Goal: Task Accomplishment & Management: Manage account settings

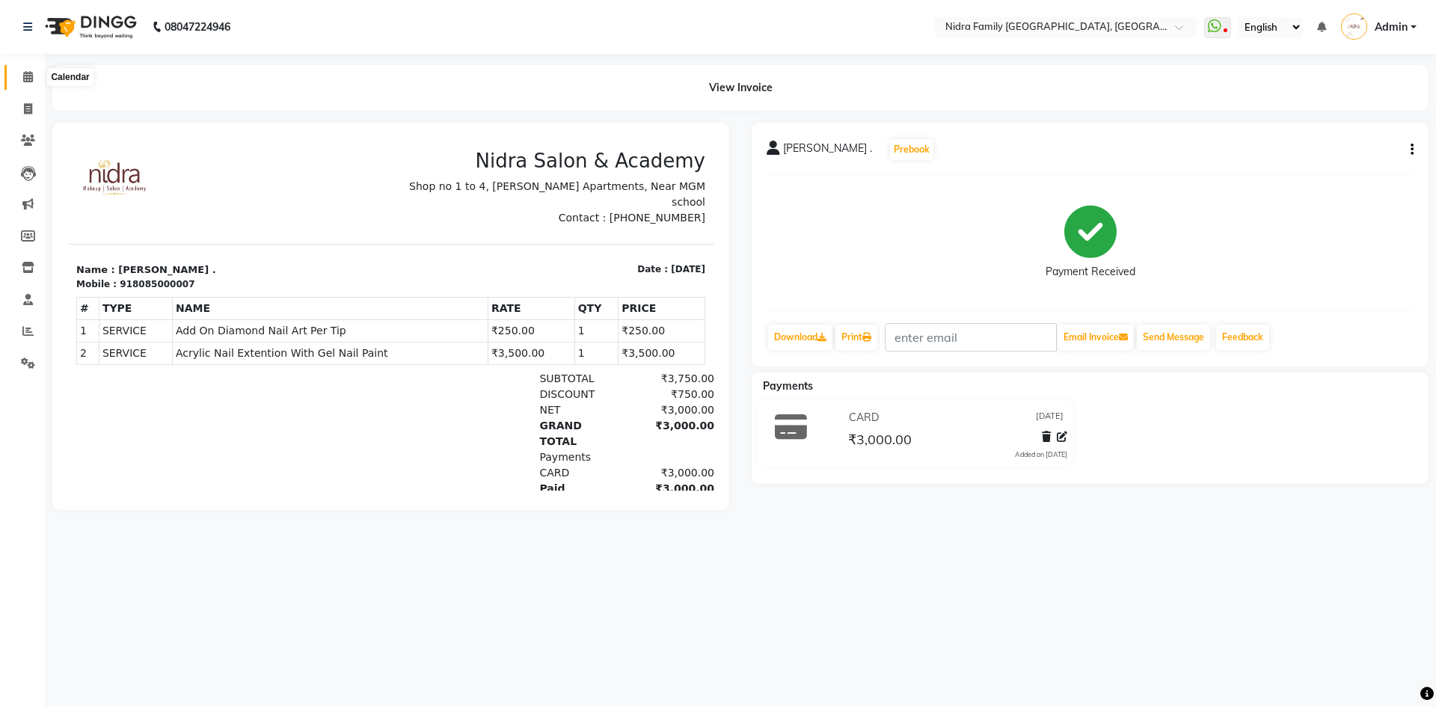
click at [30, 75] on icon at bounding box center [28, 76] width 10 height 11
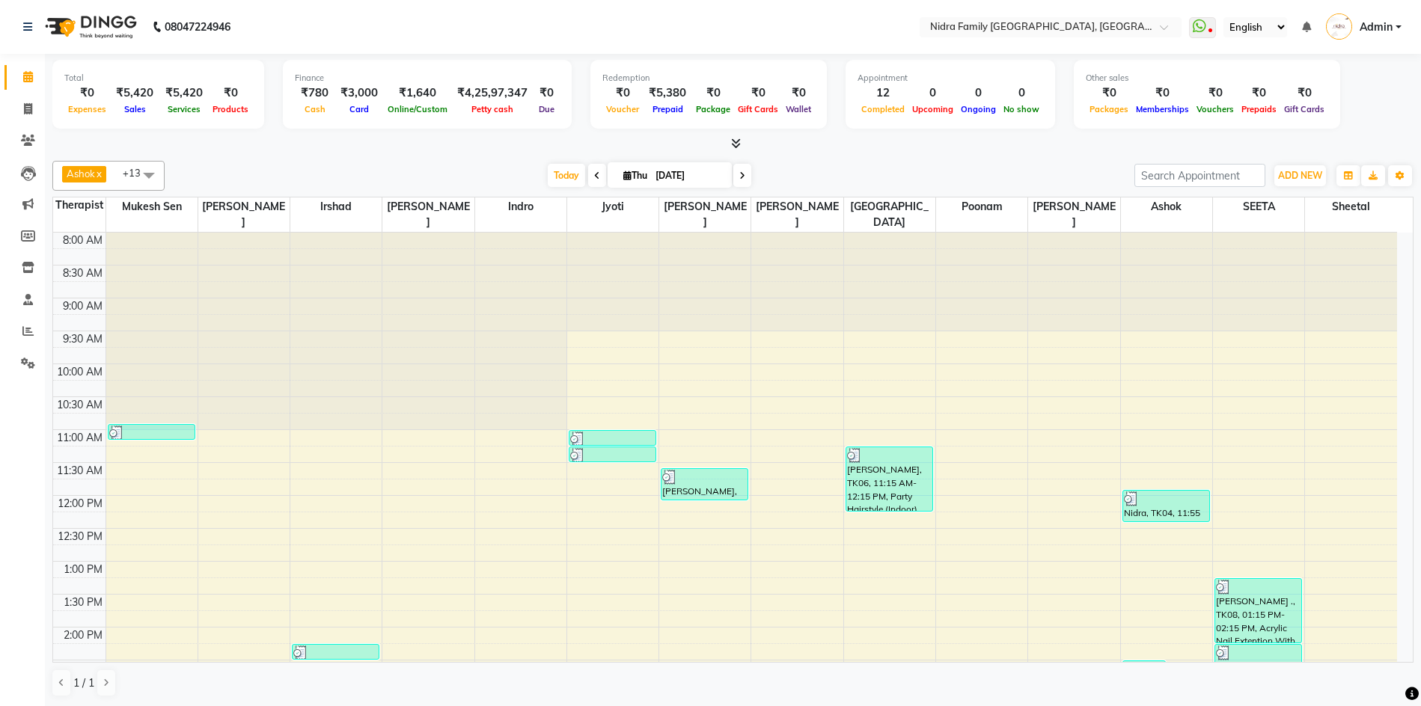
click at [678, 617] on div "8:00 AM 8:30 AM 9:00 AM 9:30 AM 10:00 AM 10:30 AM 11:00 AM 11:30 AM 12:00 PM 12…" at bounding box center [725, 660] width 1344 height 855
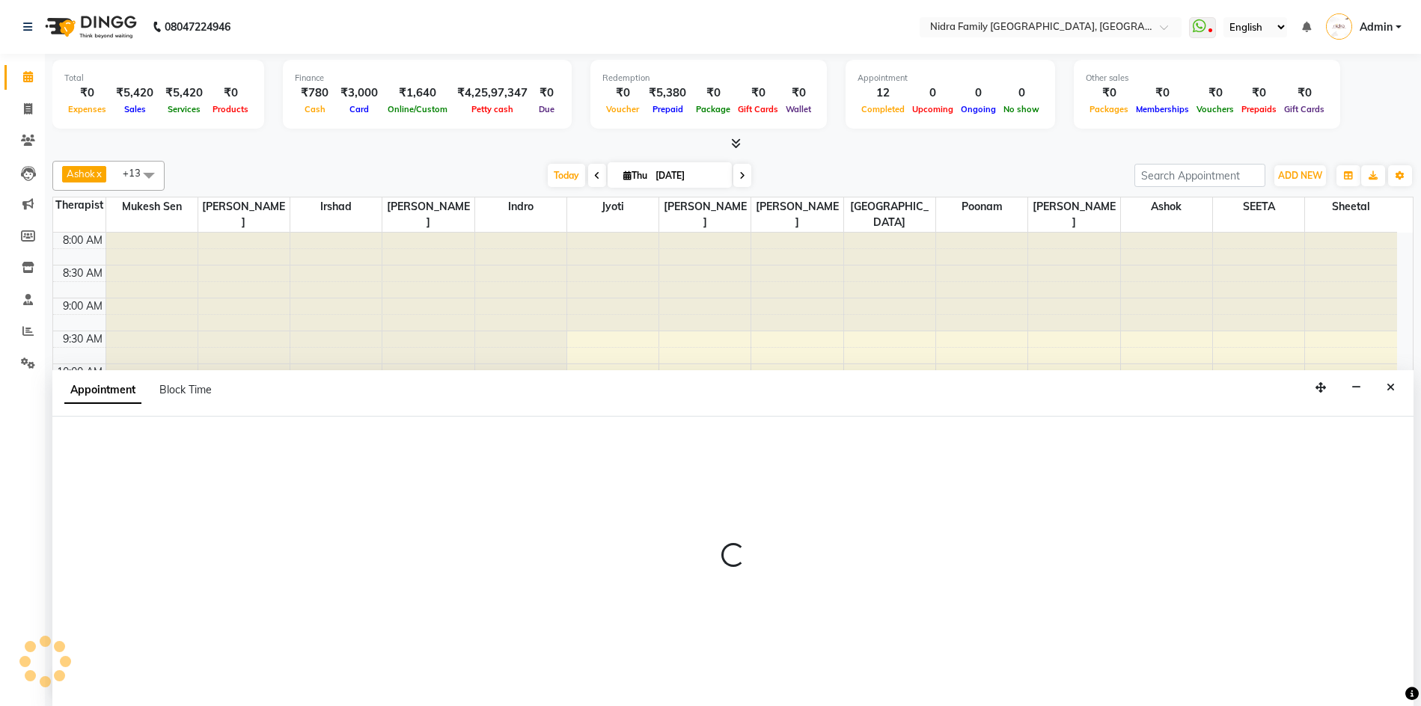
scroll to position [1, 0]
select select "16657"
select select "tentative"
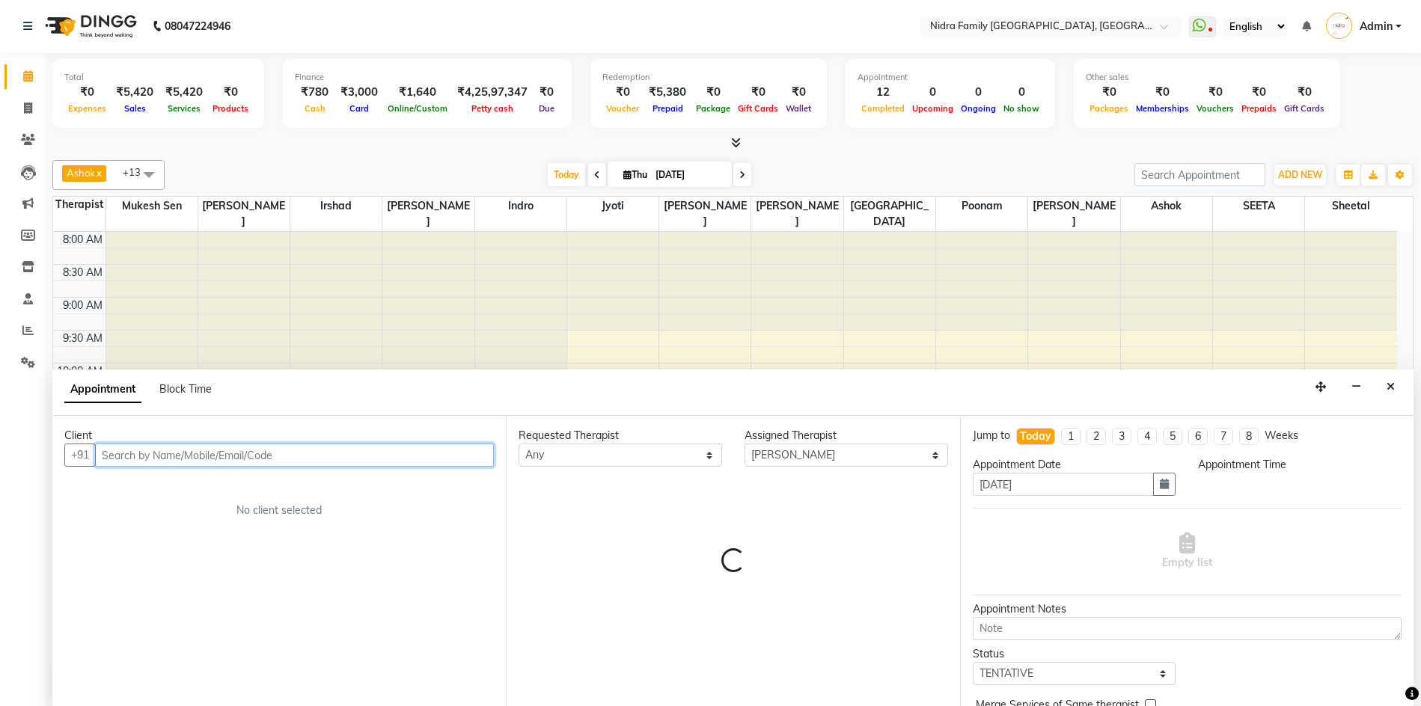
select select "825"
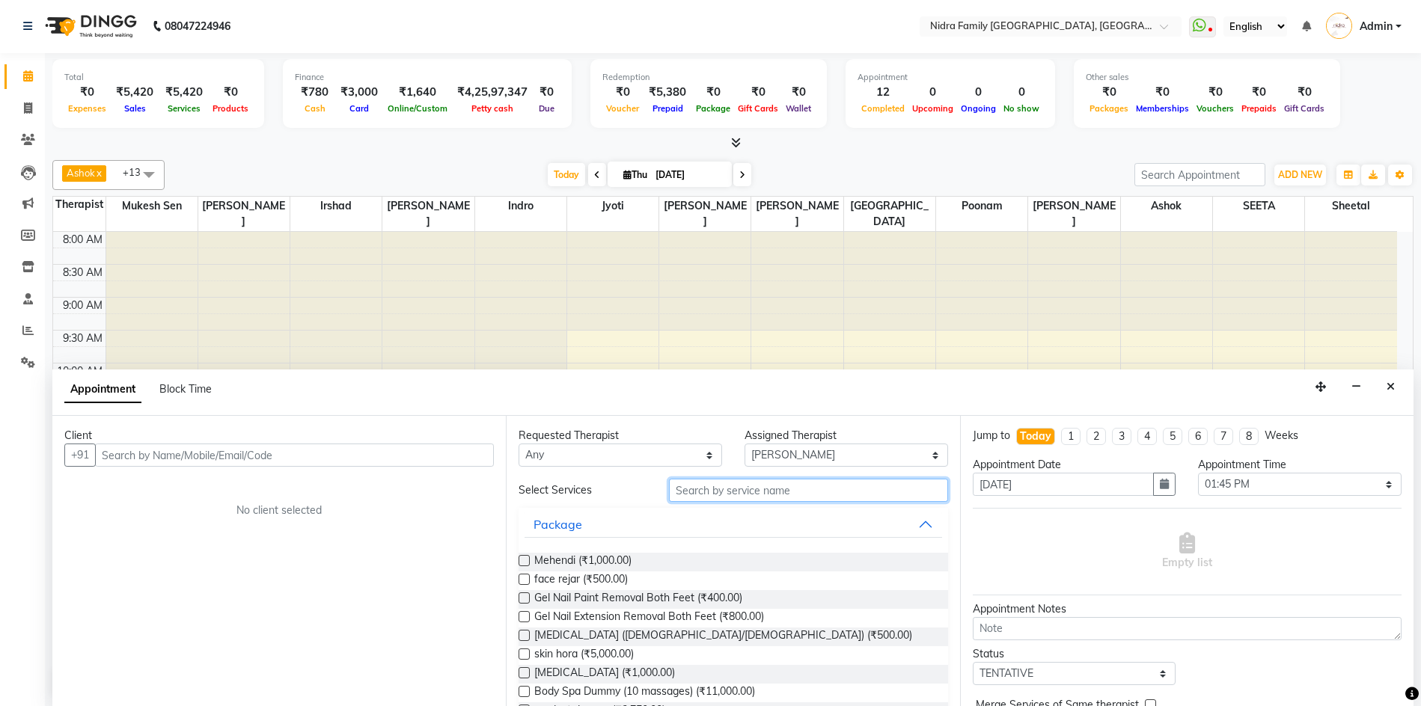
click at [796, 490] on input "text" at bounding box center [808, 490] width 278 height 23
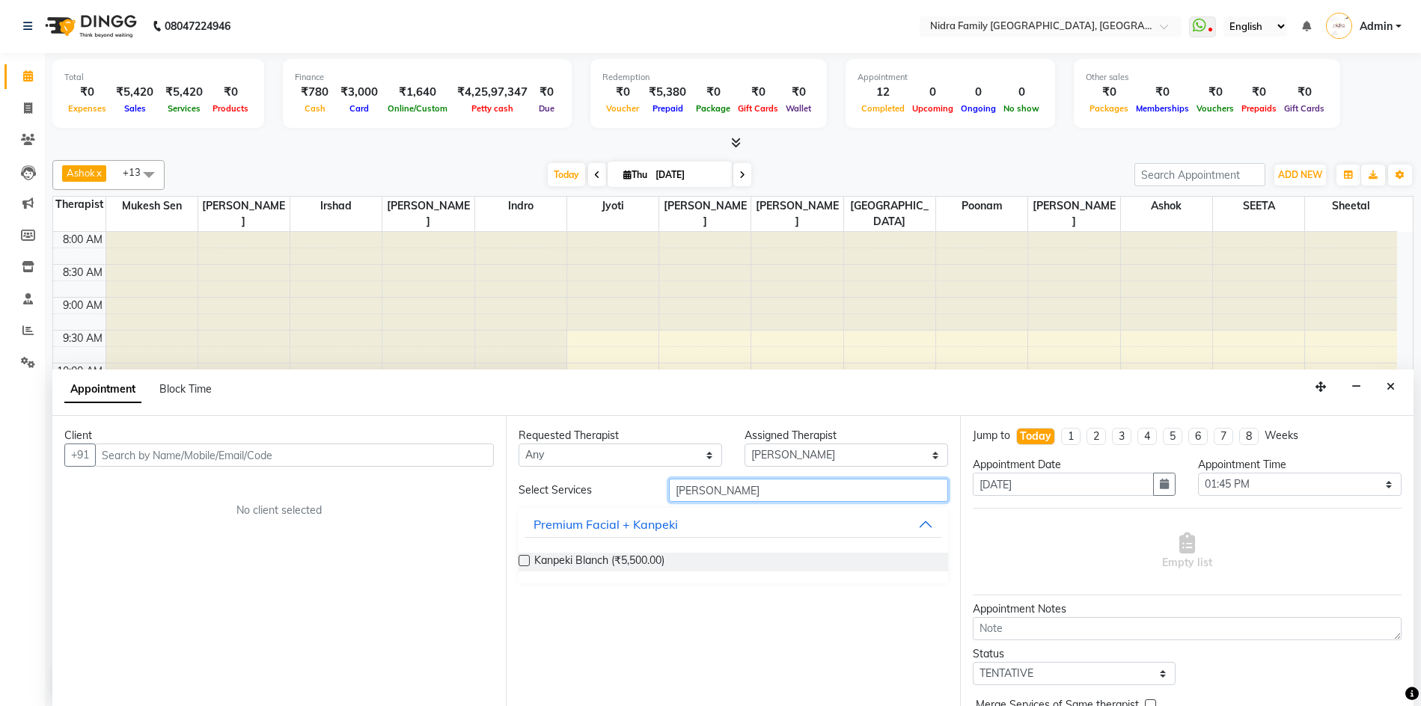
type input "blan"
click at [524, 563] on label at bounding box center [523, 560] width 11 height 11
click at [524, 563] on input "checkbox" at bounding box center [523, 562] width 10 height 10
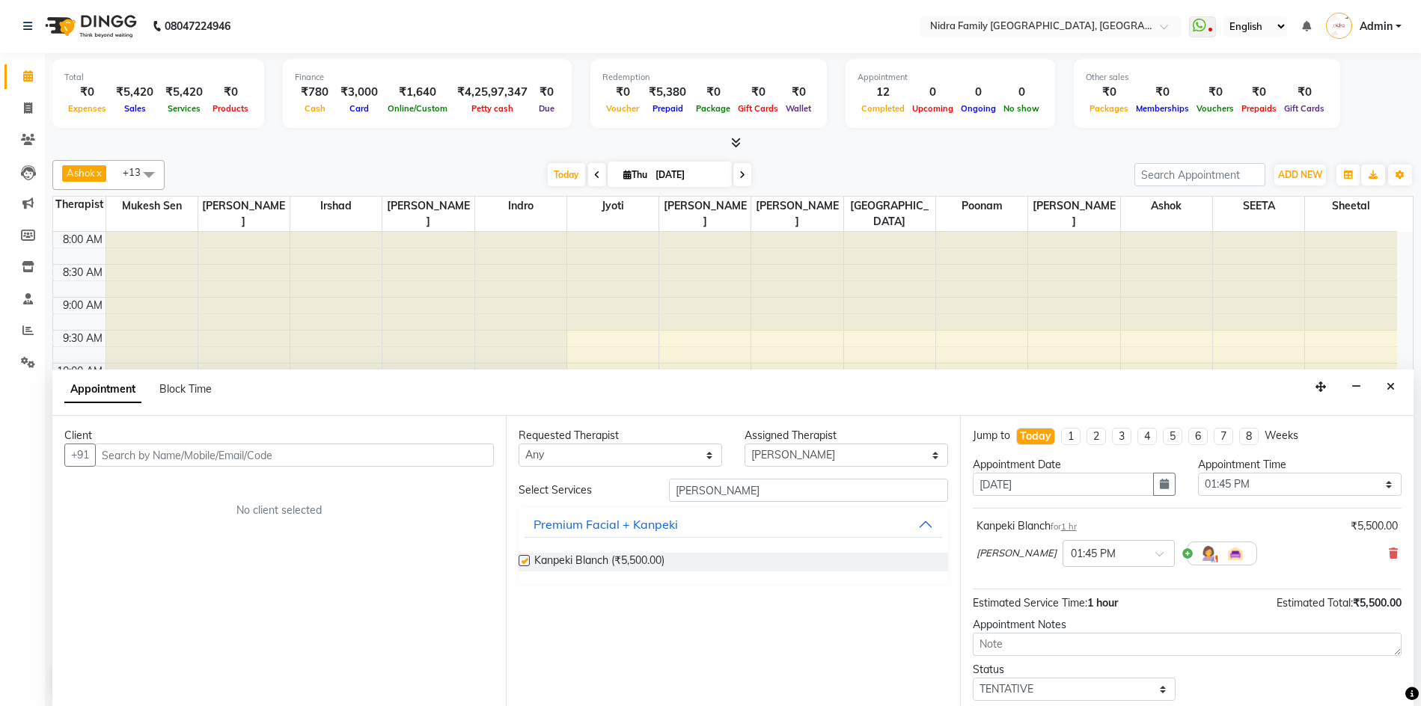
checkbox input "false"
click at [880, 459] on select "Select [PERSON_NAME] [PERSON_NAME] [PERSON_NAME] [PERSON_NAME] [PERSON_NAME] Jy…" at bounding box center [845, 455] width 203 height 23
click at [744, 444] on select "Select [PERSON_NAME] [PERSON_NAME] [PERSON_NAME] [PERSON_NAME] [PERSON_NAME] Jy…" at bounding box center [845, 455] width 203 height 23
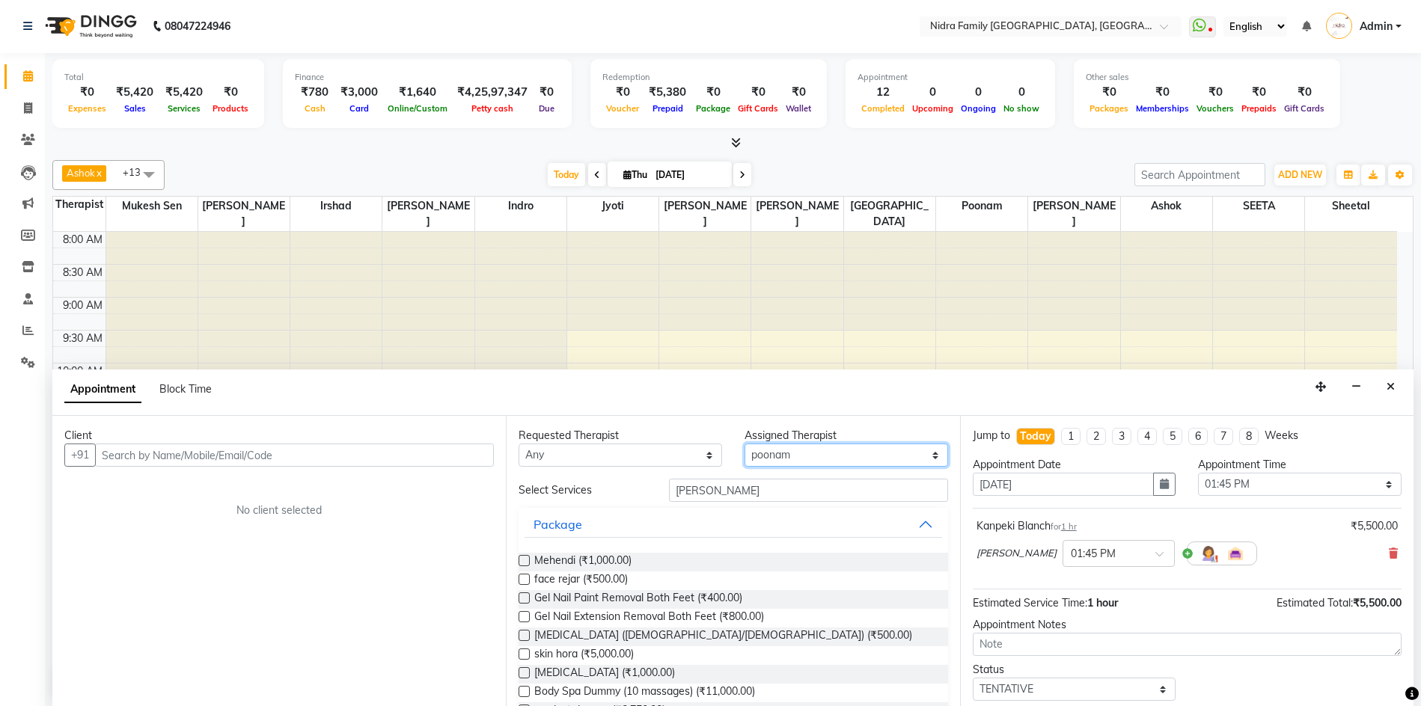
click at [797, 449] on select "Select [PERSON_NAME] [PERSON_NAME] [PERSON_NAME] [PERSON_NAME] [PERSON_NAME] Jy…" at bounding box center [845, 455] width 203 height 23
select select "16657"
click at [744, 444] on select "Select [PERSON_NAME] [PERSON_NAME] [PERSON_NAME] [PERSON_NAME] [PERSON_NAME] Jy…" at bounding box center [845, 455] width 203 height 23
drag, startPoint x: 757, startPoint y: 492, endPoint x: 787, endPoint y: 491, distance: 29.9
click at [770, 499] on input "blan" at bounding box center [808, 490] width 278 height 23
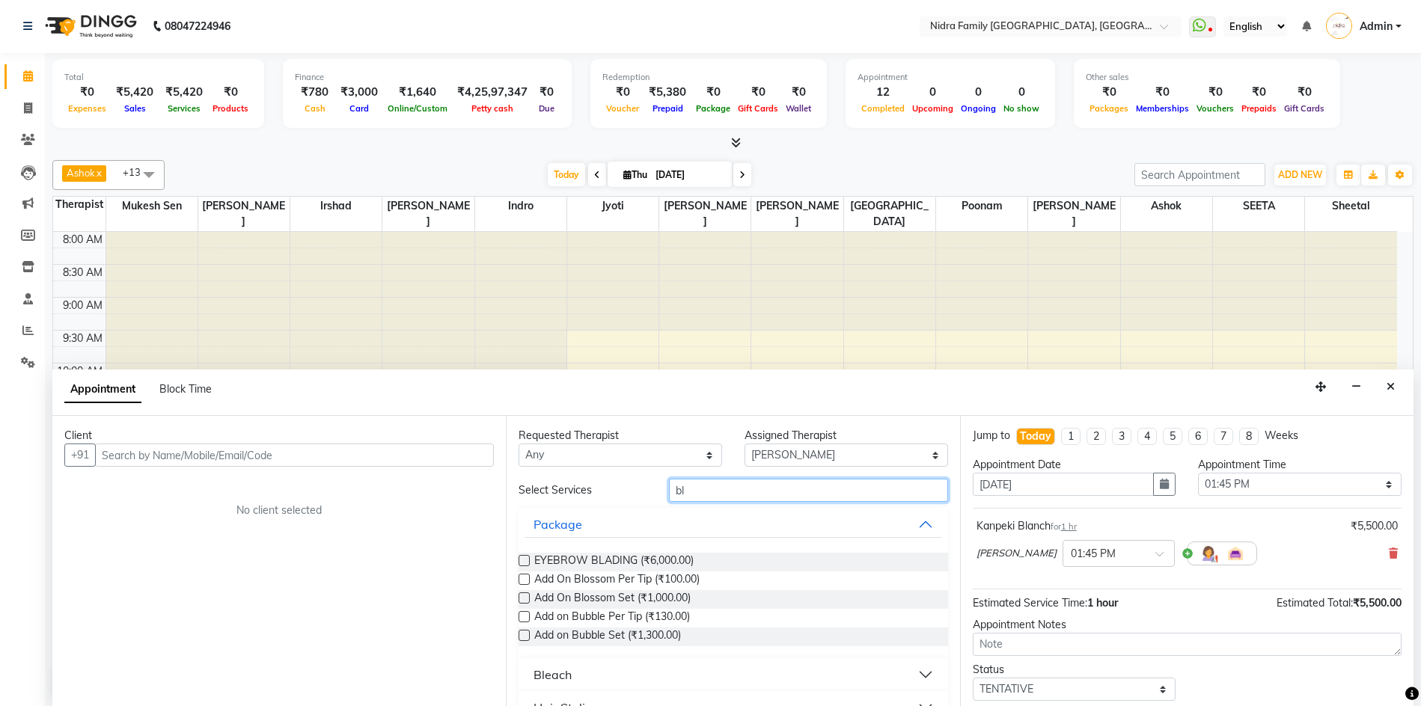
type input "b"
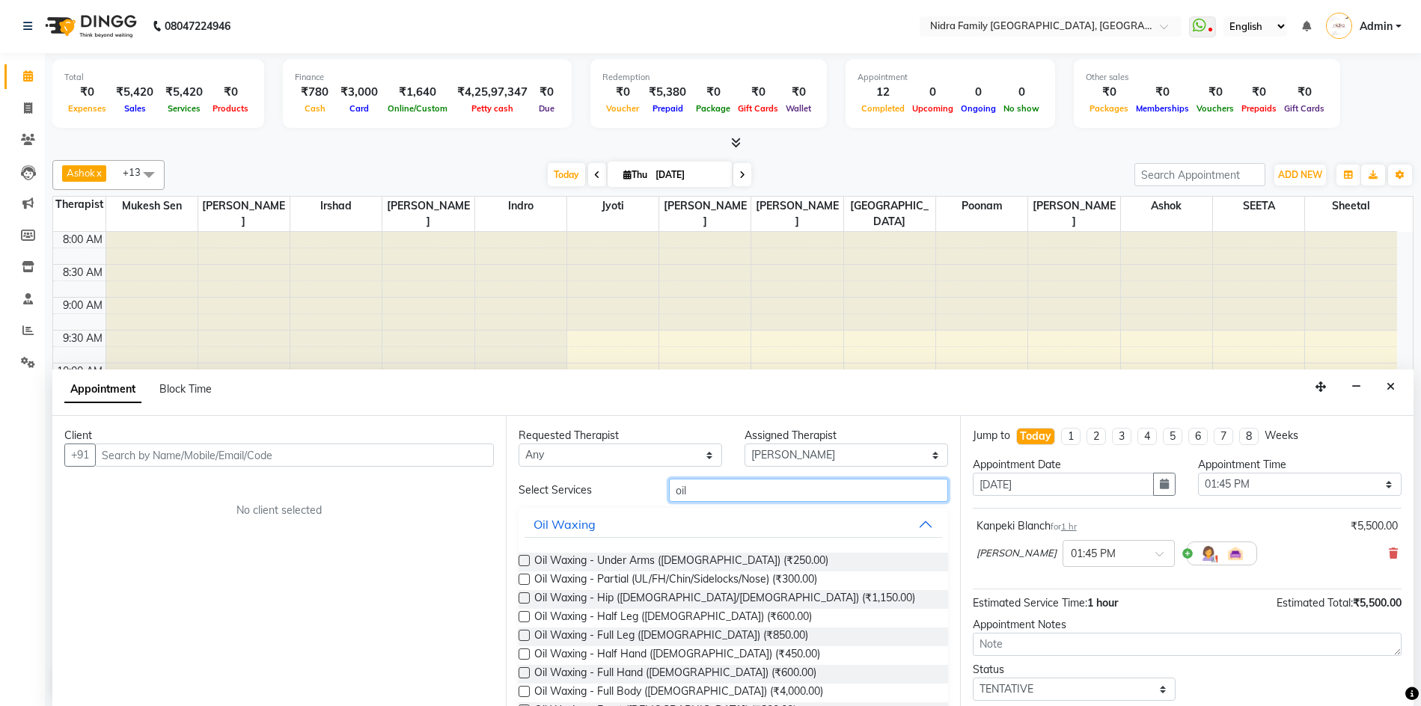
type input "oil"
click at [521, 559] on label at bounding box center [523, 560] width 11 height 11
click at [521, 559] on input "checkbox" at bounding box center [523, 562] width 10 height 10
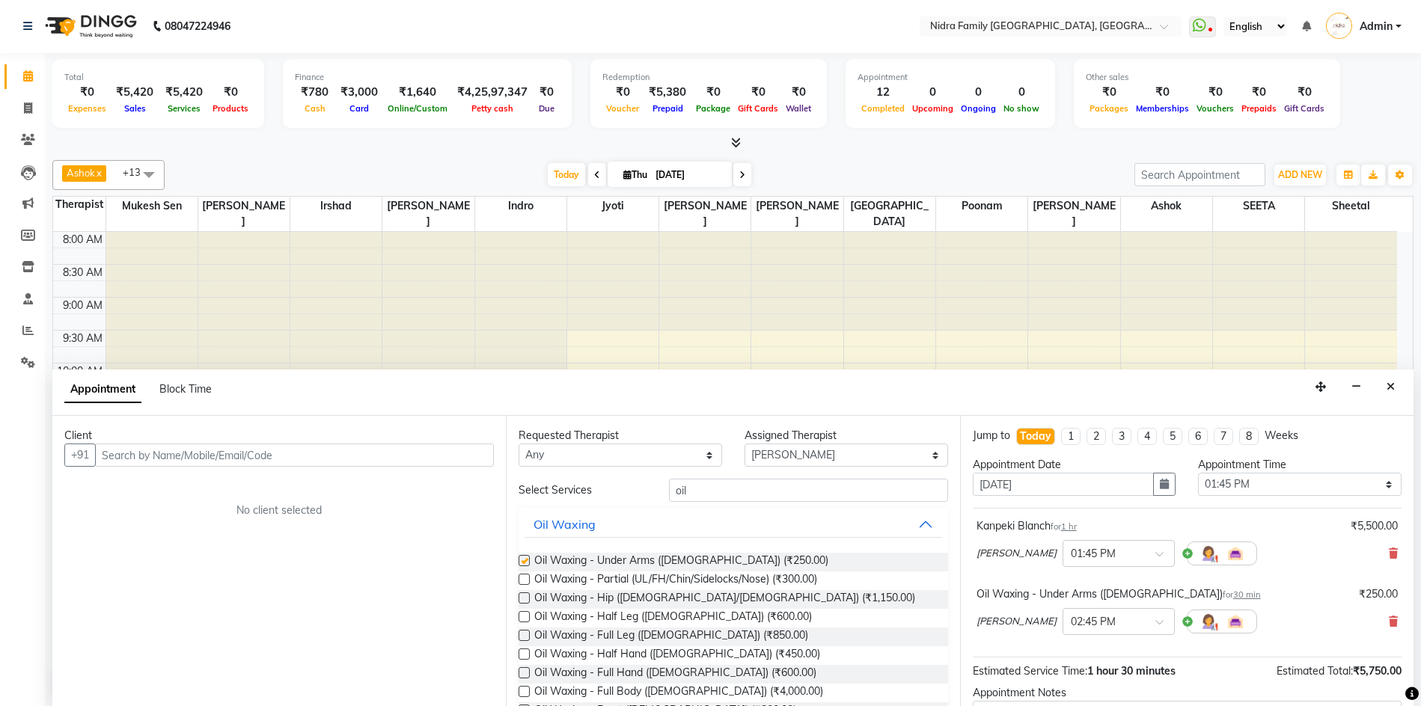
checkbox input "false"
click at [854, 457] on select "Select [PERSON_NAME] [PERSON_NAME] [PERSON_NAME] [PERSON_NAME] [PERSON_NAME] Jy…" at bounding box center [845, 455] width 203 height 23
select select "37590"
click at [744, 444] on select "Select [PERSON_NAME] [PERSON_NAME] [PERSON_NAME] [PERSON_NAME] [PERSON_NAME] Jy…" at bounding box center [845, 455] width 203 height 23
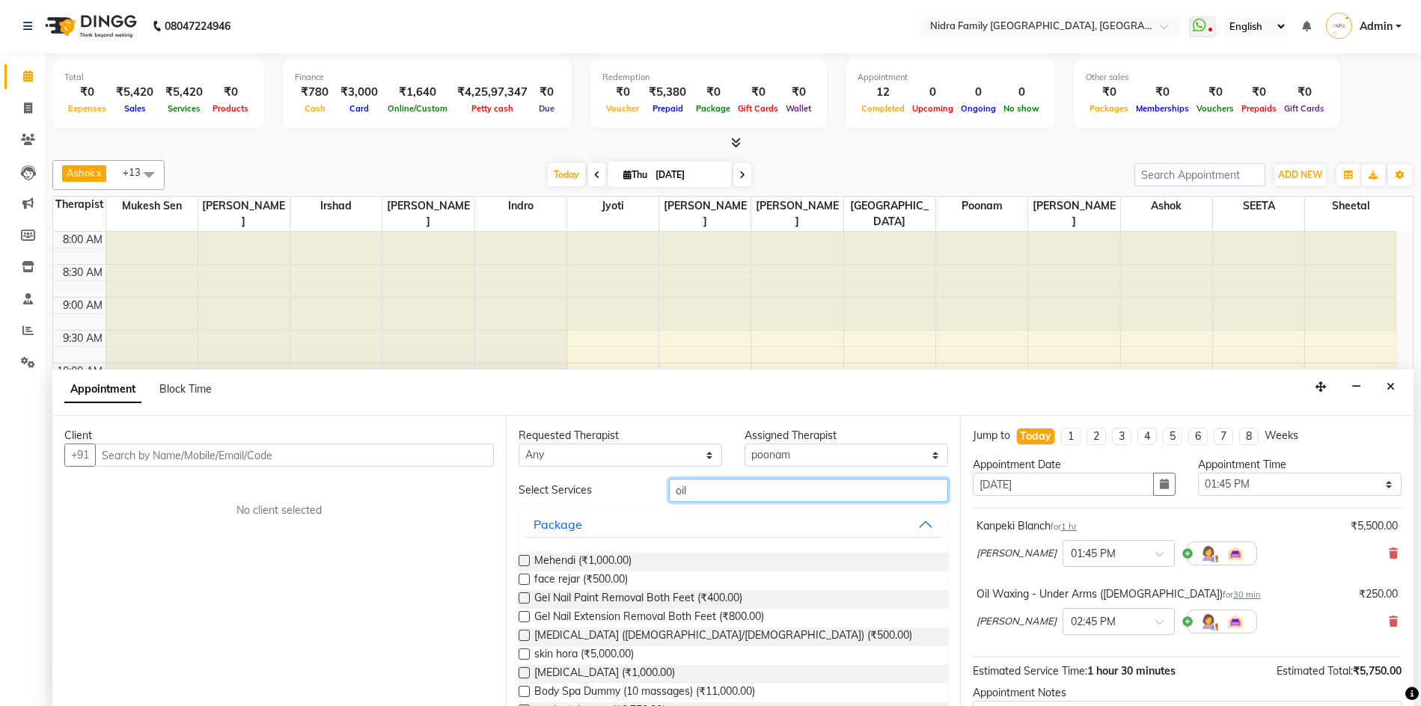
click at [778, 491] on input "oil" at bounding box center [808, 490] width 278 height 23
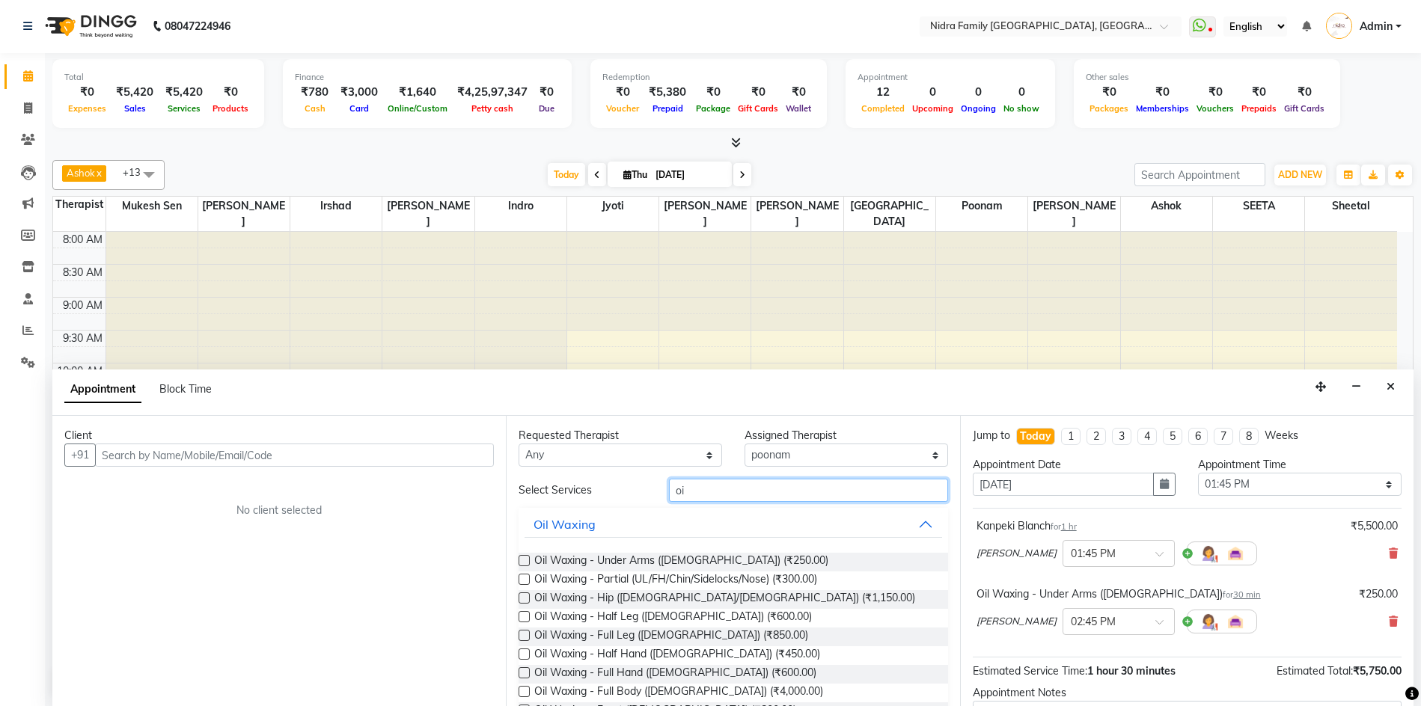
type input "o"
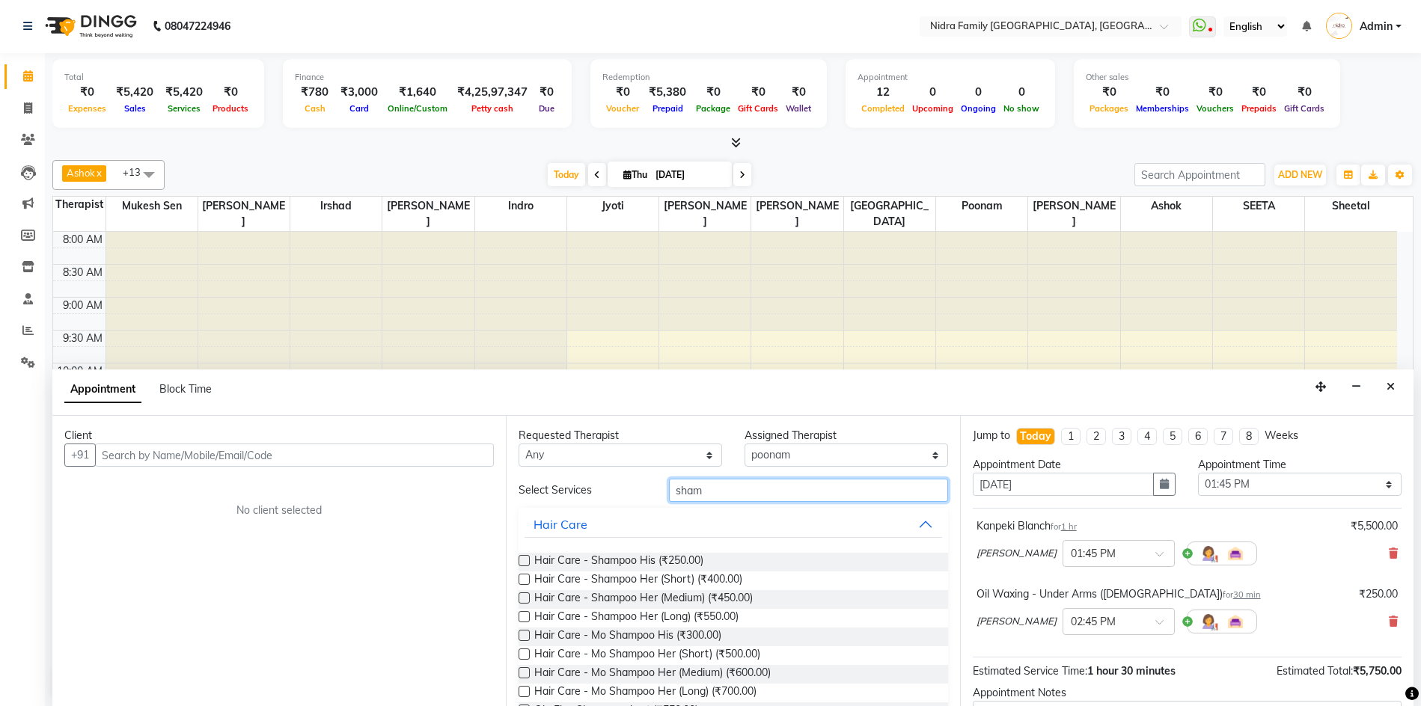
type input "sham"
click at [521, 598] on label at bounding box center [523, 597] width 11 height 11
click at [521, 598] on input "checkbox" at bounding box center [523, 600] width 10 height 10
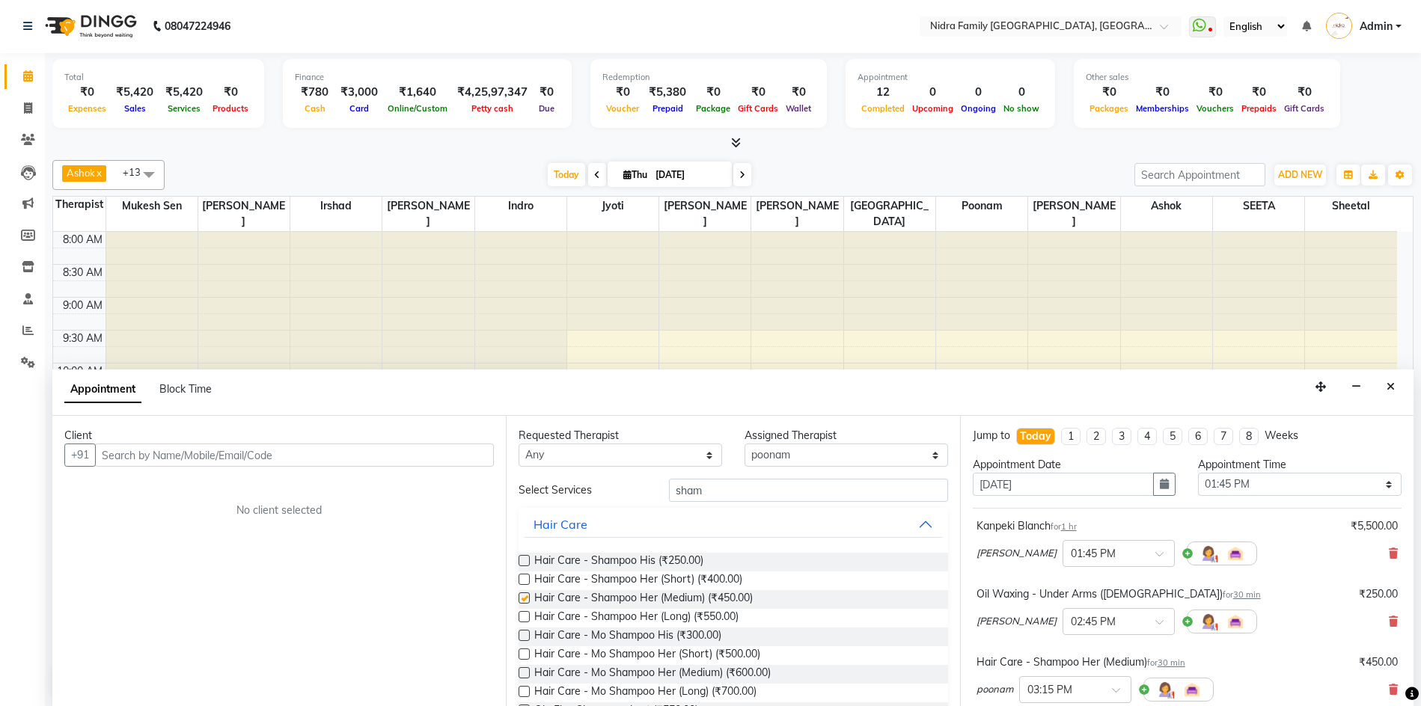
checkbox input "false"
click at [708, 492] on input "sham" at bounding box center [808, 490] width 278 height 23
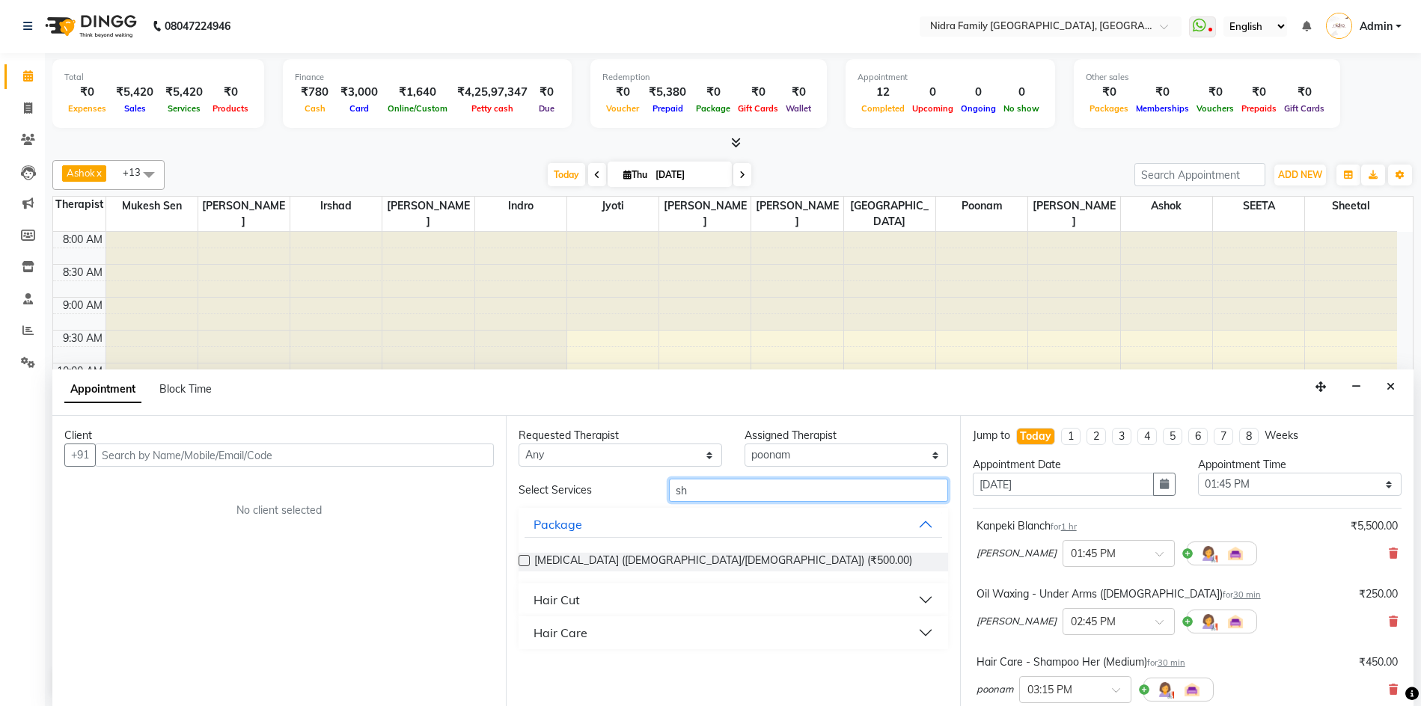
type input "s"
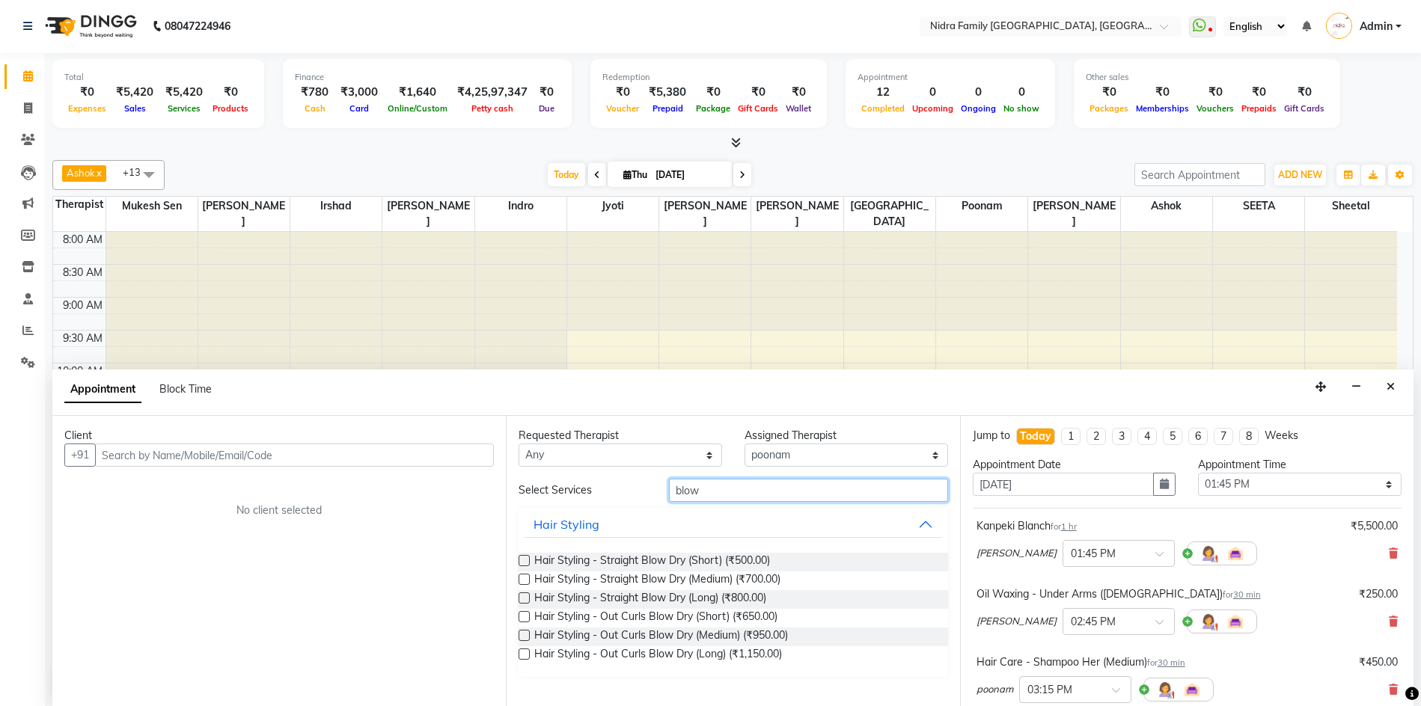
type input "blow"
click at [524, 561] on label at bounding box center [523, 560] width 11 height 11
click at [524, 561] on input "checkbox" at bounding box center [523, 562] width 10 height 10
checkbox input "false"
click at [741, 488] on input "blow" at bounding box center [808, 490] width 278 height 23
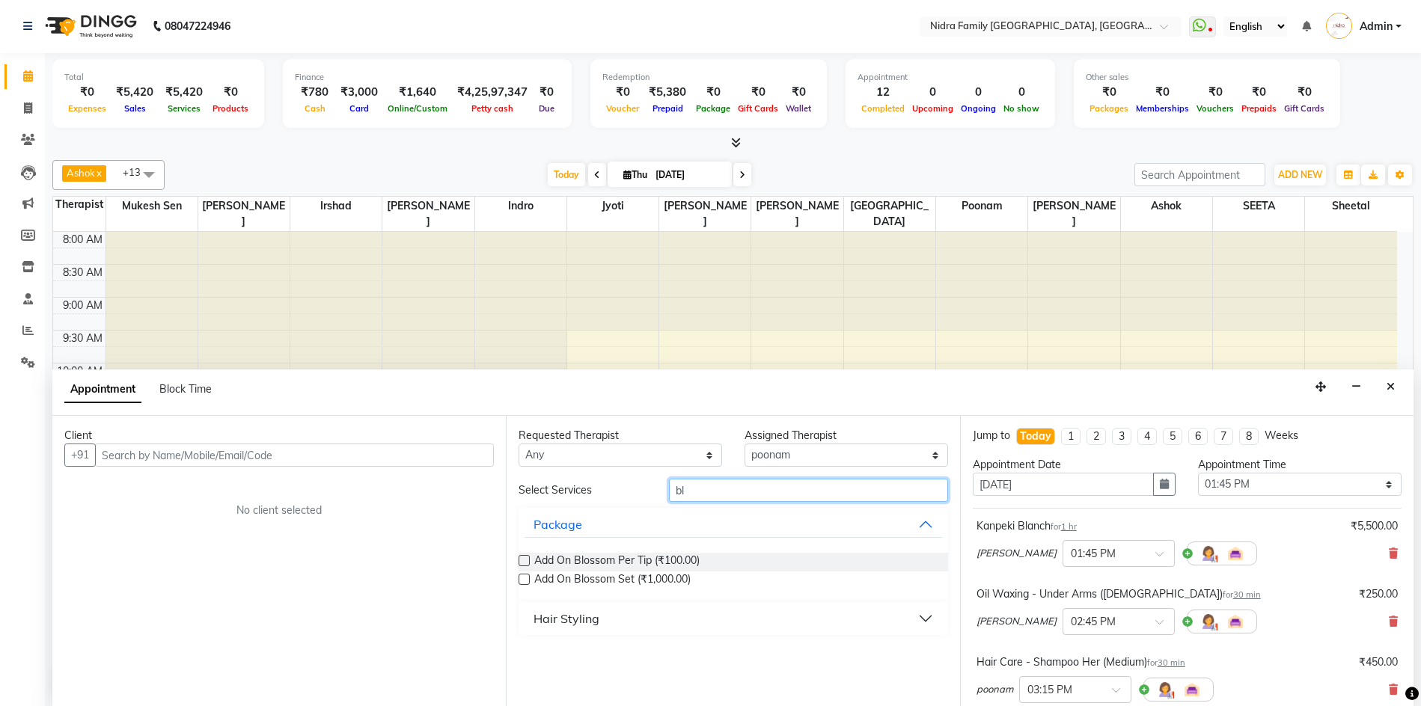
type input "b"
click at [567, 601] on div "Threading" at bounding box center [562, 600] width 58 height 18
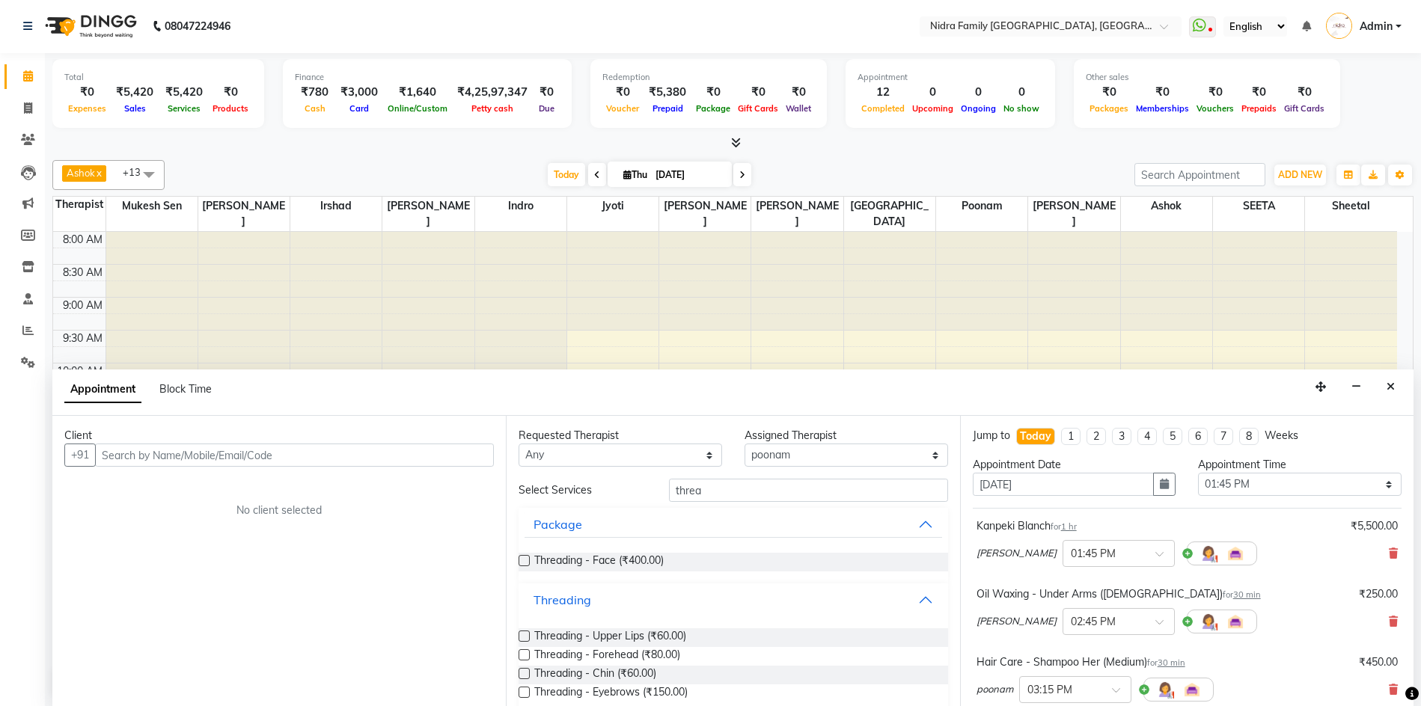
scroll to position [21, 0]
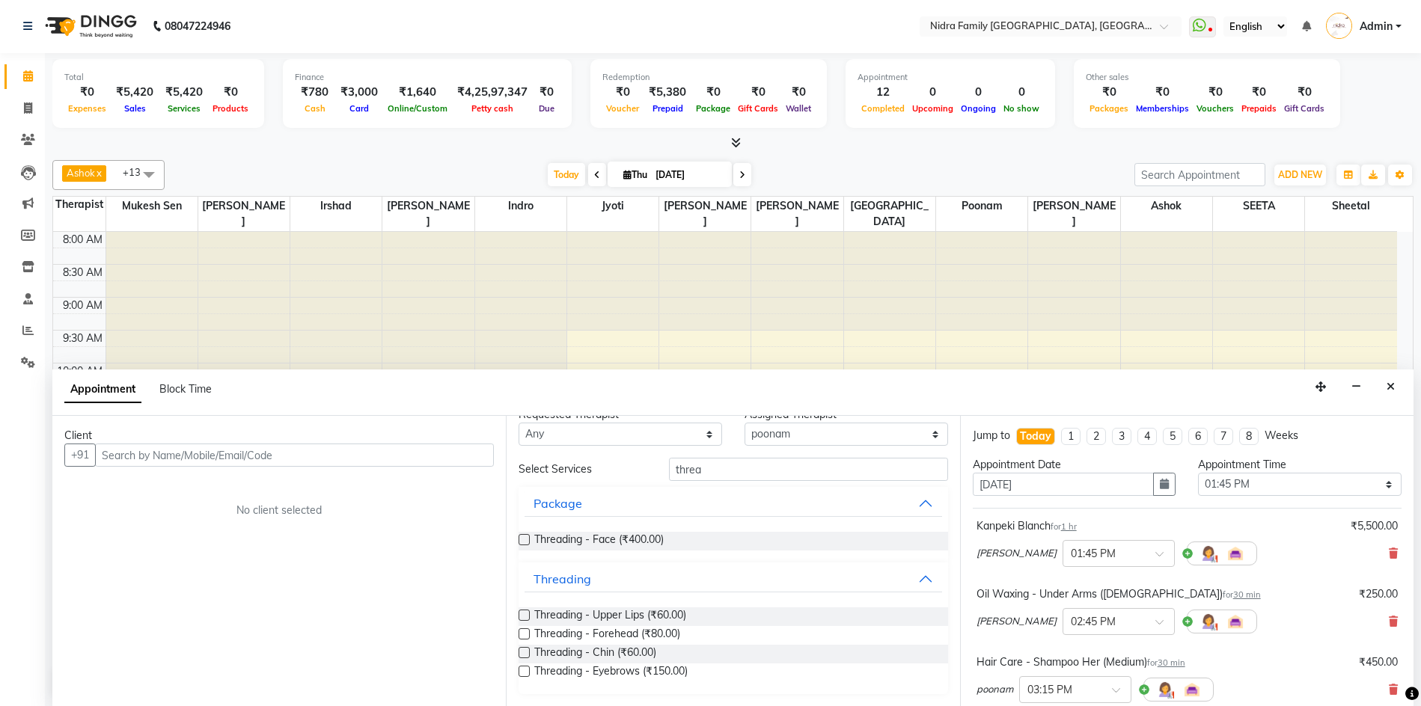
click at [941, 541] on div "Requested Therapist Any Anchal anmol Ashok Chandni Chandrika Deepa Mam Indro Ir…" at bounding box center [732, 561] width 453 height 290
click at [793, 477] on input "threa" at bounding box center [808, 469] width 278 height 23
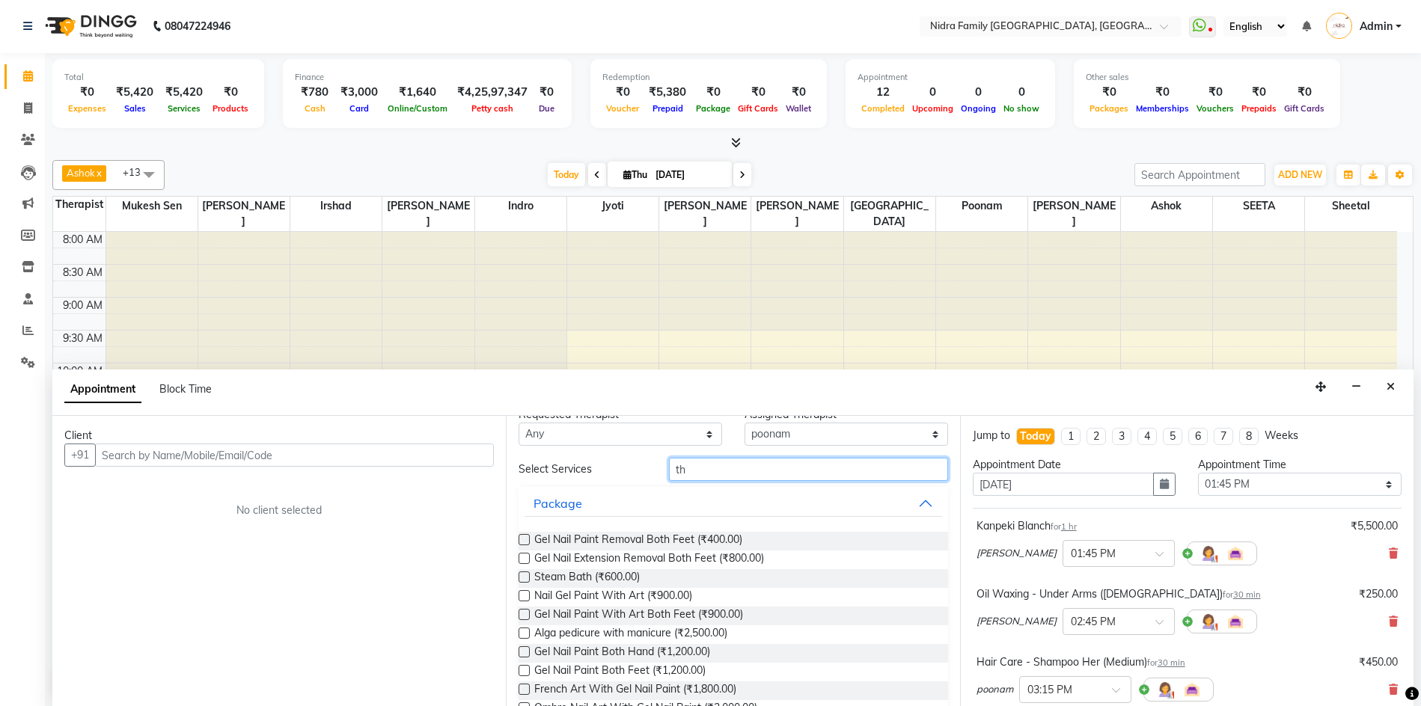
type input "t"
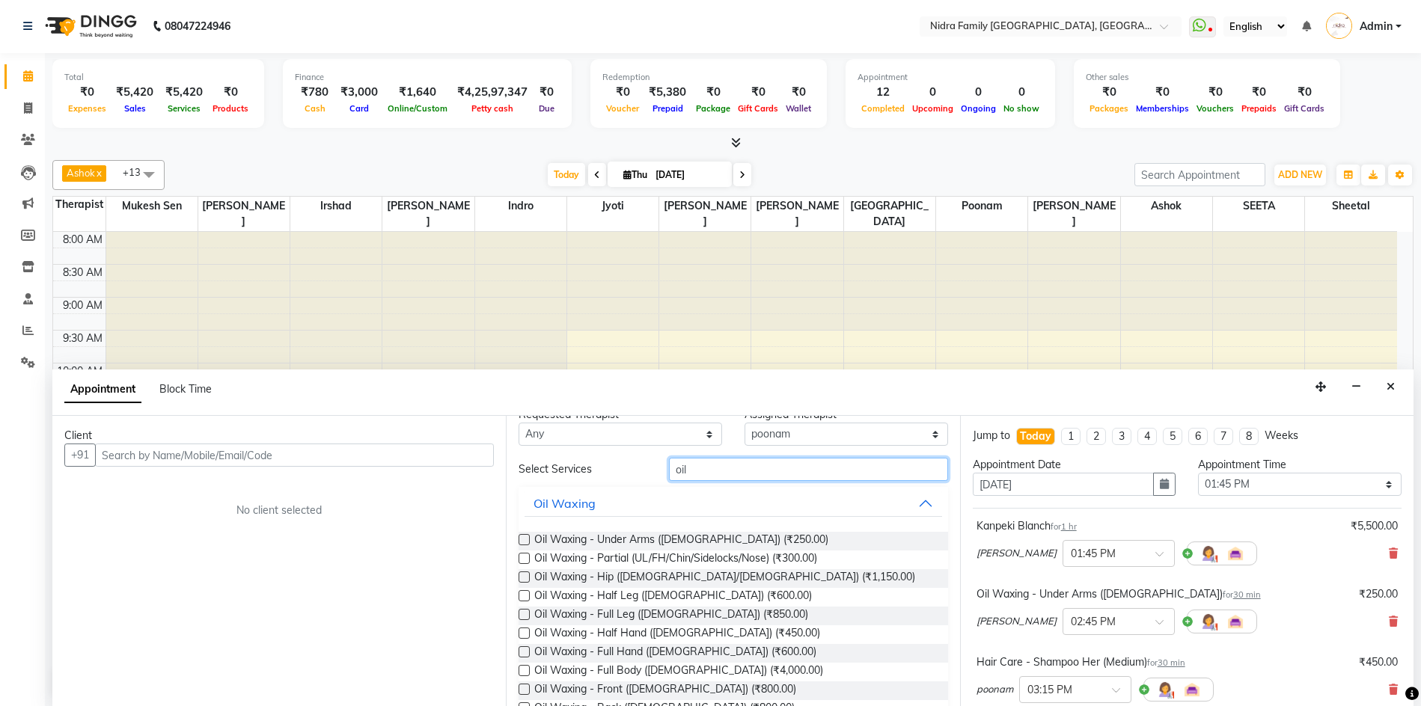
type input "oil"
click at [526, 652] on label at bounding box center [523, 651] width 11 height 11
click at [526, 652] on input "checkbox" at bounding box center [523, 654] width 10 height 10
checkbox input "false"
click at [523, 613] on label at bounding box center [523, 614] width 11 height 11
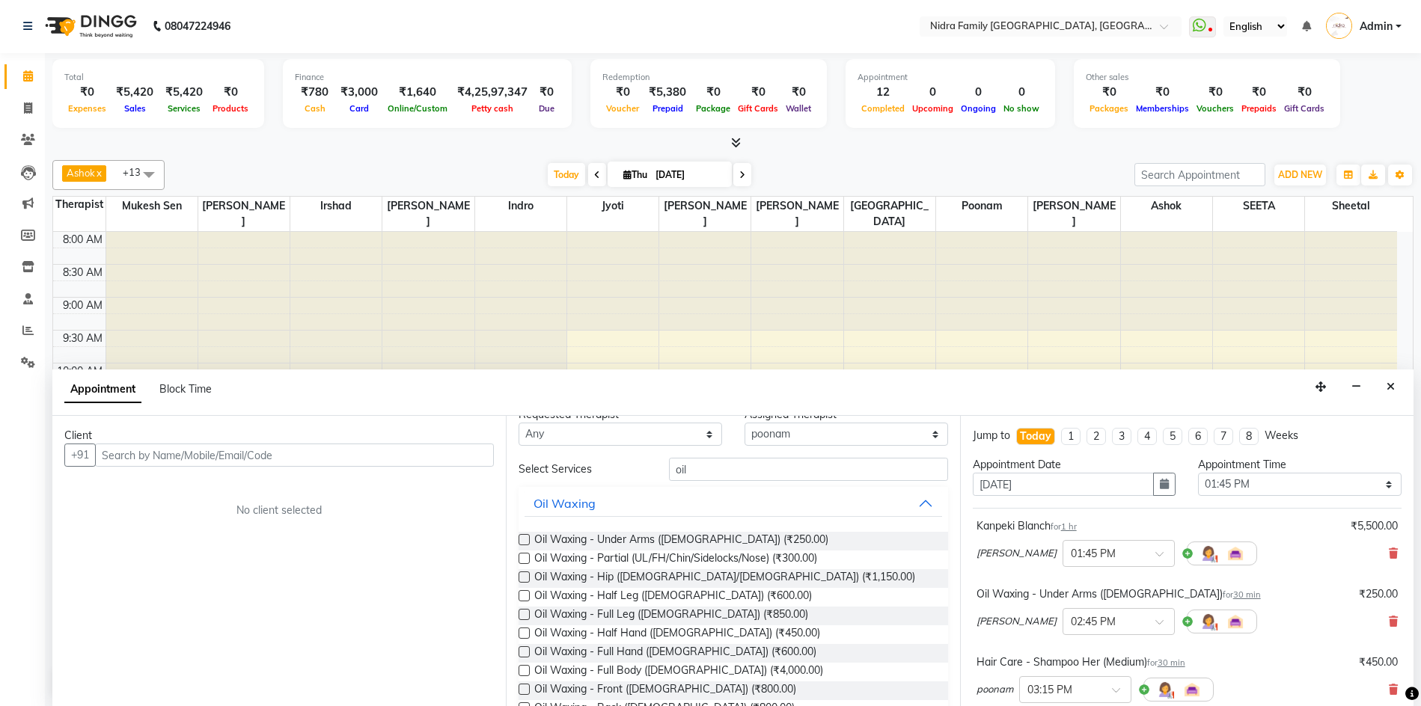
click at [523, 613] on input "checkbox" at bounding box center [523, 616] width 10 height 10
checkbox input "false"
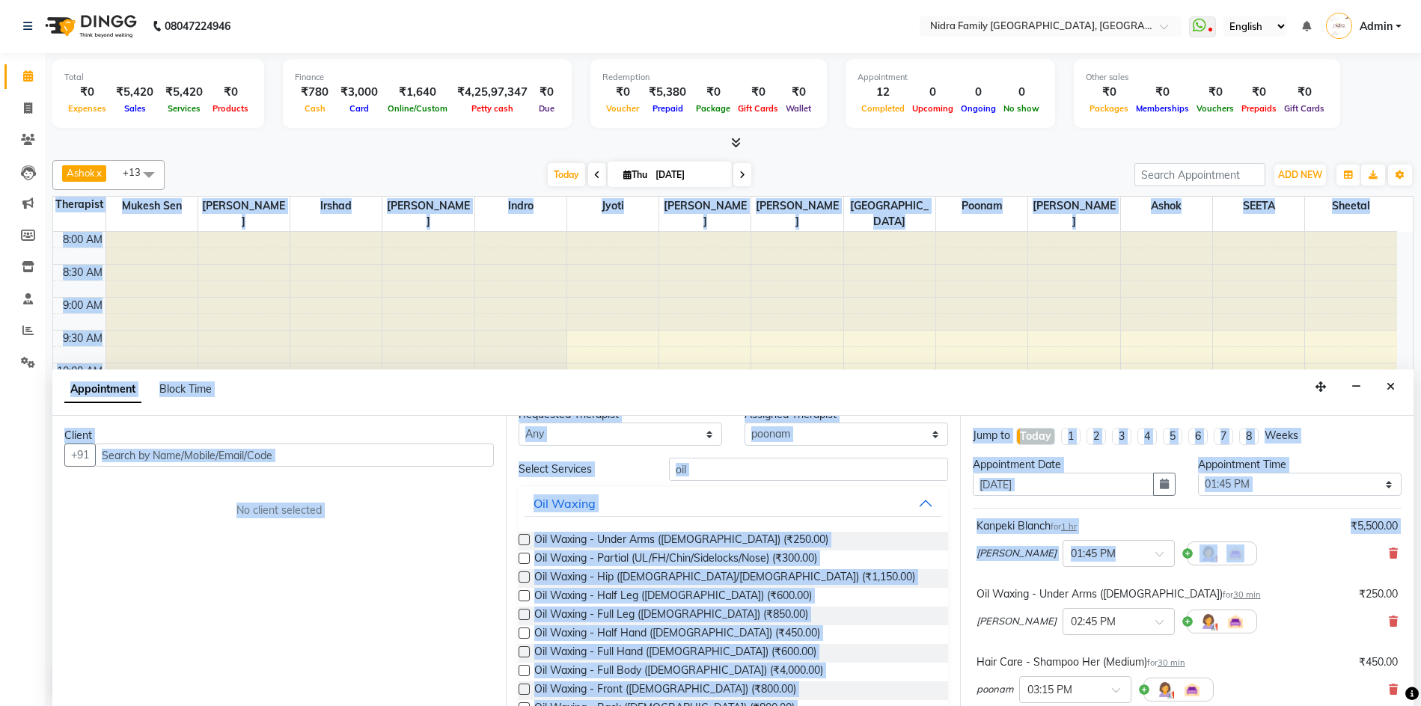
drag, startPoint x: 1413, startPoint y: 483, endPoint x: 1400, endPoint y: 518, distance: 37.7
click at [1402, 529] on div "Total ₹0 Expenses ₹5,420 Sales ₹5,420 Services ₹0 Products Finance ₹780 Cash ₹3…" at bounding box center [733, 379] width 1376 height 653
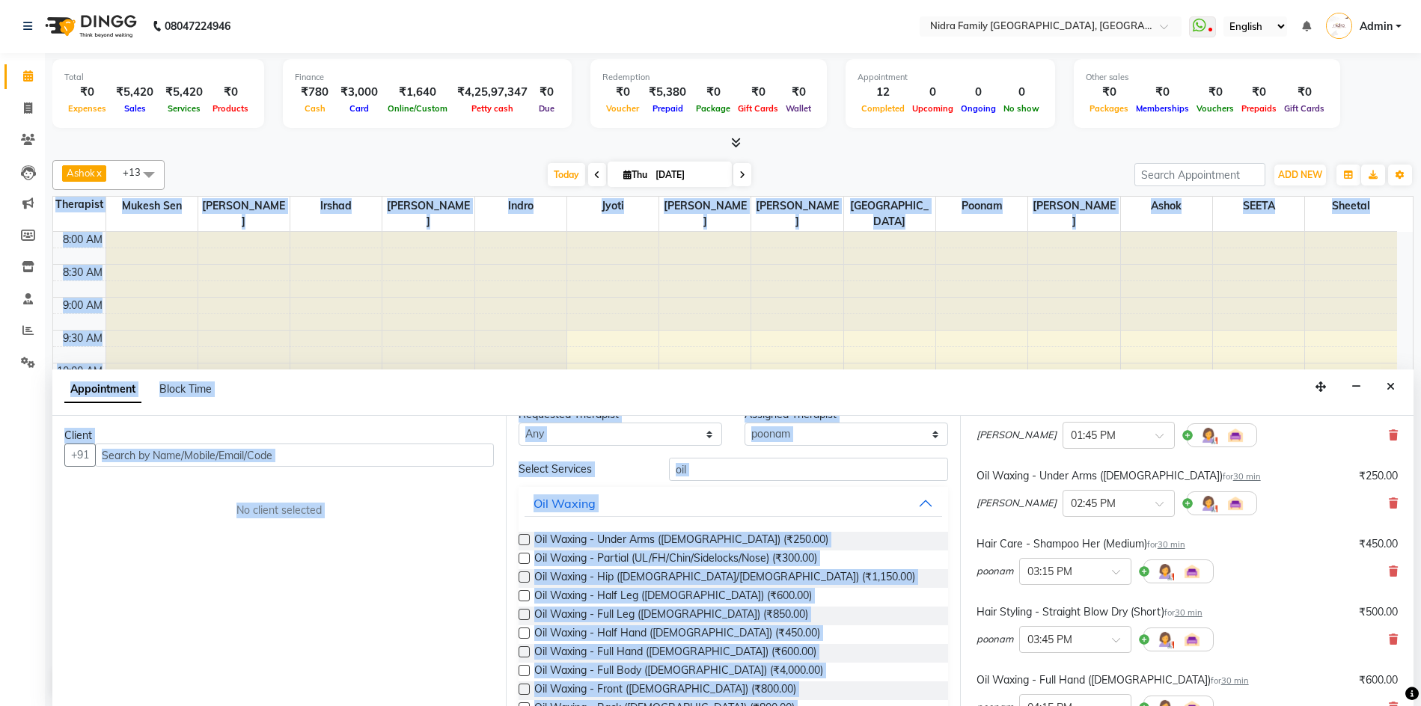
scroll to position [2, 0]
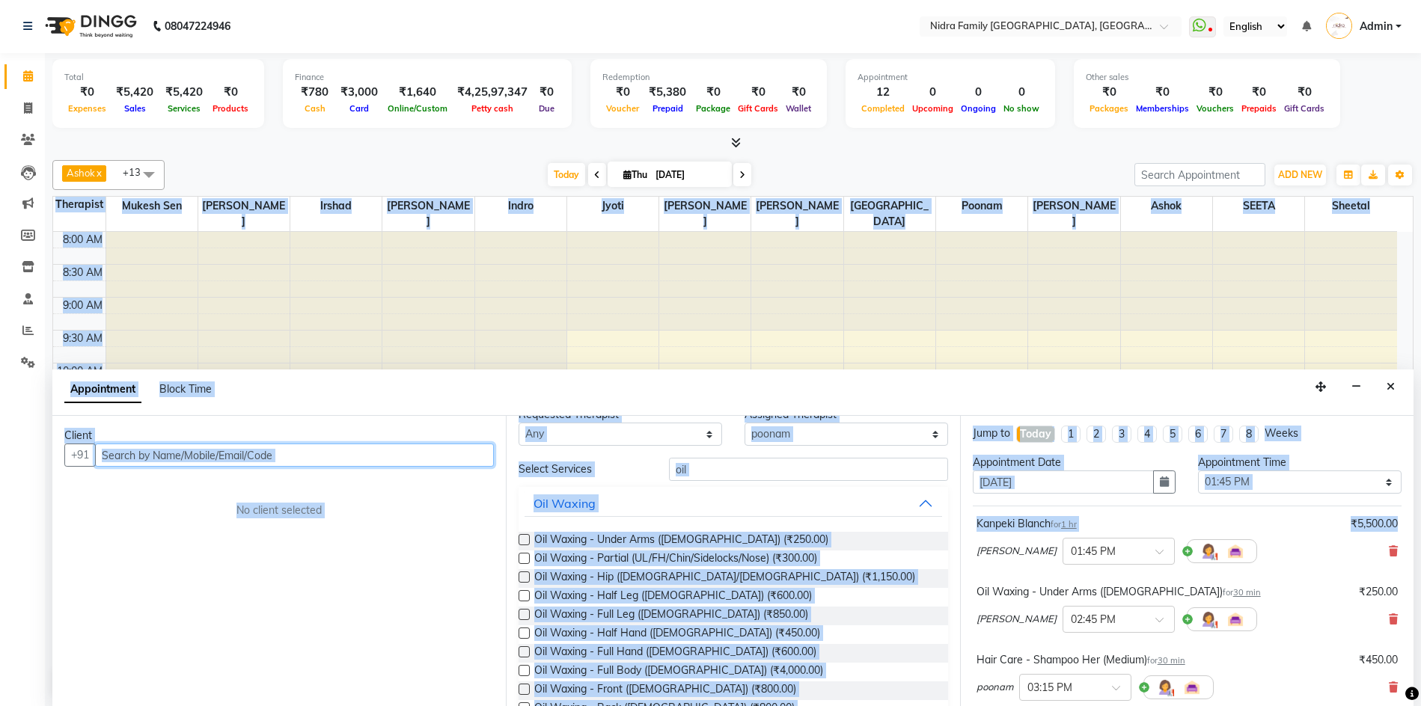
click at [328, 459] on input "text" at bounding box center [294, 455] width 399 height 23
click at [189, 658] on div "Client +91 No client selected" at bounding box center [278, 561] width 453 height 290
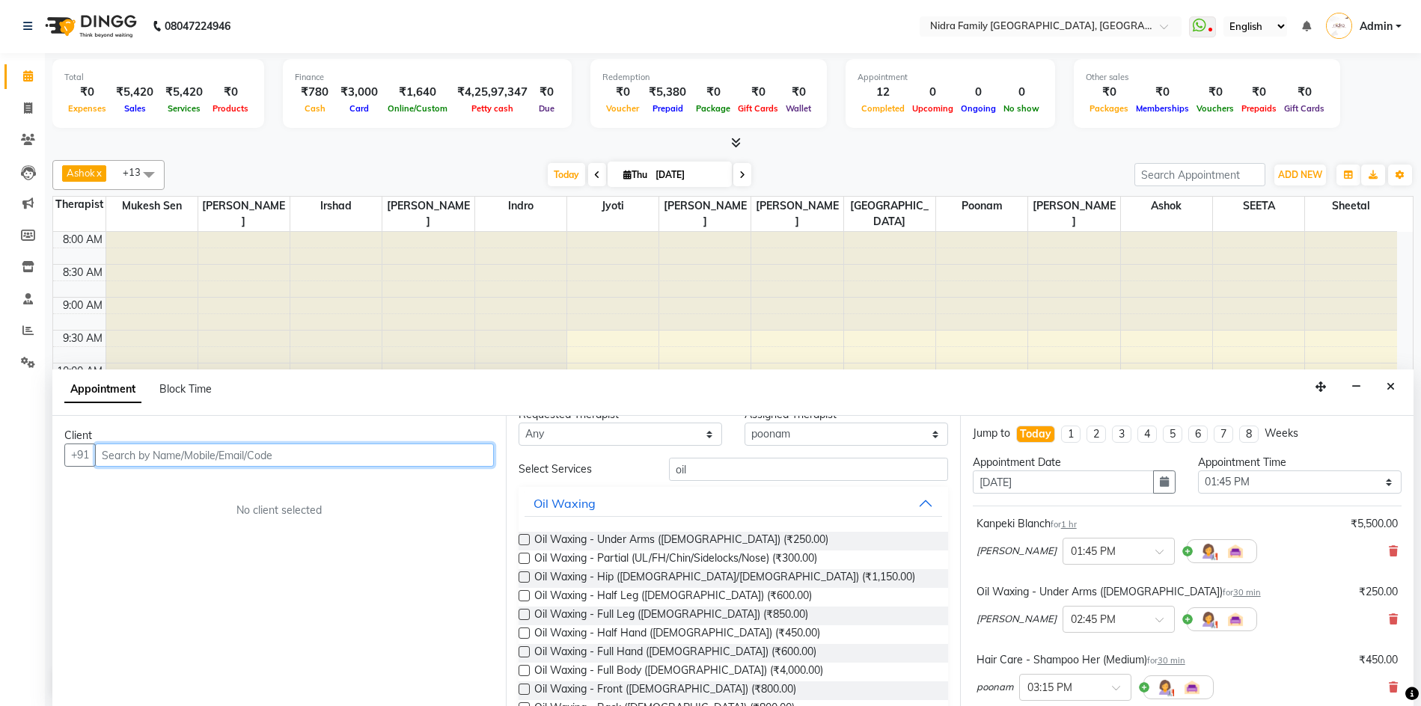
click at [195, 451] on input "text" at bounding box center [294, 455] width 399 height 23
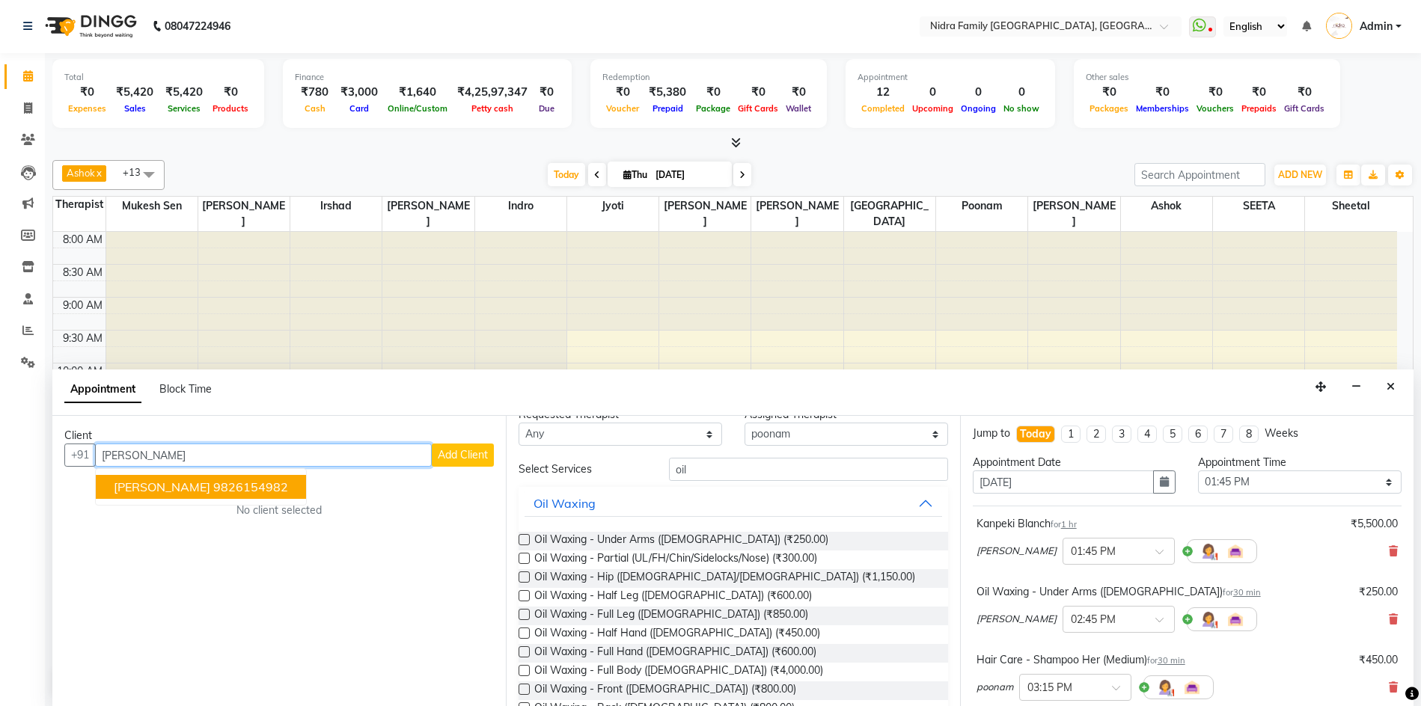
click at [213, 483] on ngb-highlight "9826154982" at bounding box center [250, 487] width 75 height 15
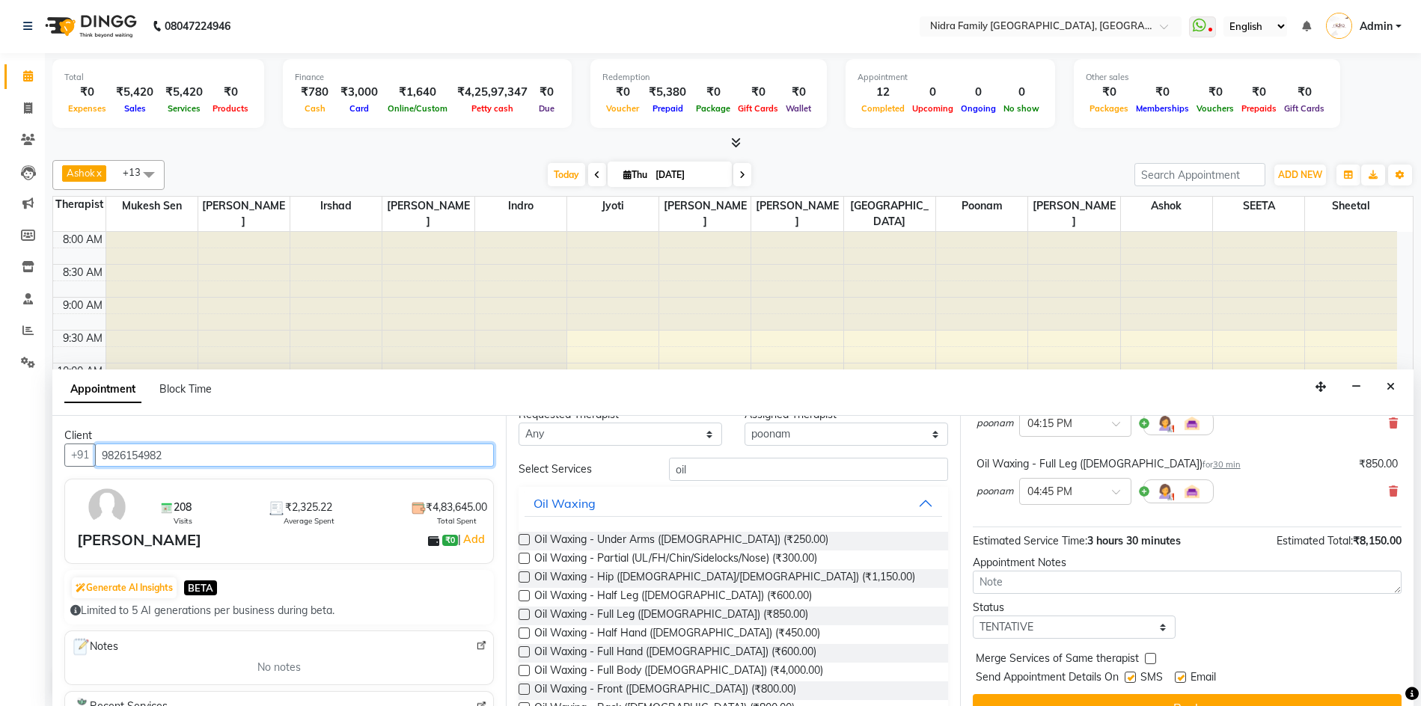
scroll to position [429, 0]
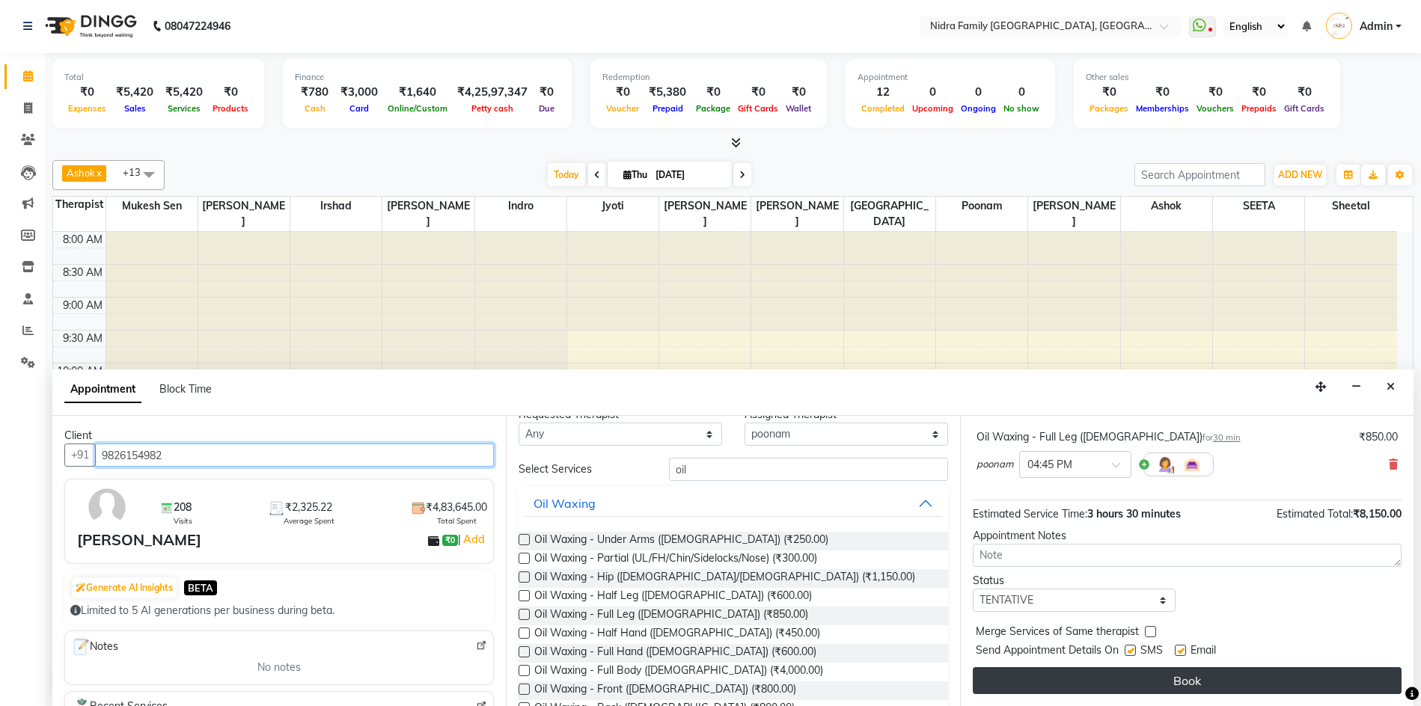
type input "9826154982"
click at [1244, 682] on button "Book" at bounding box center [1187, 680] width 429 height 27
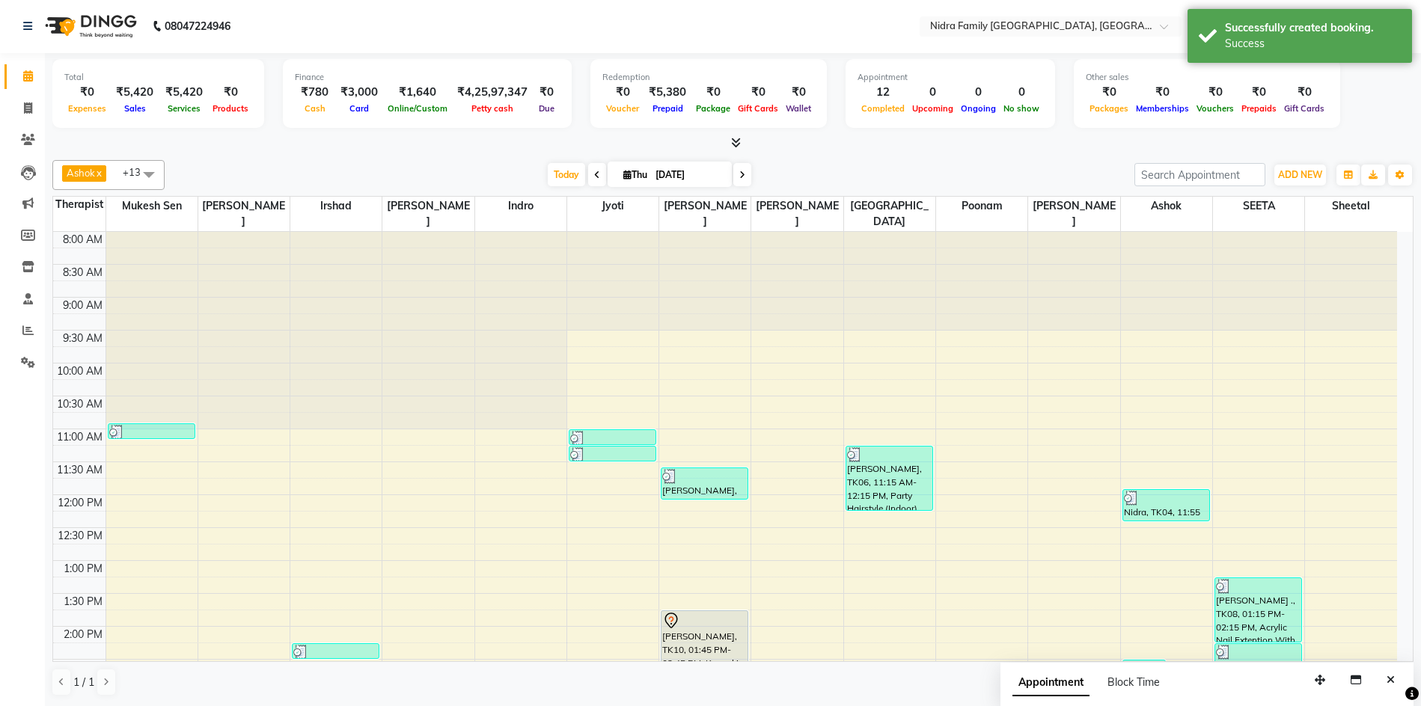
scroll to position [0, 0]
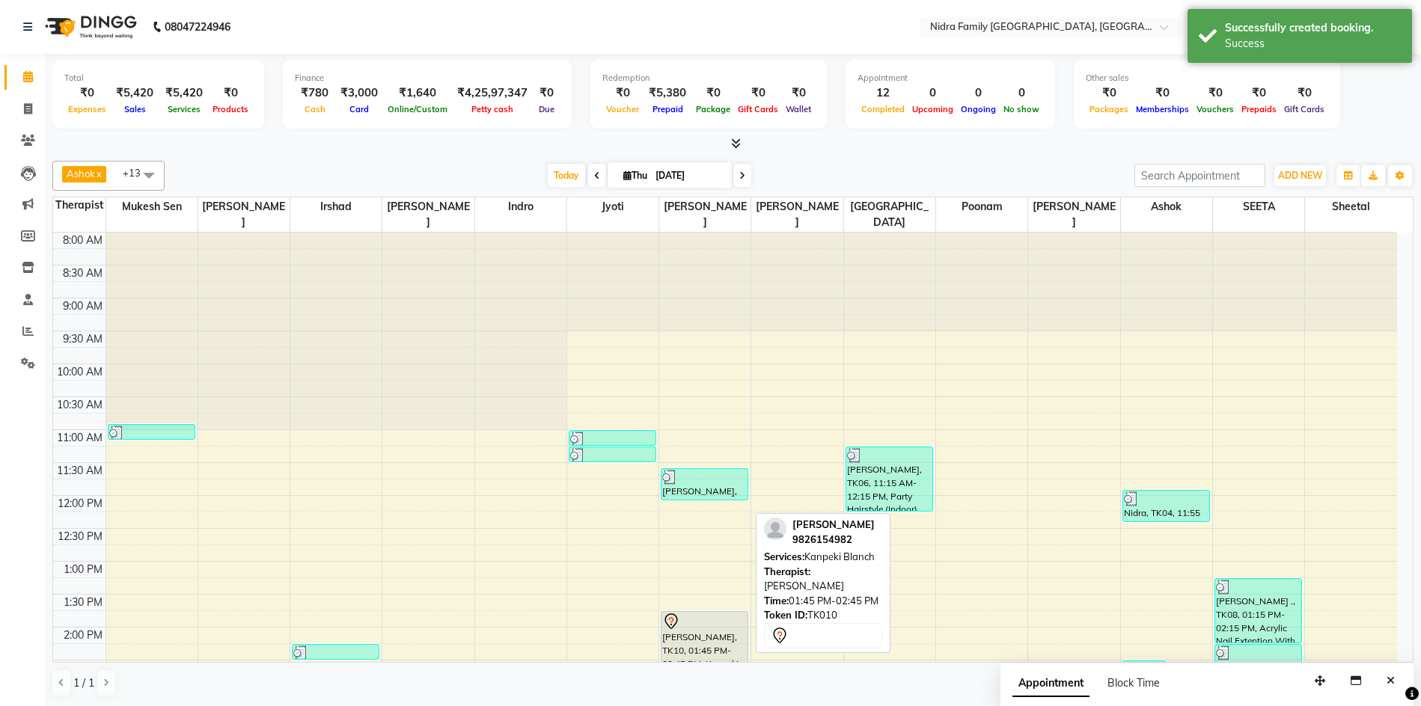
click at [734, 640] on div "[PERSON_NAME], TK10, 01:45 PM-02:45 PM, Kanpeki Blanch" at bounding box center [704, 644] width 86 height 64
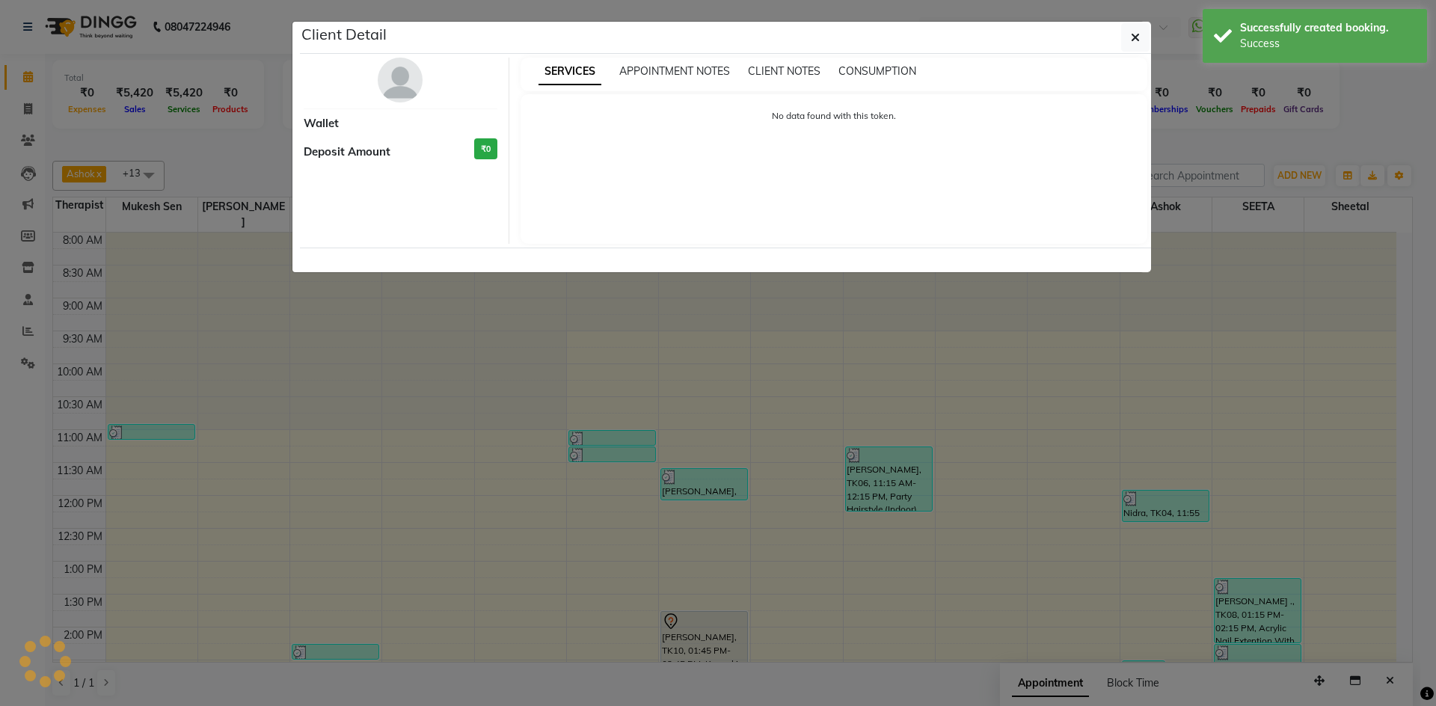
select select "7"
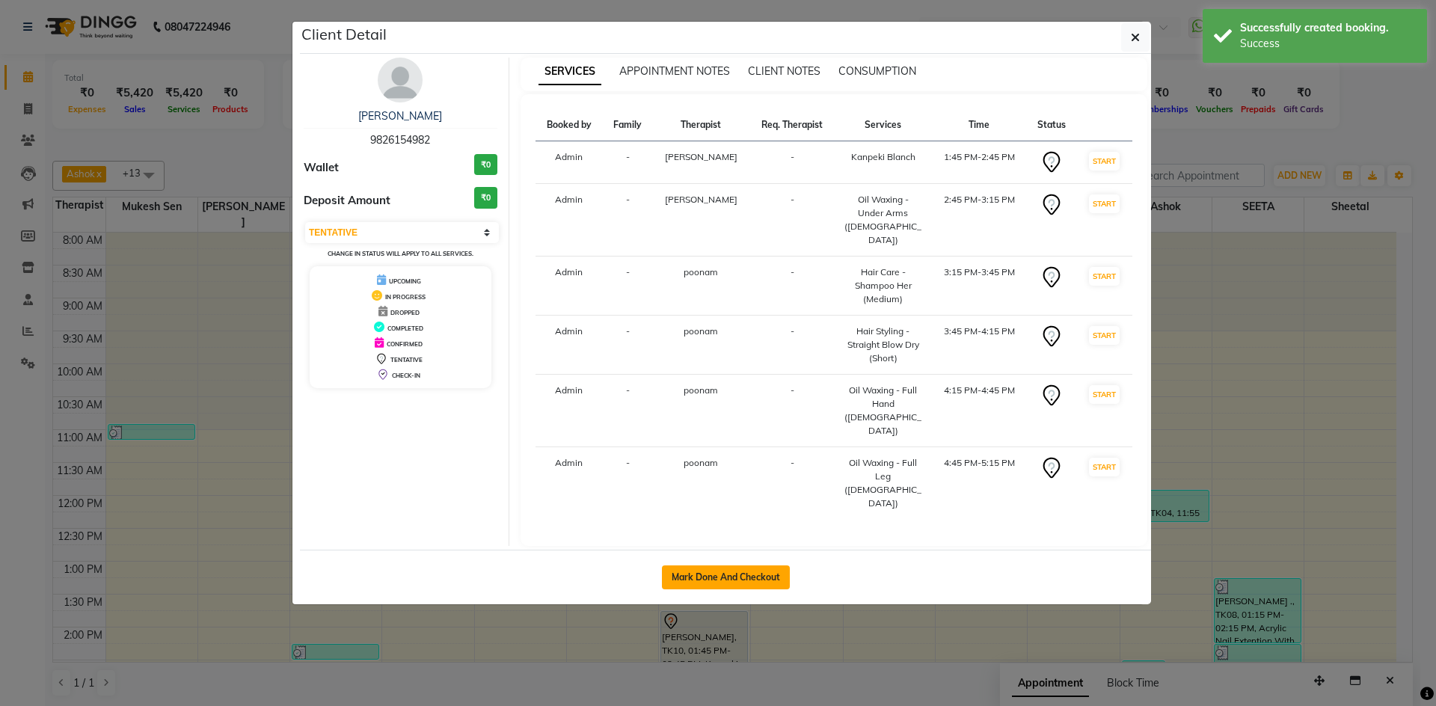
click at [765, 566] on button "Mark Done And Checkout" at bounding box center [726, 578] width 128 height 24
select select "service"
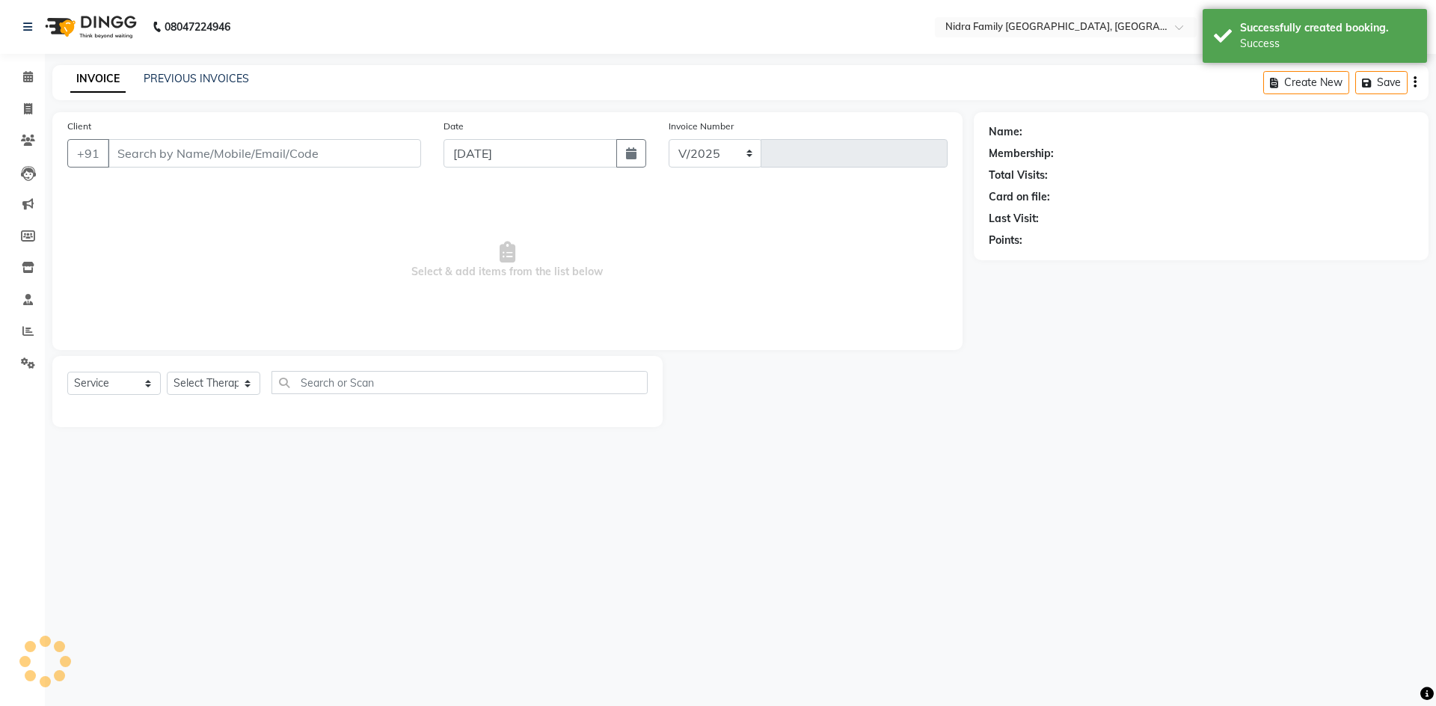
select select "591"
type input "3859"
type input "9826154982"
select select "37590"
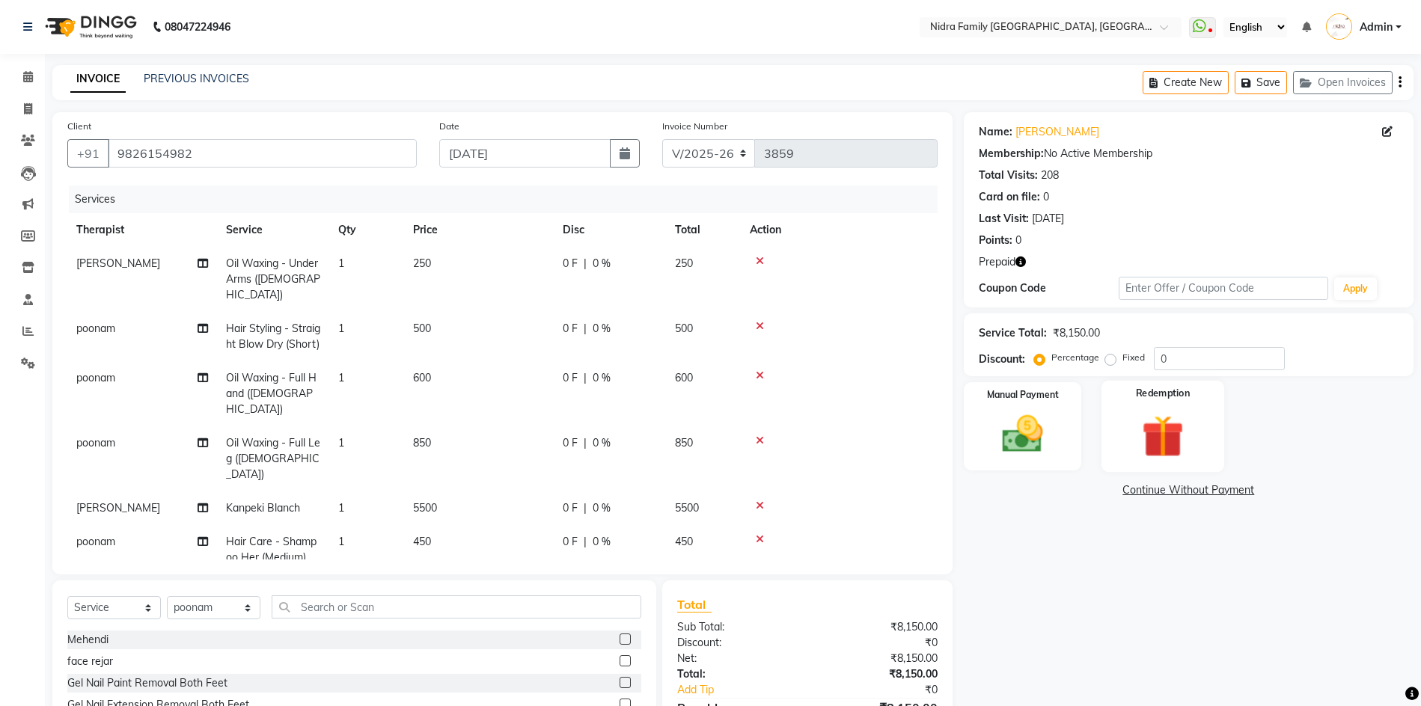
click at [1201, 426] on div "Redemption" at bounding box center [1162, 426] width 123 height 91
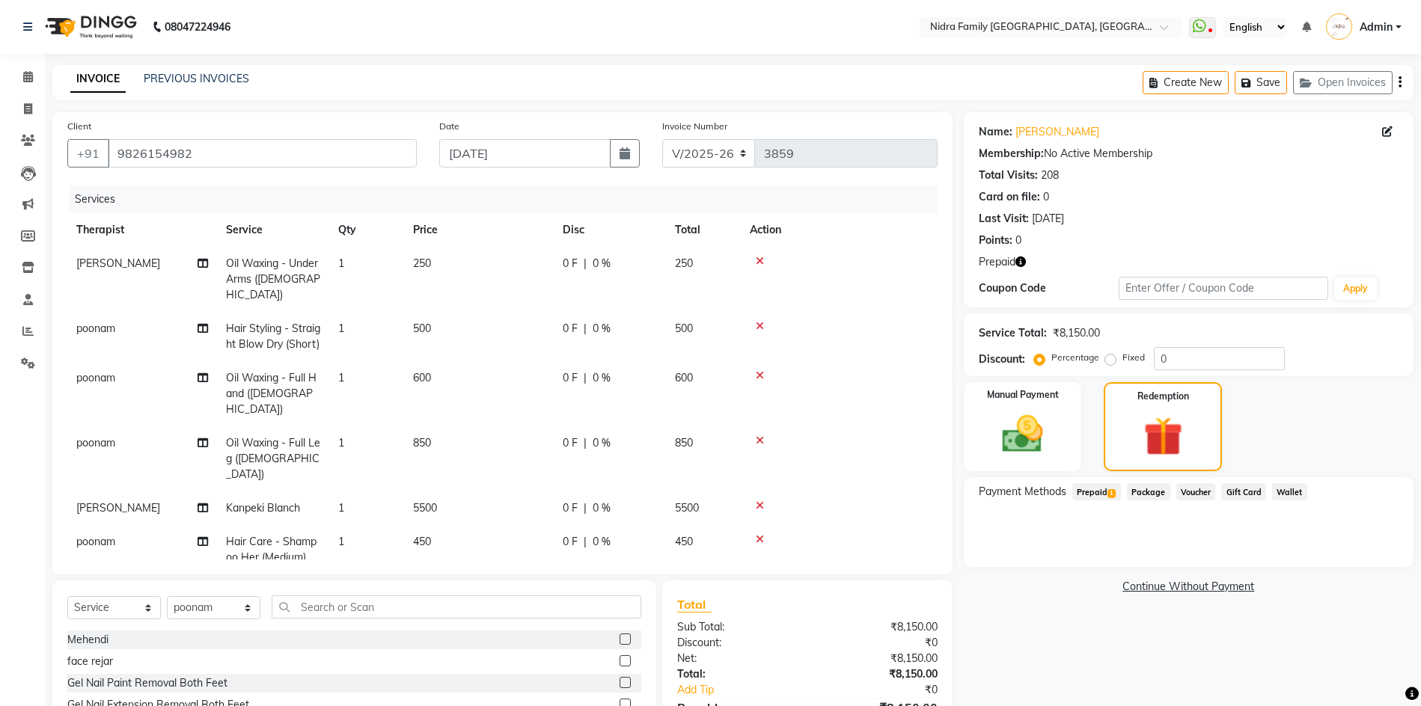
click at [1102, 491] on span "Prepaid 1" at bounding box center [1096, 491] width 49 height 17
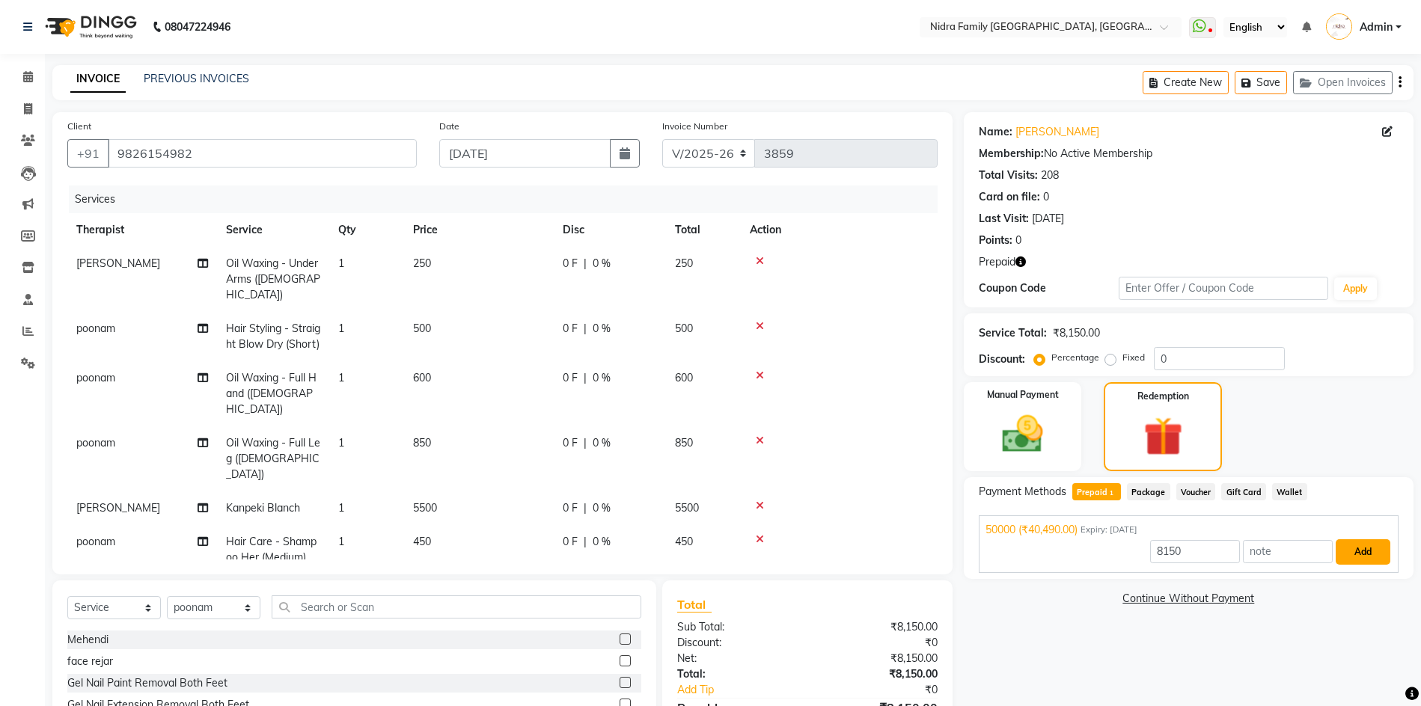
click at [1364, 552] on button "Add" at bounding box center [1362, 551] width 55 height 25
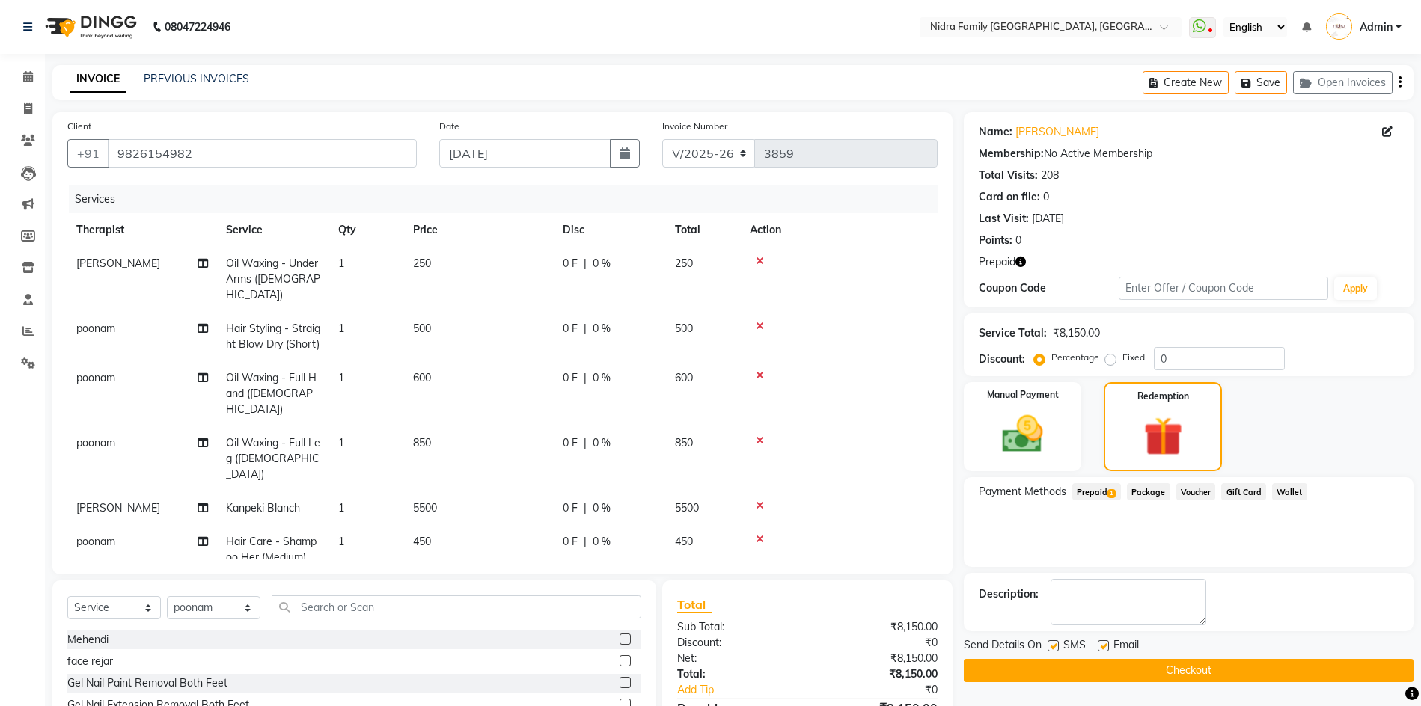
click at [1053, 646] on label at bounding box center [1052, 645] width 11 height 11
click at [1053, 646] on input "checkbox" at bounding box center [1052, 647] width 10 height 10
checkbox input "false"
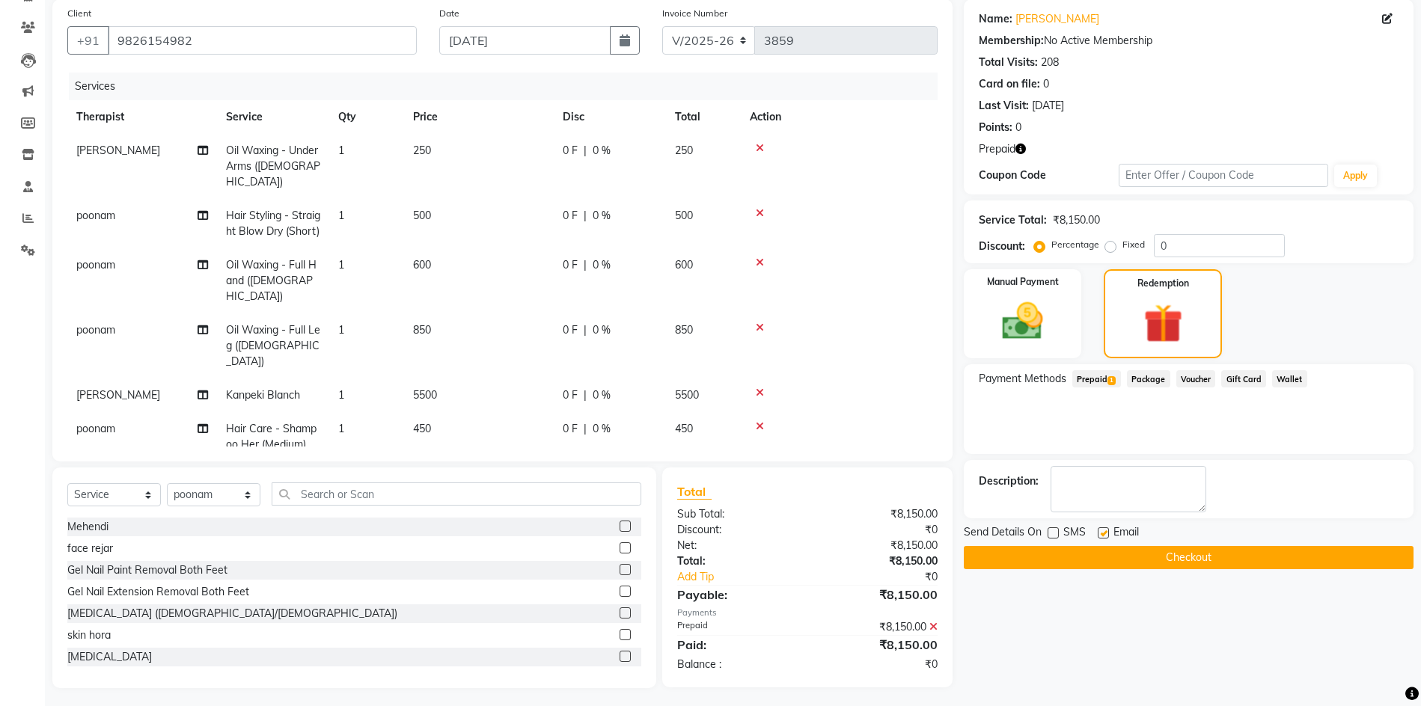
click at [1117, 553] on button "Checkout" at bounding box center [1189, 557] width 450 height 23
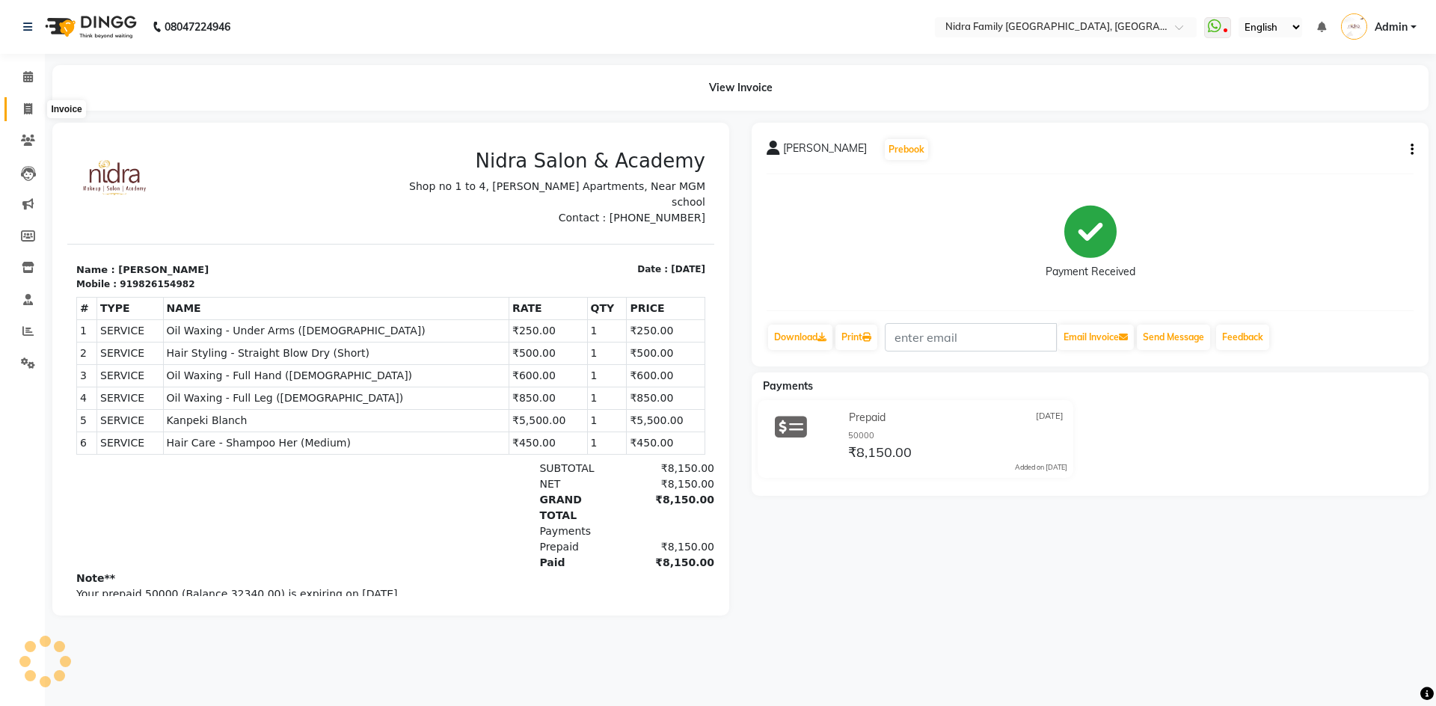
click at [28, 108] on icon at bounding box center [28, 108] width 8 height 11
select select "591"
select select "service"
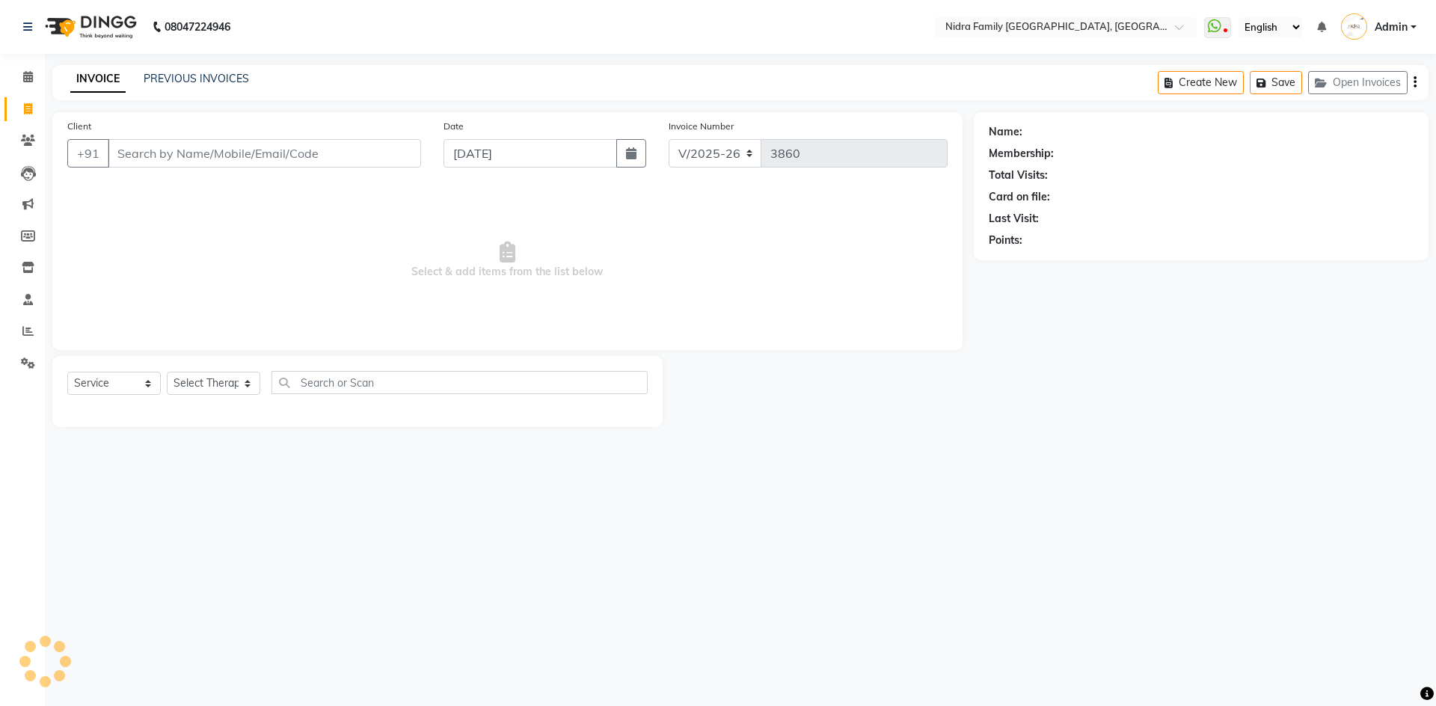
click at [187, 148] on input "Client" at bounding box center [264, 153] width 313 height 28
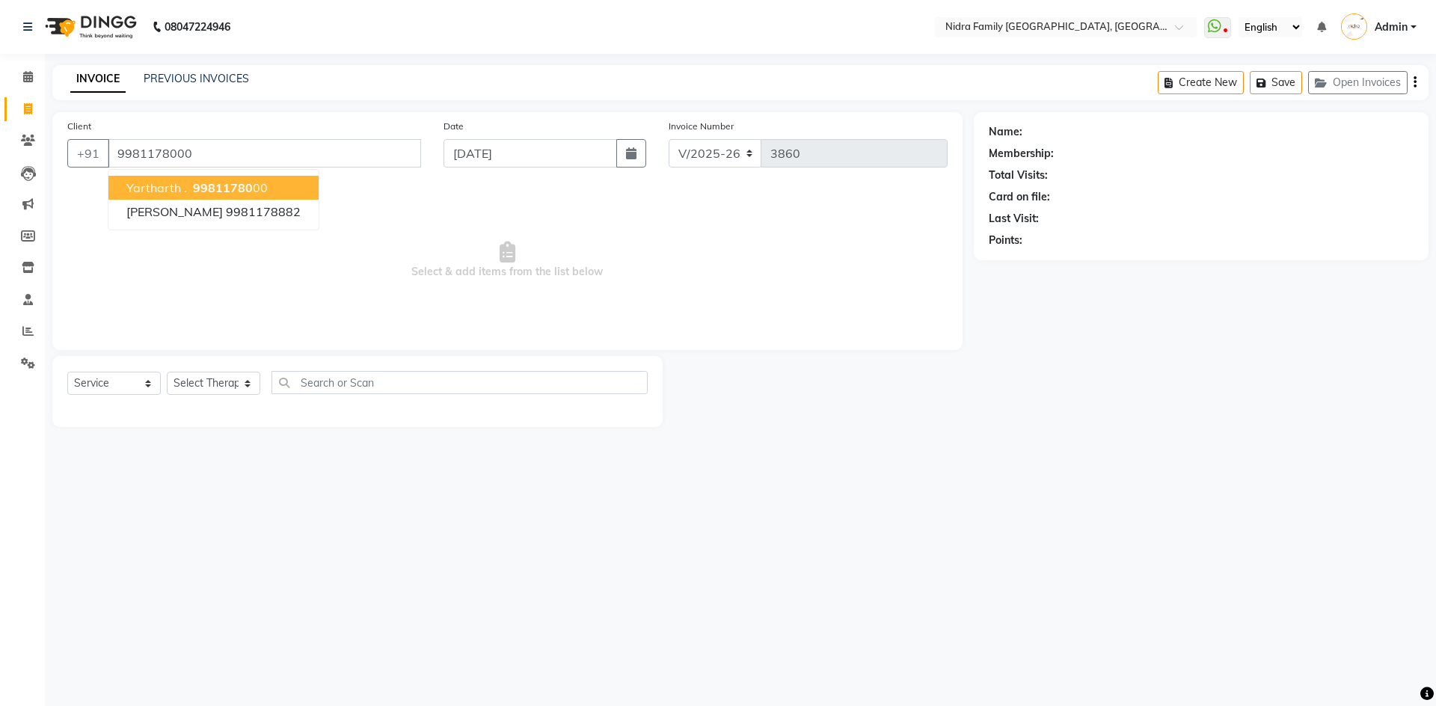
type input "9981178000"
click at [243, 188] on span "99811780" at bounding box center [223, 187] width 60 height 15
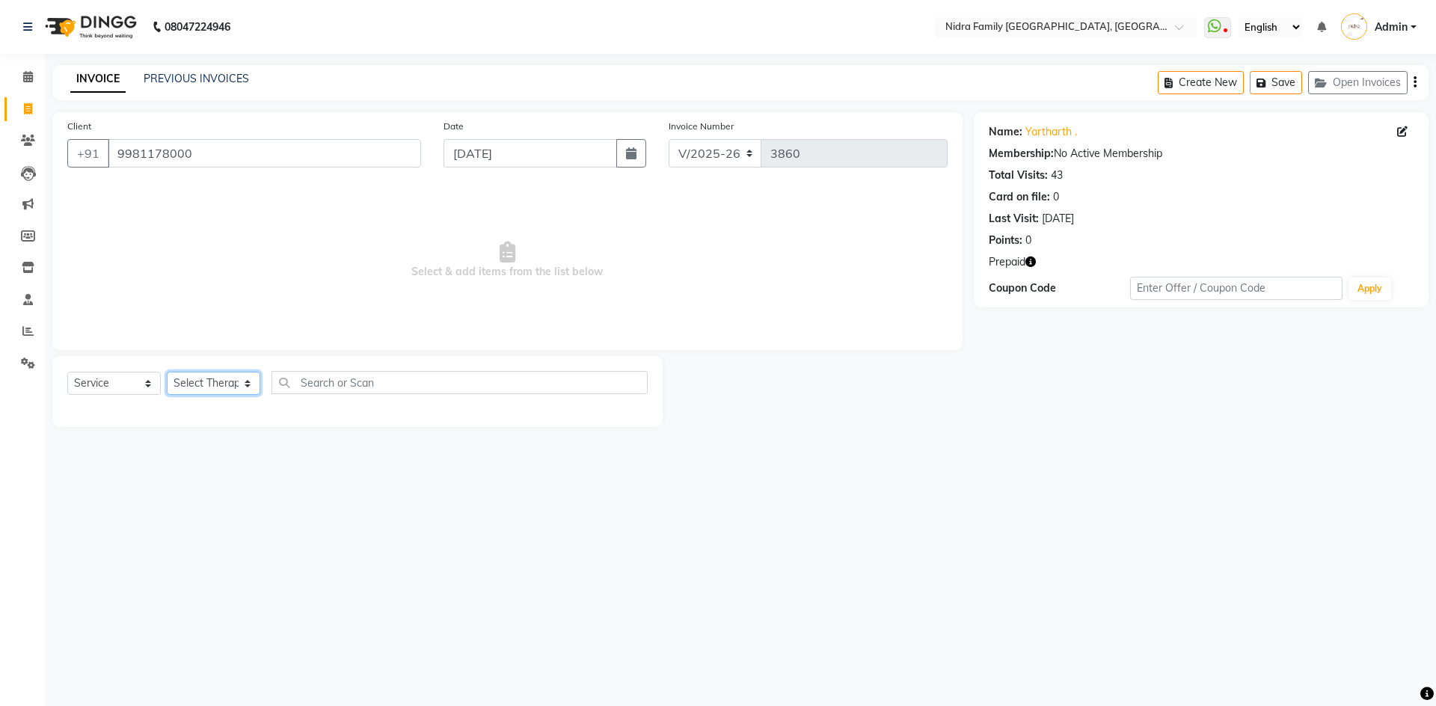
click at [211, 382] on select "Select Therapist [PERSON_NAME] [PERSON_NAME] [PERSON_NAME] [PERSON_NAME] [PERSO…" at bounding box center [214, 383] width 94 height 23
select select "8270"
click at [167, 372] on select "Select Therapist [PERSON_NAME] [PERSON_NAME] [PERSON_NAME] [PERSON_NAME] [PERSO…" at bounding box center [214, 383] width 94 height 23
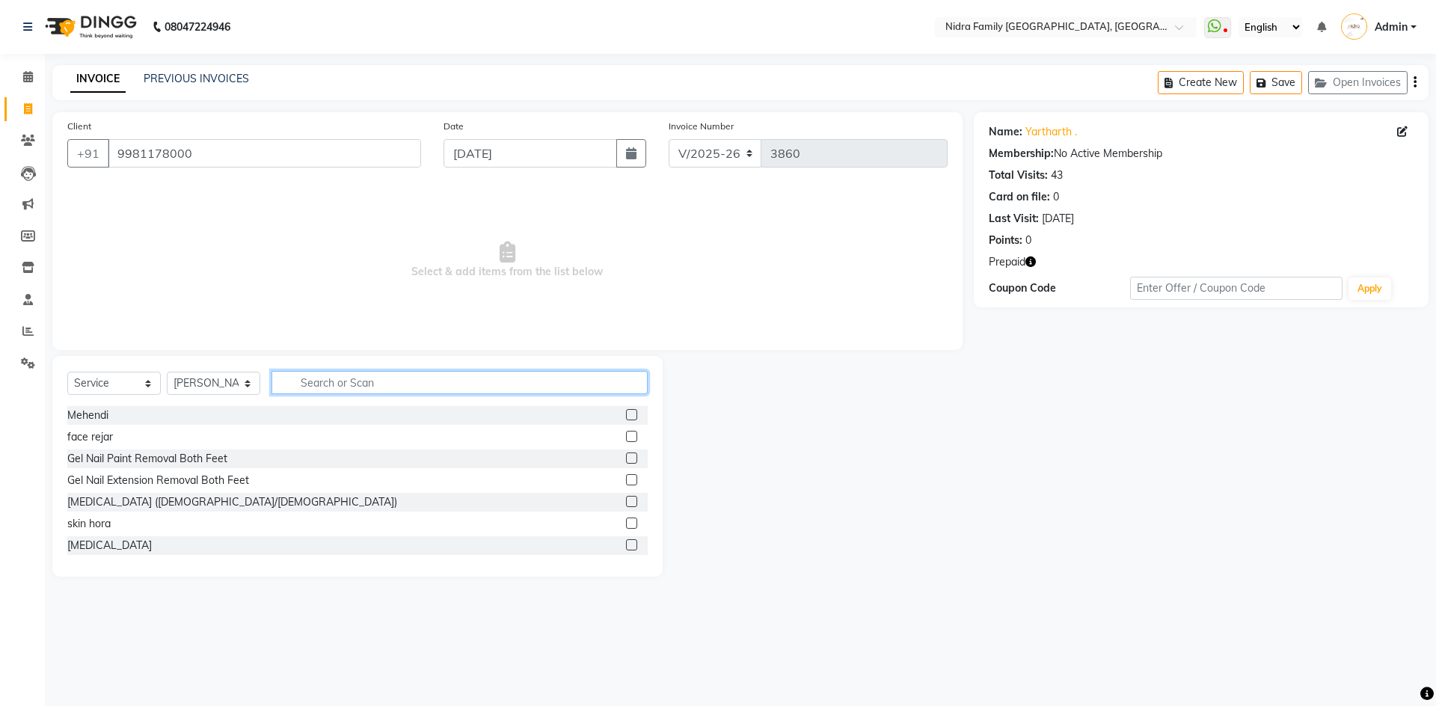
click at [402, 379] on input "text" at bounding box center [460, 382] width 376 height 23
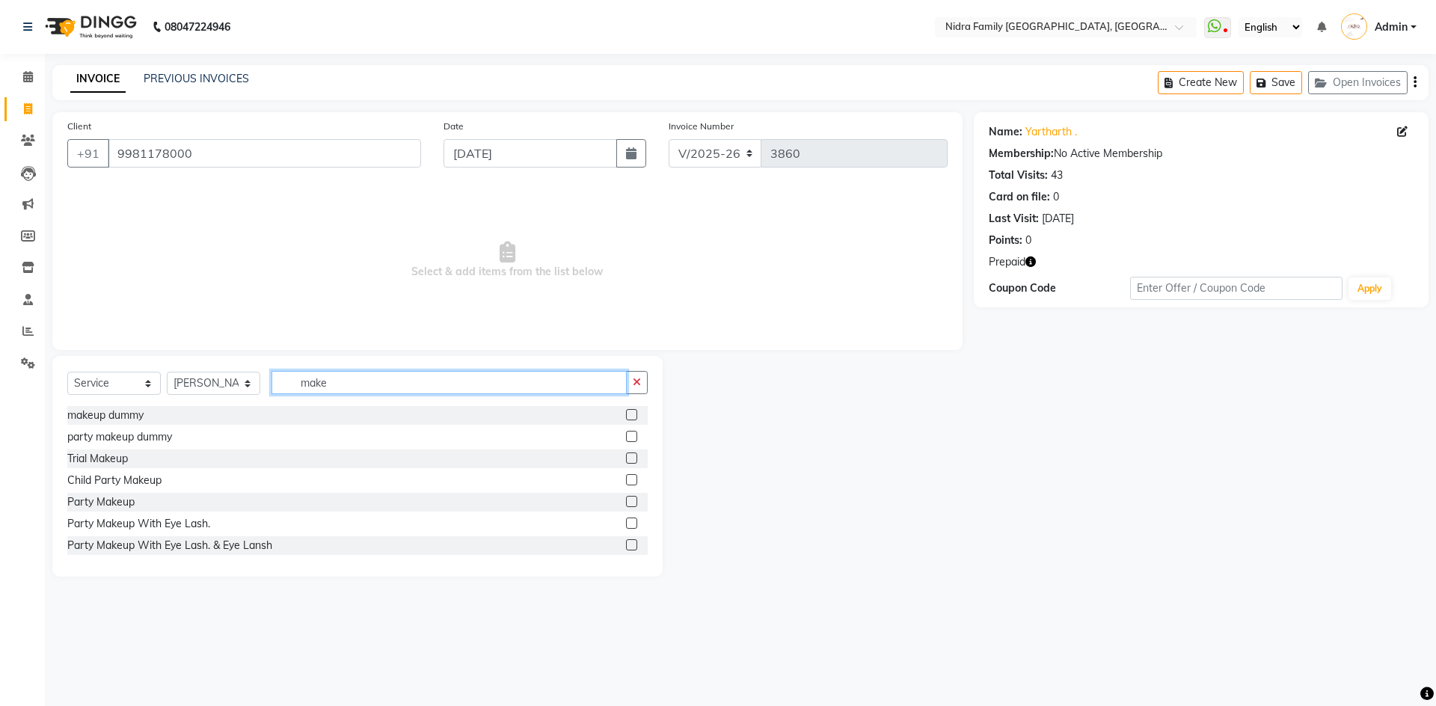
type input "make"
click at [626, 500] on label at bounding box center [631, 501] width 11 height 11
click at [626, 500] on input "checkbox" at bounding box center [631, 502] width 10 height 10
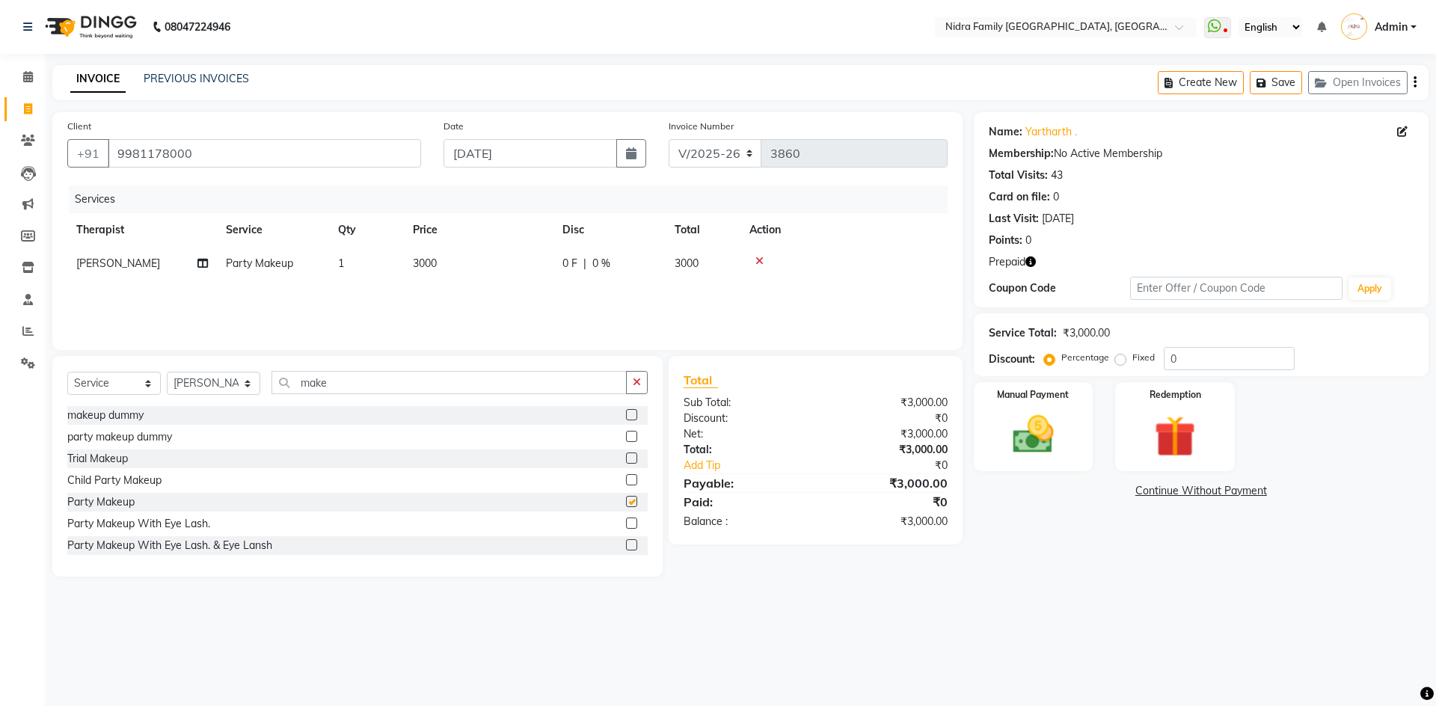
checkbox input "false"
click at [400, 378] on input "make" at bounding box center [449, 382] width 355 height 23
type input "m"
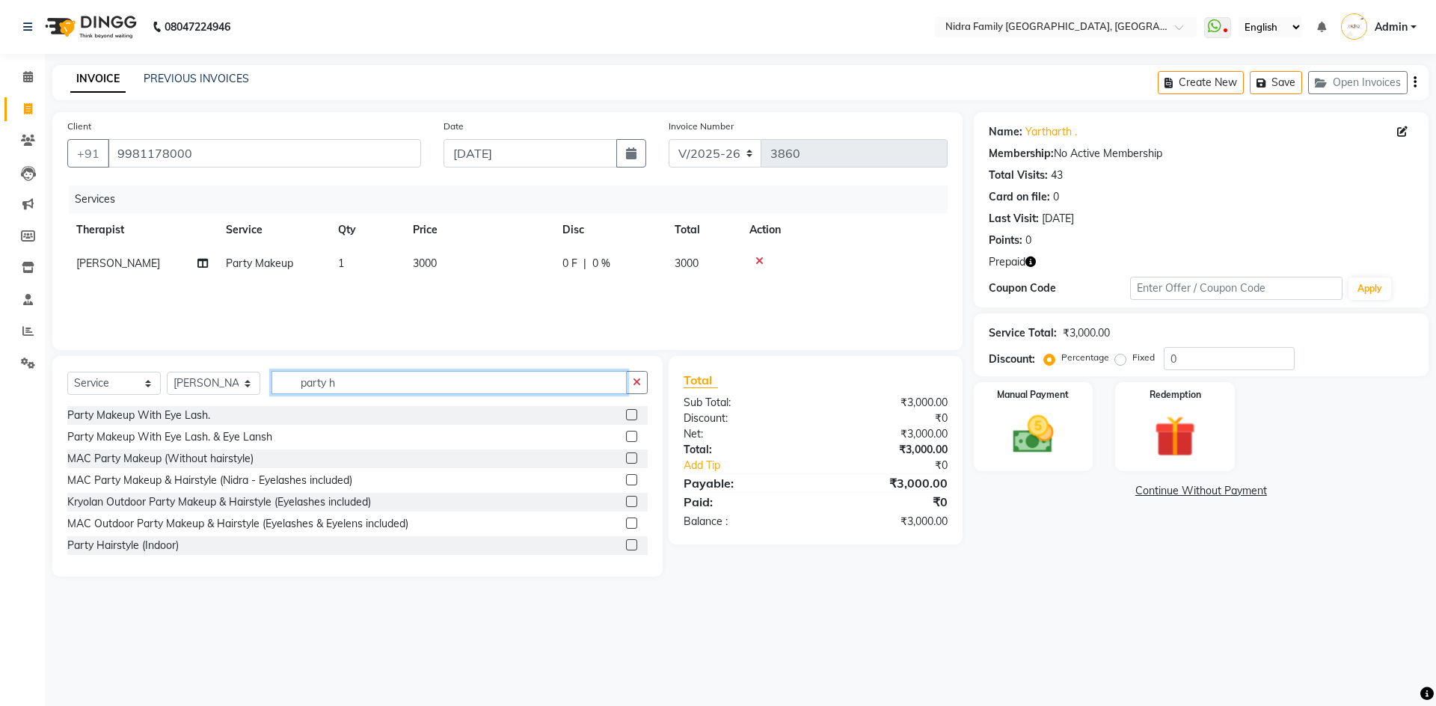
type input "party h"
click at [626, 546] on label at bounding box center [631, 544] width 11 height 11
click at [626, 546] on input "checkbox" at bounding box center [631, 546] width 10 height 10
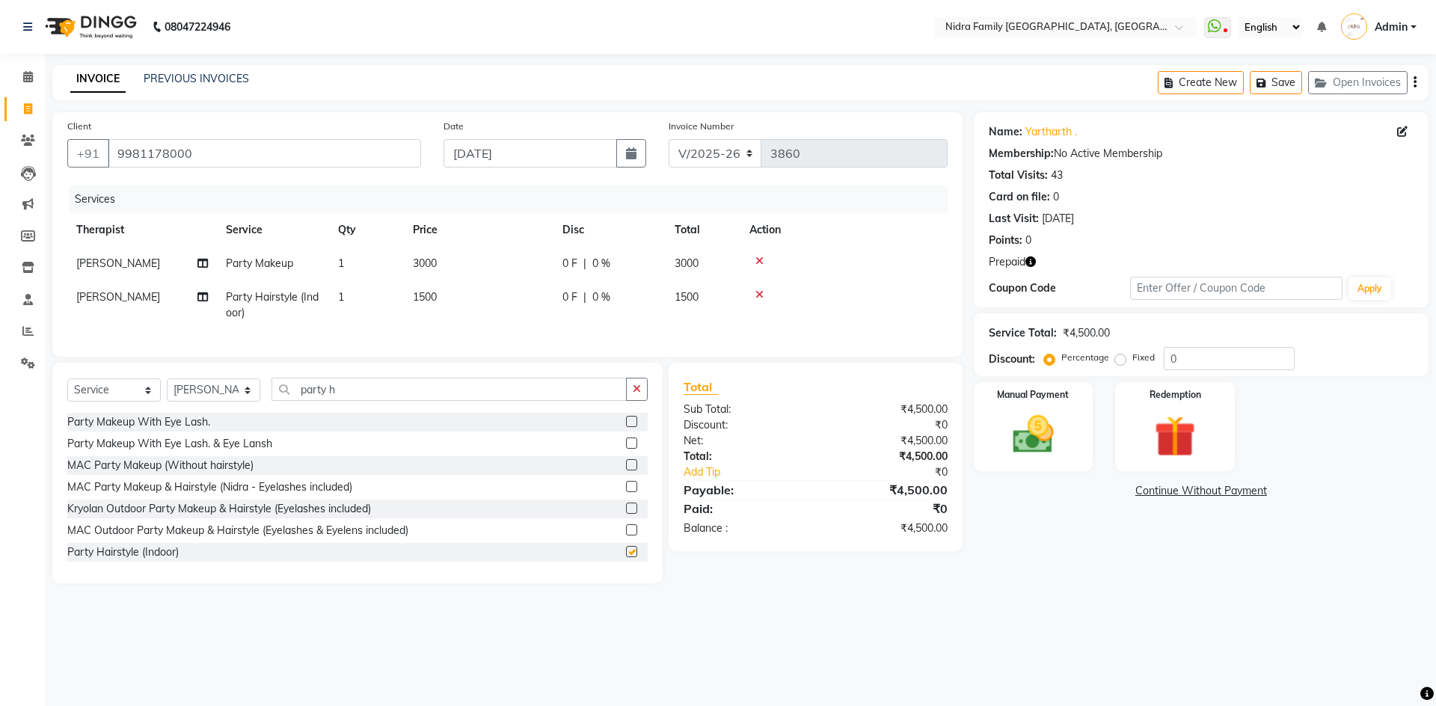
checkbox input "false"
click at [759, 260] on icon at bounding box center [760, 261] width 8 height 10
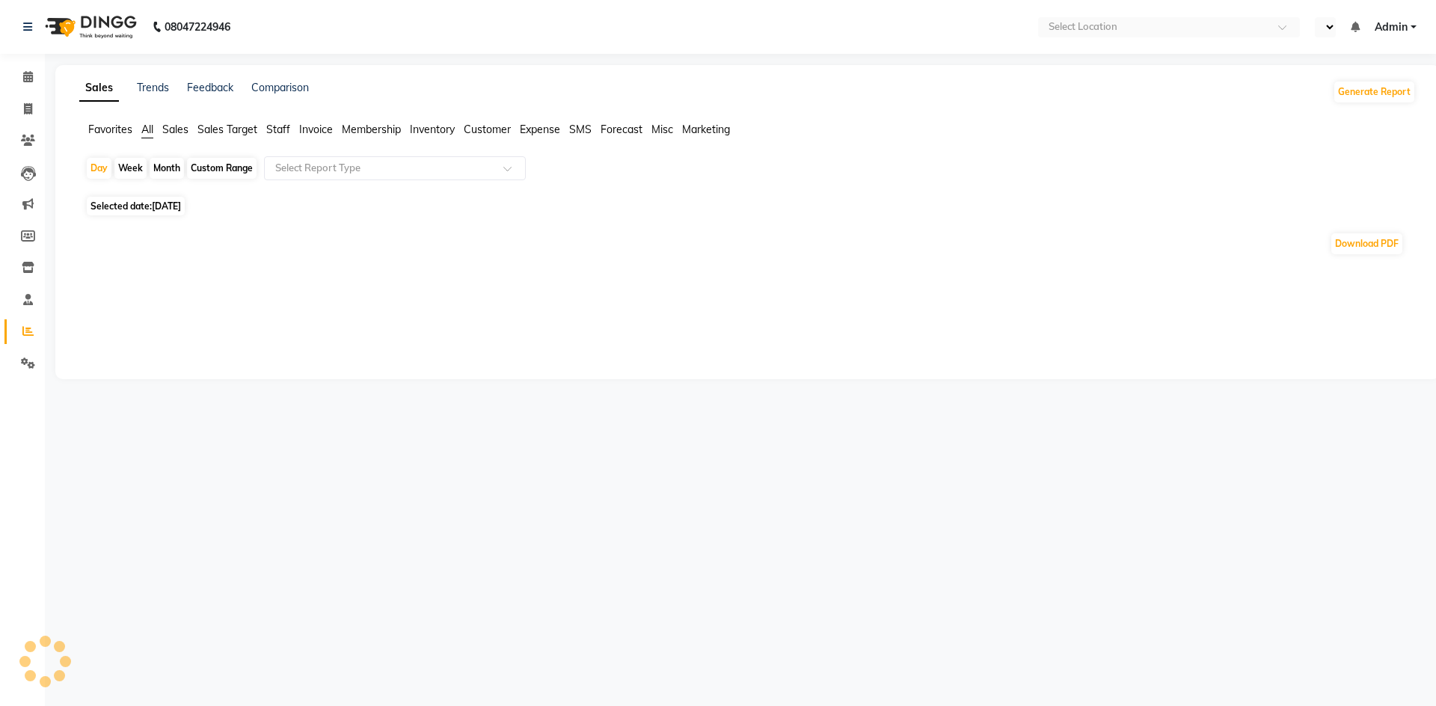
select select "en"
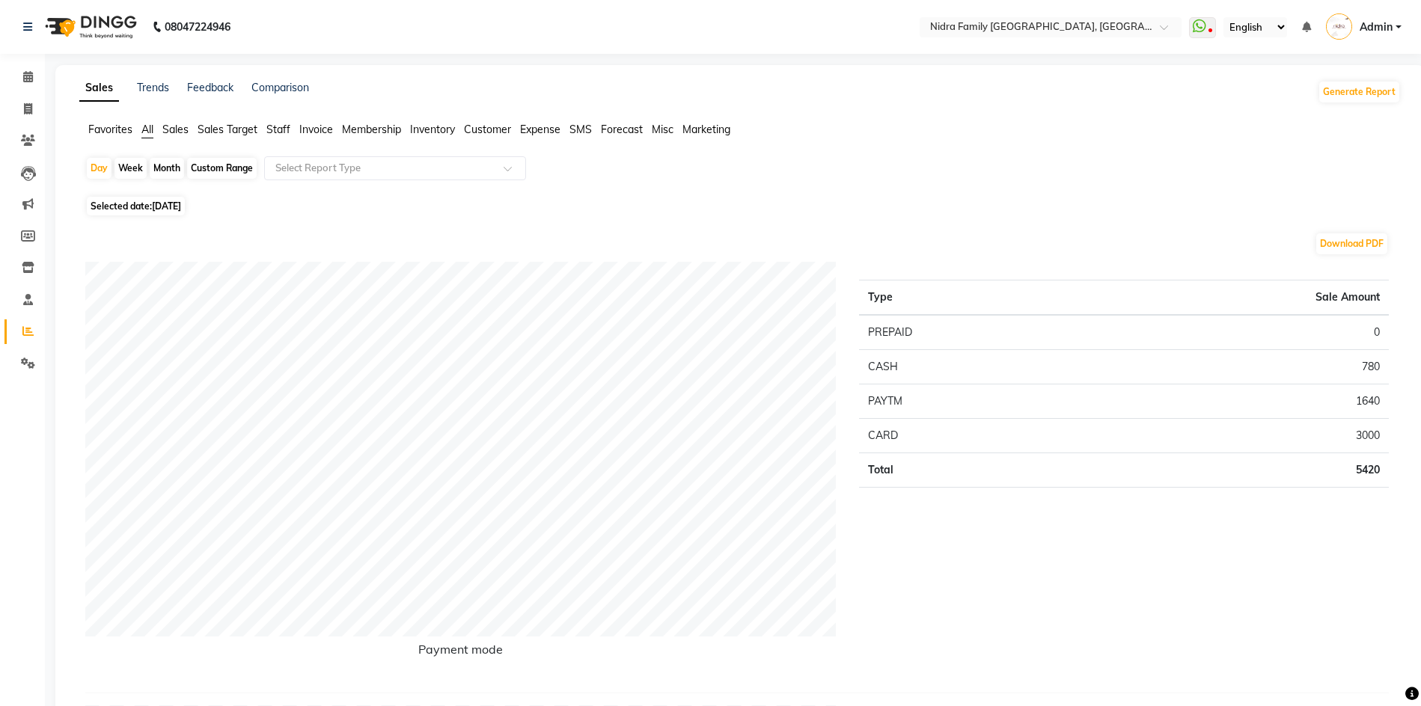
click at [277, 125] on span "Staff" at bounding box center [278, 129] width 24 height 13
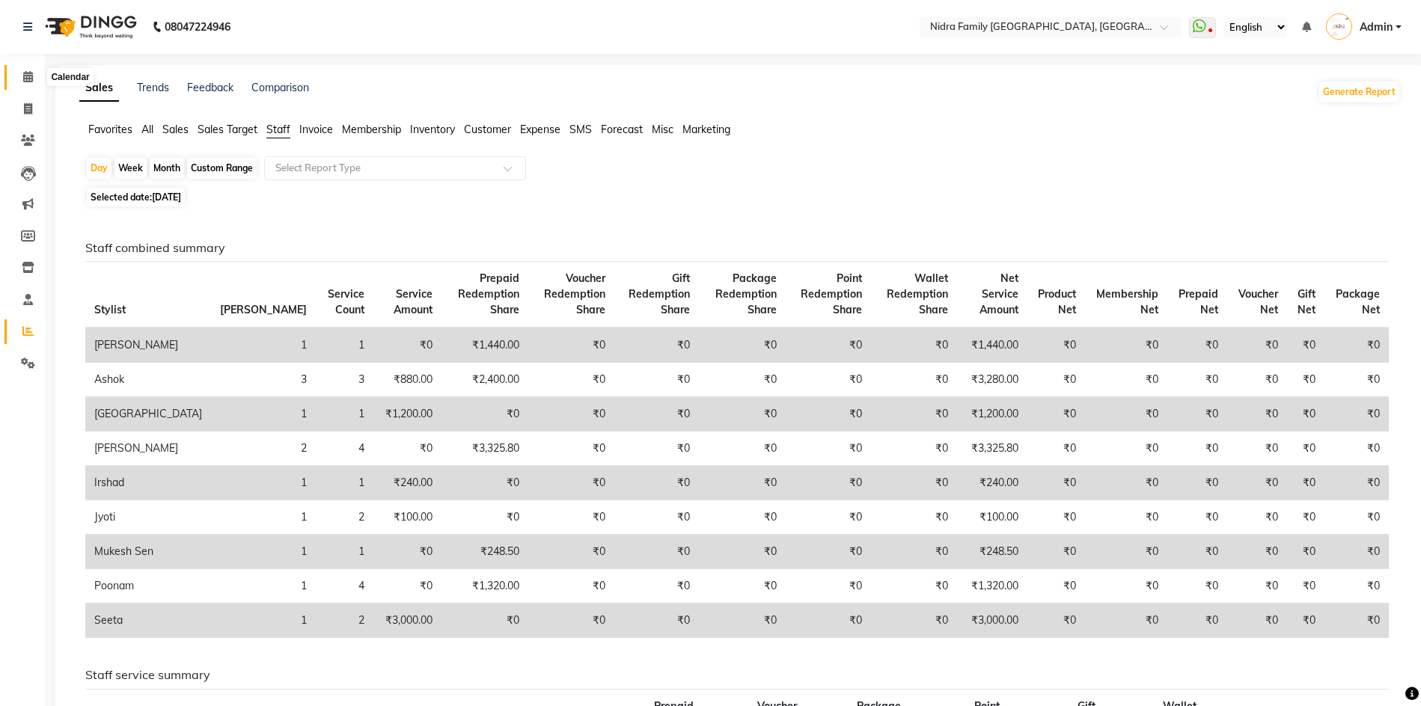
click at [27, 75] on icon at bounding box center [28, 76] width 10 height 11
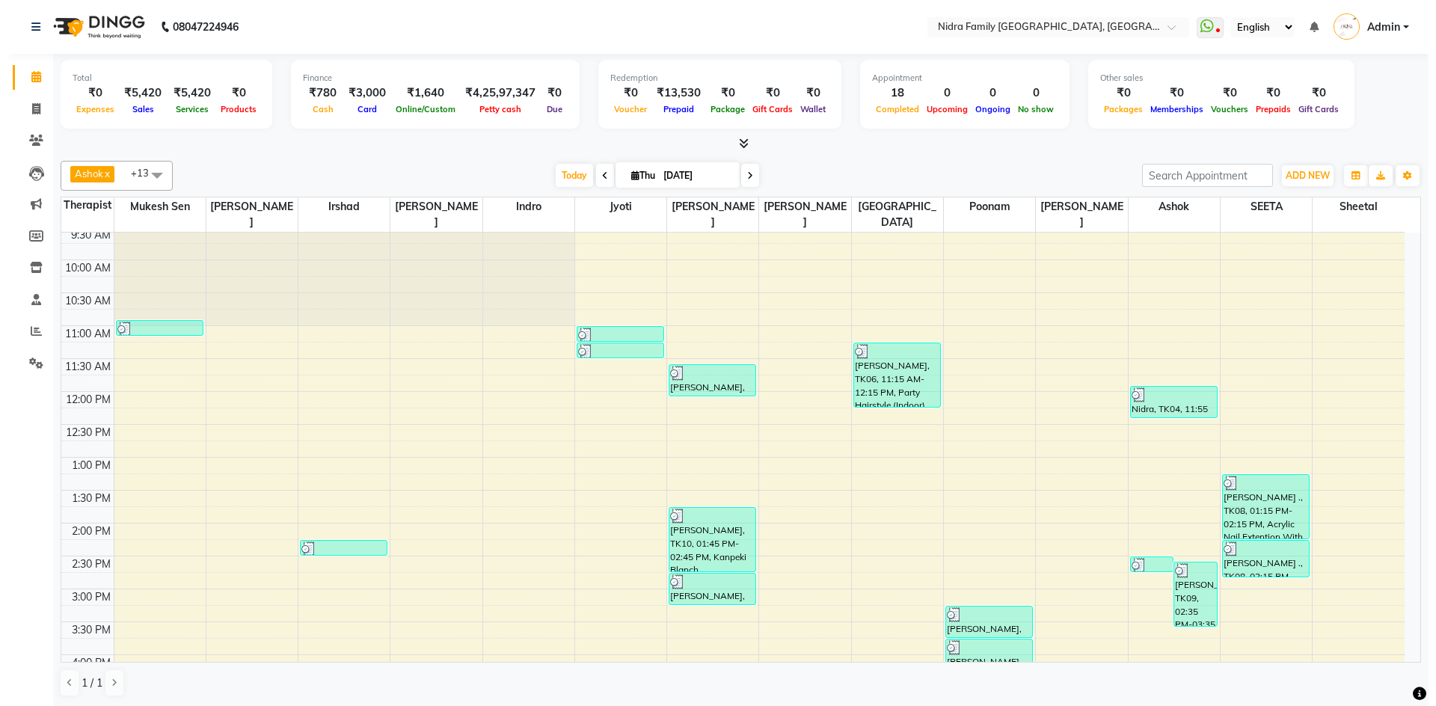
scroll to position [93, 0]
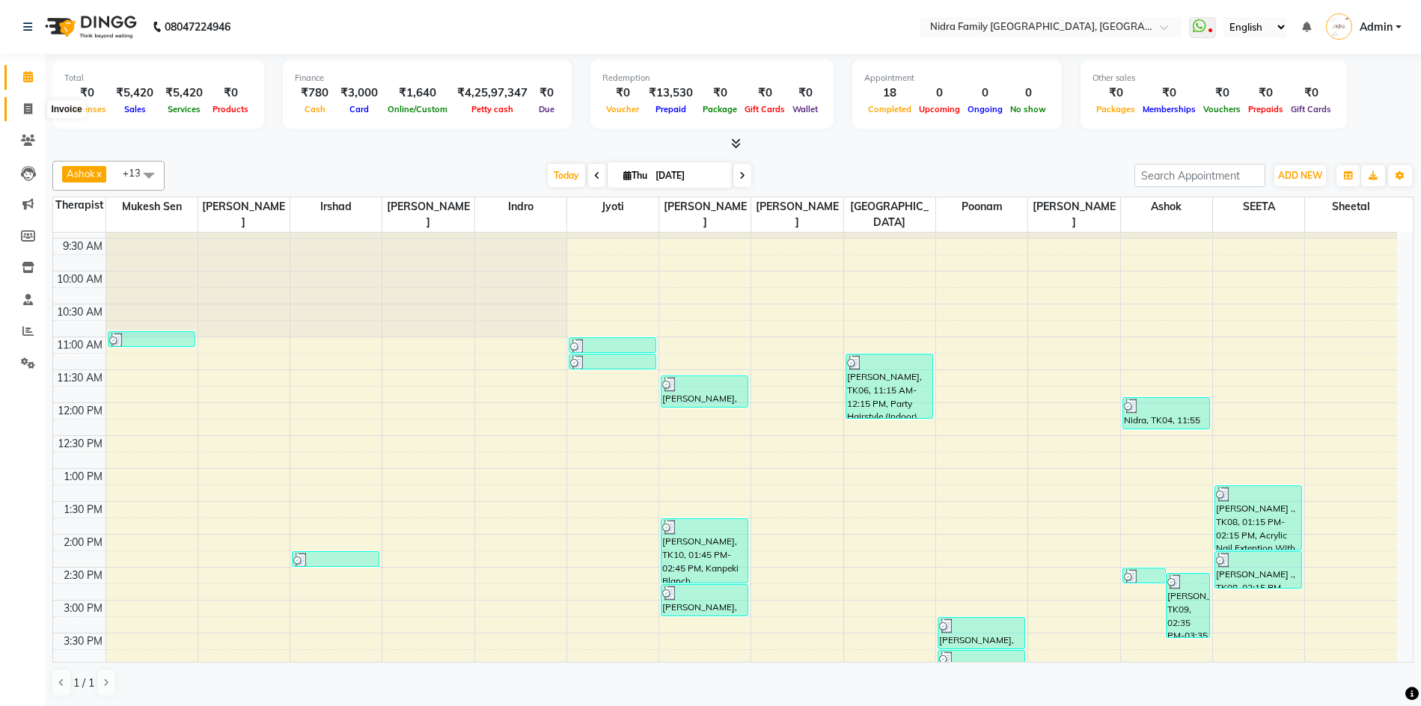
click at [25, 105] on icon at bounding box center [28, 108] width 8 height 11
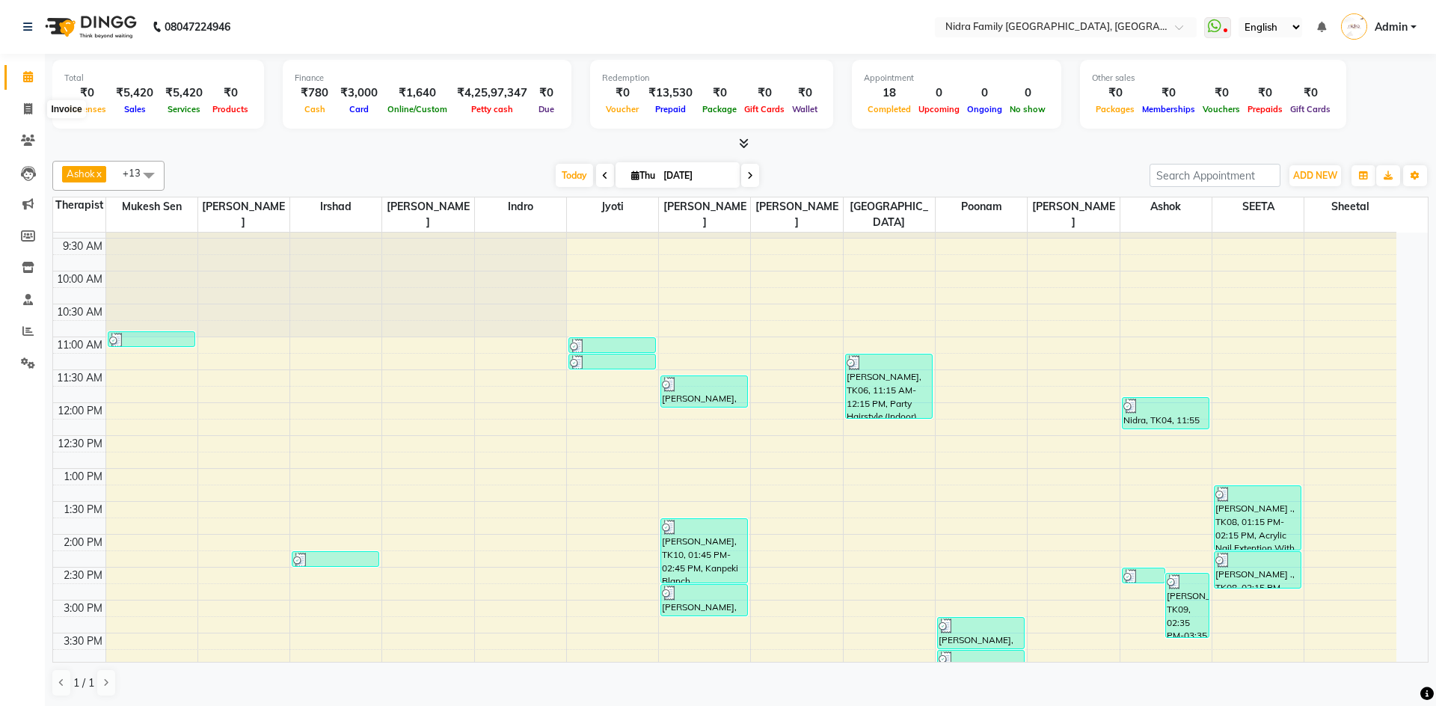
select select "service"
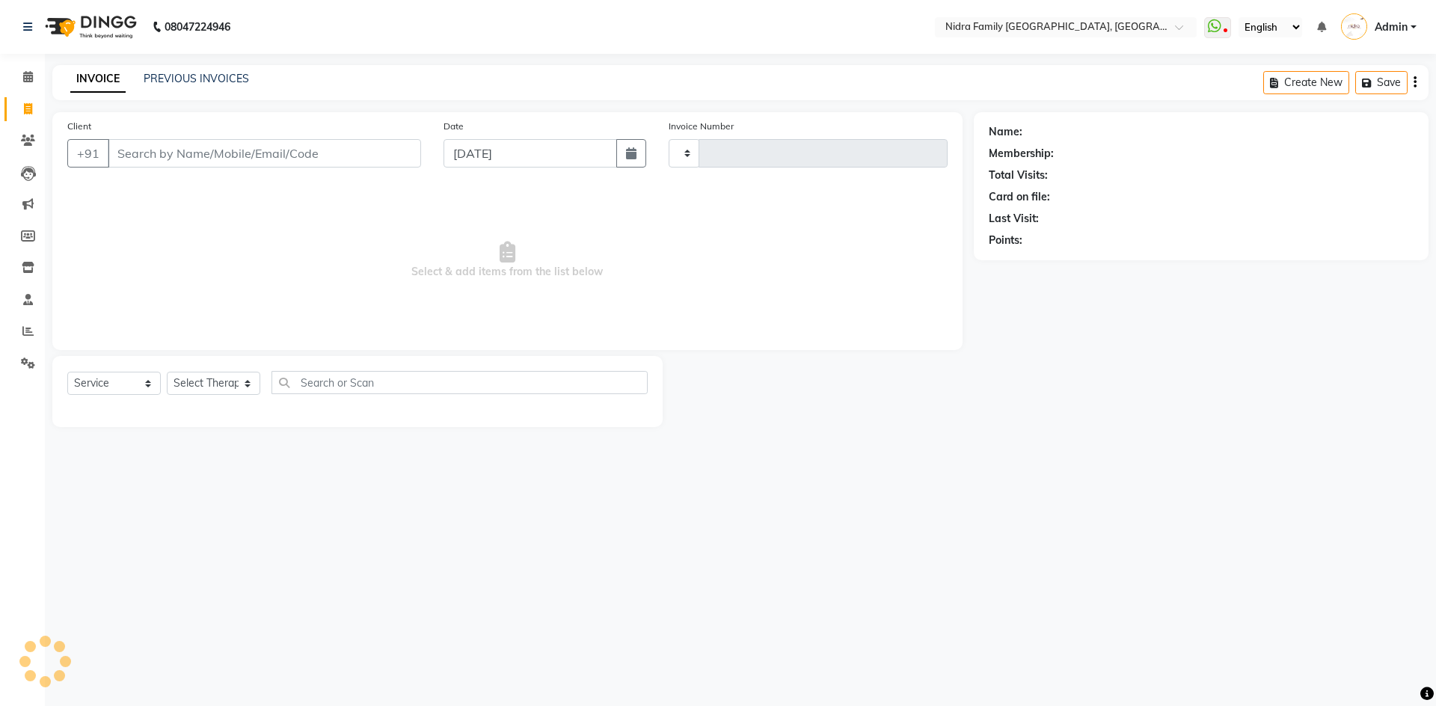
type input "3860"
select select "591"
click at [177, 80] on link "PREVIOUS INVOICES" at bounding box center [196, 78] width 105 height 13
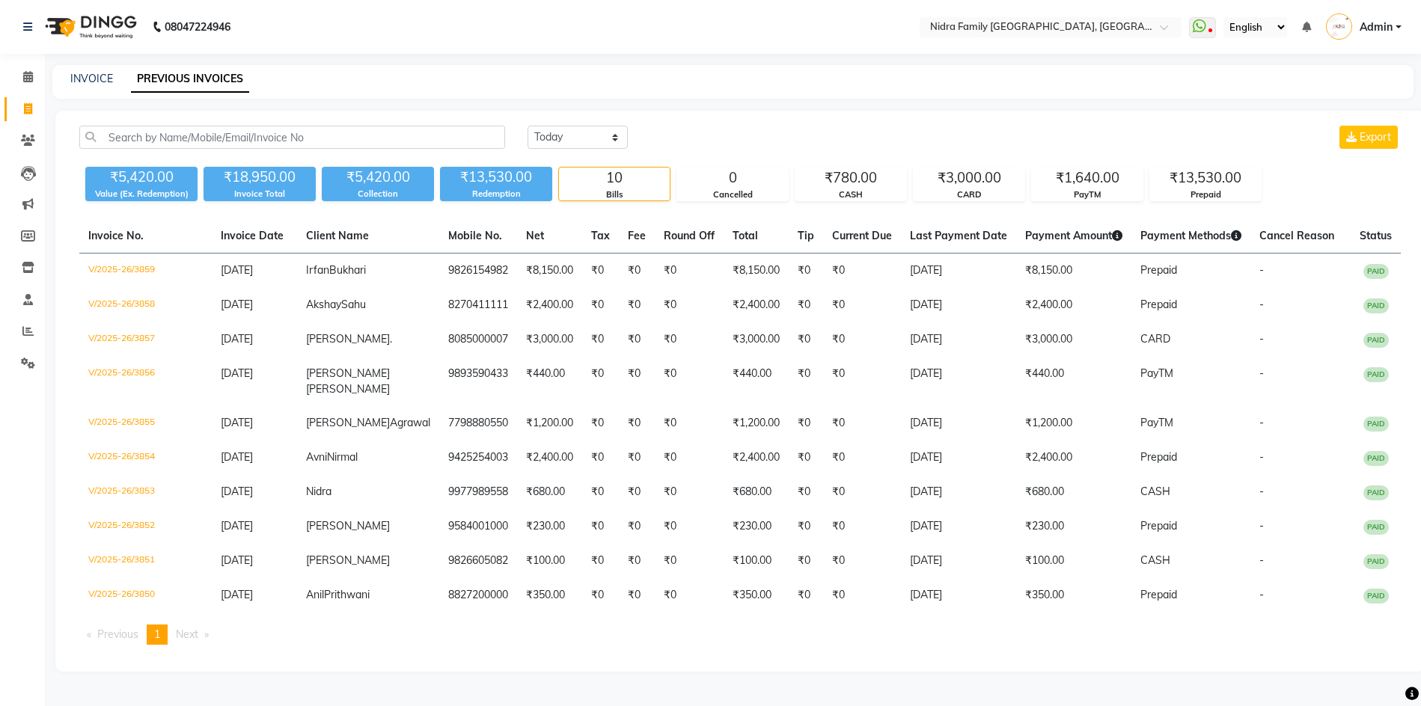
drag, startPoint x: 183, startPoint y: 70, endPoint x: 434, endPoint y: 666, distance: 646.4
click at [434, 657] on div "Invoice No. Invoice Date Client Name Mobile No. Net Tax Fee Round Off Total Tip…" at bounding box center [739, 438] width 1339 height 438
click at [88, 76] on link "INVOICE" at bounding box center [91, 78] width 43 height 13
select select "service"
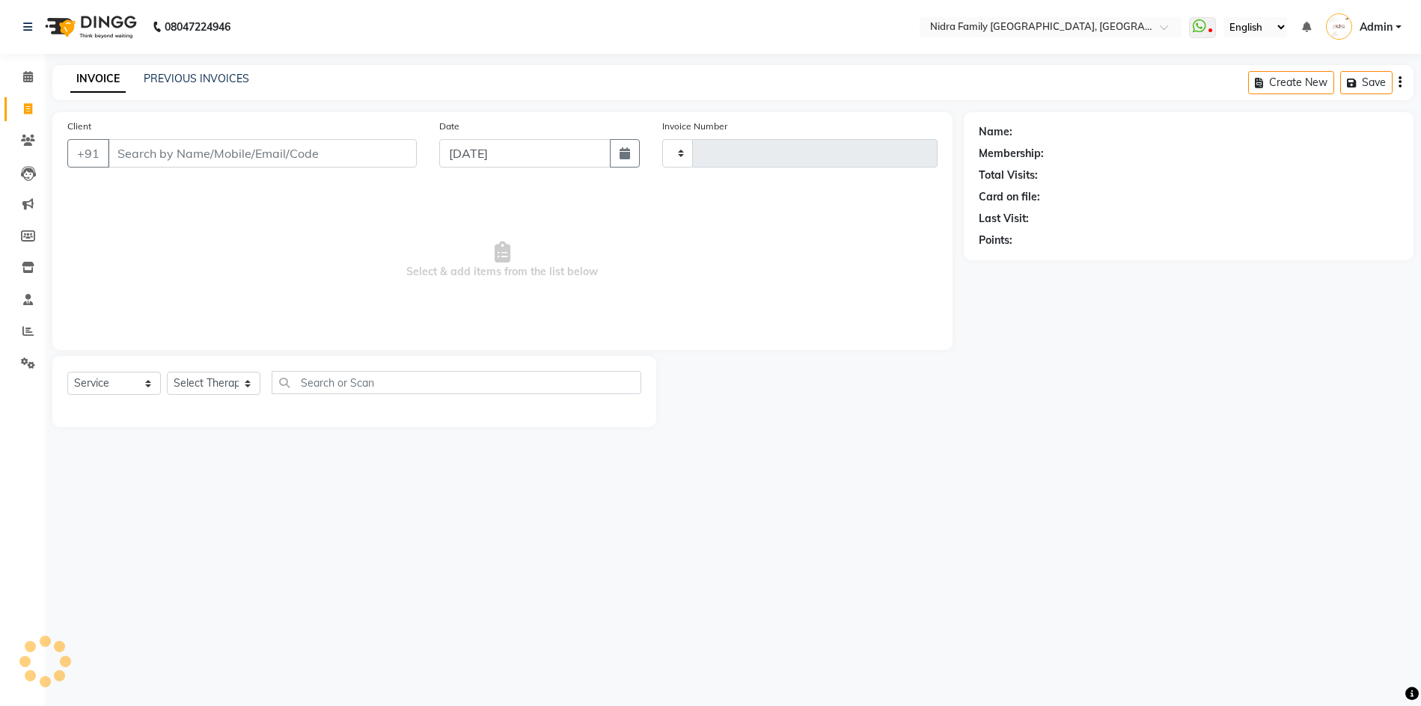
type input "3860"
select select "591"
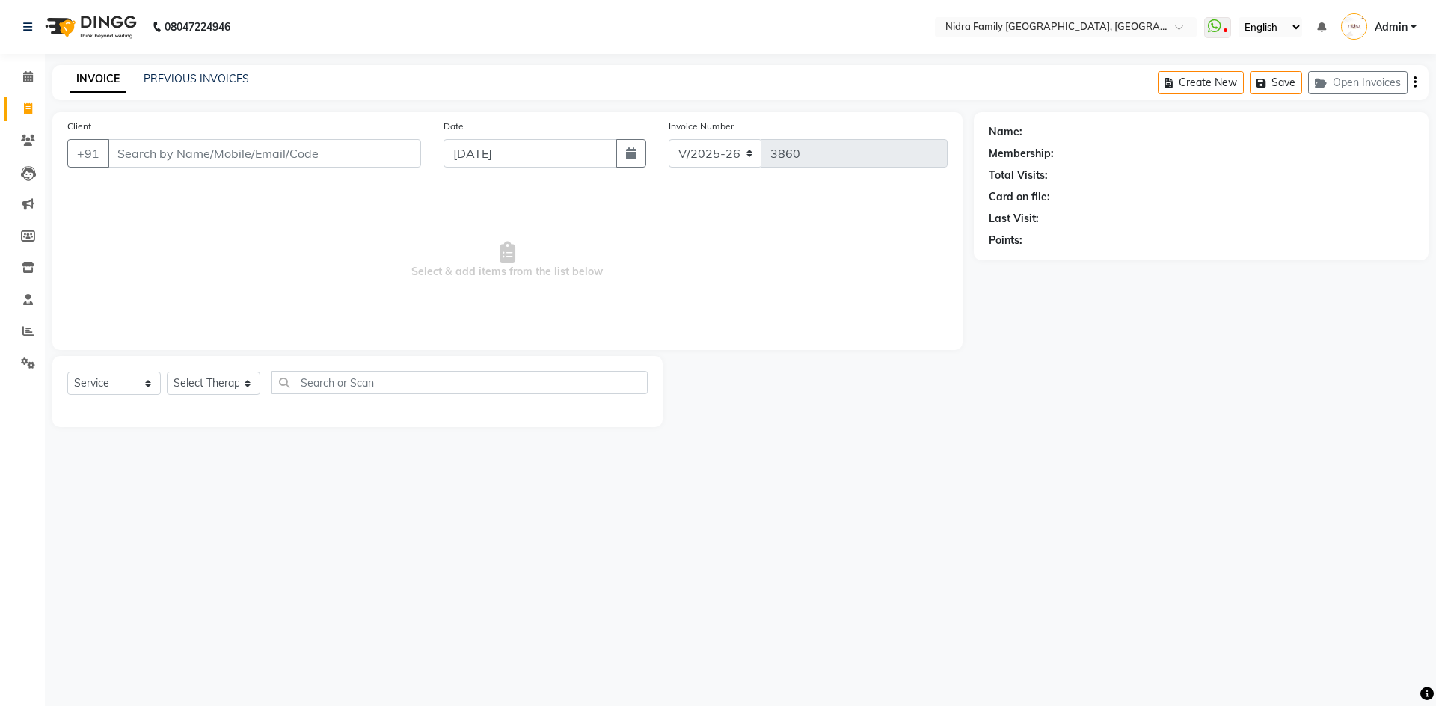
click at [303, 152] on input "Client" at bounding box center [264, 153] width 313 height 28
type input "8458844011"
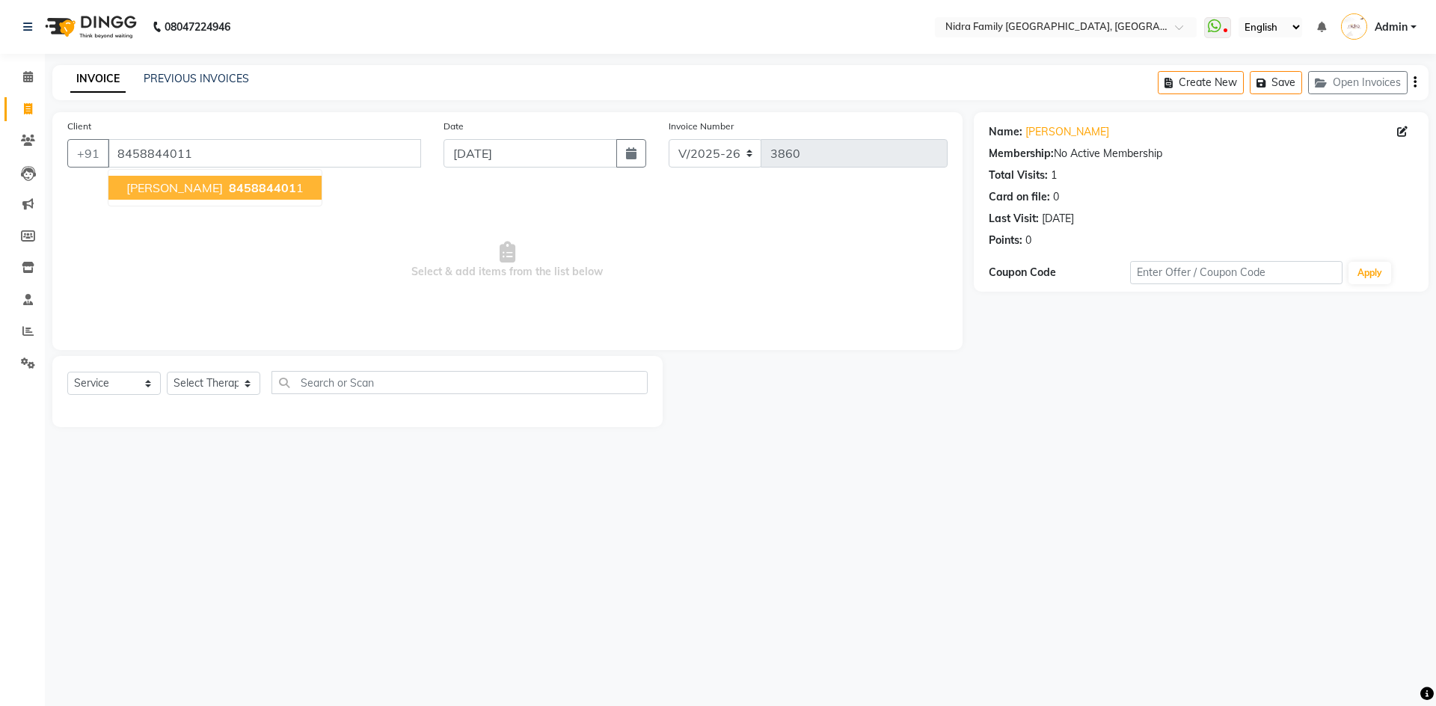
click at [229, 183] on span "845884401" at bounding box center [262, 187] width 67 height 15
click at [209, 388] on select "Select Therapist [PERSON_NAME] [PERSON_NAME] [PERSON_NAME] [PERSON_NAME] [PERSO…" at bounding box center [214, 383] width 94 height 23
select select "16657"
click at [167, 372] on select "Select Therapist [PERSON_NAME] [PERSON_NAME] [PERSON_NAME] [PERSON_NAME] [PERSO…" at bounding box center [214, 383] width 94 height 23
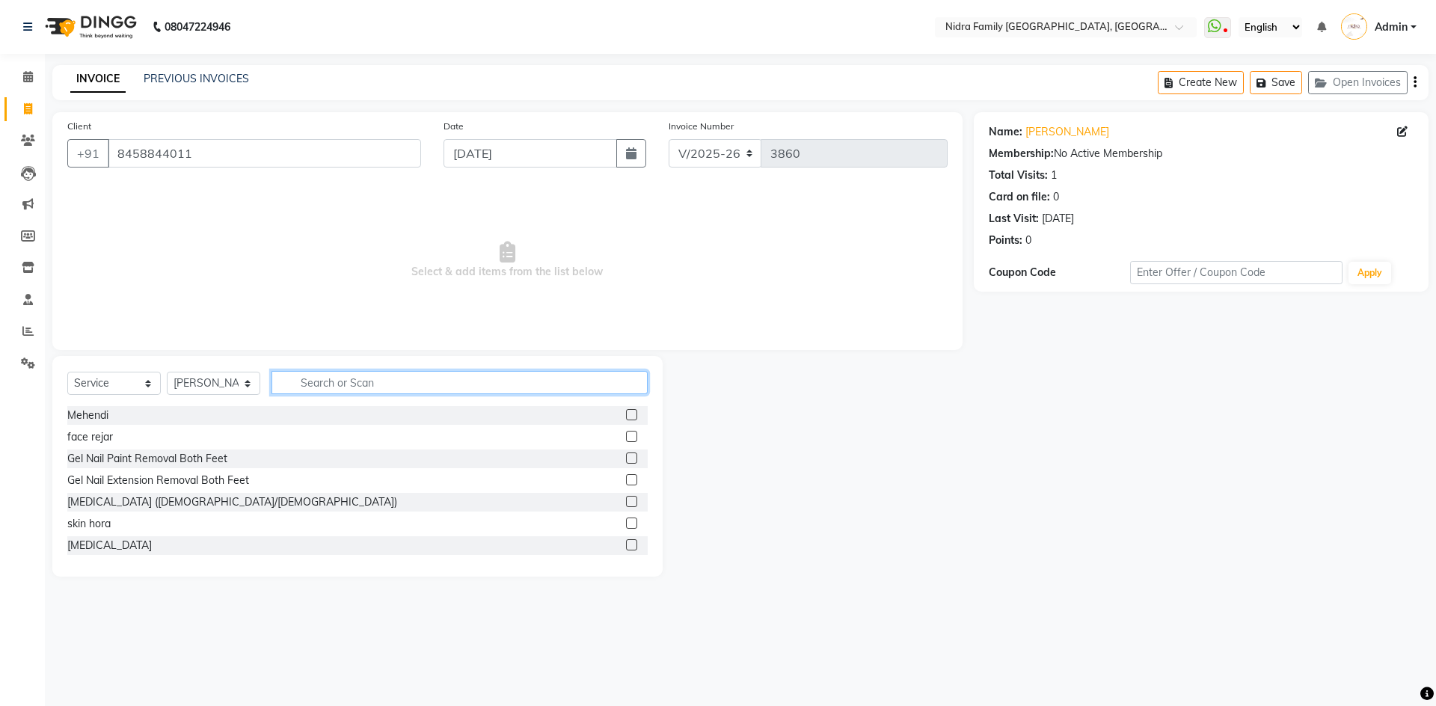
click at [405, 382] on input "text" at bounding box center [460, 382] width 376 height 23
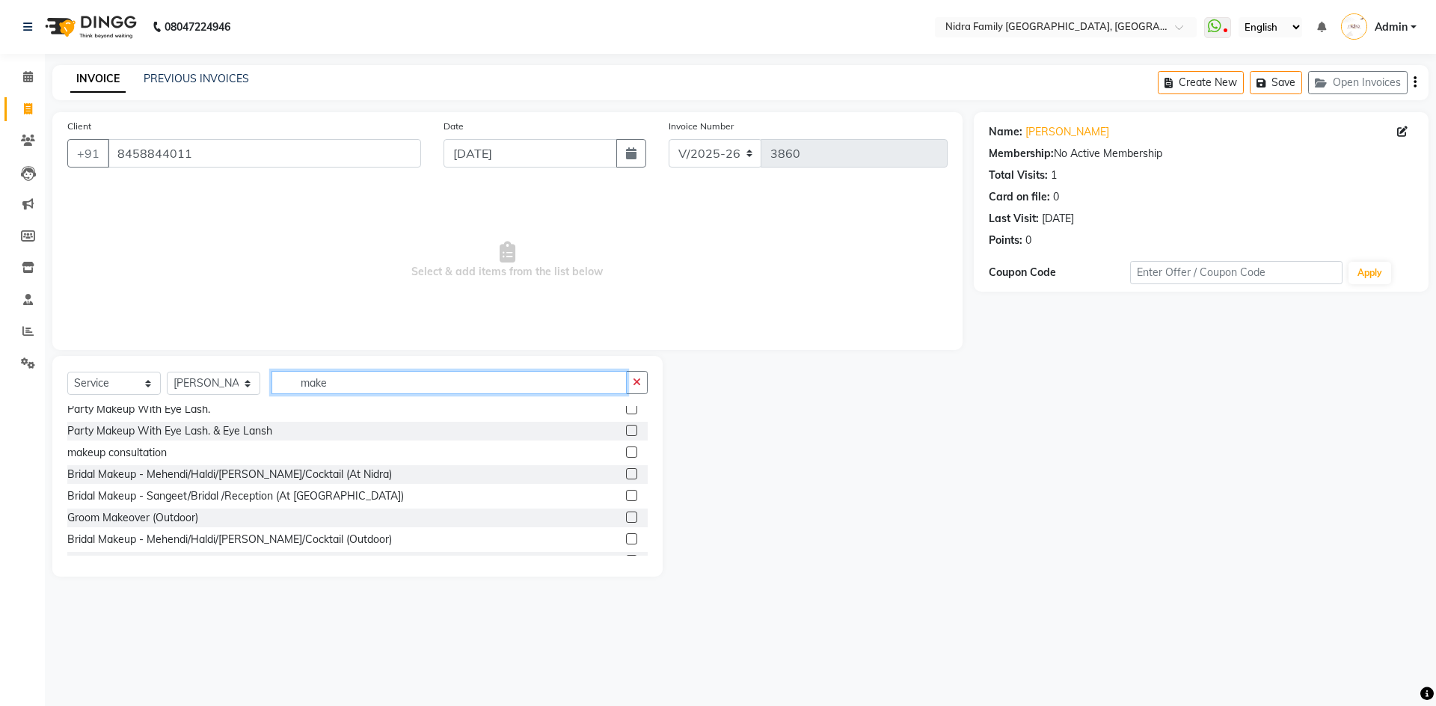
scroll to position [117, 0]
type input "make"
click at [626, 469] on label at bounding box center [631, 470] width 11 height 11
click at [626, 469] on input "checkbox" at bounding box center [631, 472] width 10 height 10
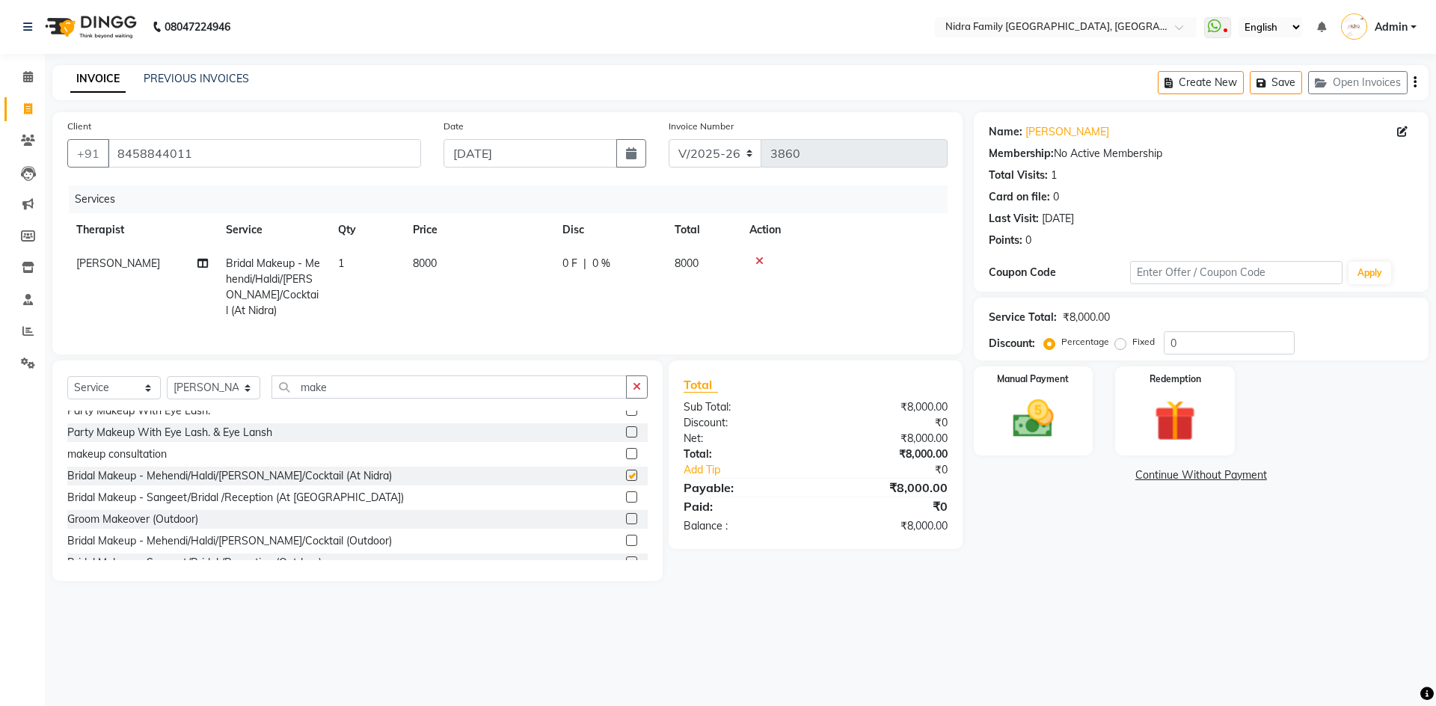
checkbox input "false"
drag, startPoint x: 436, startPoint y: 260, endPoint x: 408, endPoint y: 263, distance: 28.7
click at [408, 263] on td "8000" at bounding box center [479, 287] width 150 height 81
select select "16657"
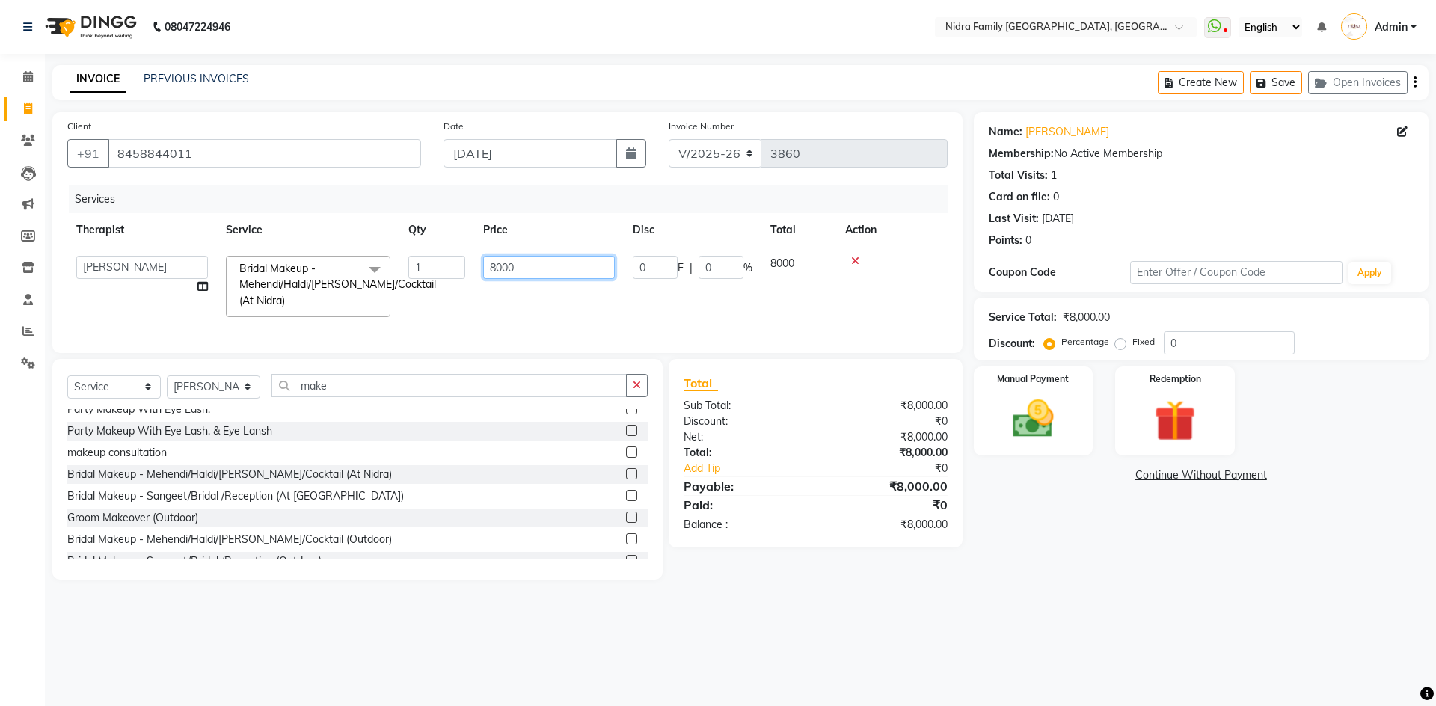
drag, startPoint x: 524, startPoint y: 266, endPoint x: 482, endPoint y: 269, distance: 42.0
click at [482, 269] on td "8000" at bounding box center [549, 286] width 150 height 79
type input "7000"
click at [791, 310] on tr "Anchal anmol Ashok Chandni Chandrika Deepa Mam Indro Irshad Jyoti Khushi LIPI M…" at bounding box center [507, 286] width 881 height 79
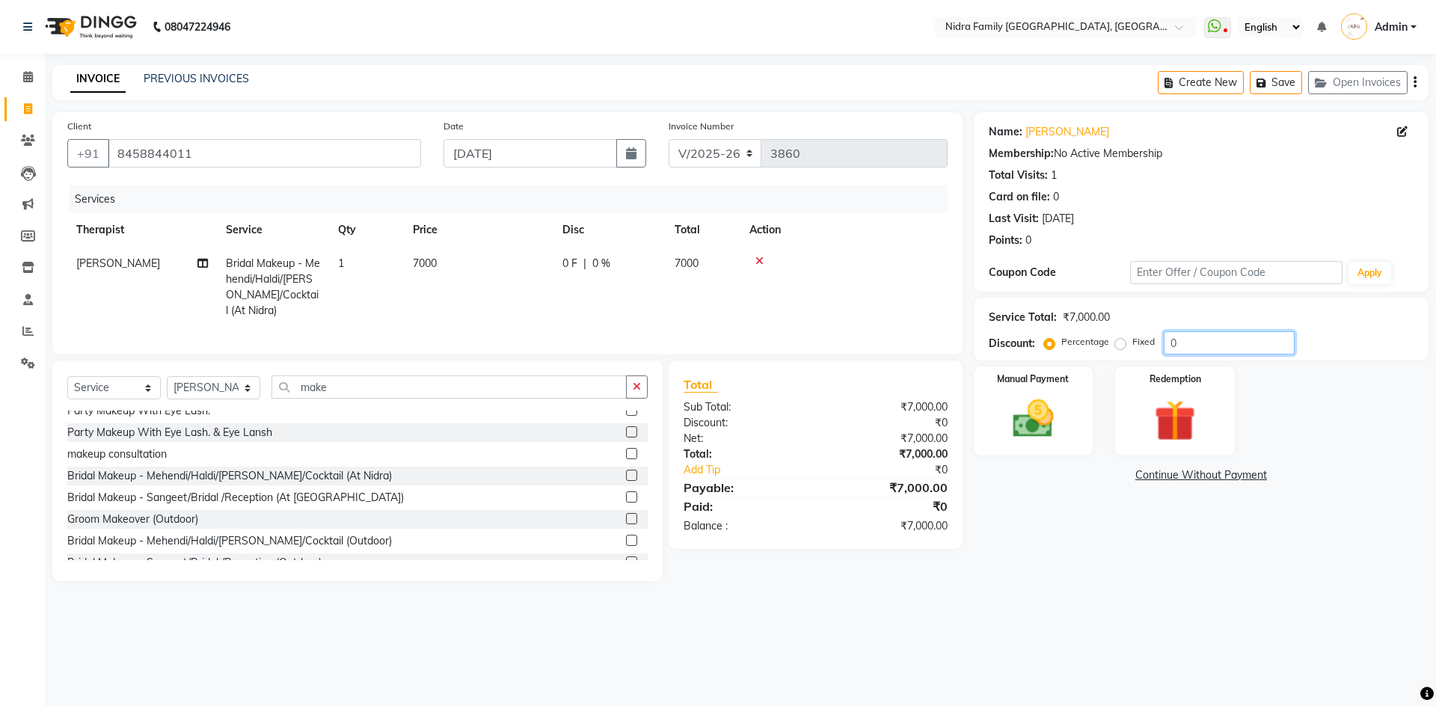
drag, startPoint x: 1189, startPoint y: 344, endPoint x: 1144, endPoint y: 343, distance: 44.9
click at [1152, 343] on div "Percentage Fixed 0" at bounding box center [1171, 342] width 248 height 23
type input "20"
click at [720, 527] on div "Balance :" at bounding box center [744, 526] width 143 height 16
click at [200, 265] on icon at bounding box center [202, 263] width 10 height 10
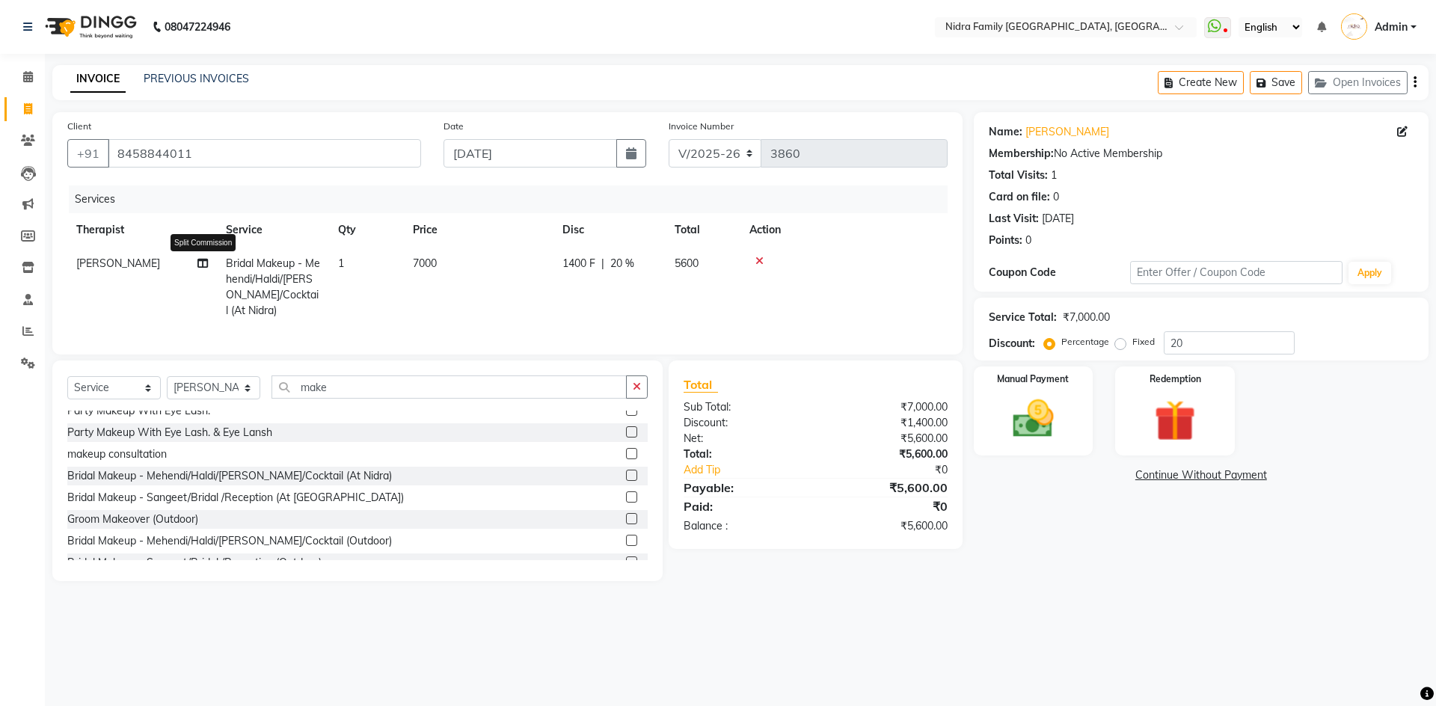
select select "16657"
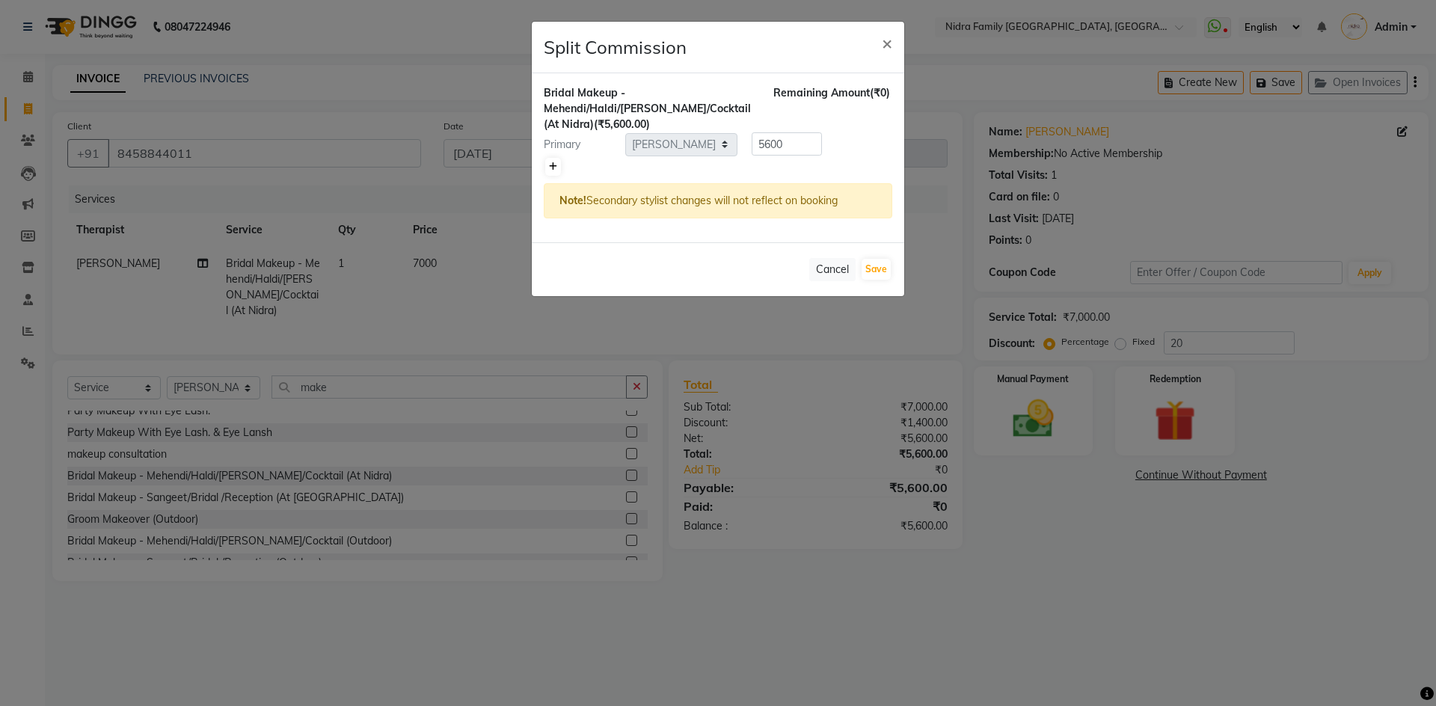
click at [550, 165] on icon at bounding box center [553, 166] width 8 height 9
type input "2800"
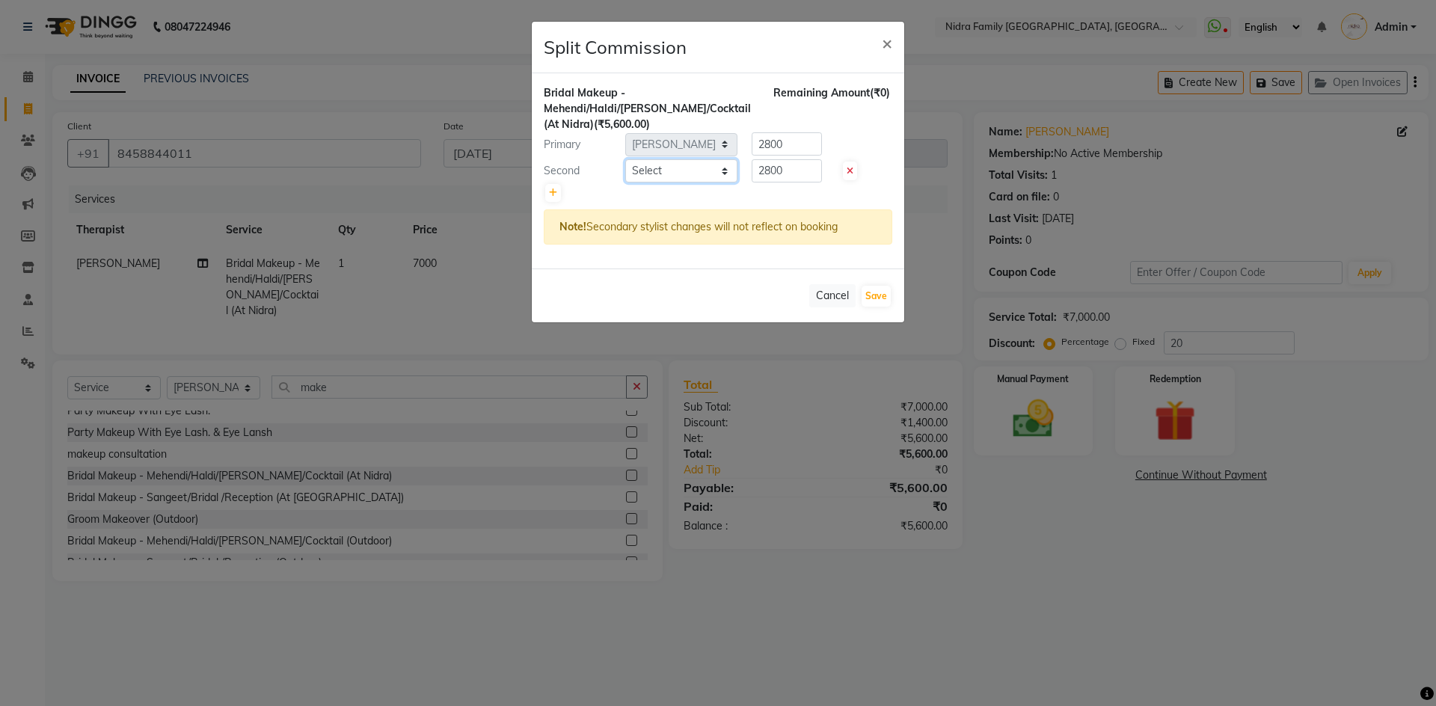
click at [682, 174] on select "Select Anchal anmol Ashok Chandni Chandrika Deepa Mam Indro Irshad Jyoti Khushi…" at bounding box center [681, 170] width 112 height 23
select select "24895"
click at [625, 159] on select "Select Anchal anmol Ashok Chandni Chandrika Deepa Mam Indro Irshad Jyoti Khushi…" at bounding box center [681, 170] width 112 height 23
drag, startPoint x: 794, startPoint y: 168, endPoint x: 741, endPoint y: 168, distance: 53.1
click at [741, 167] on div "2800" at bounding box center [784, 170] width 93 height 23
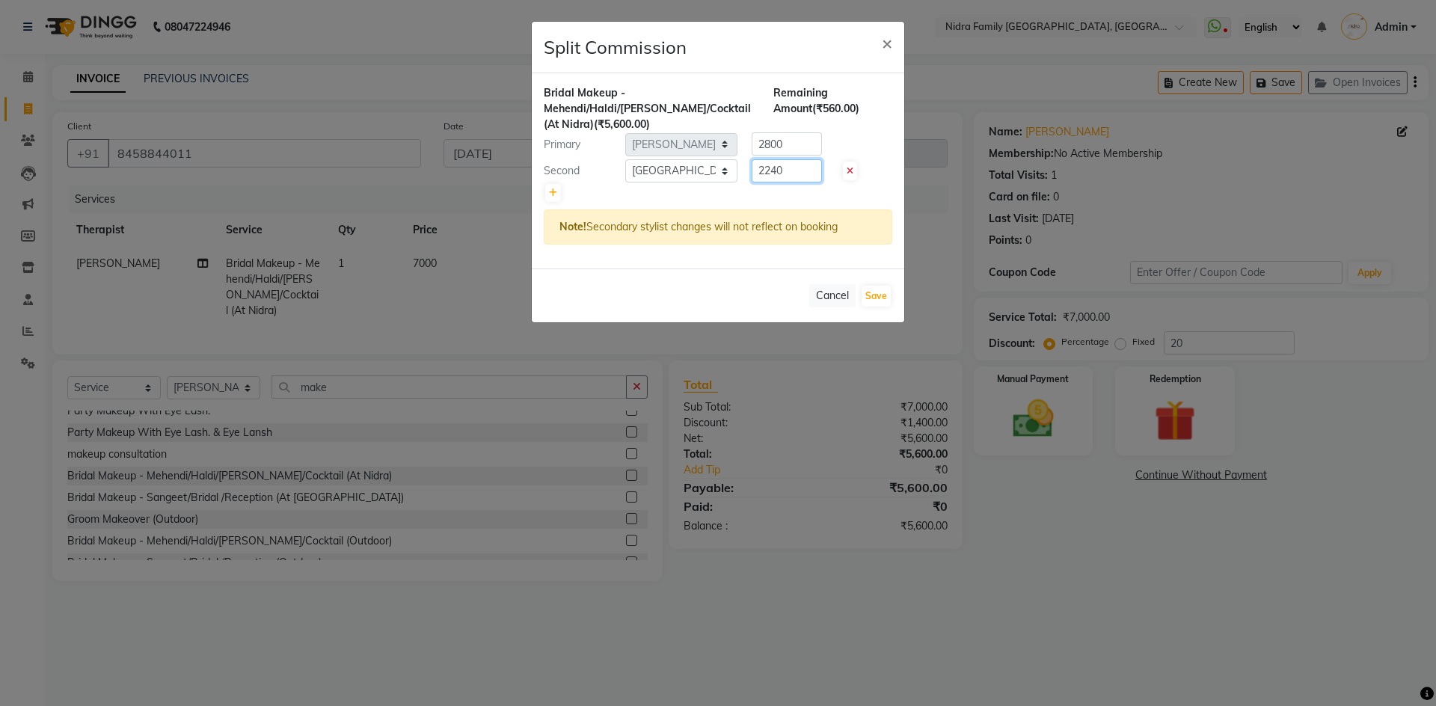
type input "2240"
drag, startPoint x: 806, startPoint y: 137, endPoint x: 749, endPoint y: 152, distance: 58.8
click at [749, 152] on div "2800" at bounding box center [784, 143] width 93 height 23
type input "03360"
click at [871, 295] on button "Save" at bounding box center [876, 296] width 29 height 21
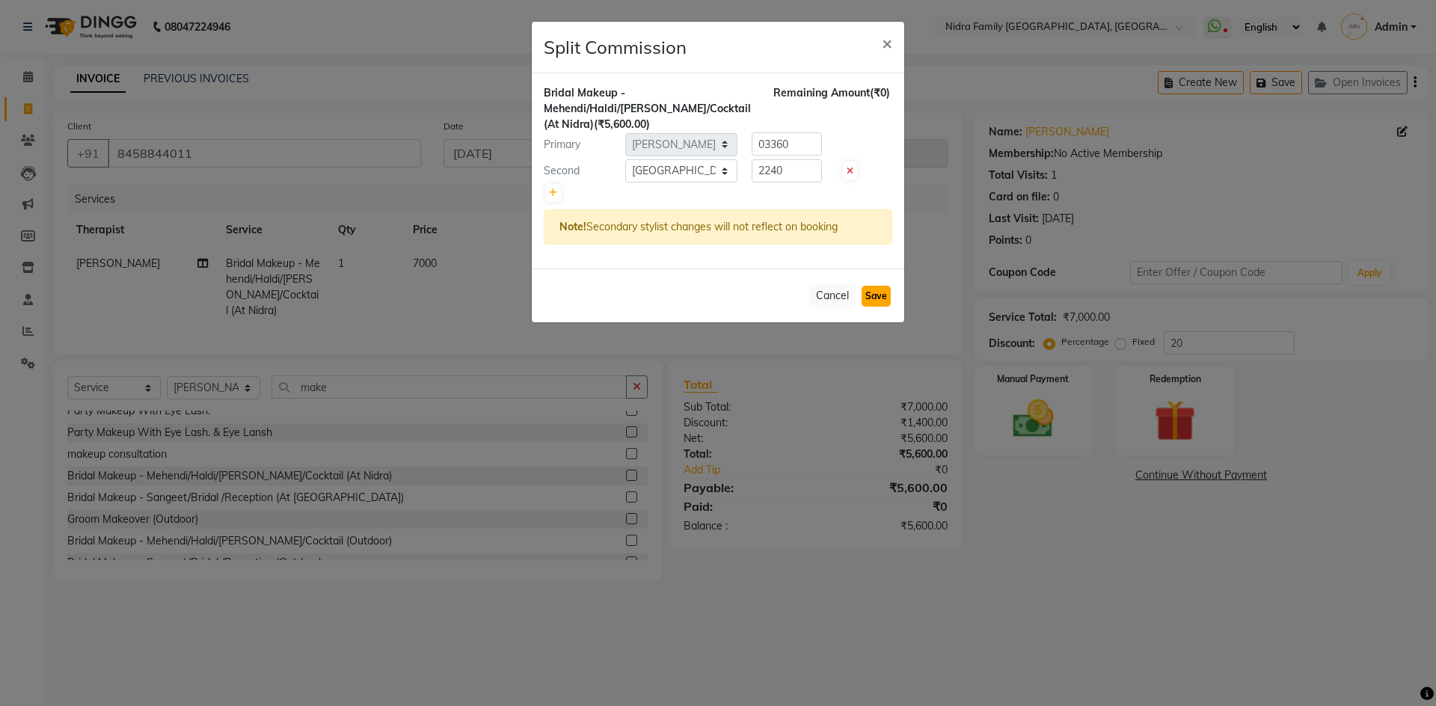
select select "Select"
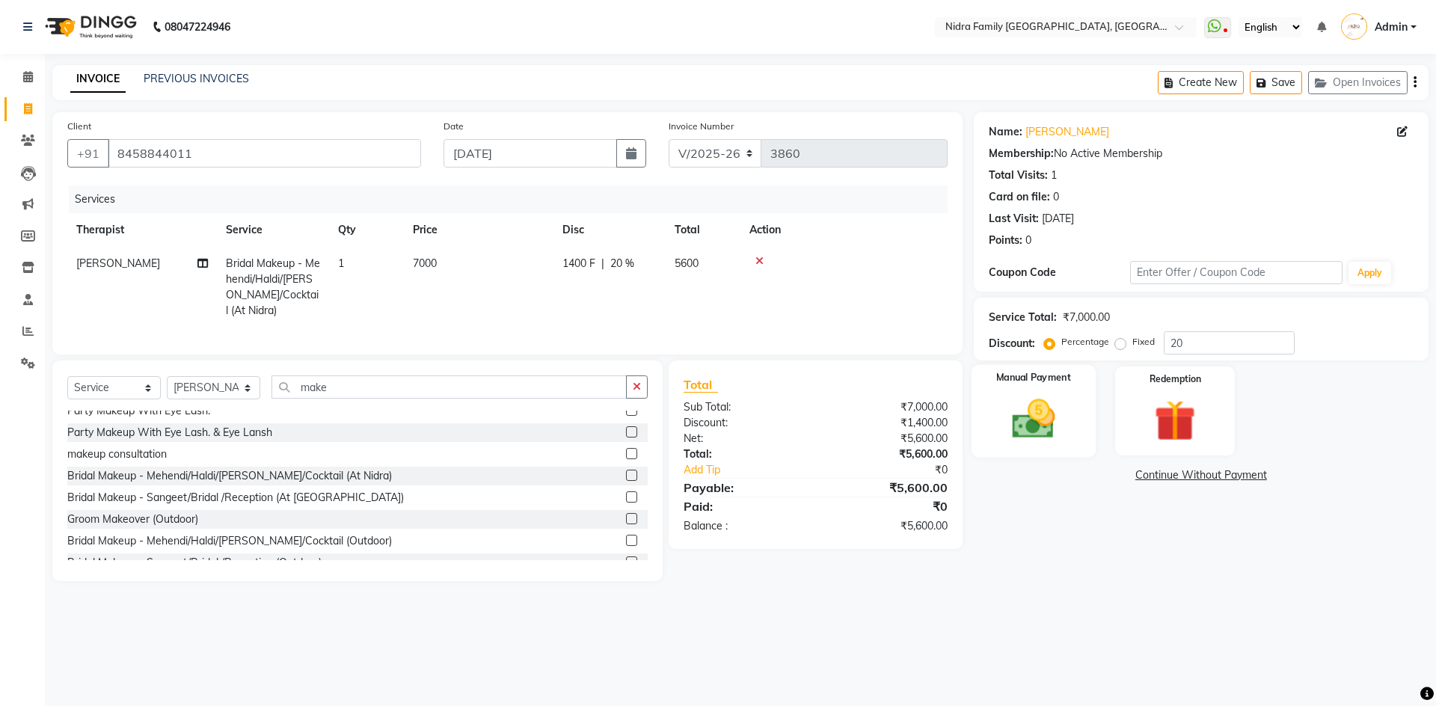
click at [1044, 403] on img at bounding box center [1034, 418] width 70 height 49
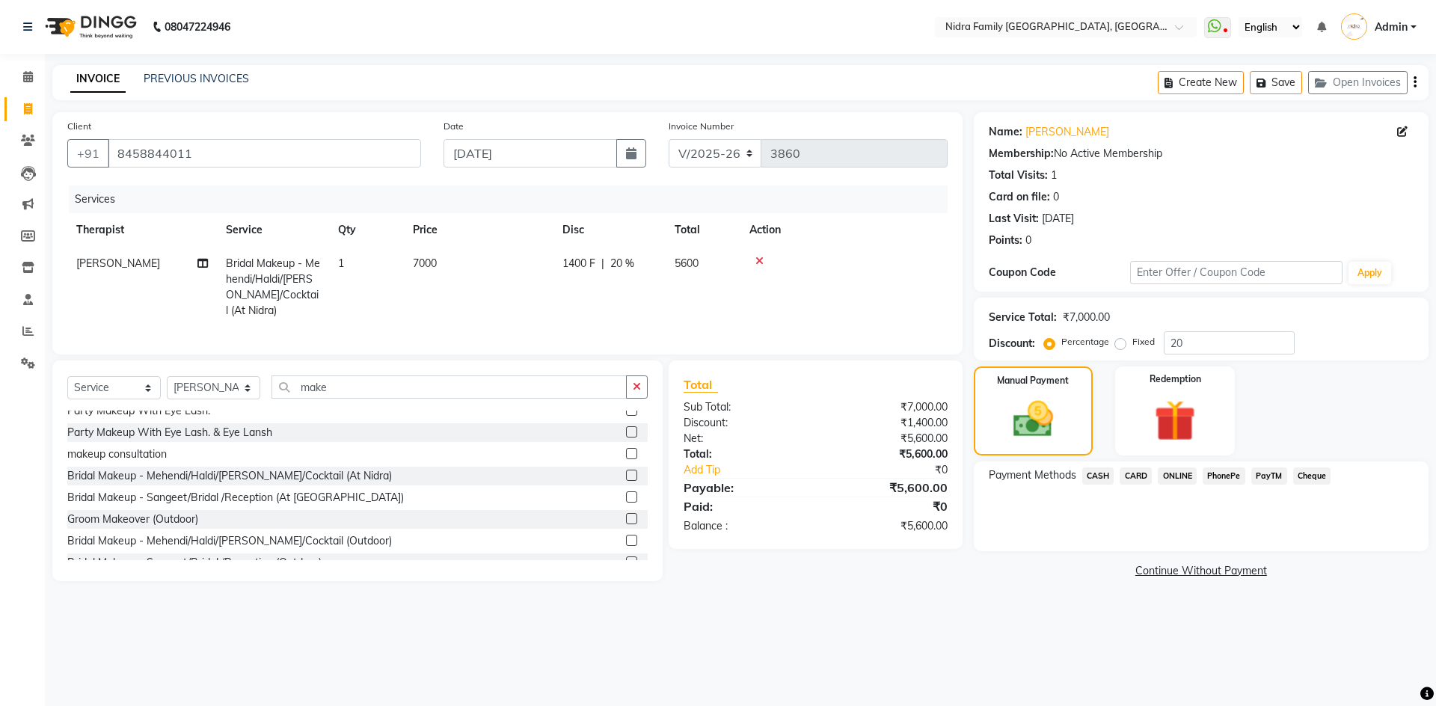
click at [1258, 472] on span "PayTM" at bounding box center [1270, 476] width 36 height 17
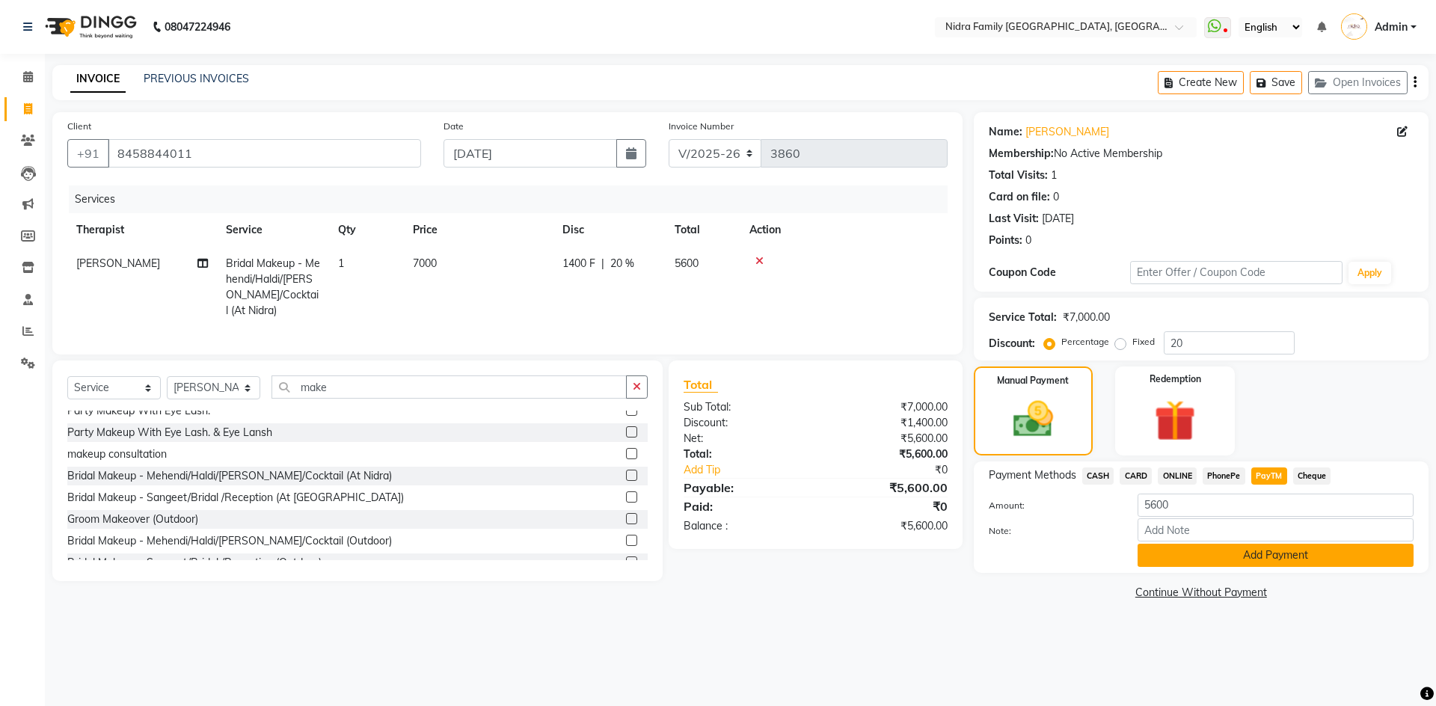
click at [1219, 551] on button "Add Payment" at bounding box center [1276, 555] width 276 height 23
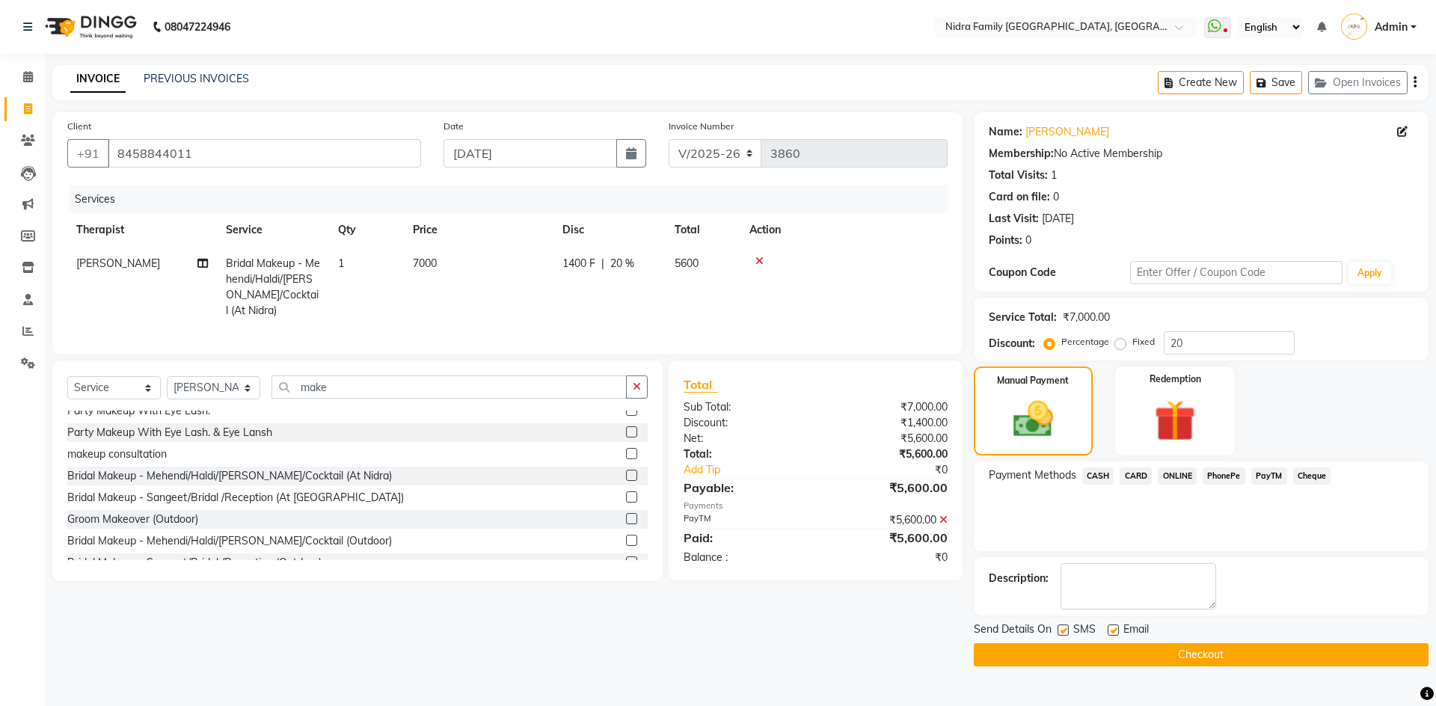
click at [1156, 657] on button "Checkout" at bounding box center [1201, 654] width 455 height 23
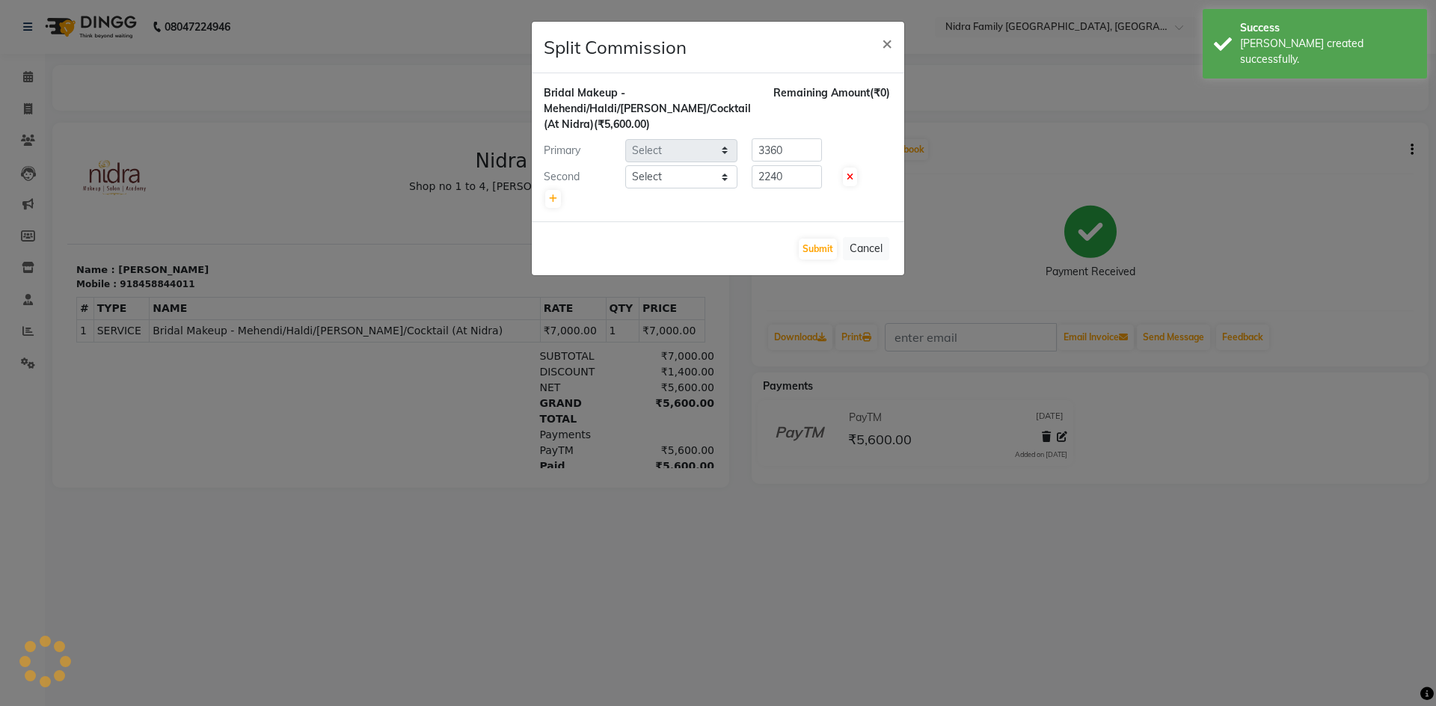
select select "16657"
select select "24895"
click at [815, 245] on button "Submit" at bounding box center [818, 249] width 38 height 21
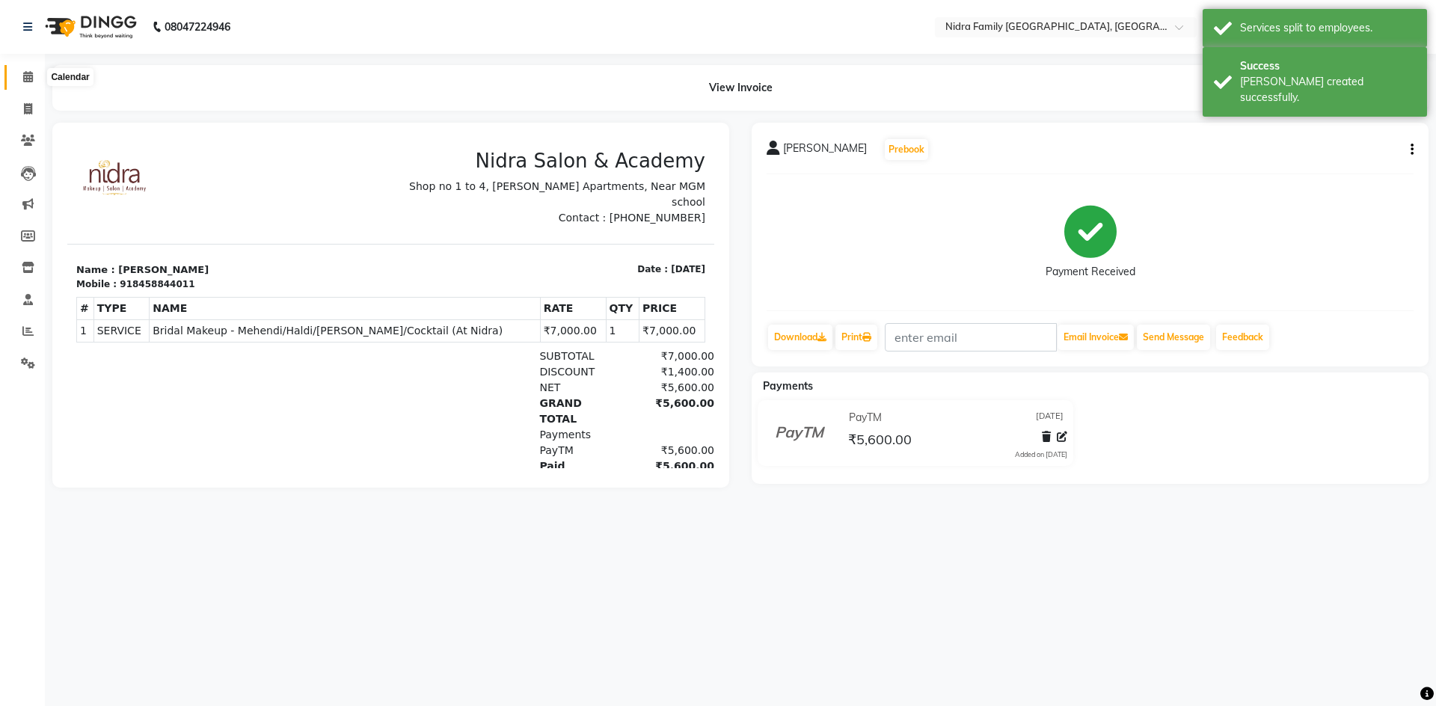
click at [27, 73] on icon at bounding box center [28, 76] width 10 height 11
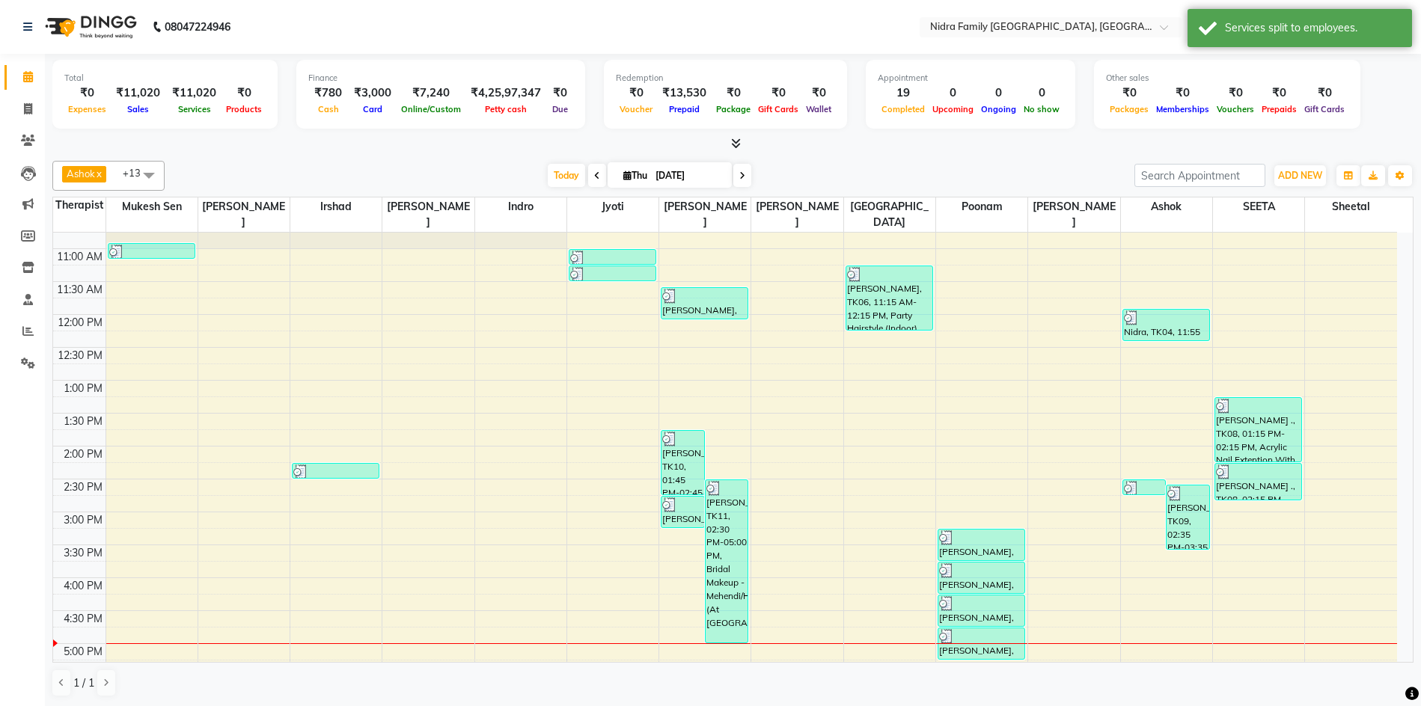
scroll to position [132, 0]
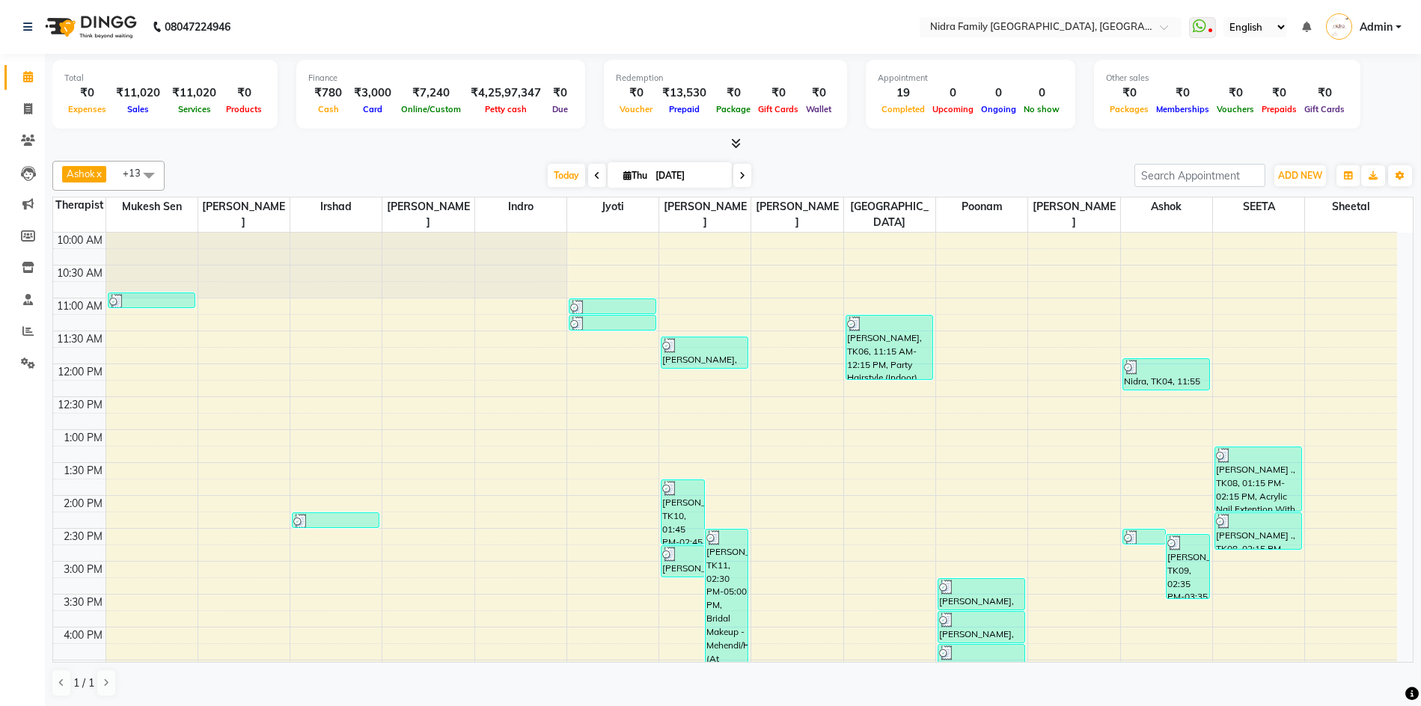
click at [1353, 638] on div "8:00 AM 8:30 AM 9:00 AM 9:30 AM 10:00 AM 10:30 AM 11:00 AM 11:30 AM 12:00 PM 12…" at bounding box center [725, 528] width 1344 height 855
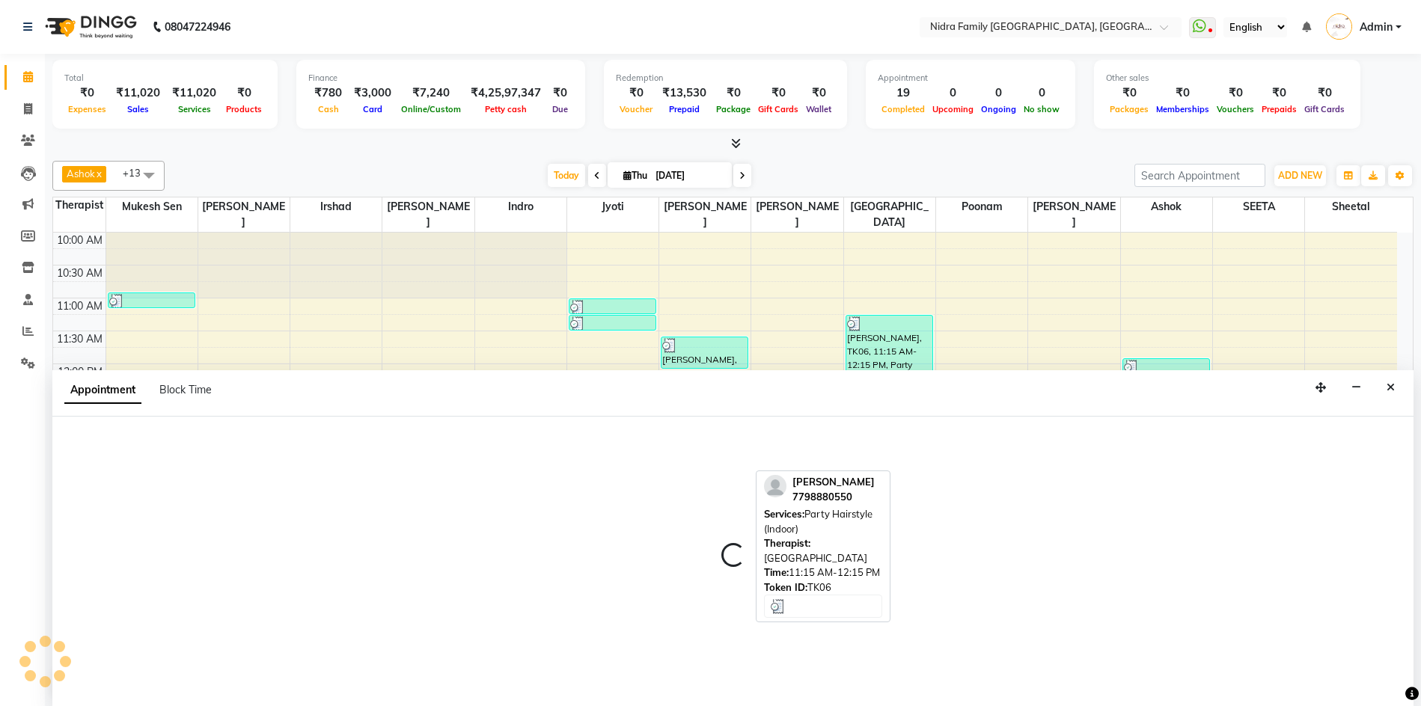
scroll to position [1, 0]
select select "83326"
select select "tentative"
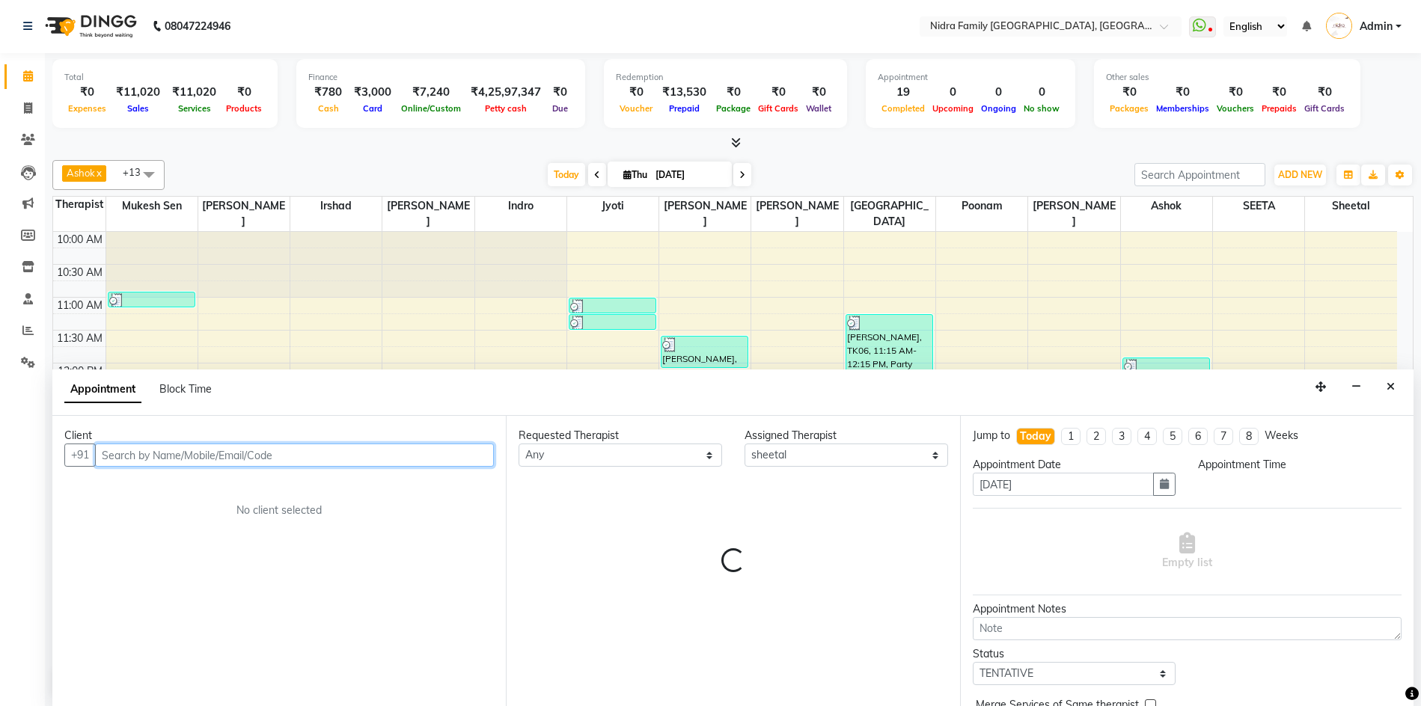
select select "960"
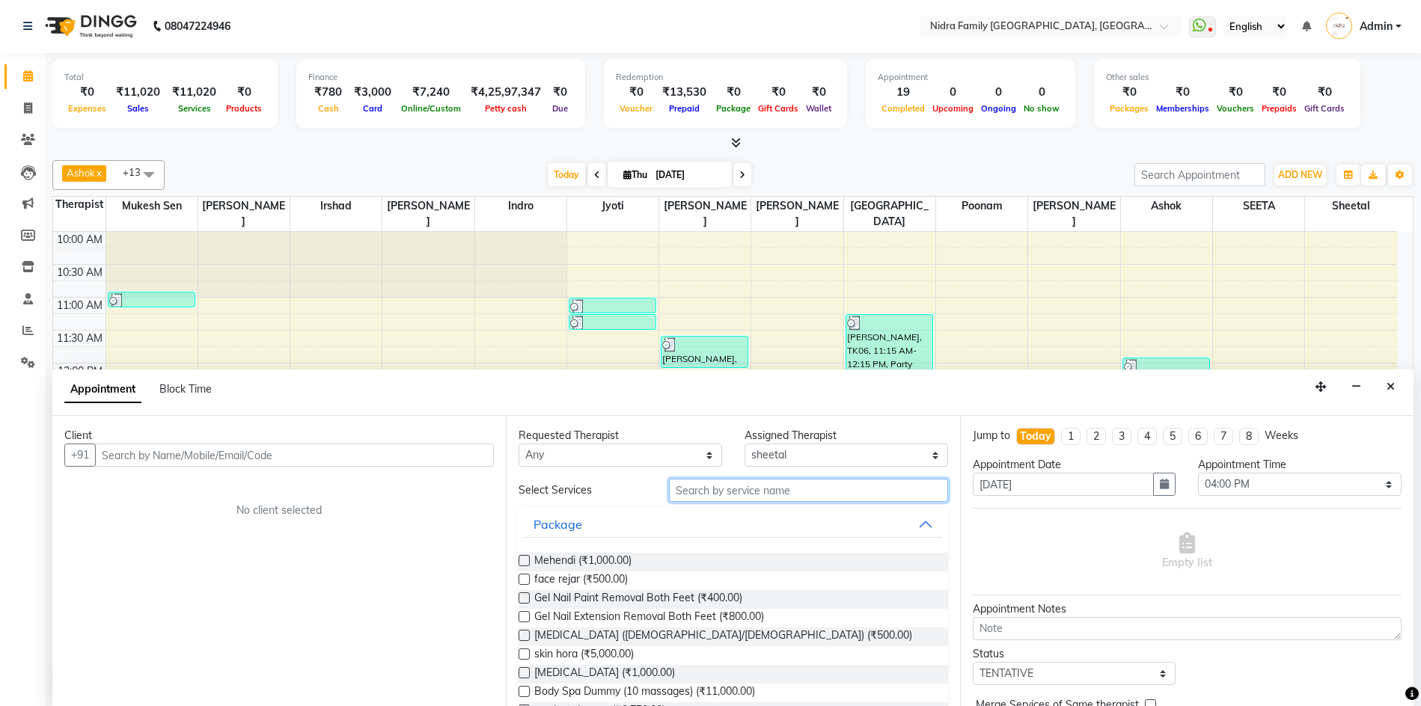
click at [798, 491] on input "text" at bounding box center [808, 490] width 278 height 23
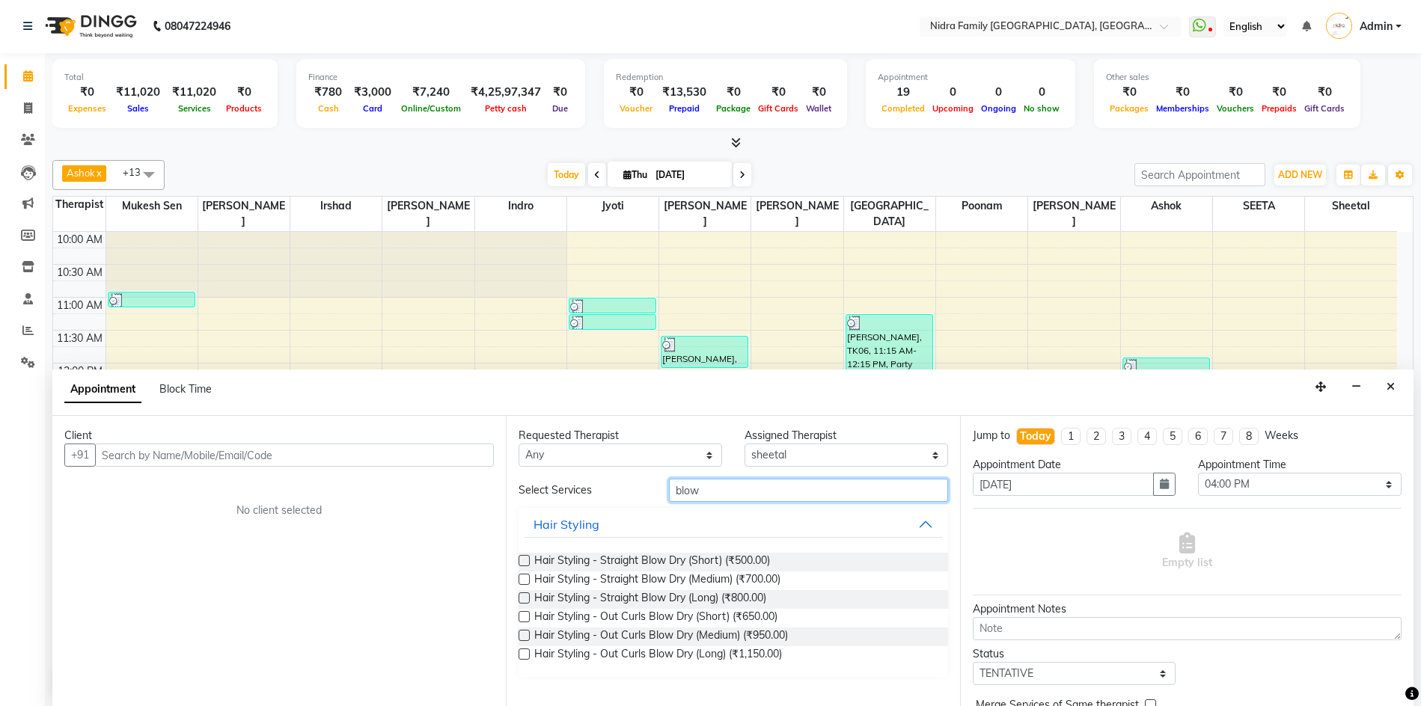
type input "blow"
click at [372, 456] on input "text" at bounding box center [294, 455] width 399 height 23
click at [394, 450] on input "text" at bounding box center [294, 455] width 399 height 23
click at [524, 577] on label at bounding box center [523, 579] width 11 height 11
click at [524, 577] on input "checkbox" at bounding box center [523, 581] width 10 height 10
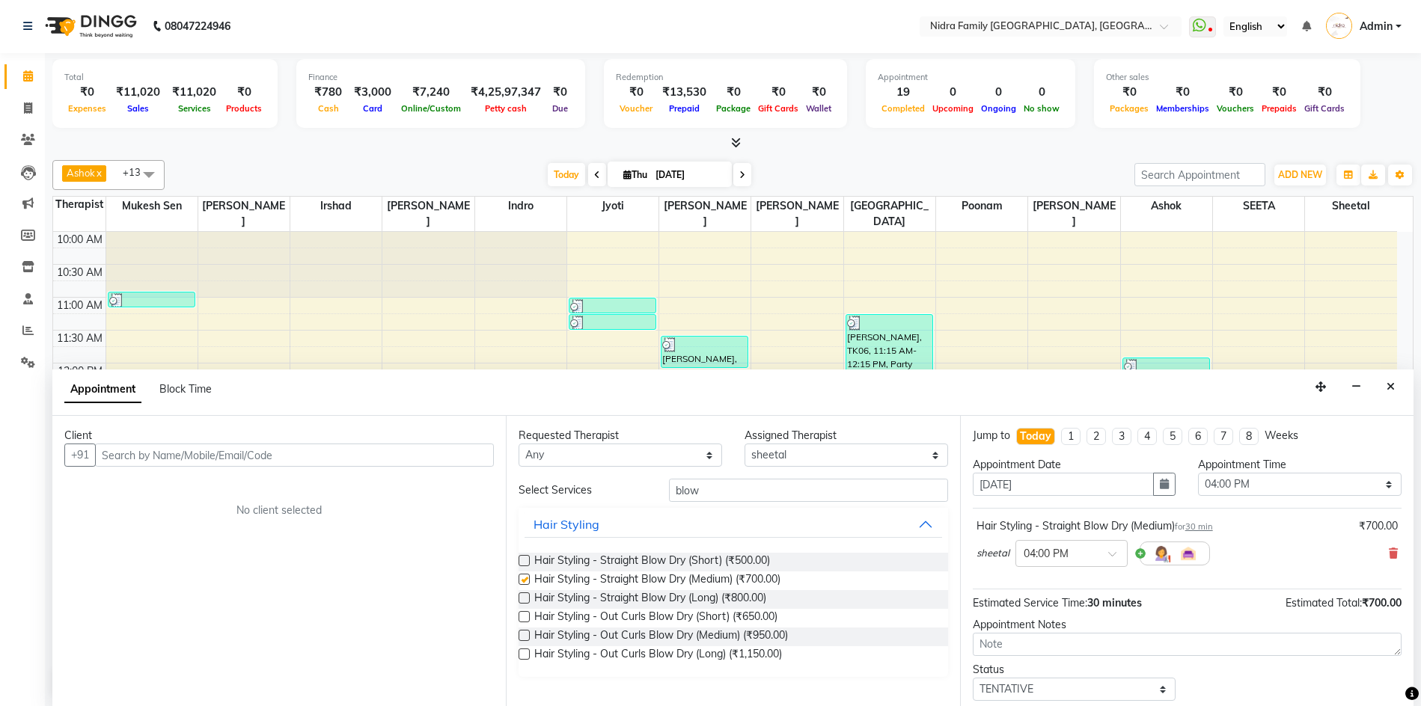
checkbox input "false"
click at [423, 459] on input "text" at bounding box center [294, 455] width 399 height 23
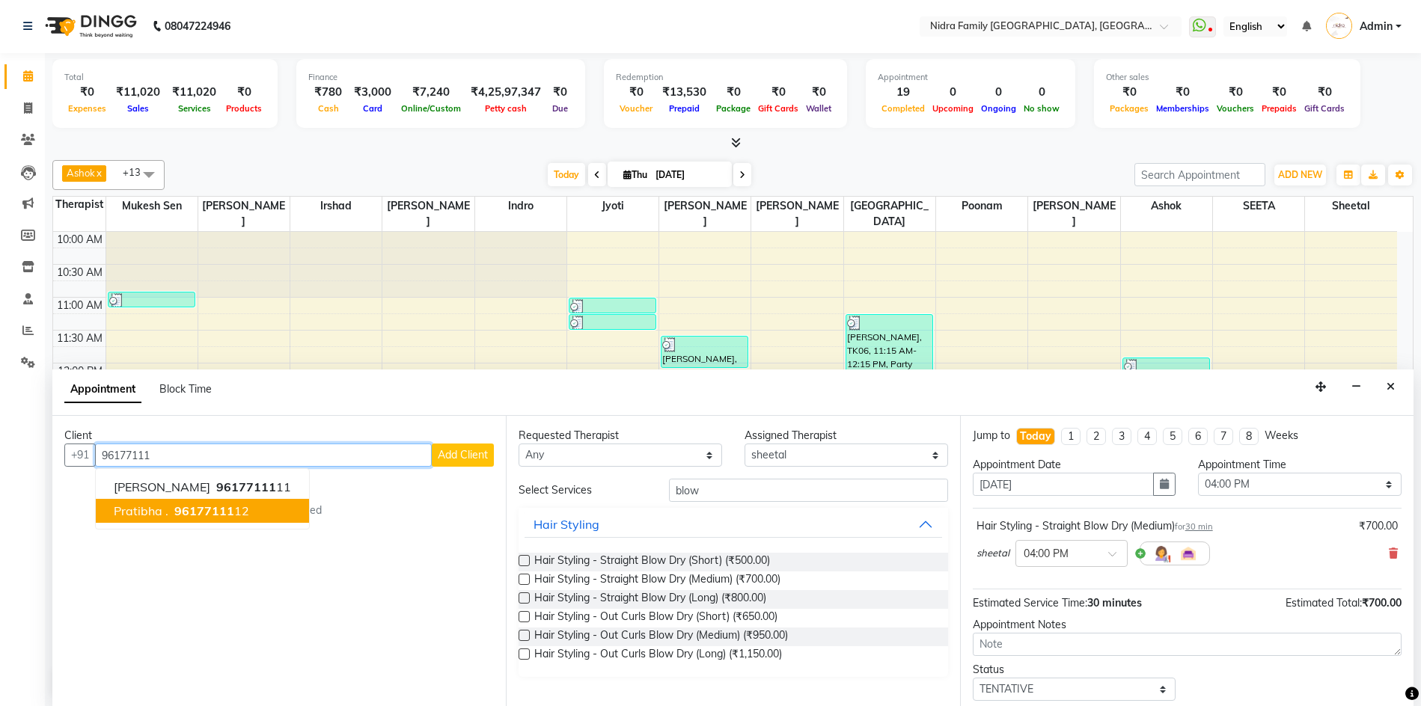
click at [242, 509] on ngb-highlight "96177111 12" at bounding box center [210, 510] width 78 height 15
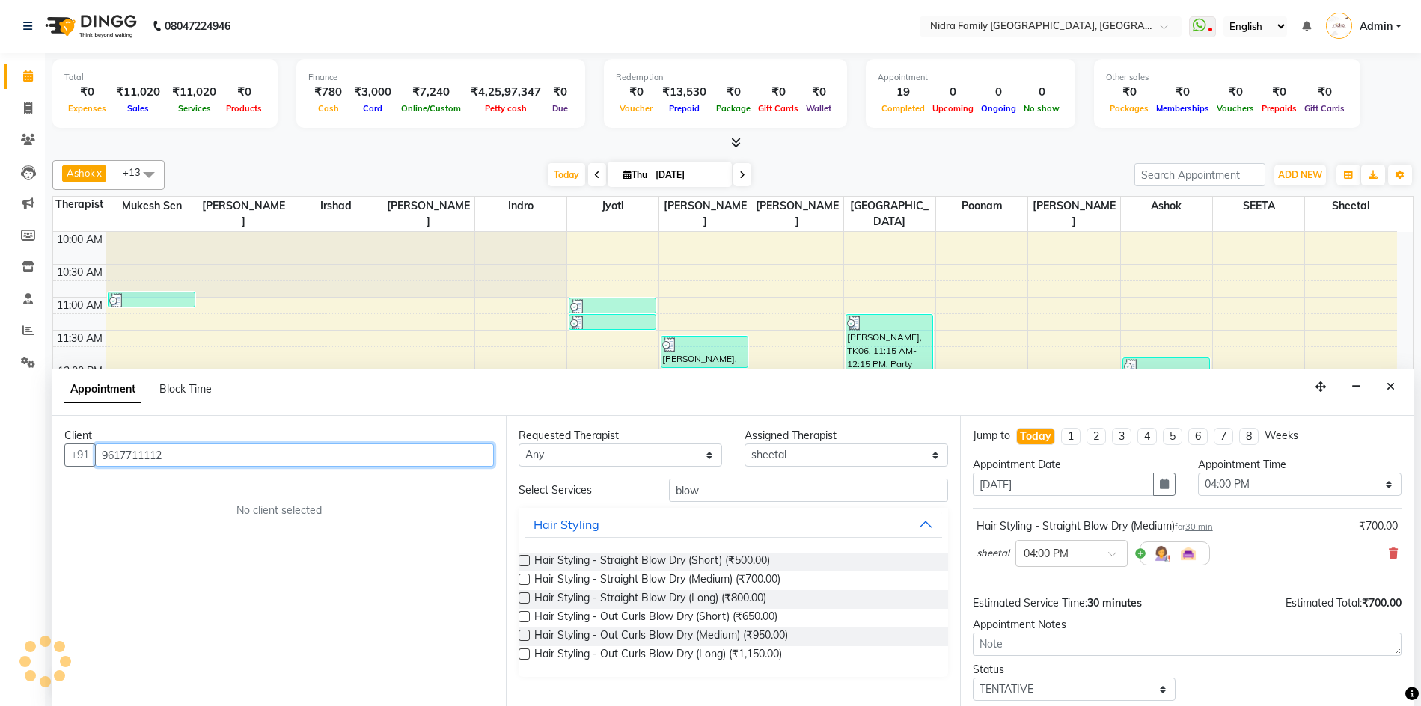
scroll to position [87, 0]
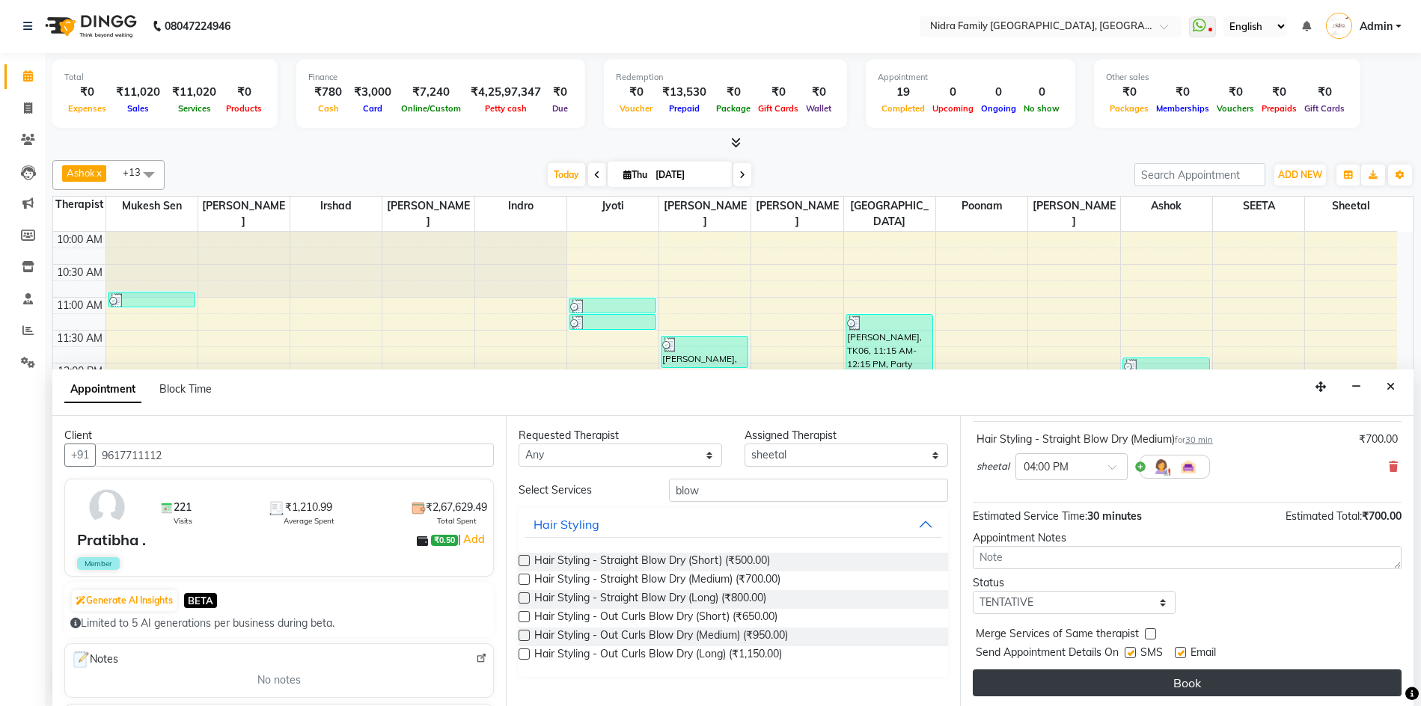
click at [1148, 690] on button "Book" at bounding box center [1187, 683] width 429 height 27
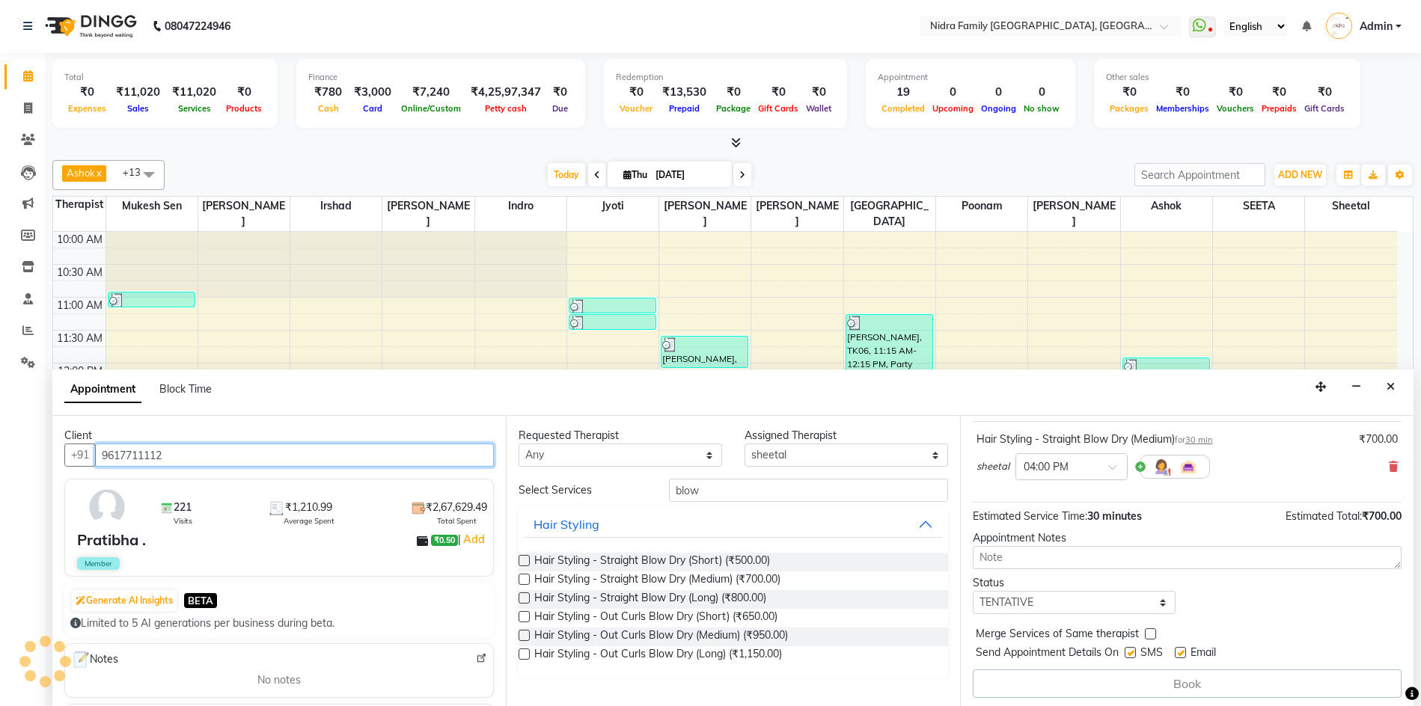
click at [215, 455] on input "9617711112" at bounding box center [294, 455] width 399 height 23
type input "961771111"
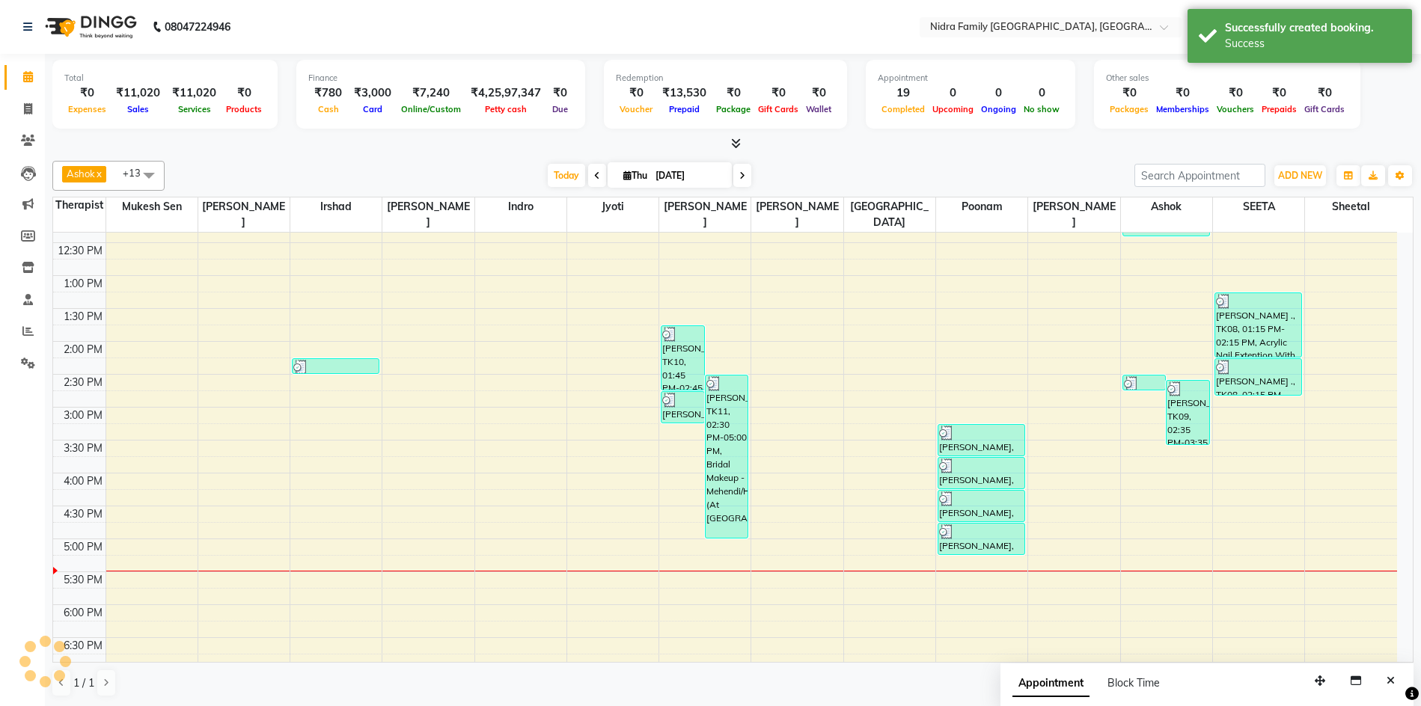
scroll to position [242, 0]
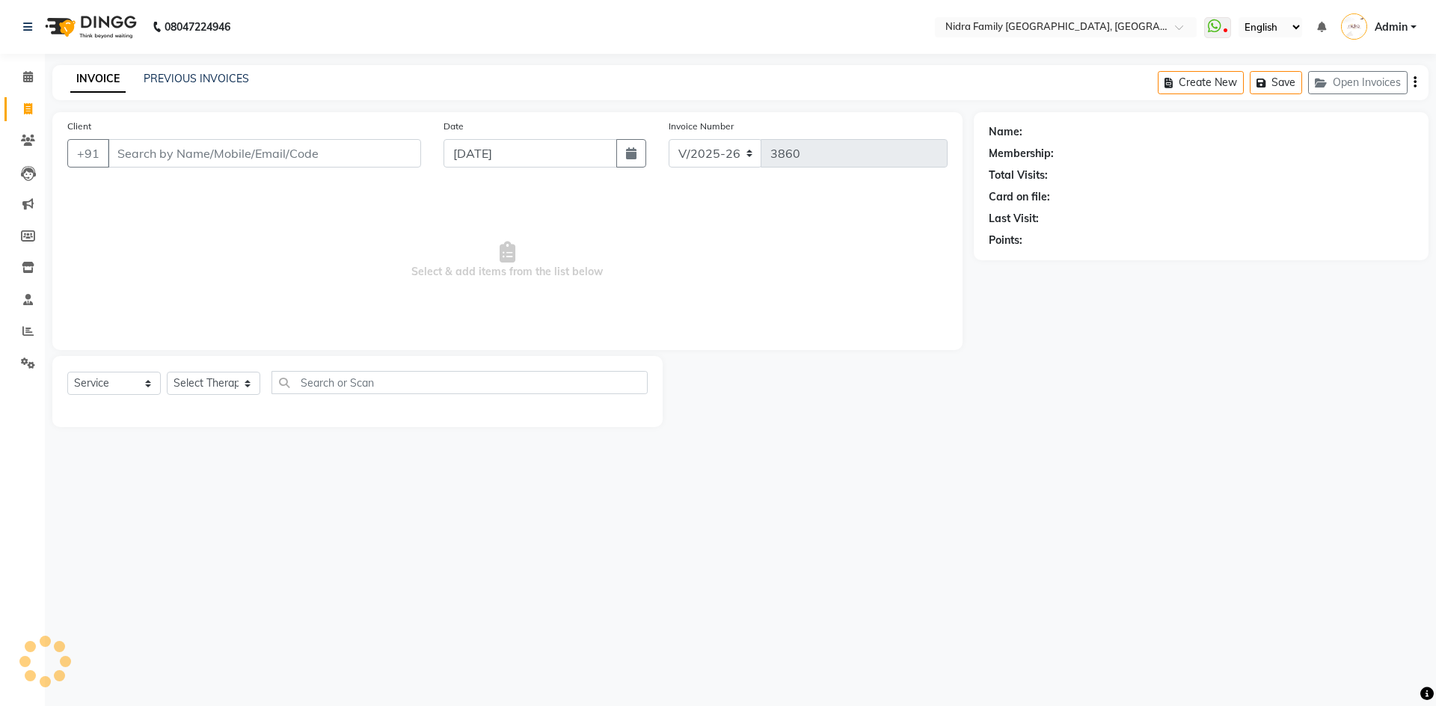
select select "591"
select select "service"
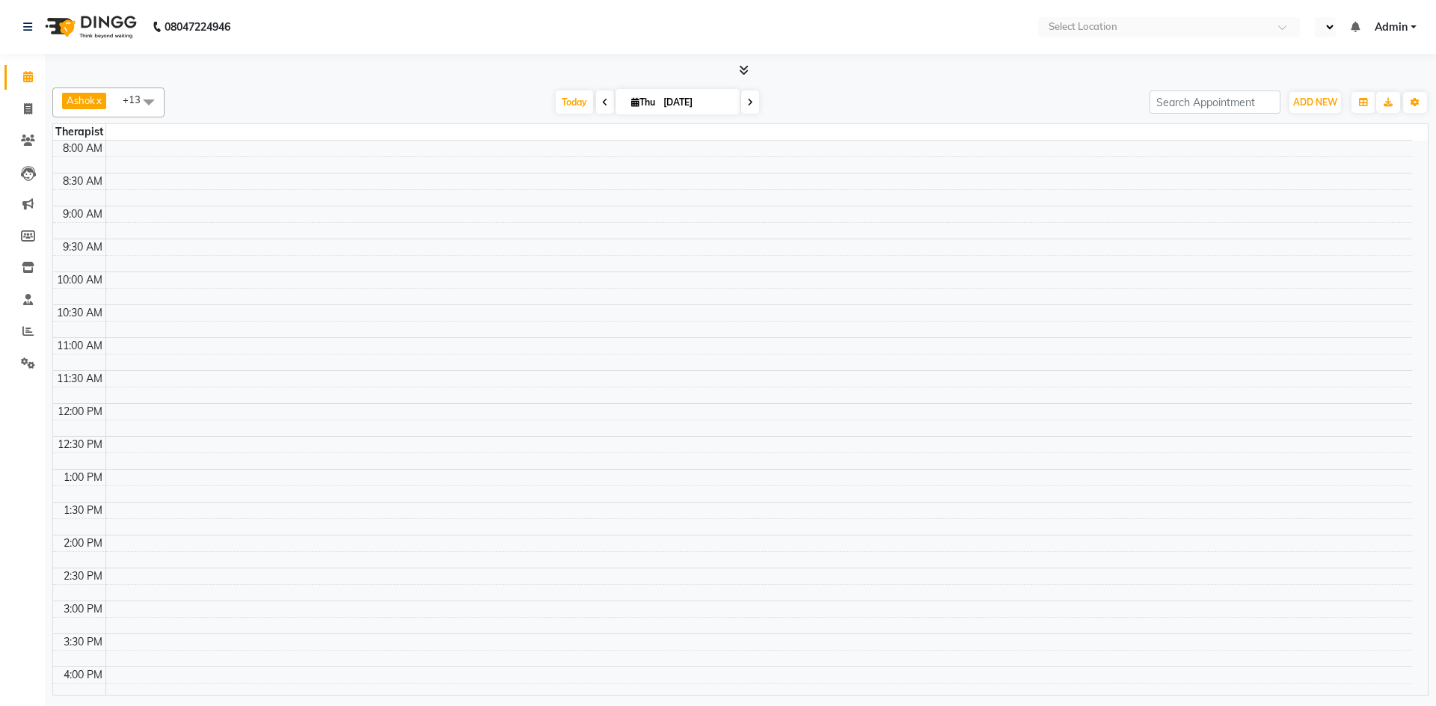
select select "en"
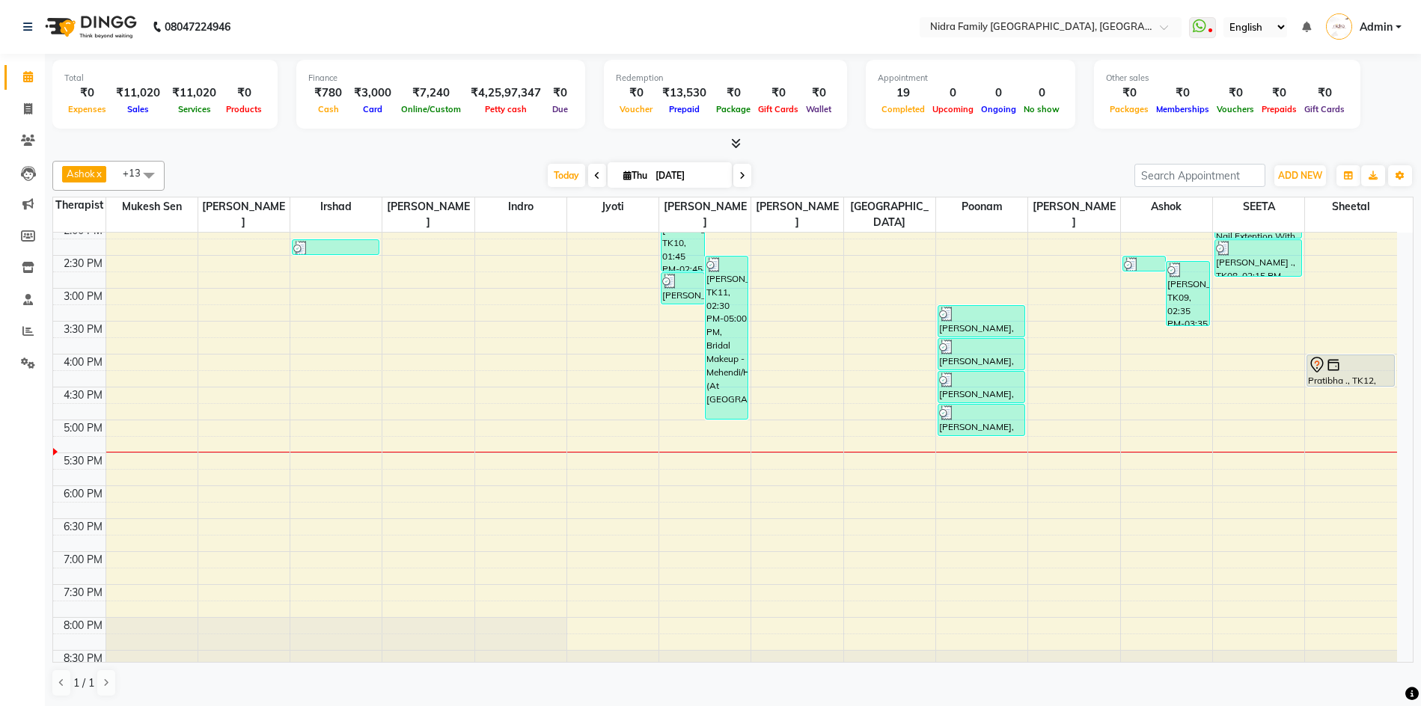
scroll to position [325, 0]
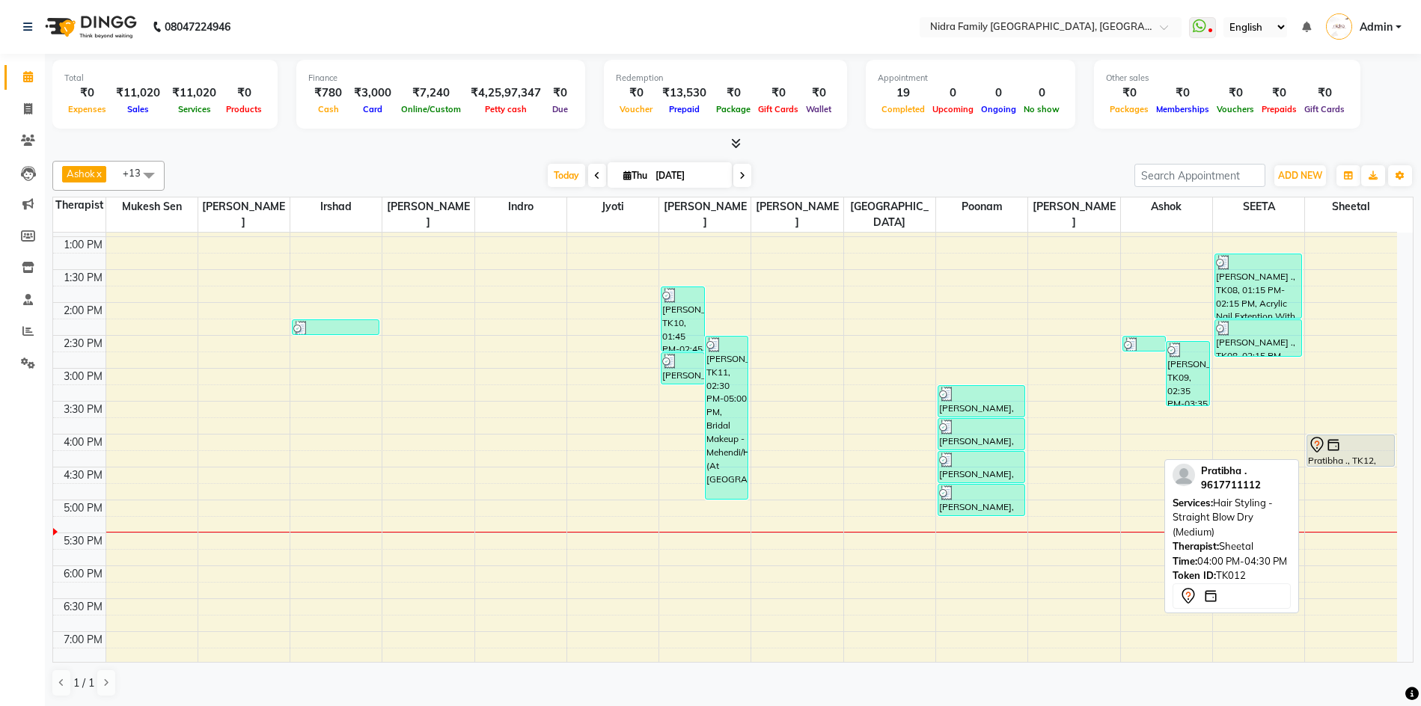
click at [1358, 450] on div at bounding box center [1350, 445] width 85 height 18
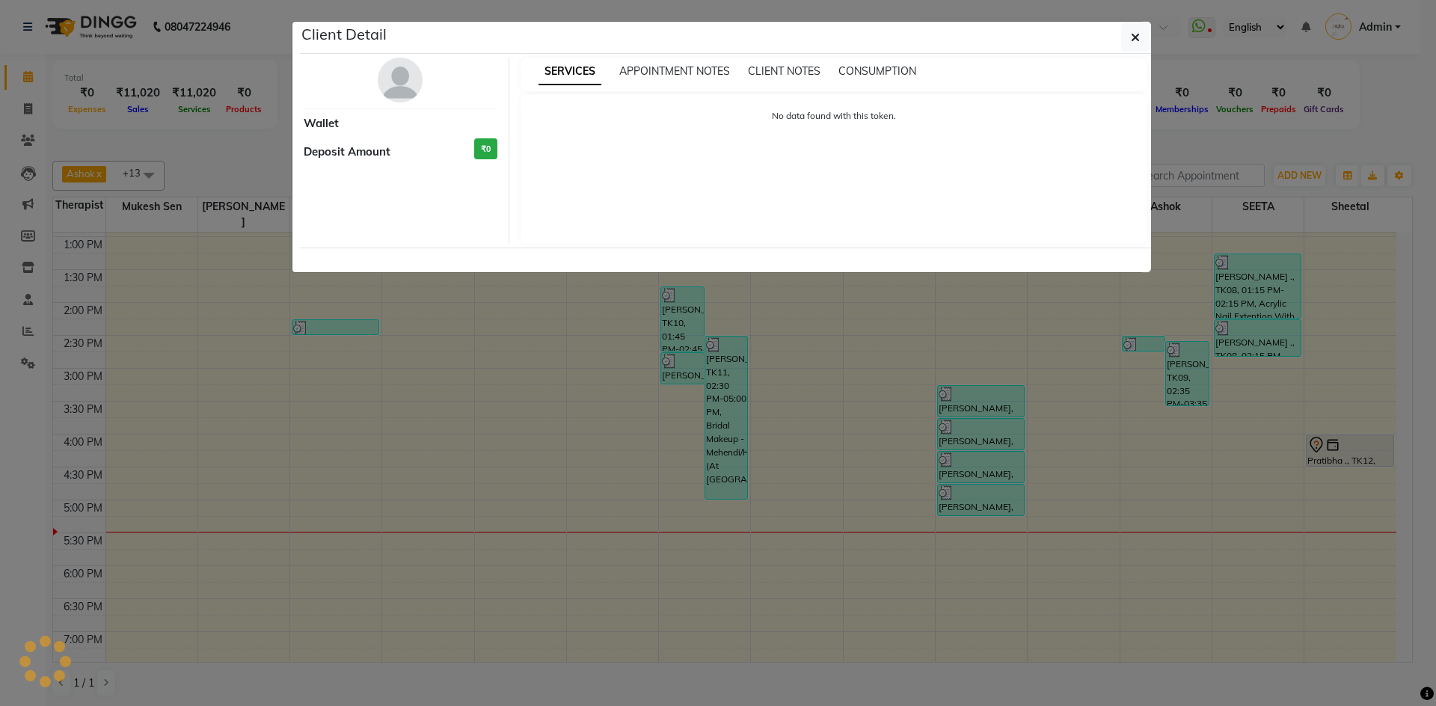
select select "7"
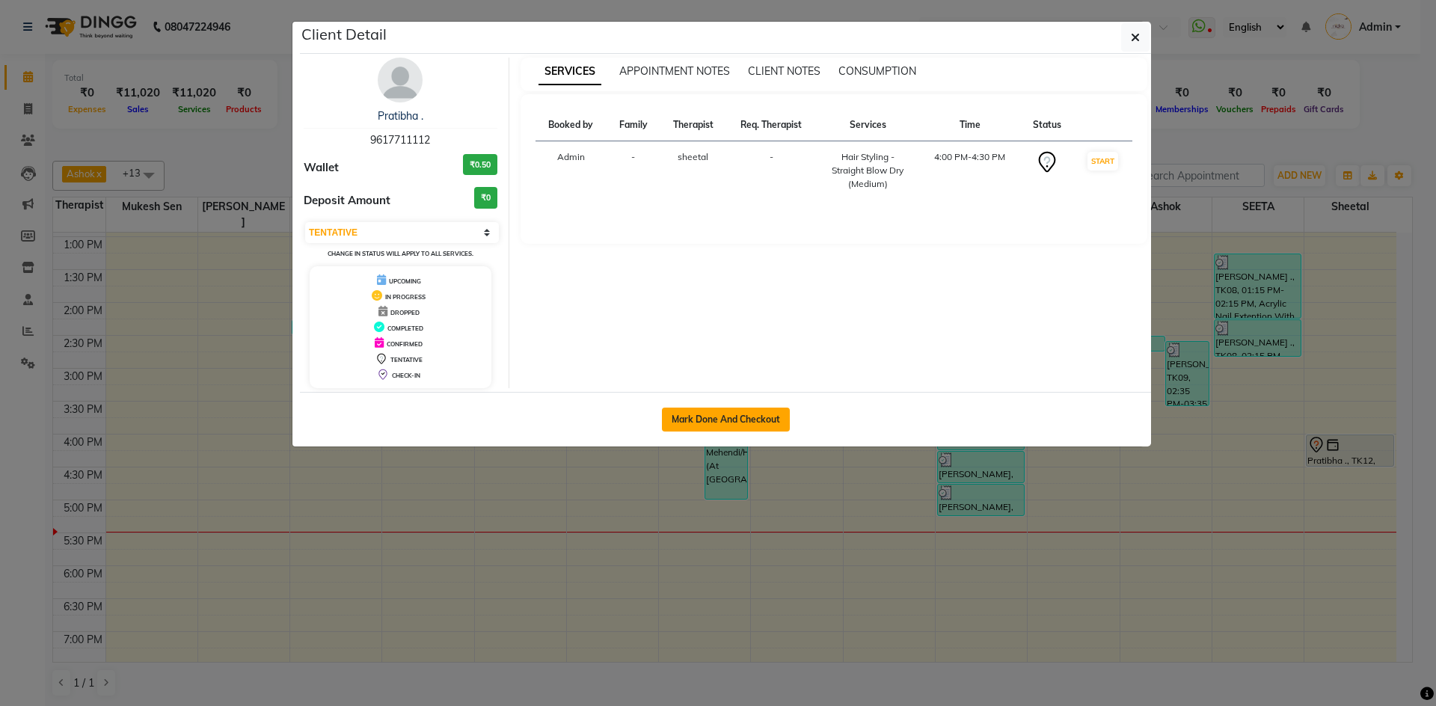
click at [749, 420] on button "Mark Done And Checkout" at bounding box center [726, 420] width 128 height 24
select select "591"
select select "service"
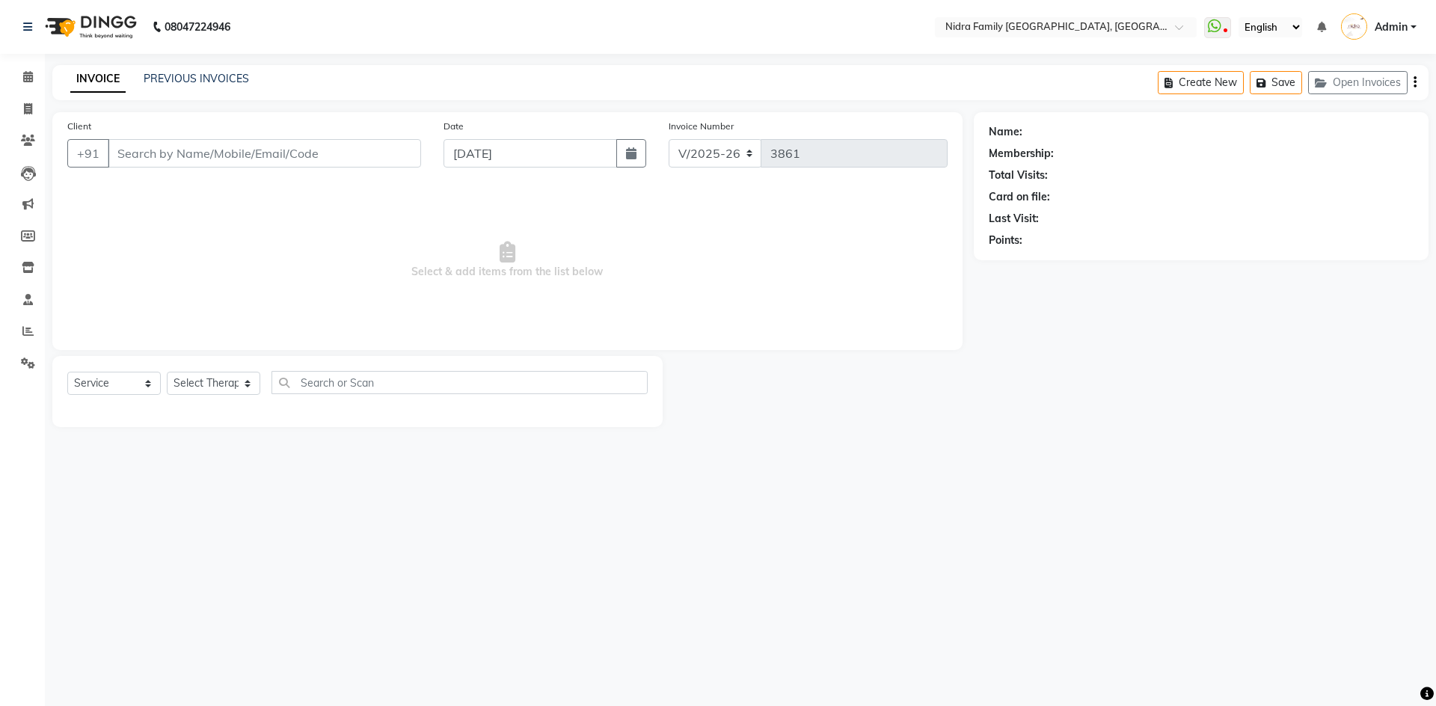
type input "9617711112"
select select "83326"
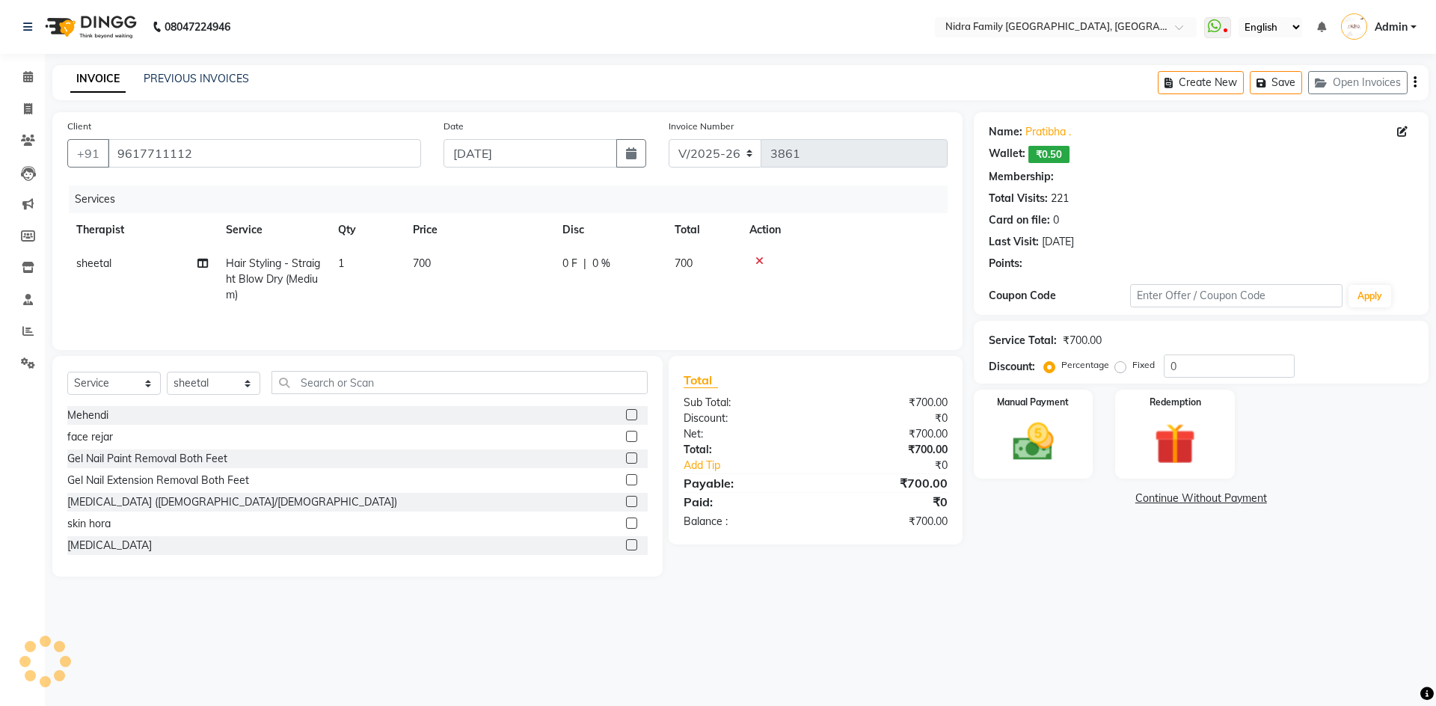
select select "1: Object"
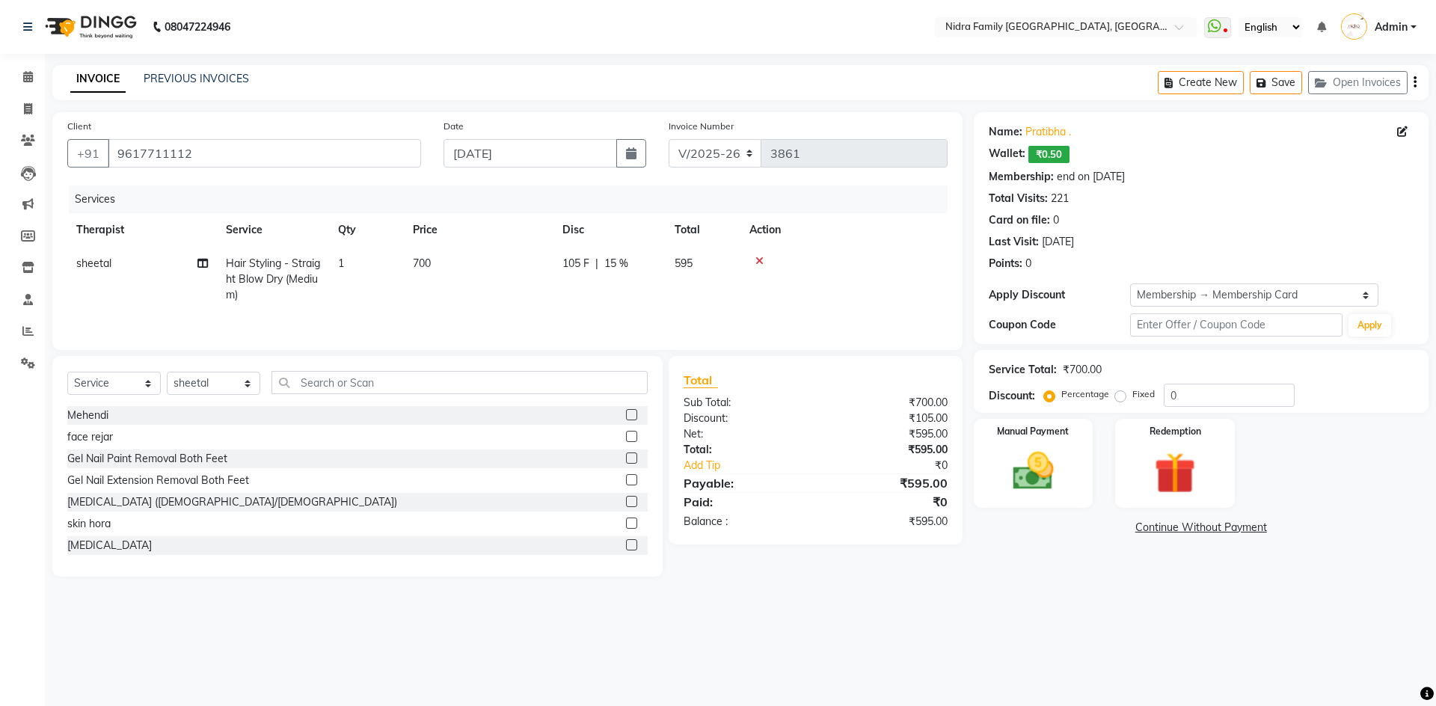
type input "15"
click at [1243, 293] on select "Select Membership → Membership Card" at bounding box center [1254, 295] width 248 height 23
select select "0:"
click at [1130, 284] on select "Select Membership → Membership Card" at bounding box center [1254, 295] width 248 height 23
click at [1192, 328] on input "text" at bounding box center [1236, 324] width 212 height 23
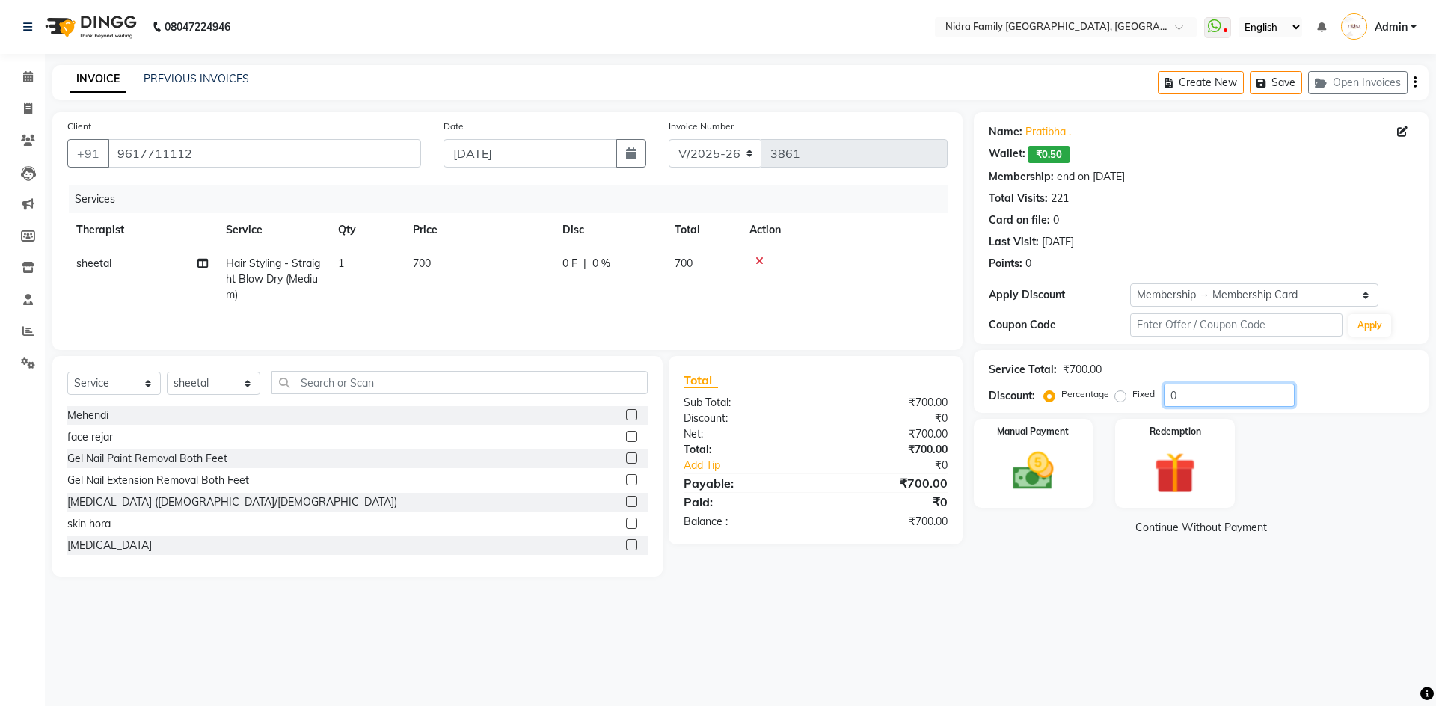
drag, startPoint x: 1190, startPoint y: 391, endPoint x: 1161, endPoint y: 391, distance: 29.2
click at [1161, 391] on div "Percentage Fixed 0" at bounding box center [1171, 395] width 248 height 23
type input "20"
click at [1035, 468] on img at bounding box center [1034, 471] width 70 height 49
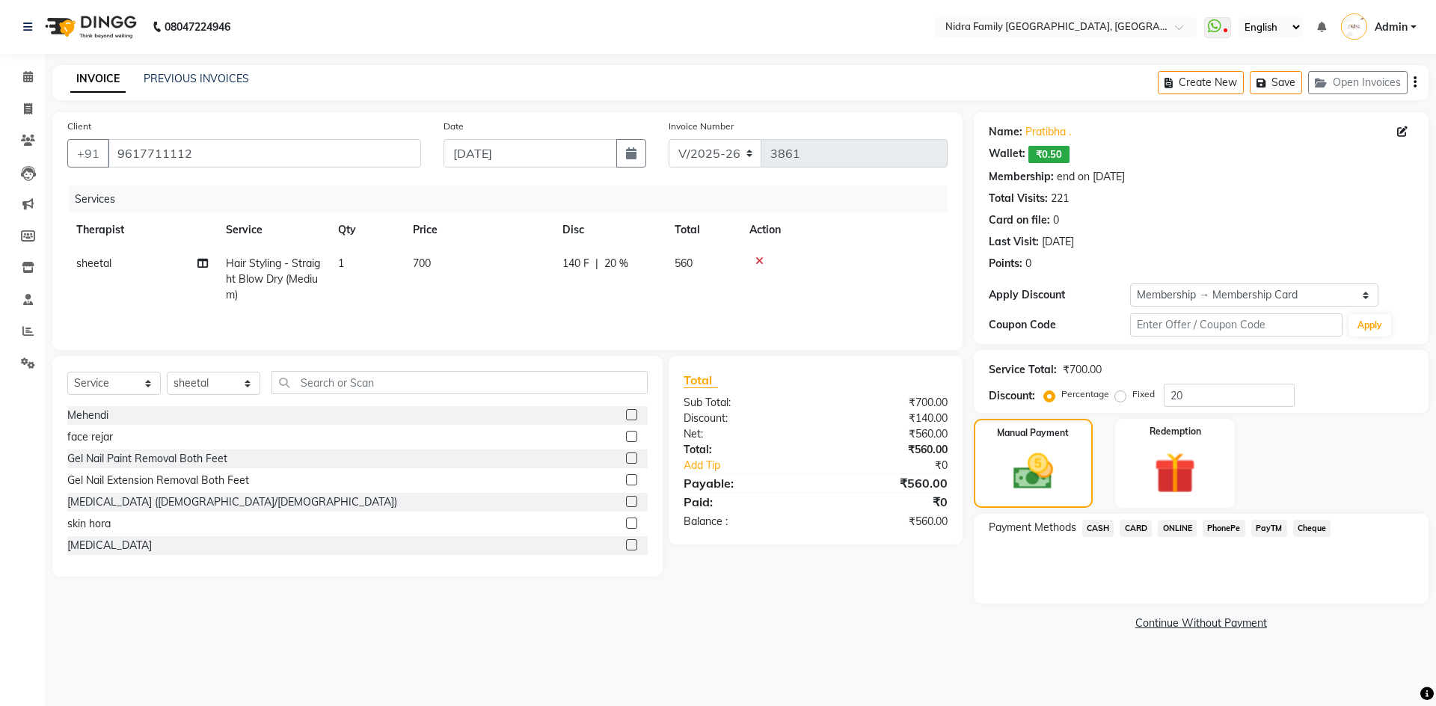
click at [1094, 521] on span "CASH" at bounding box center [1098, 528] width 32 height 17
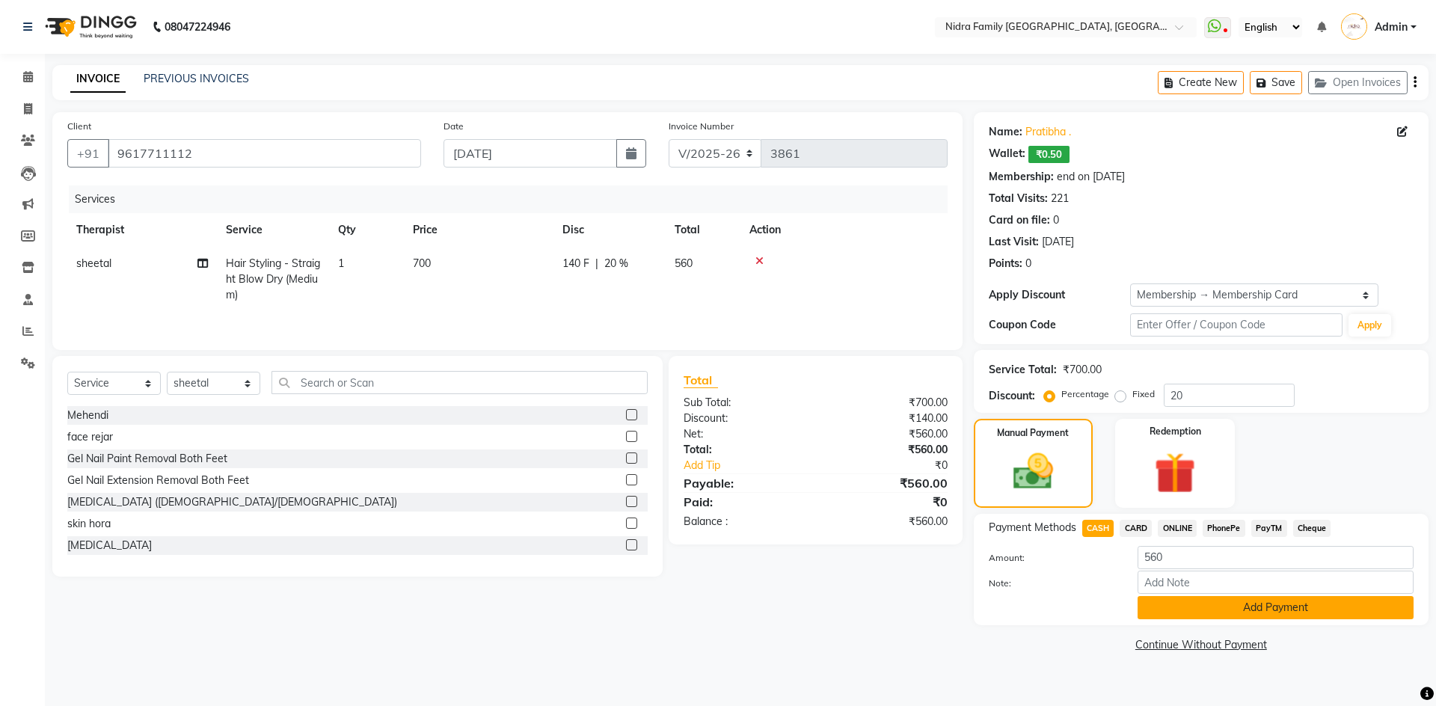
click at [1192, 618] on button "Add Payment" at bounding box center [1276, 607] width 276 height 23
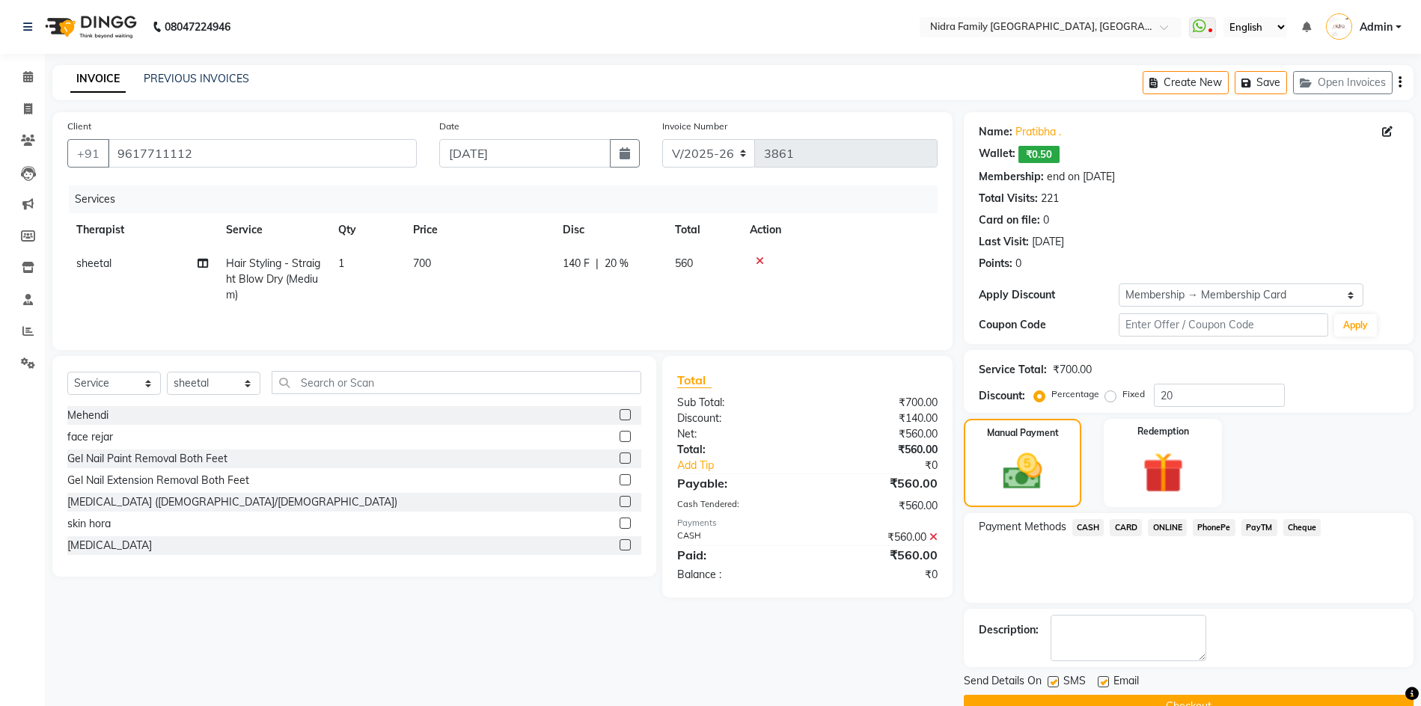
scroll to position [34, 0]
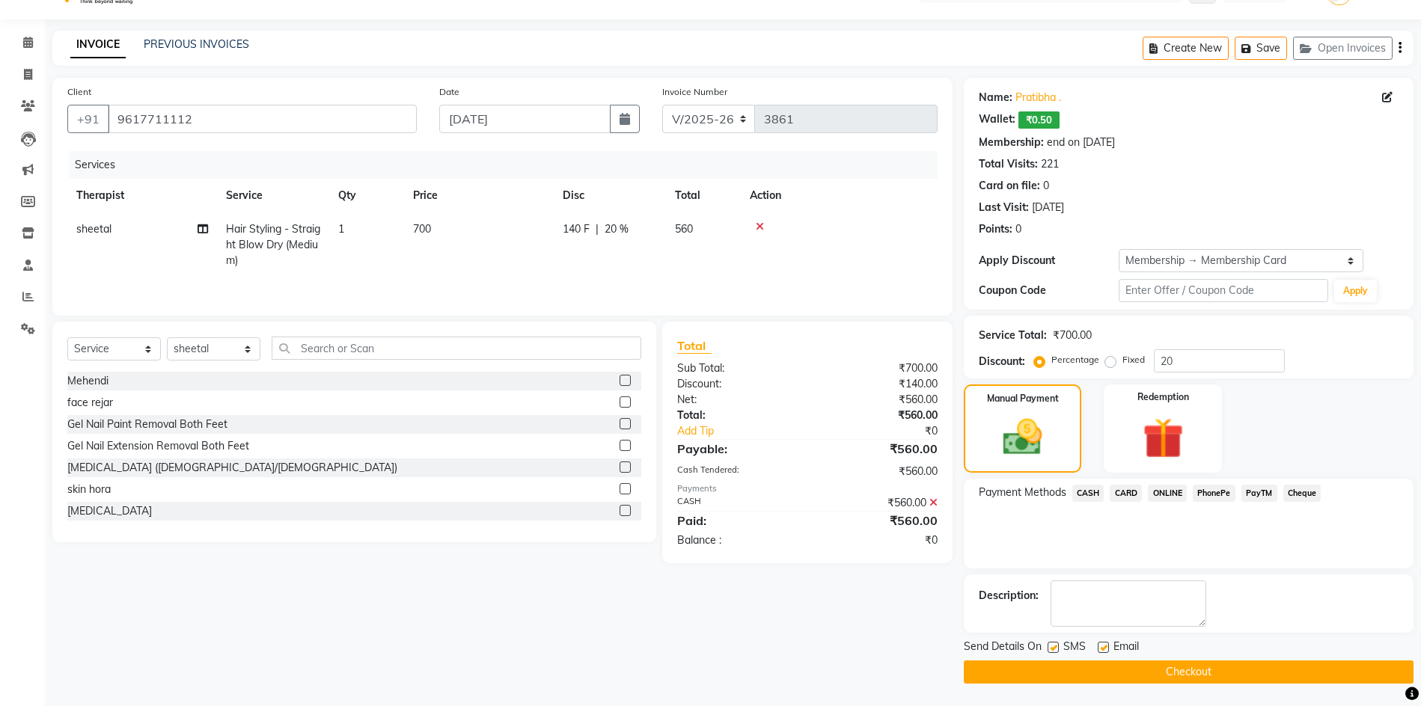
click at [1052, 646] on label at bounding box center [1052, 647] width 11 height 11
click at [1052, 646] on input "checkbox" at bounding box center [1052, 648] width 10 height 10
checkbox input "false"
click at [1054, 668] on button "Checkout" at bounding box center [1189, 672] width 450 height 23
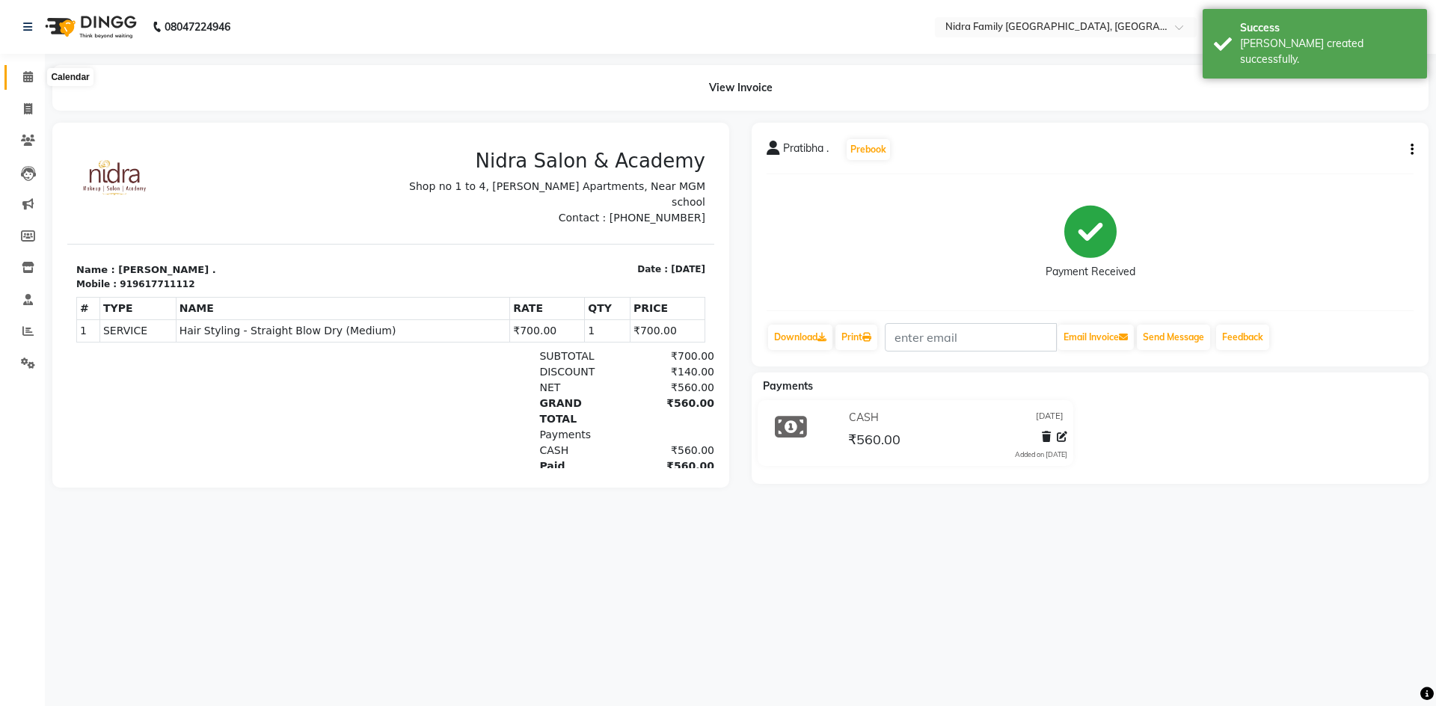
click at [26, 73] on icon at bounding box center [28, 76] width 10 height 11
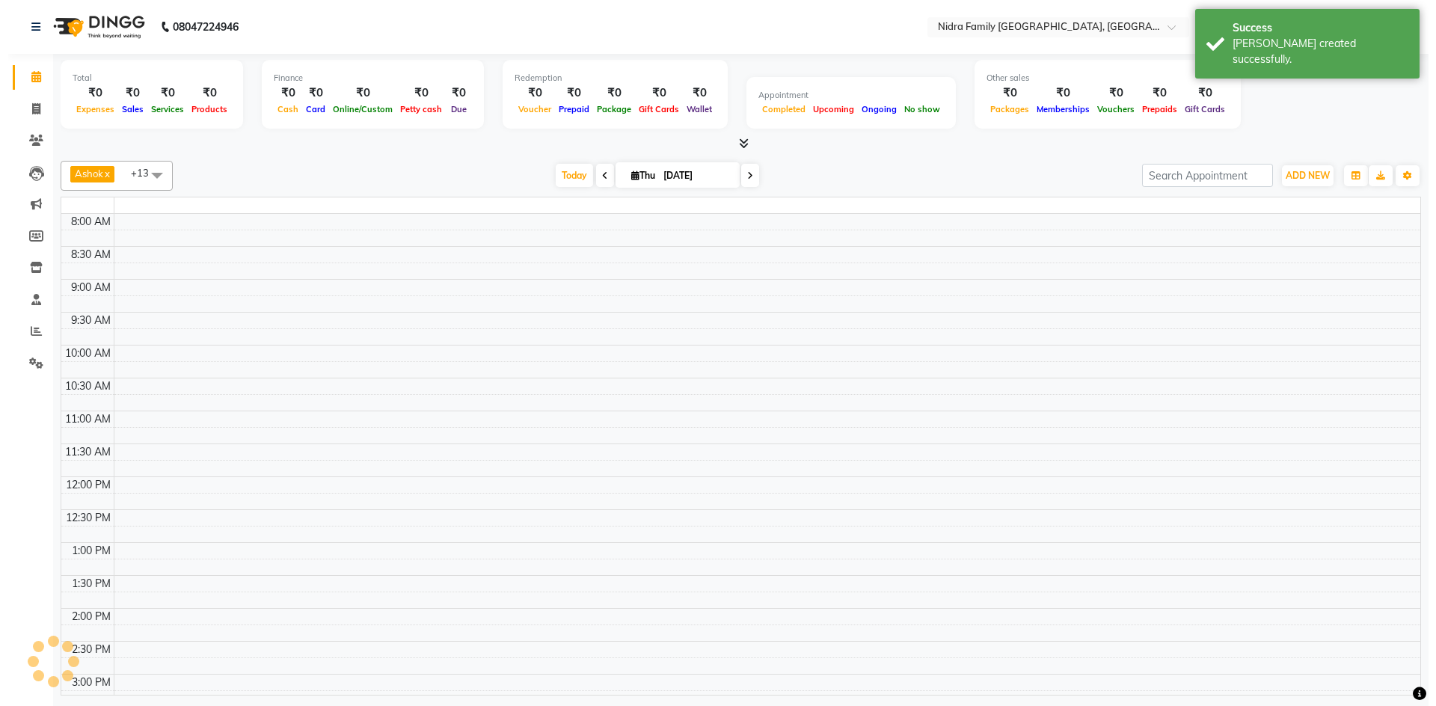
scroll to position [397, 0]
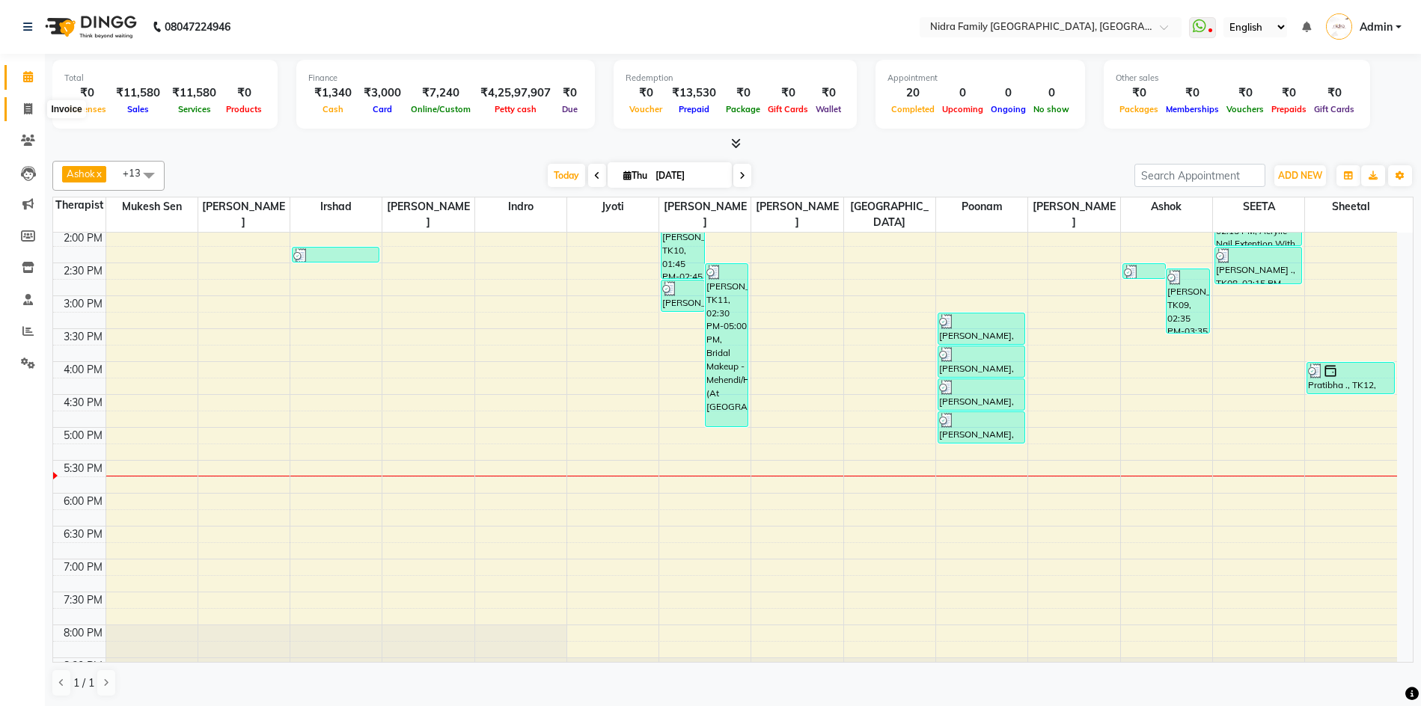
click at [21, 102] on span at bounding box center [28, 109] width 26 height 17
select select "service"
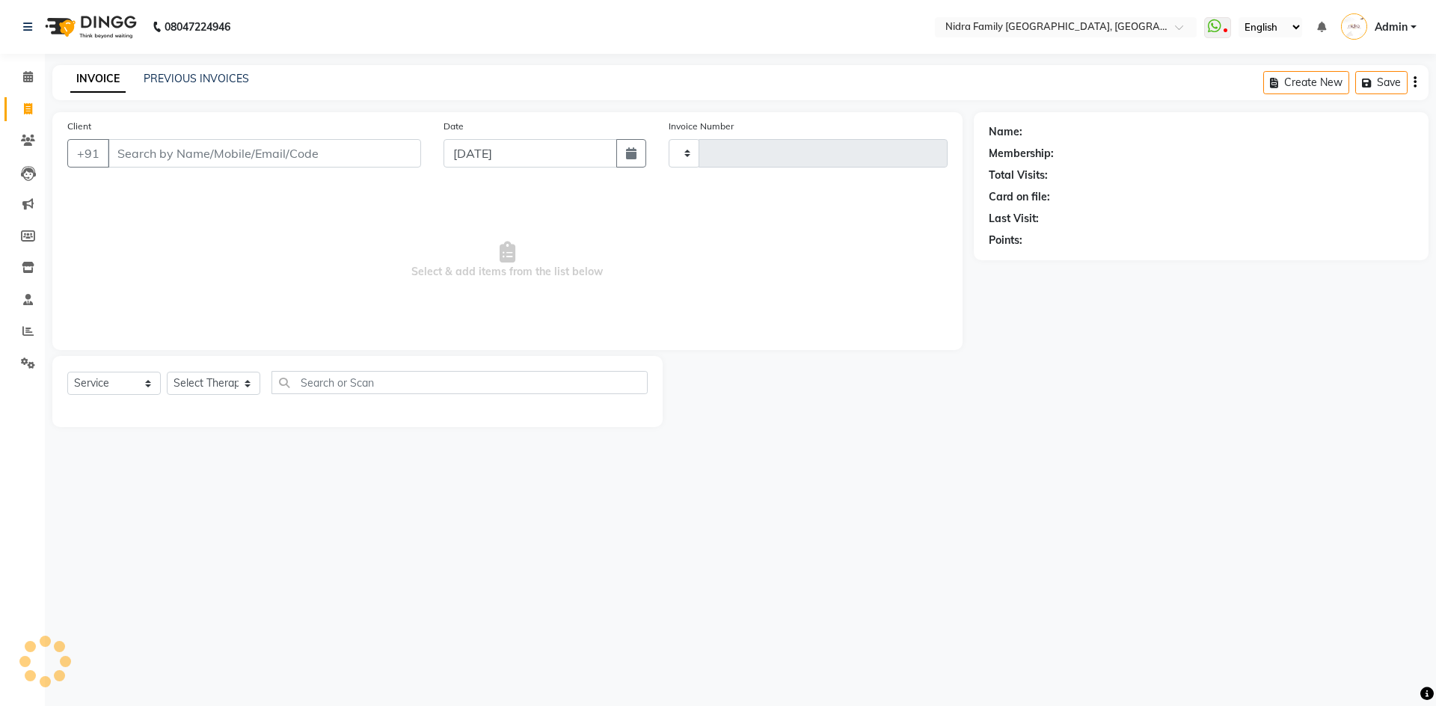
type input "3862"
select select "591"
click at [243, 147] on input "Client" at bounding box center [264, 153] width 313 height 28
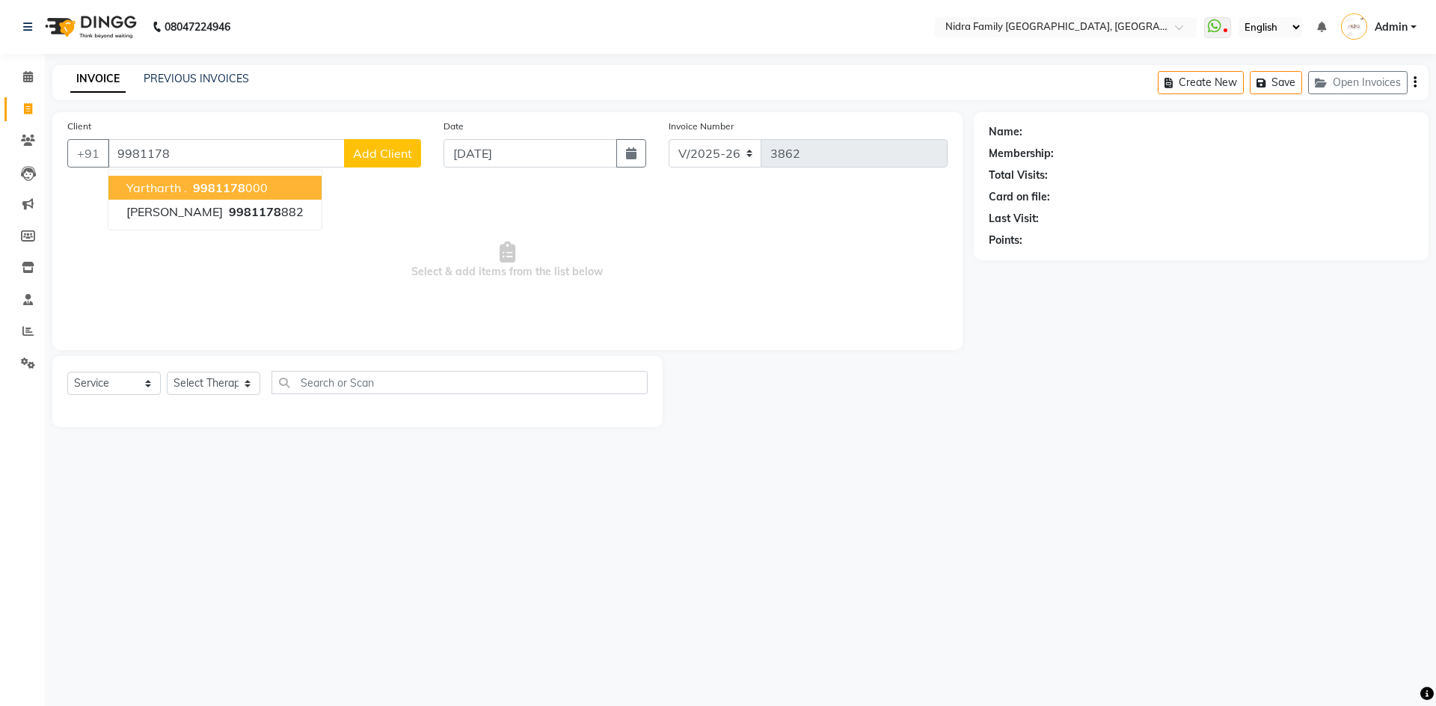
click at [252, 190] on ngb-highlight "9981178 000" at bounding box center [229, 187] width 78 height 15
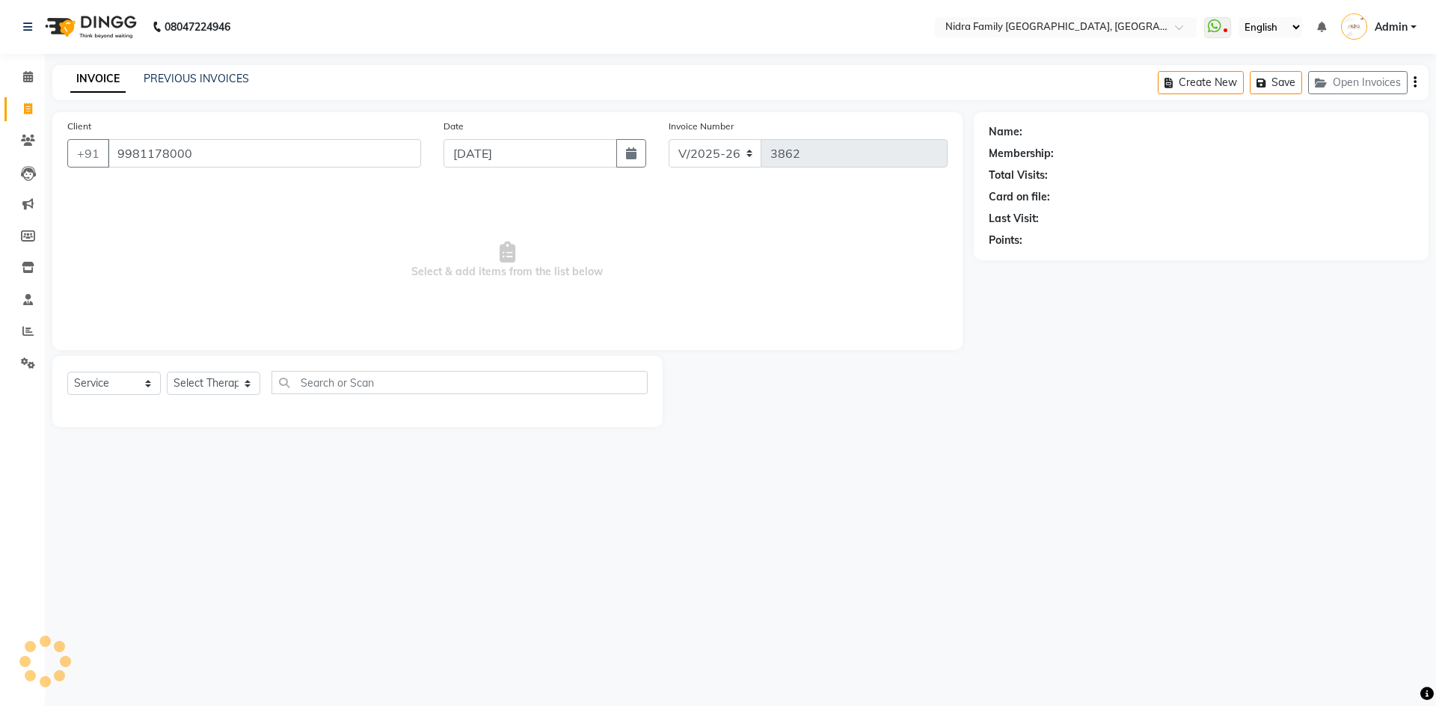
type input "9981178000"
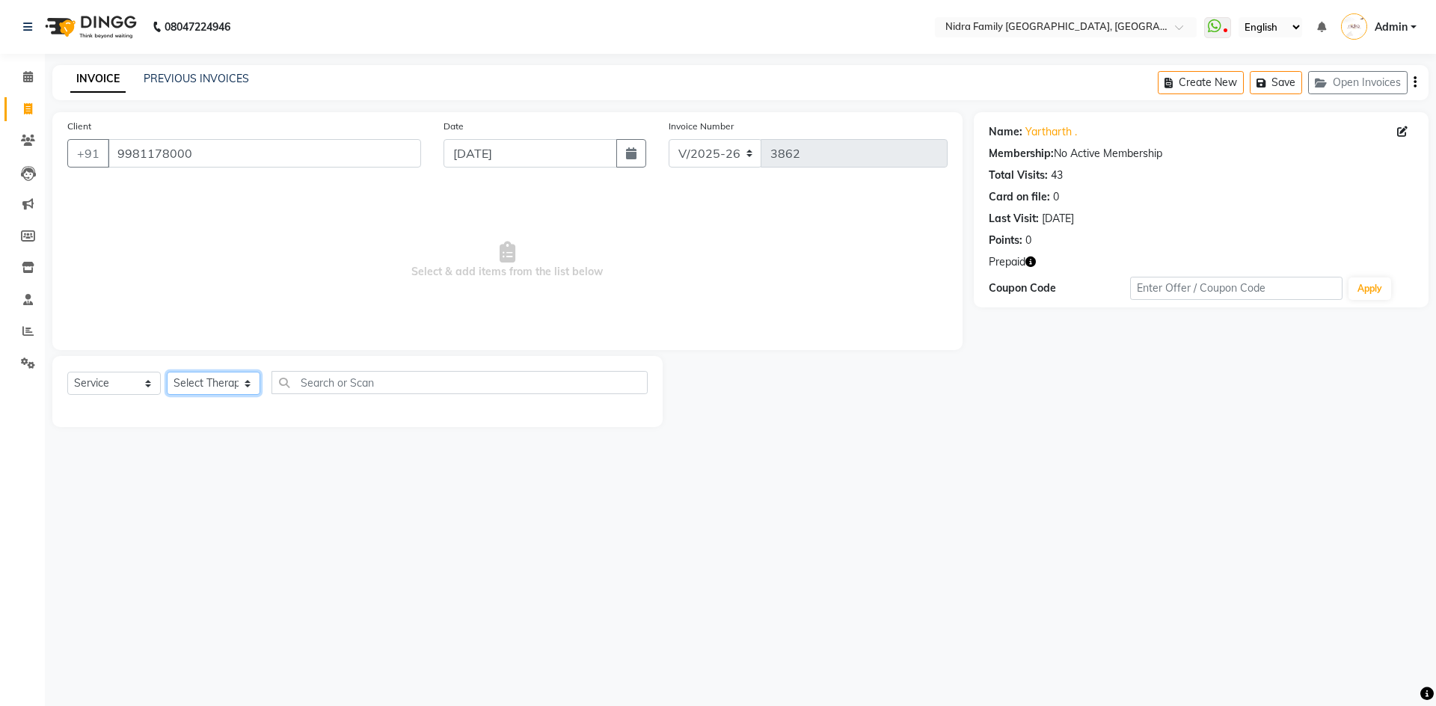
click at [187, 385] on select "Select Therapist [PERSON_NAME] [PERSON_NAME] [PERSON_NAME] [PERSON_NAME] [PERSO…" at bounding box center [214, 383] width 94 height 23
select select "8270"
click at [167, 372] on select "Select Therapist [PERSON_NAME] [PERSON_NAME] [PERSON_NAME] [PERSON_NAME] [PERSO…" at bounding box center [214, 383] width 94 height 23
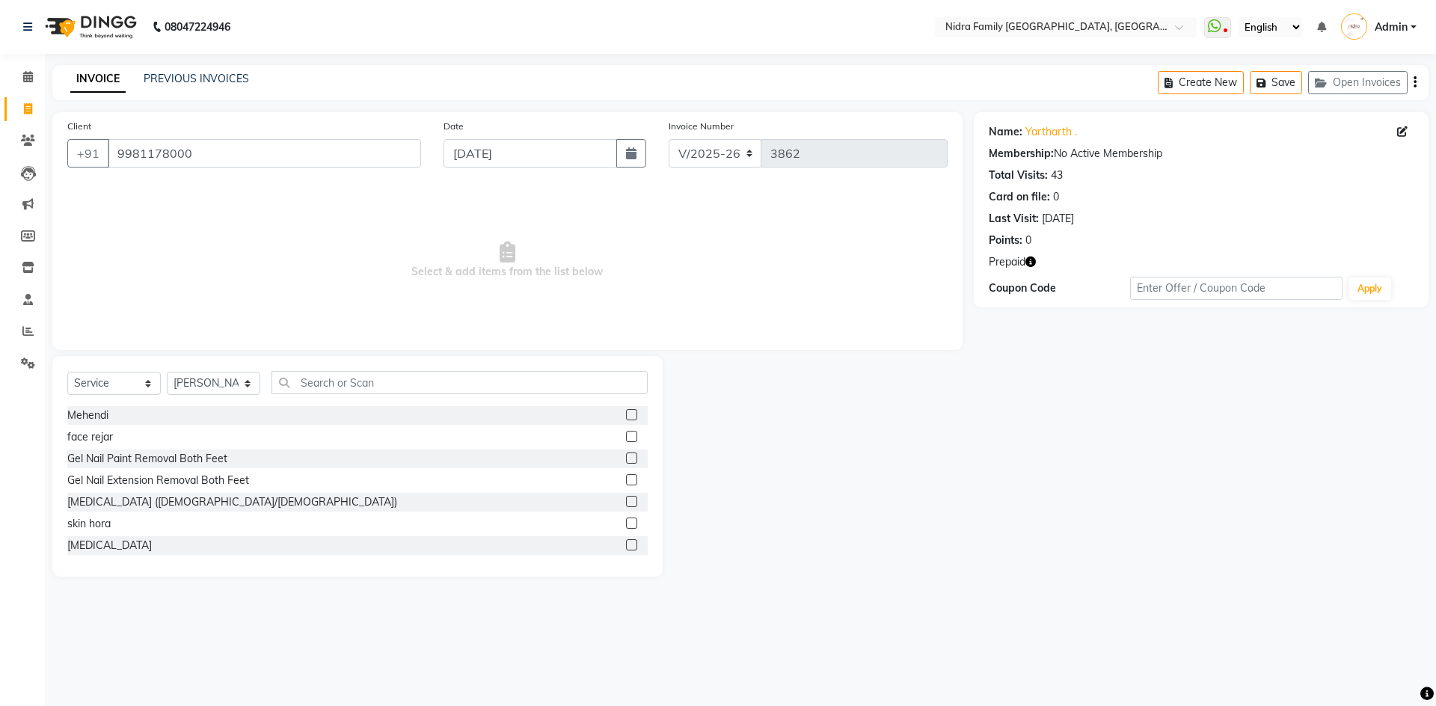
click at [463, 364] on div "Select Service Product Membership Package Voucher Prepaid Gift Card Select Ther…" at bounding box center [357, 466] width 610 height 221
click at [479, 381] on input "text" at bounding box center [460, 382] width 376 height 23
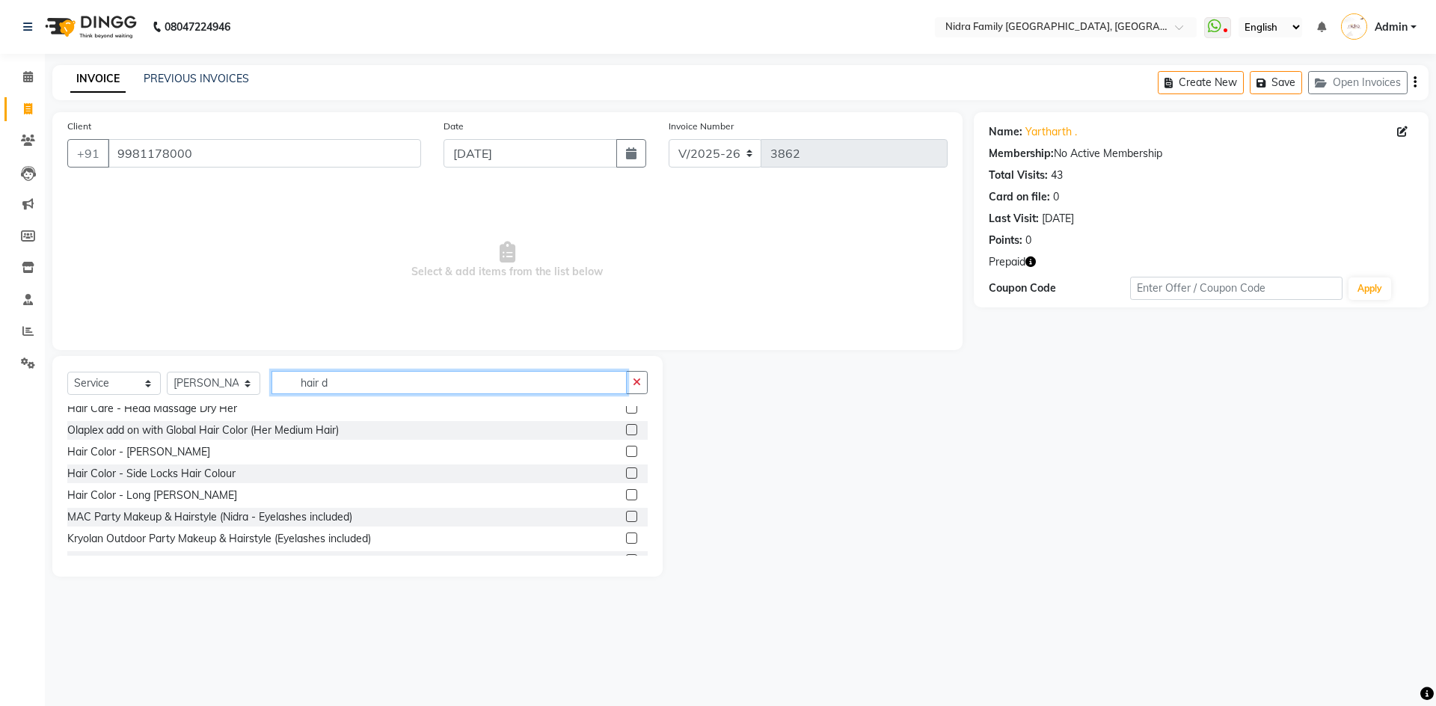
scroll to position [886, 0]
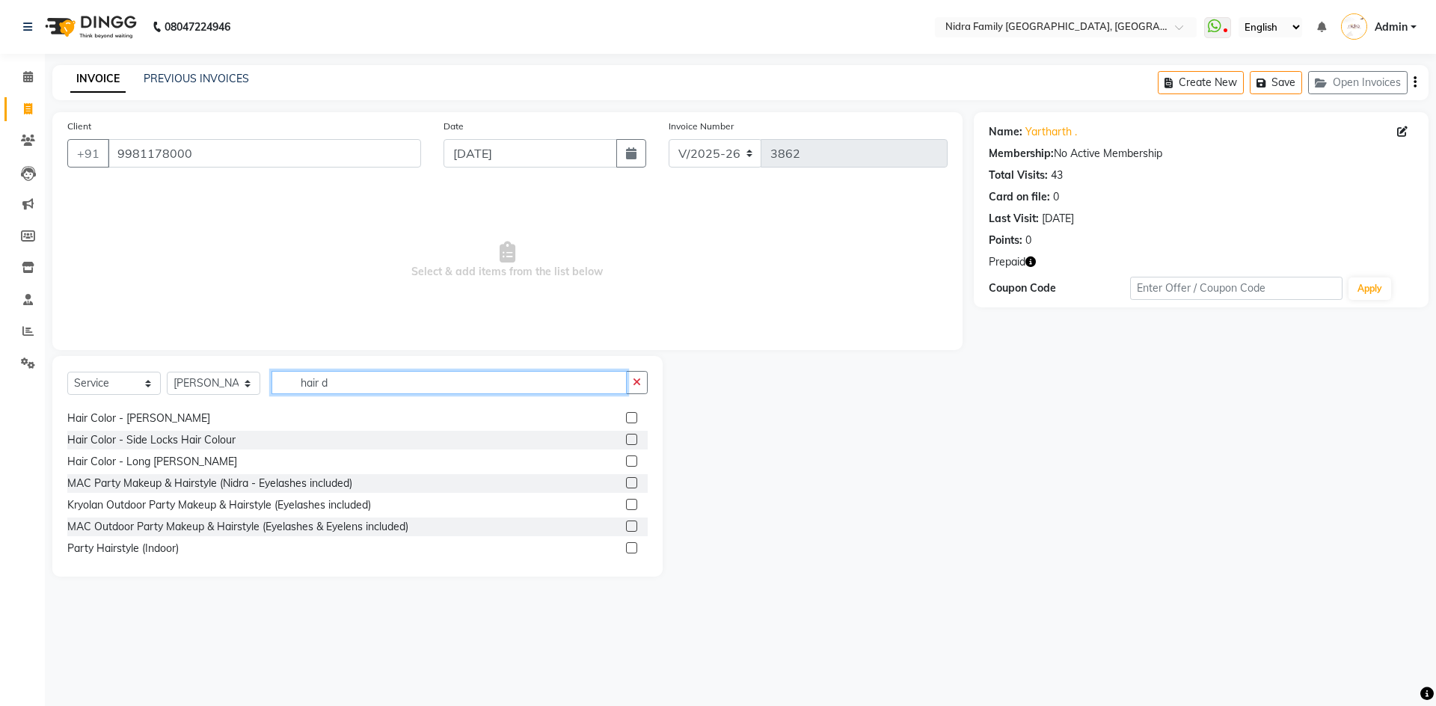
type input "hair d"
click at [626, 548] on label at bounding box center [631, 547] width 11 height 11
click at [626, 548] on input "checkbox" at bounding box center [631, 549] width 10 height 10
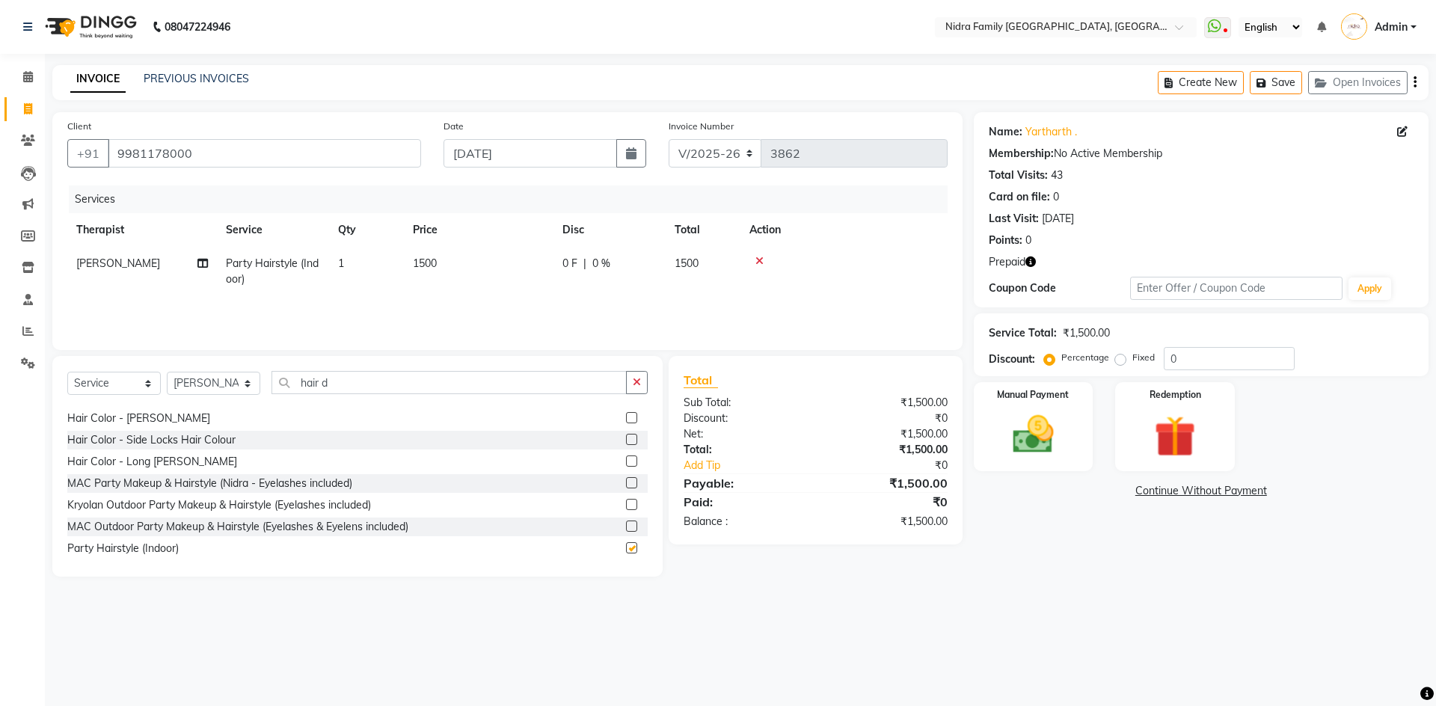
checkbox input "false"
click at [1027, 258] on icon "button" at bounding box center [1031, 262] width 10 height 10
click at [1161, 484] on link "Continue Without Payment" at bounding box center [1201, 491] width 449 height 16
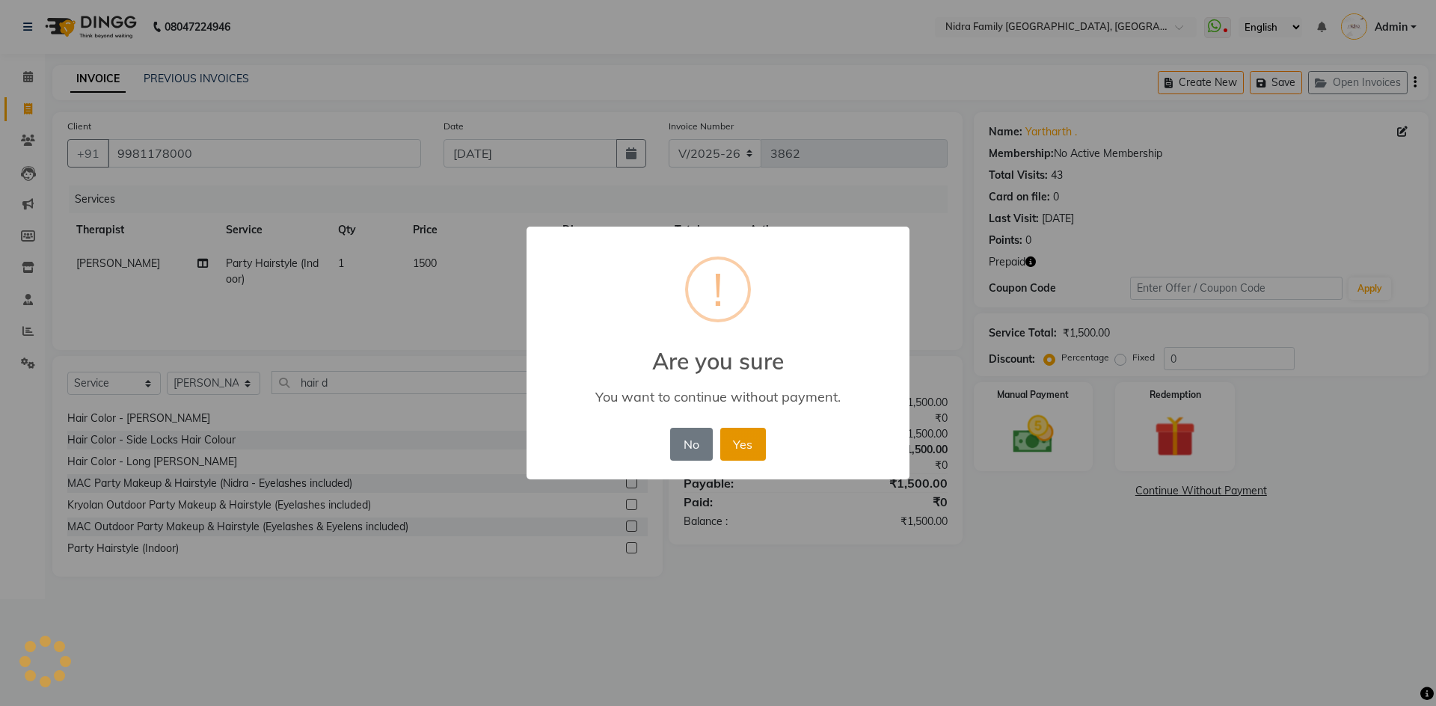
click at [745, 446] on button "Yes" at bounding box center [743, 444] width 46 height 33
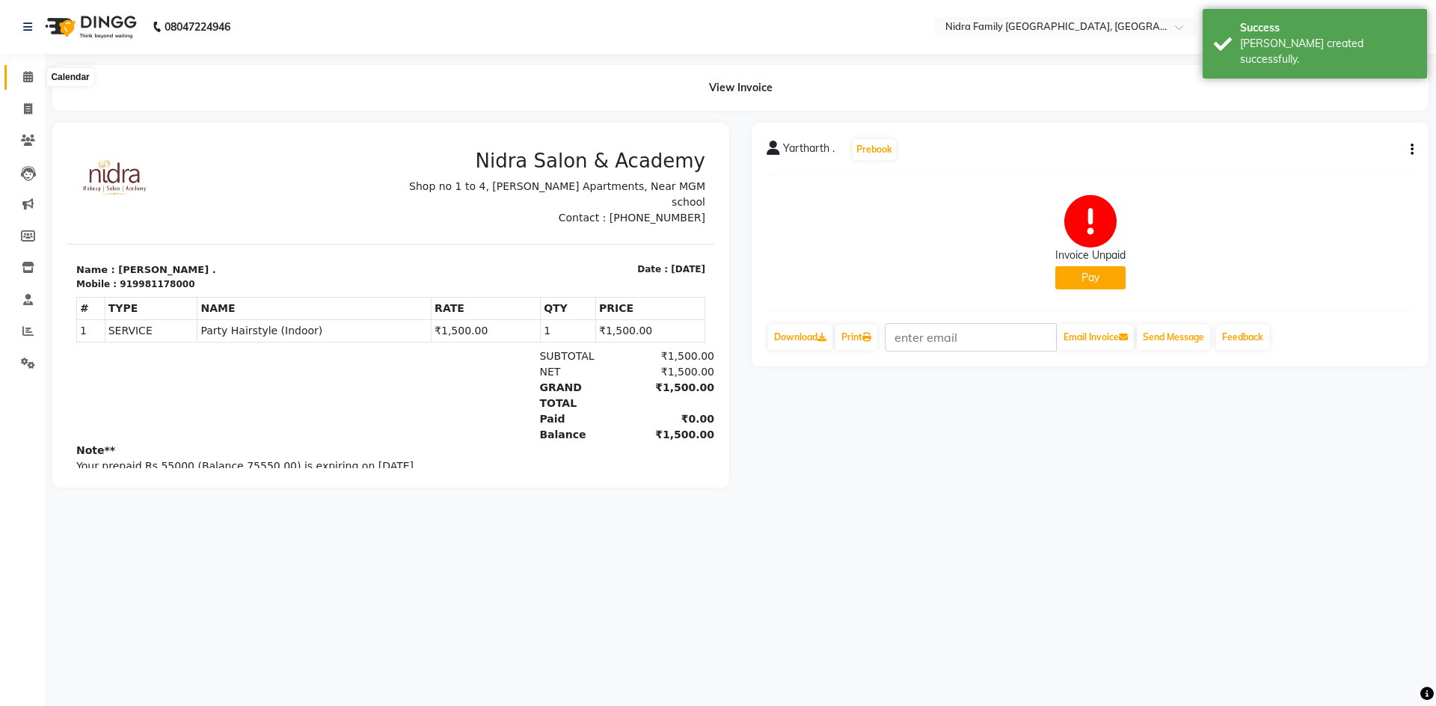
click at [23, 75] on icon at bounding box center [28, 76] width 10 height 11
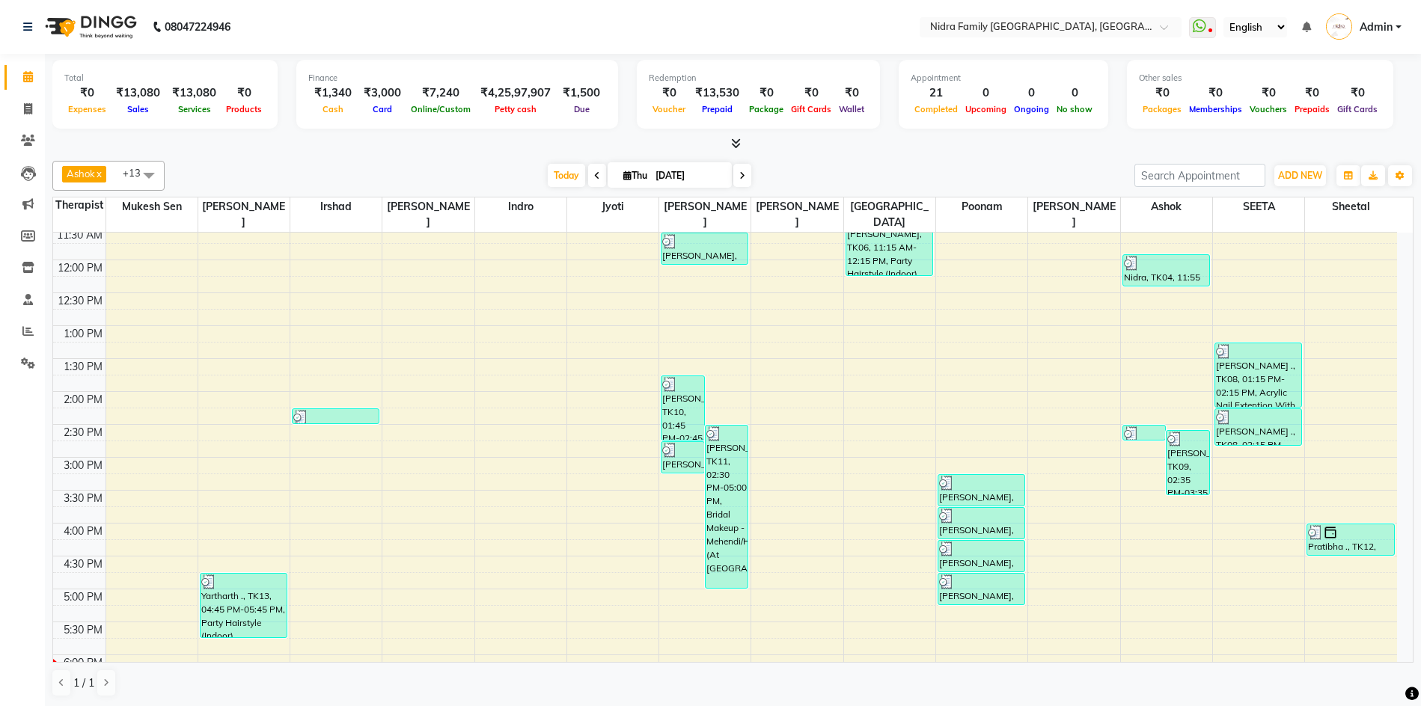
scroll to position [262, 0]
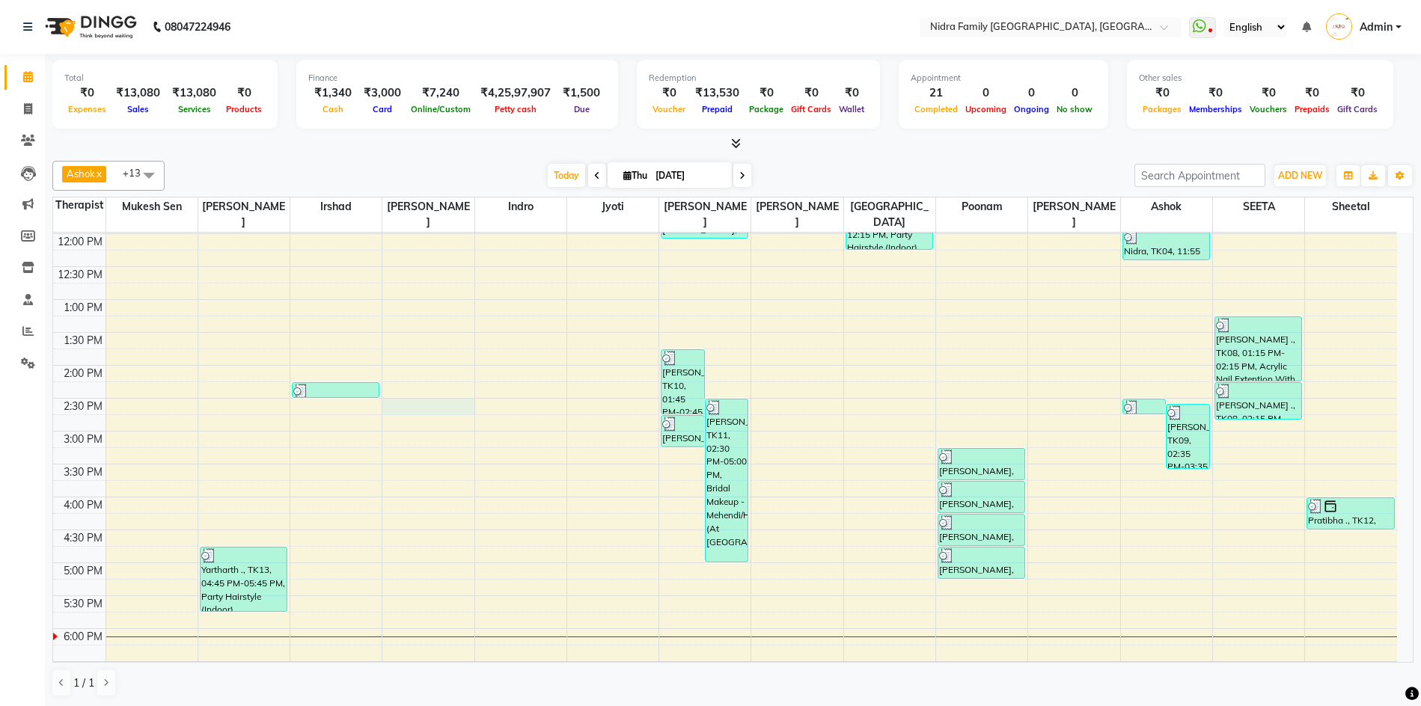
click at [399, 410] on div "8:00 AM 8:30 AM 9:00 AM 9:30 AM 10:00 AM 10:30 AM 11:00 AM 11:30 AM 12:00 PM 12…" at bounding box center [725, 398] width 1344 height 855
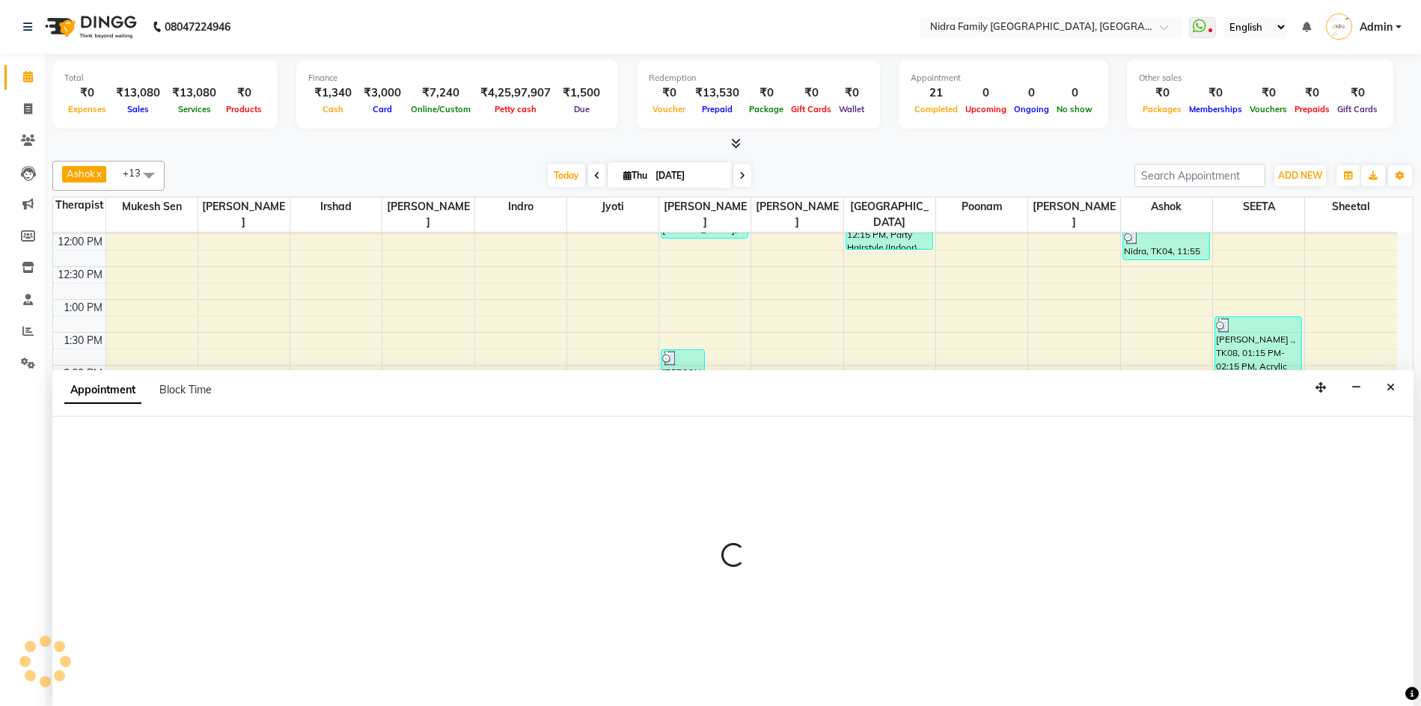
scroll to position [1, 0]
select select "8274"
select select "tentative"
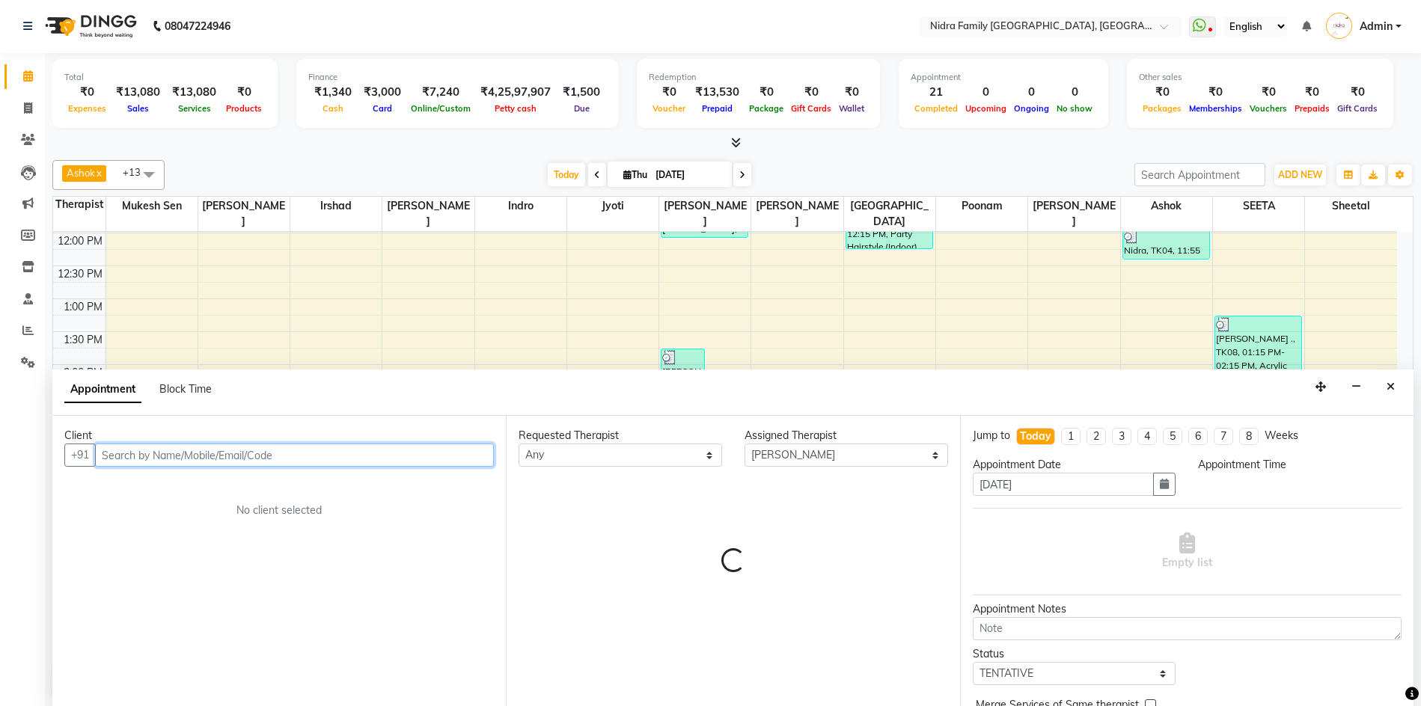
select select "870"
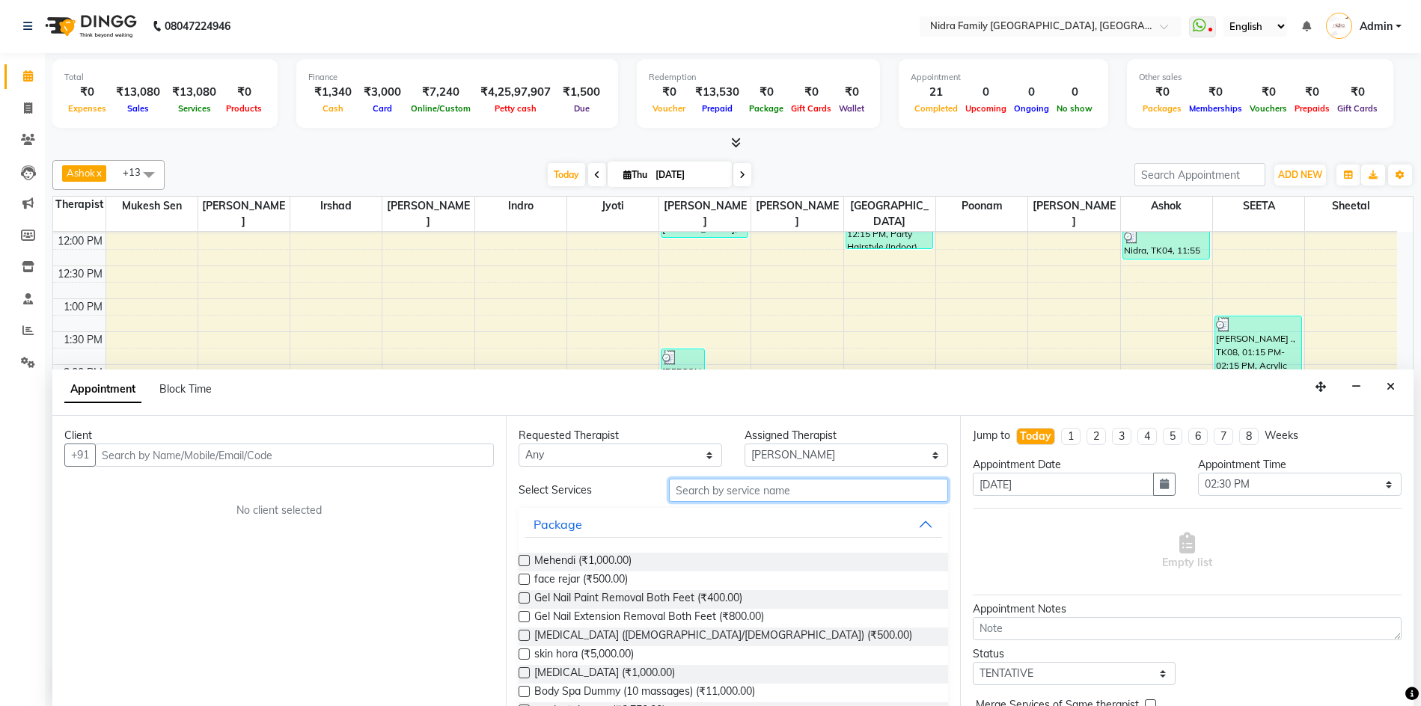
click at [859, 491] on input "text" at bounding box center [808, 490] width 278 height 23
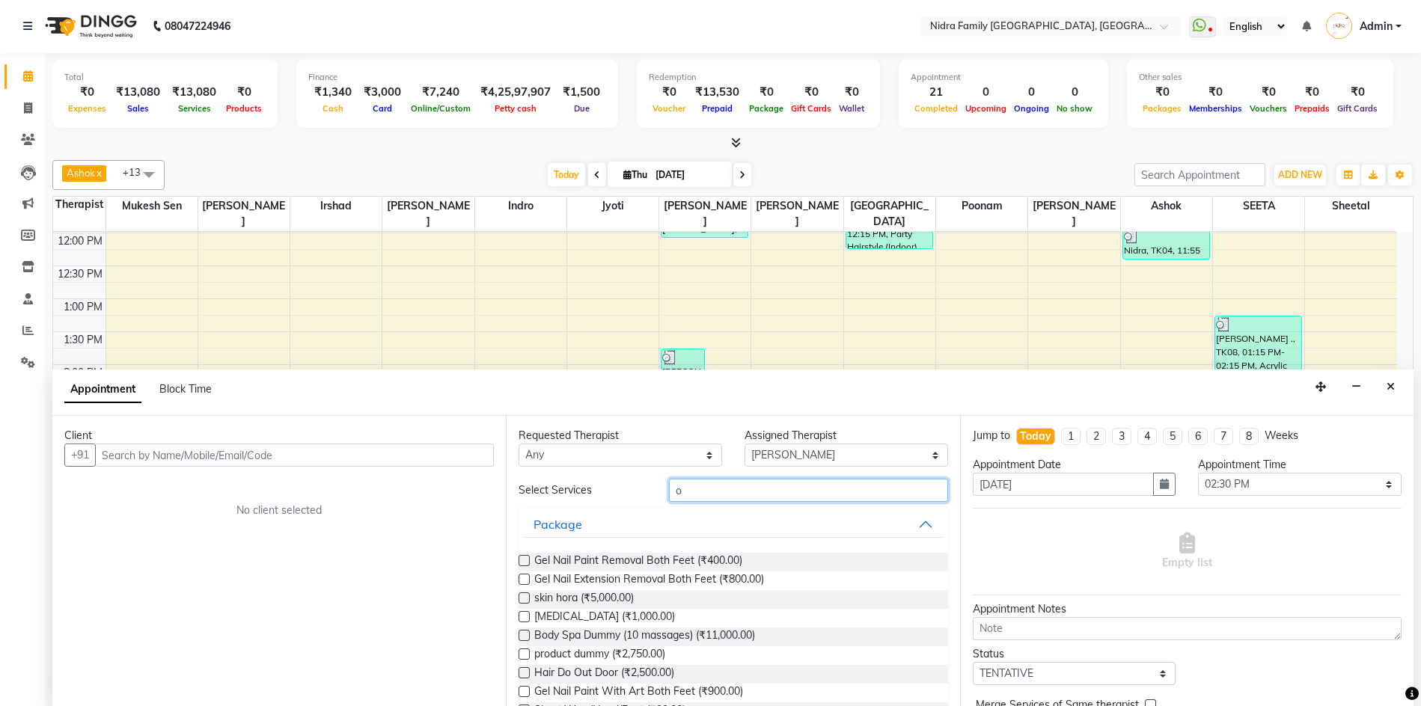
type input "o"
click at [355, 453] on input "text" at bounding box center [294, 455] width 399 height 23
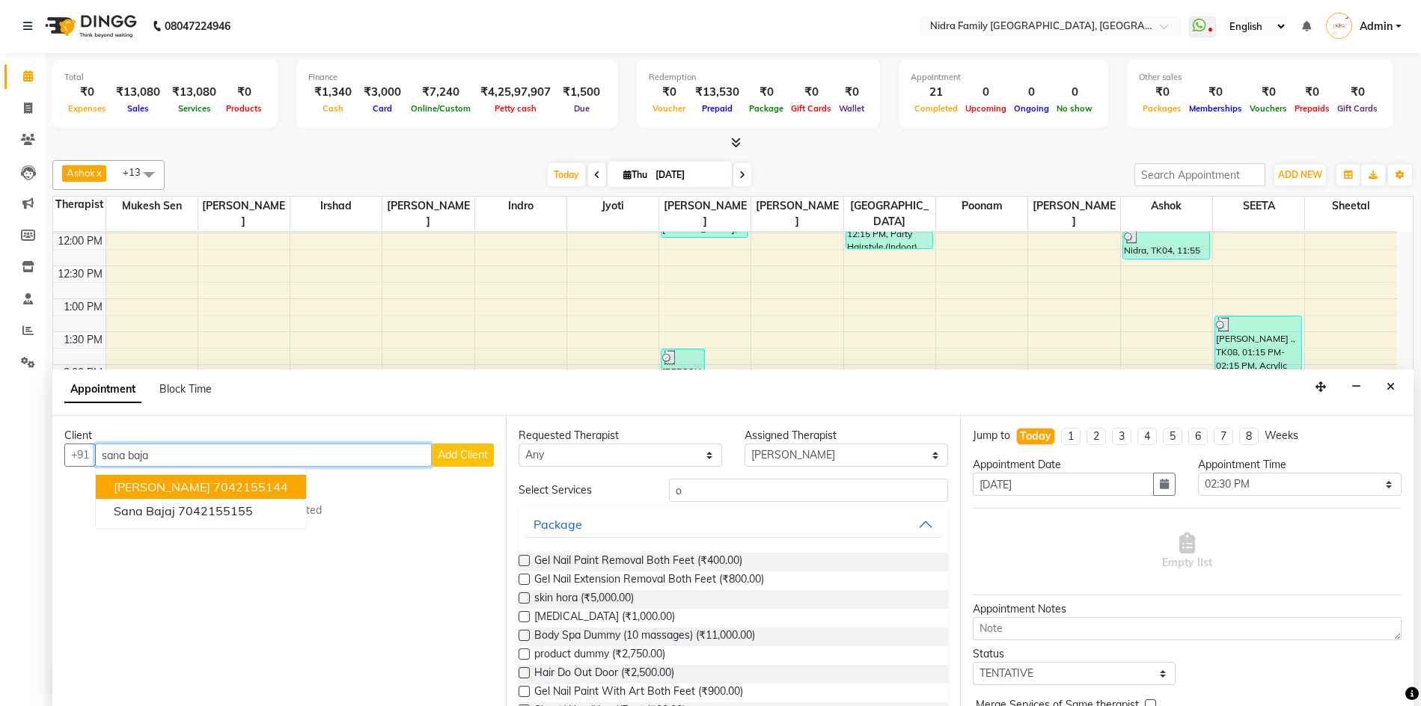
click at [246, 482] on ngb-highlight "7042155144" at bounding box center [250, 487] width 75 height 15
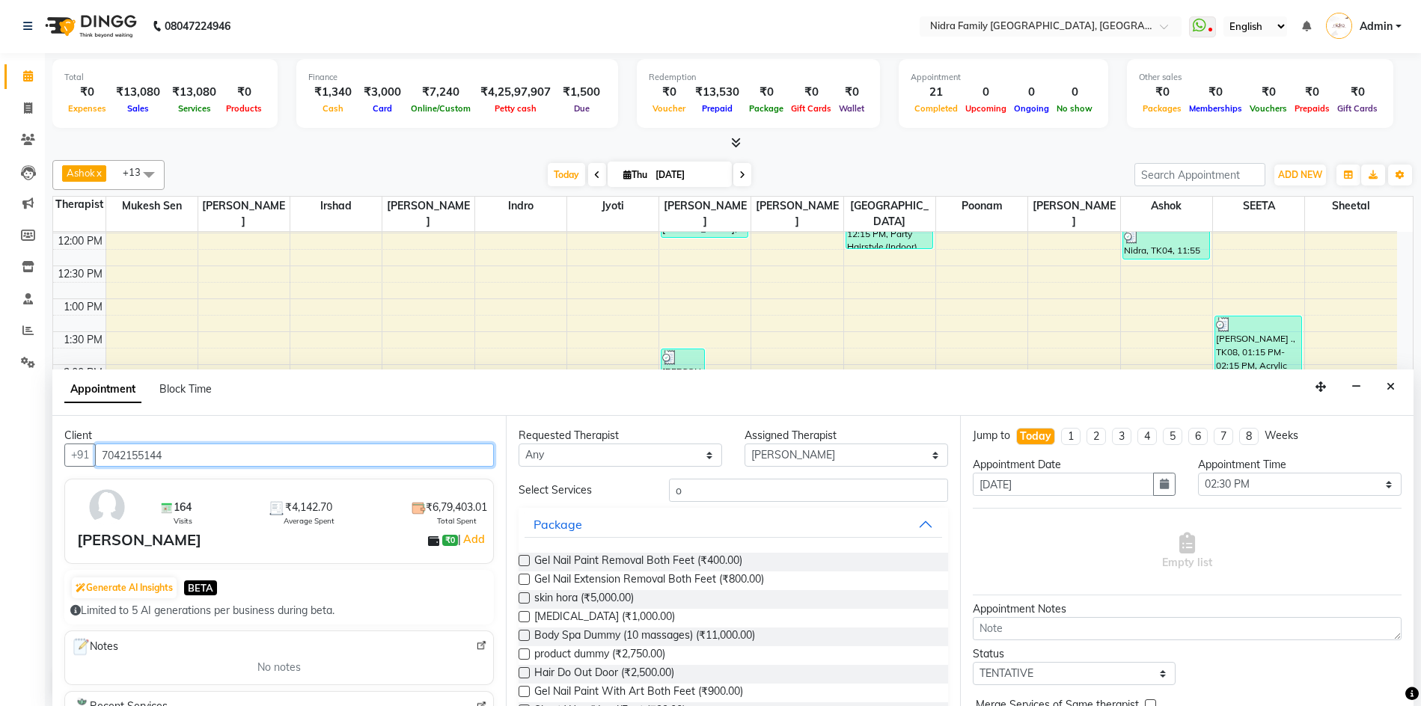
type input "7042155144"
click at [814, 495] on input "o" at bounding box center [808, 490] width 278 height 23
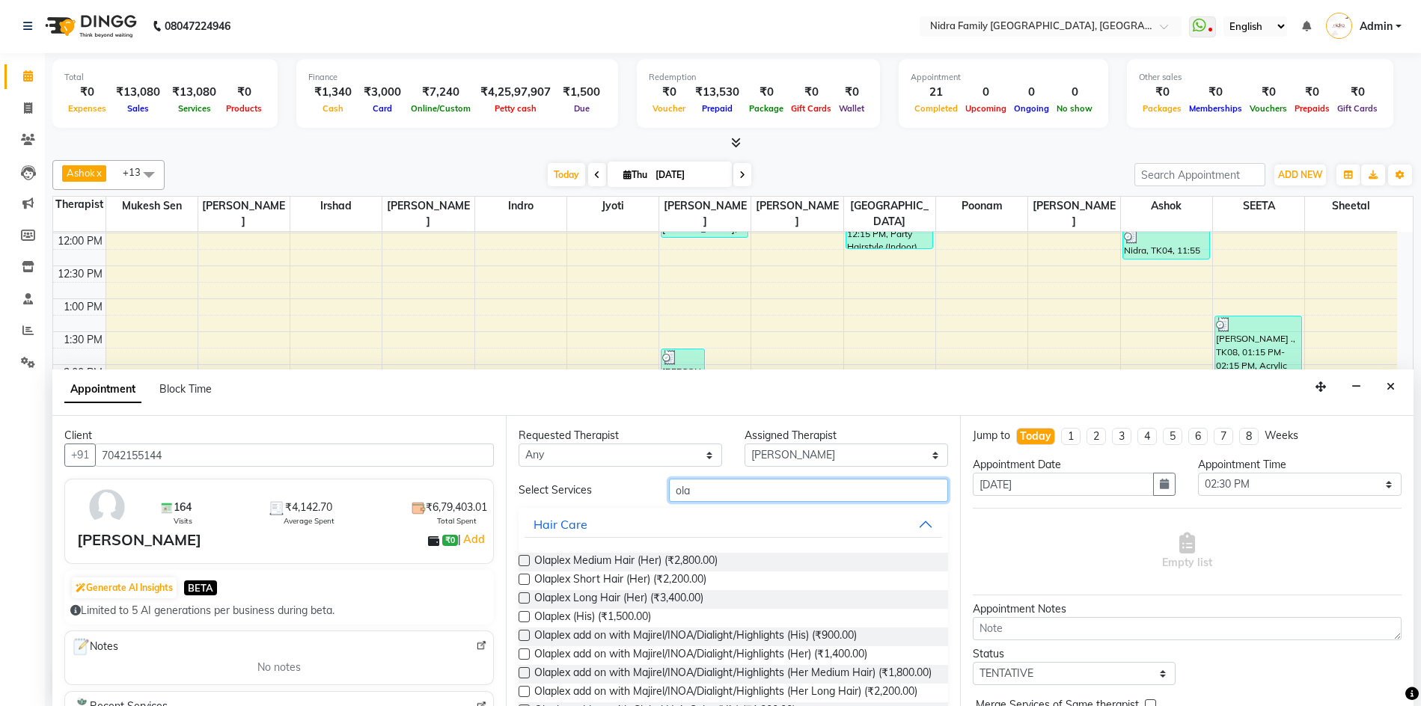
type input "ola"
click at [523, 673] on label at bounding box center [523, 672] width 11 height 11
click at [523, 673] on input "checkbox" at bounding box center [523, 675] width 10 height 10
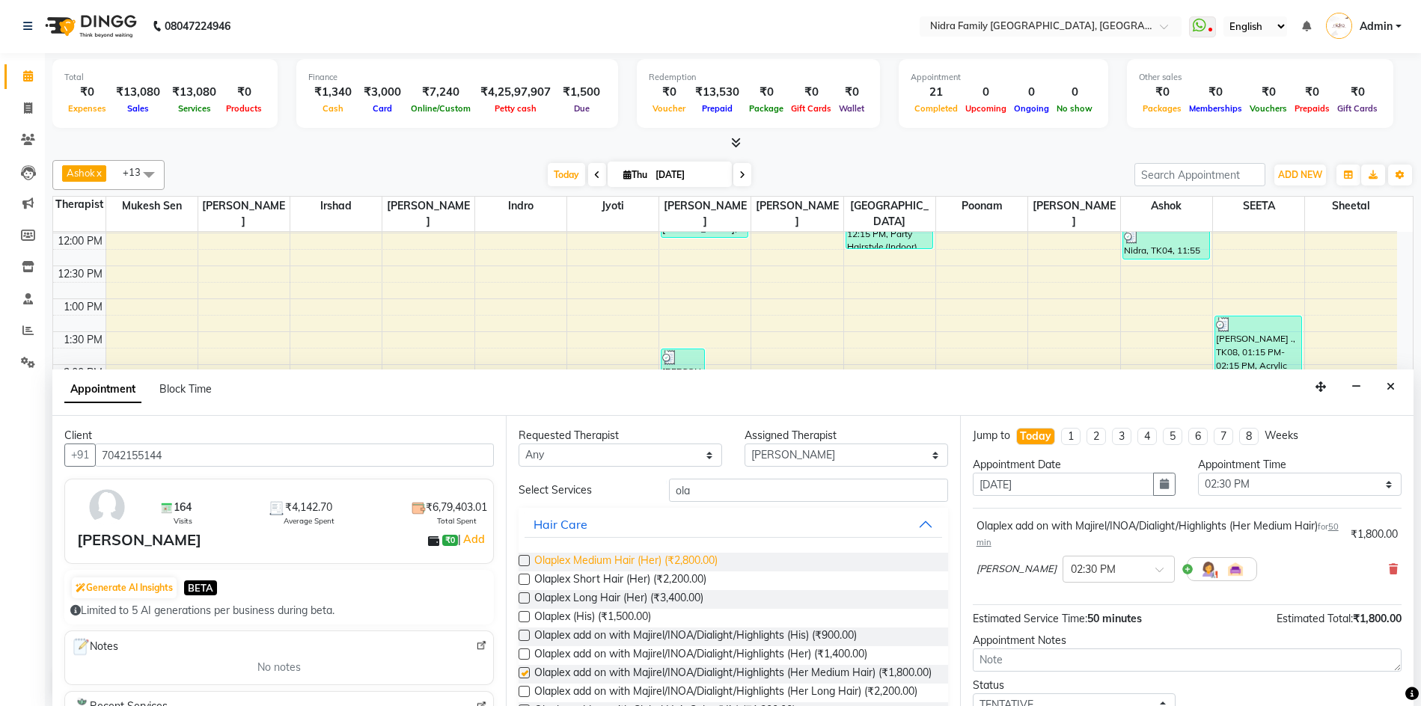
checkbox input "false"
drag, startPoint x: 720, startPoint y: 503, endPoint x: 720, endPoint y: 492, distance: 10.5
click at [720, 500] on div "Select Services ola Hair Care Olaplex Medium Hair (Her) (₹2,800.00) Olaplex Sho…" at bounding box center [732, 707] width 429 height 456
click at [720, 492] on input "ola" at bounding box center [808, 490] width 278 height 23
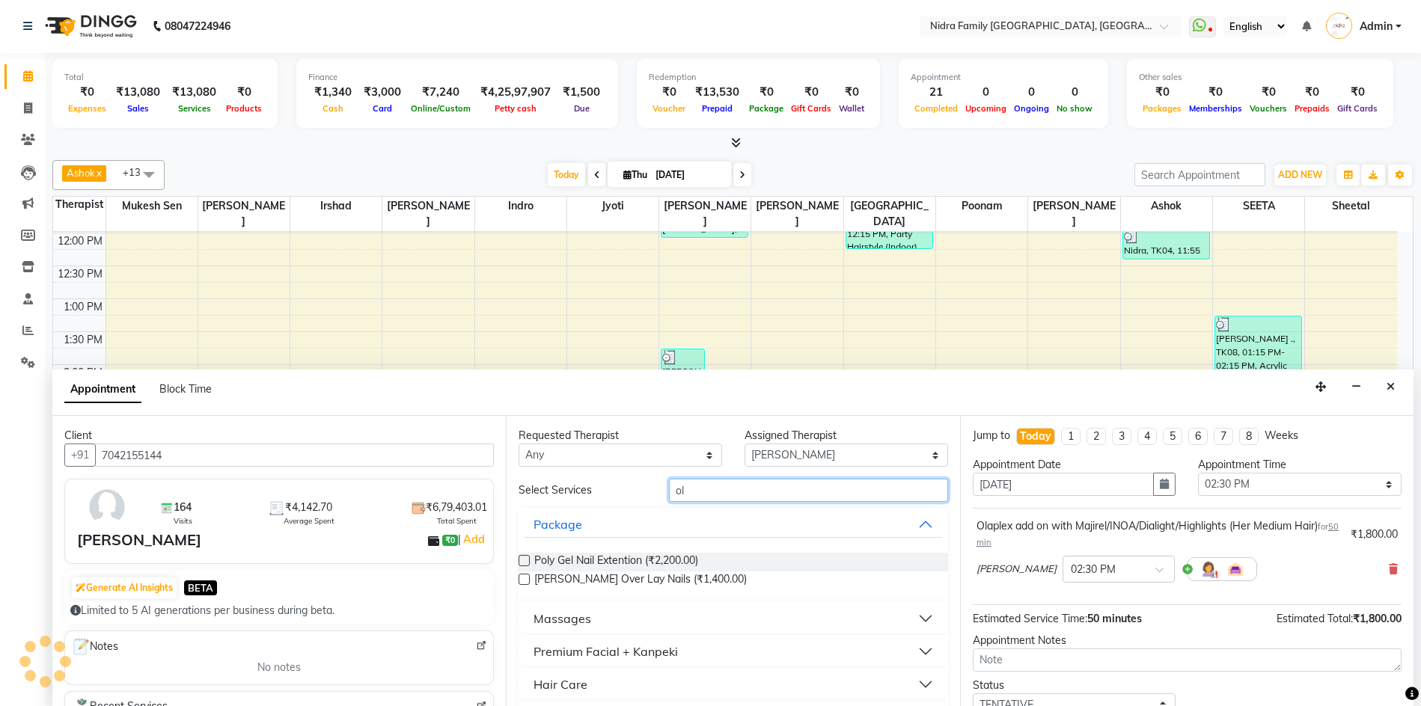
type input "o"
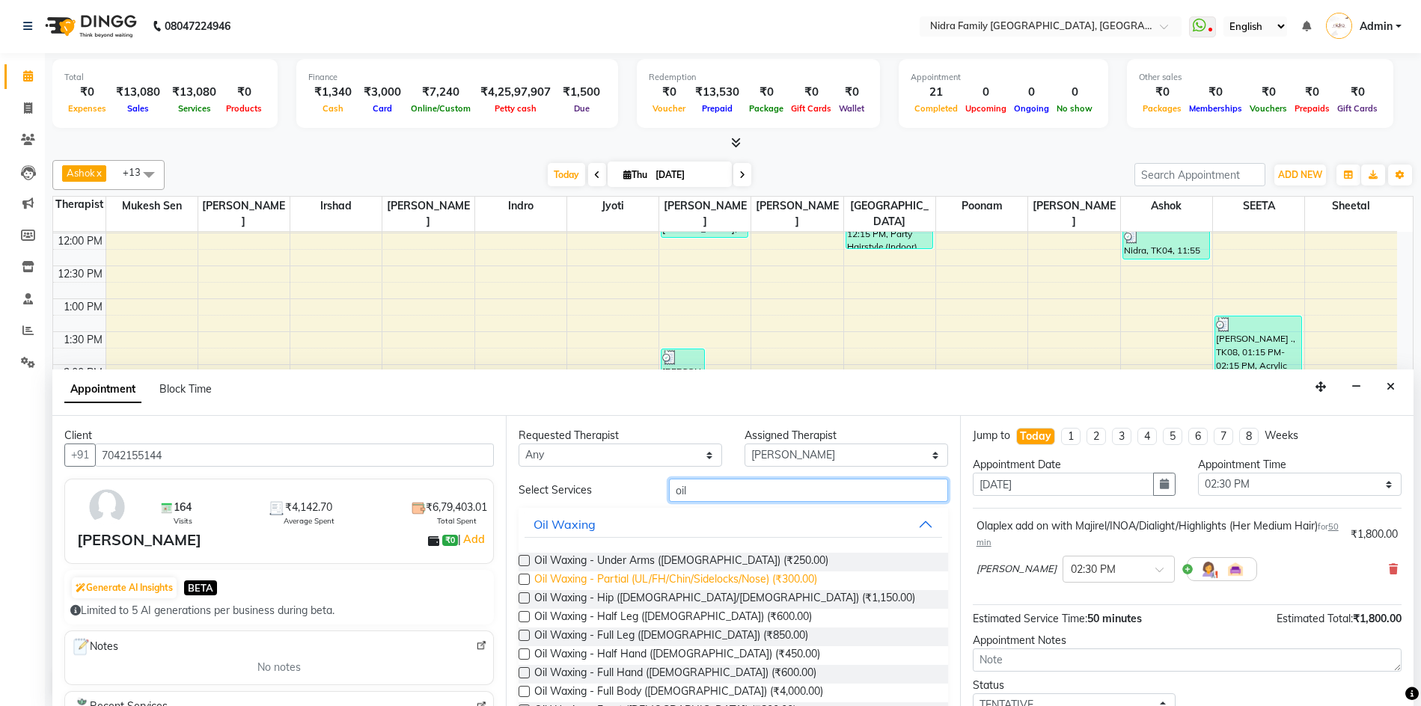
type input "oil"
click at [625, 577] on span "Oil Waxing - Partial (UL/FH/Chin/Sidelocks/Nose) (₹300.00)" at bounding box center [675, 581] width 283 height 19
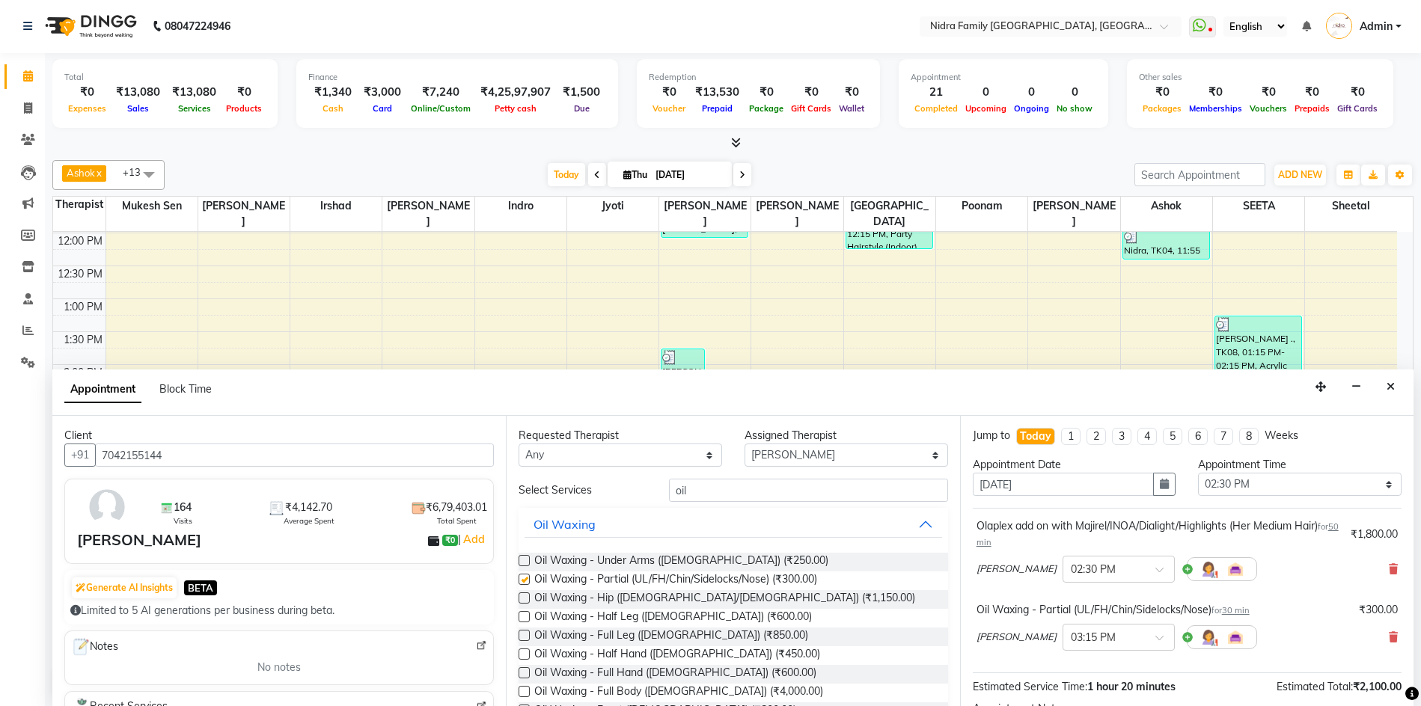
checkbox input "false"
click at [712, 481] on input "oil" at bounding box center [808, 490] width 278 height 23
type input "o"
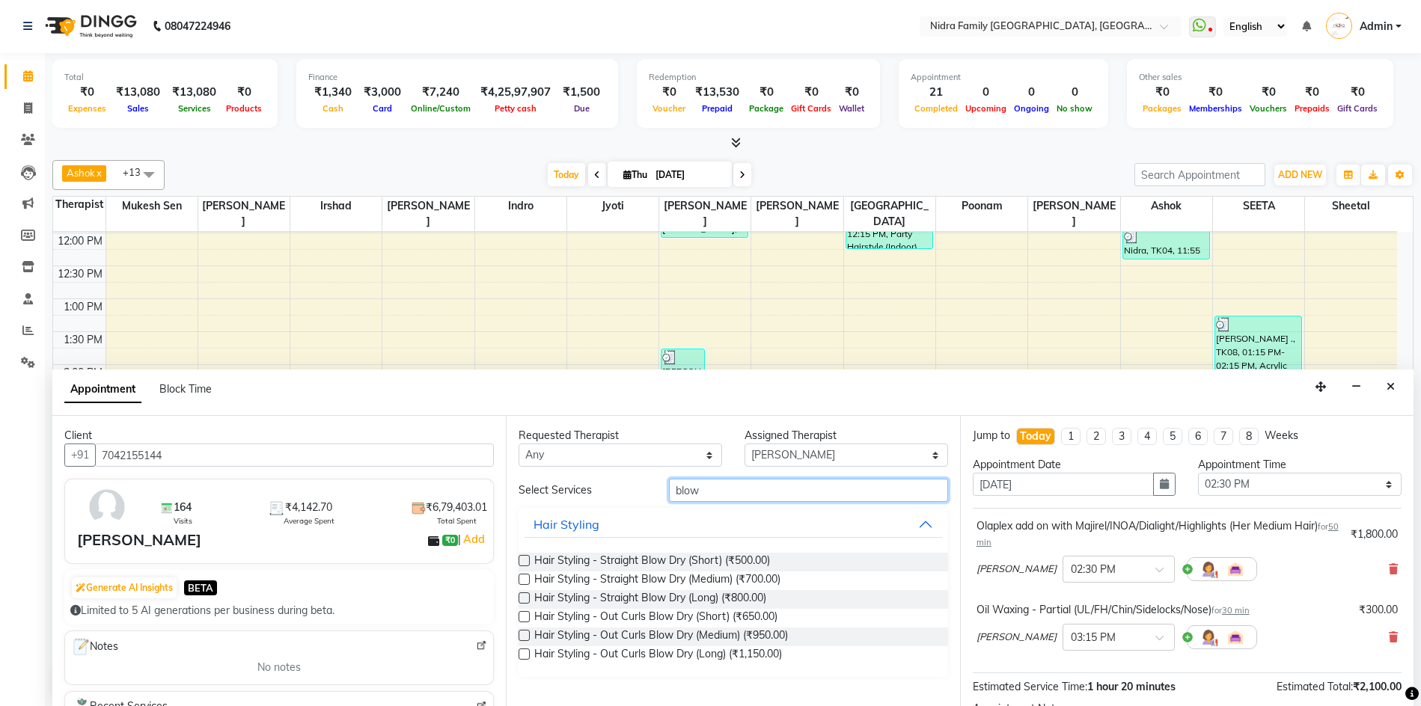
type input "blow"
click at [524, 579] on label at bounding box center [523, 579] width 11 height 11
click at [524, 579] on input "checkbox" at bounding box center [523, 581] width 10 height 10
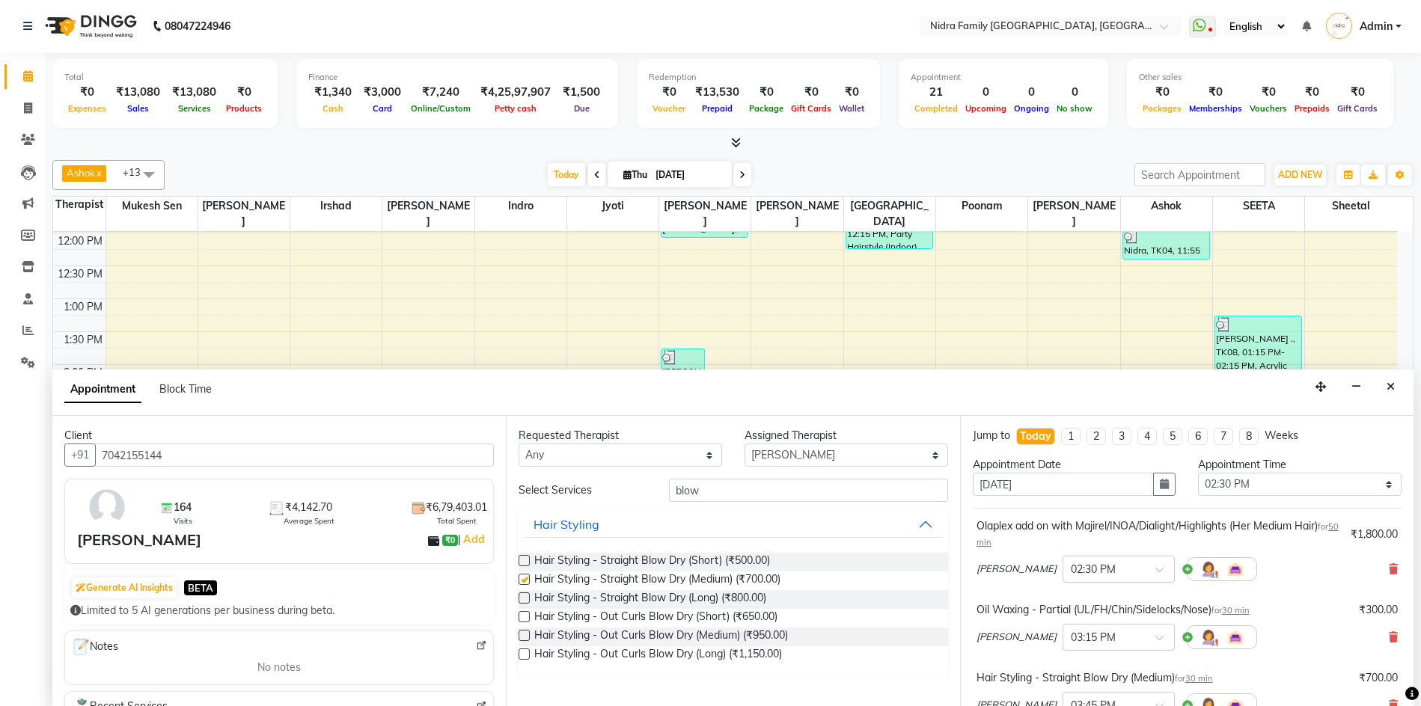
checkbox input "false"
click at [461, 541] on link "Add" at bounding box center [474, 539] width 26 height 18
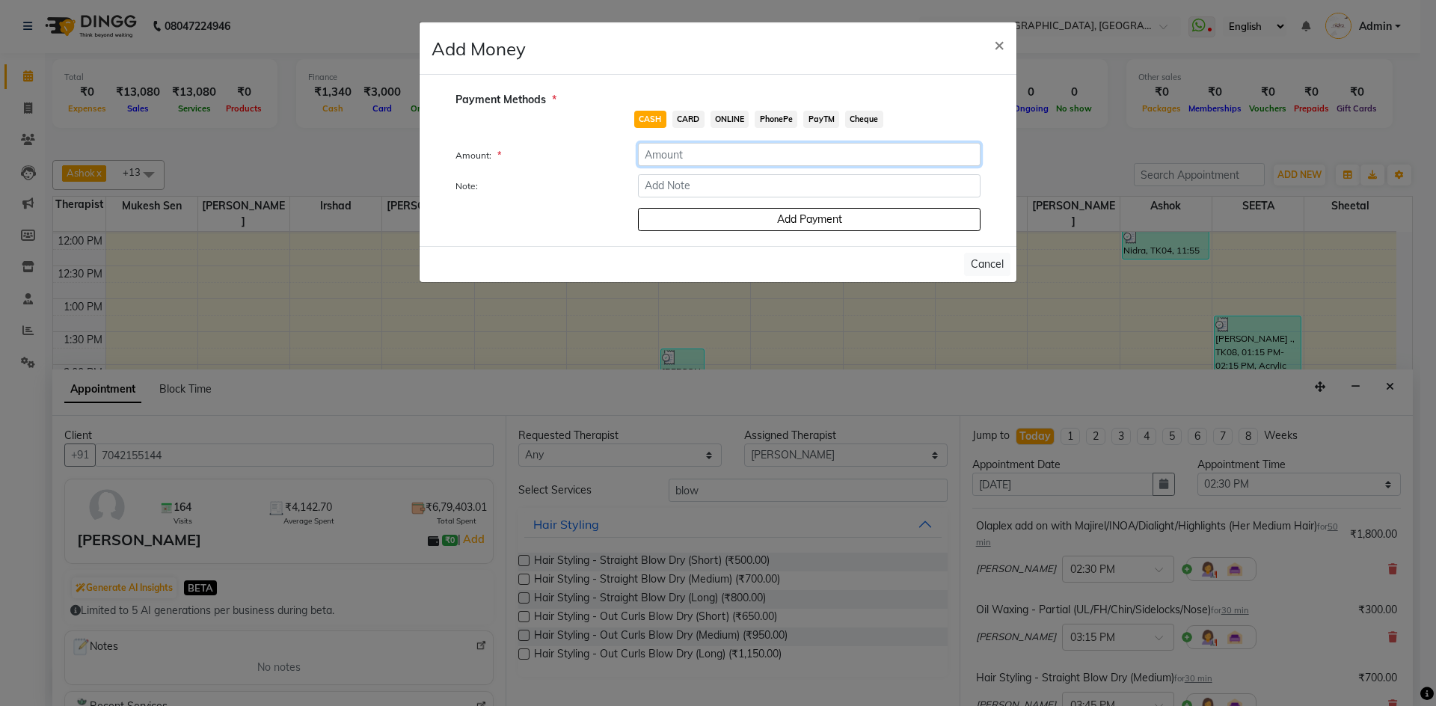
click at [704, 157] on input "number" at bounding box center [809, 154] width 343 height 23
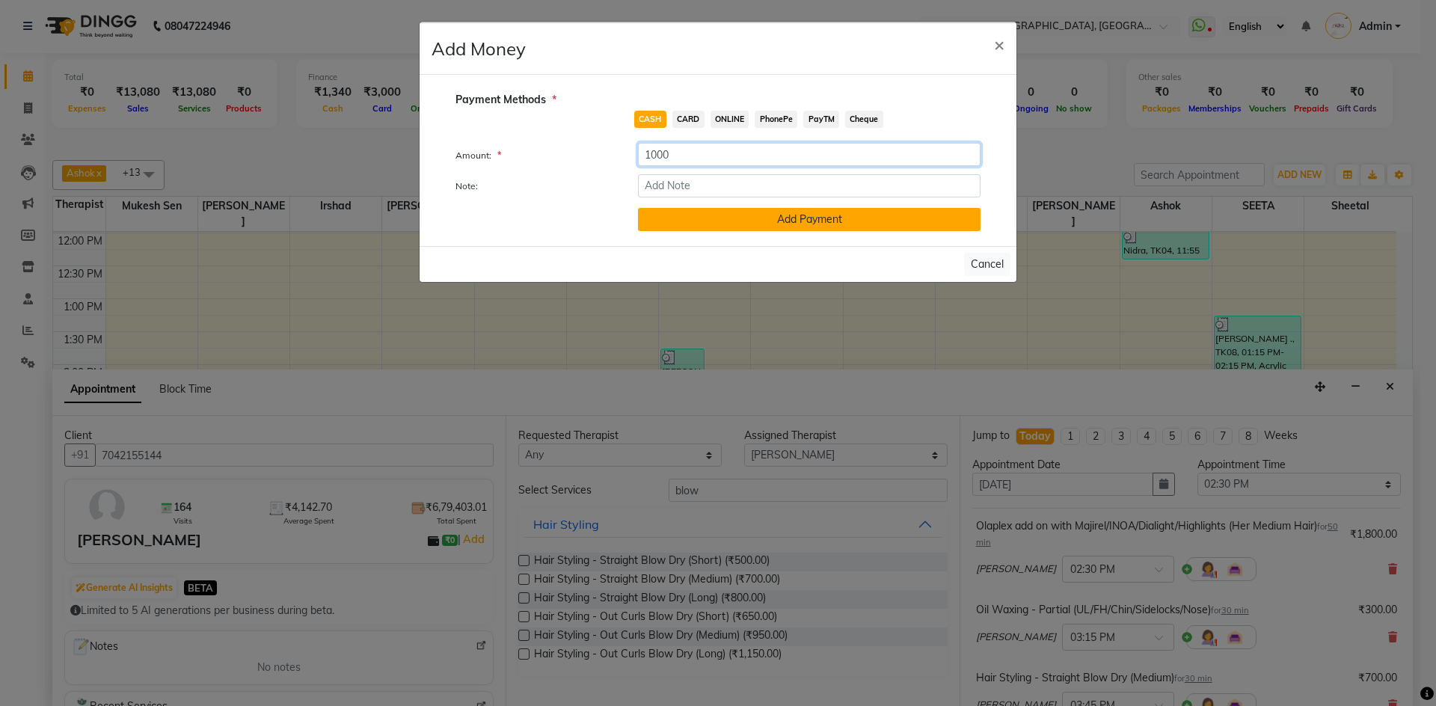
type input "1000"
click at [711, 215] on button "Add Payment" at bounding box center [809, 219] width 343 height 23
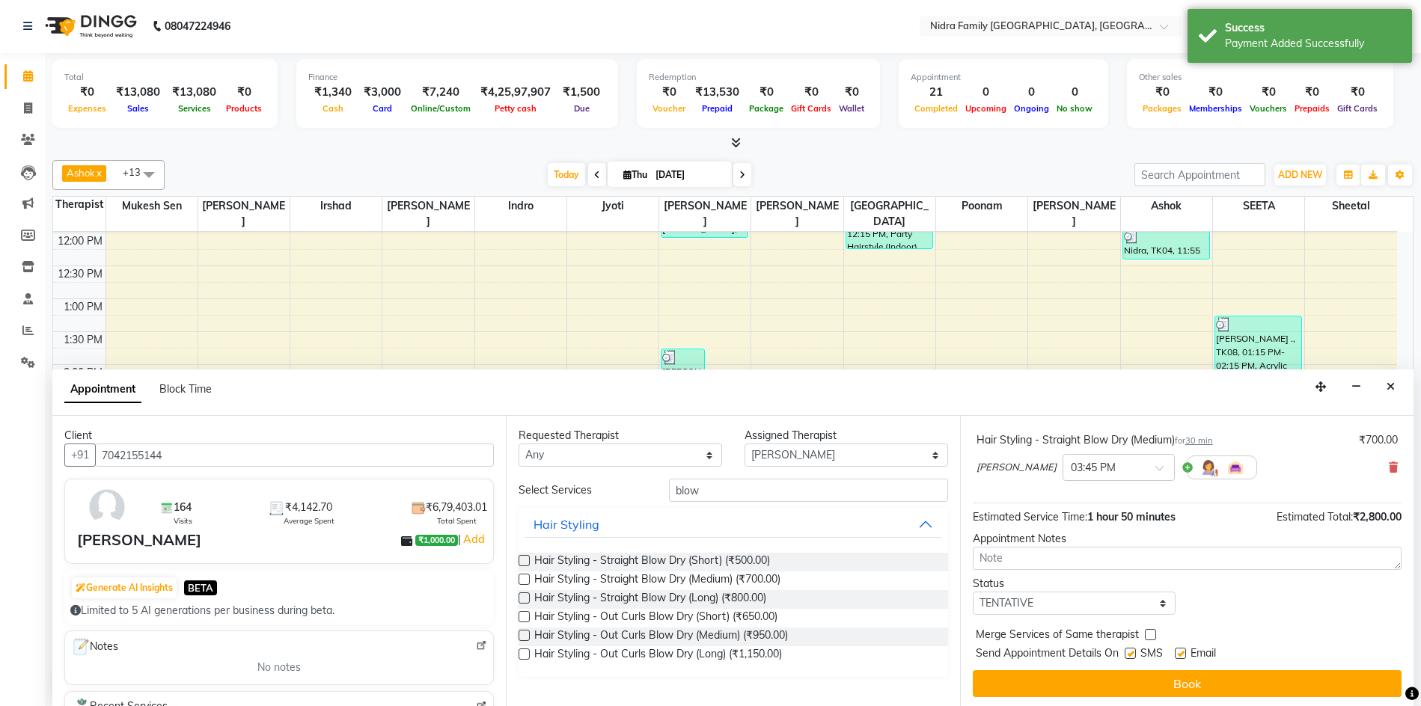
scroll to position [241, 0]
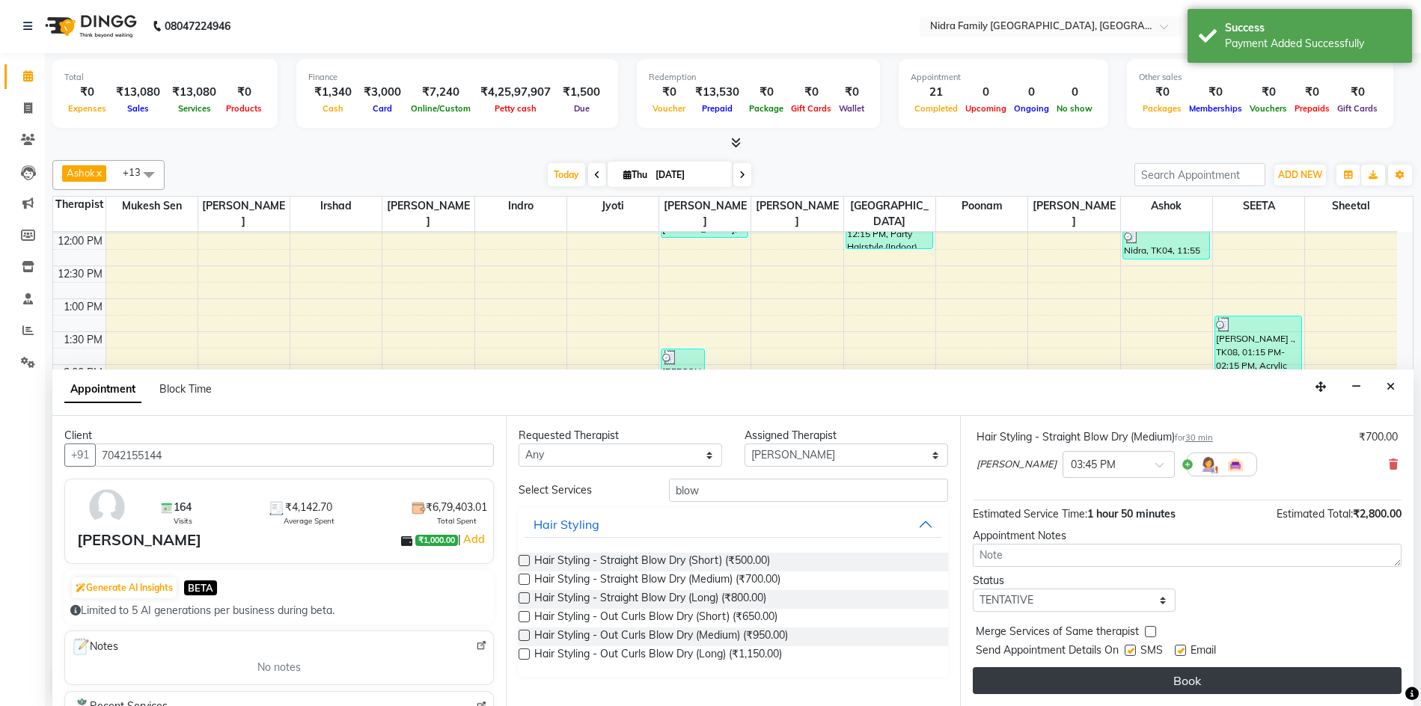
click at [1130, 678] on button "Book" at bounding box center [1187, 680] width 429 height 27
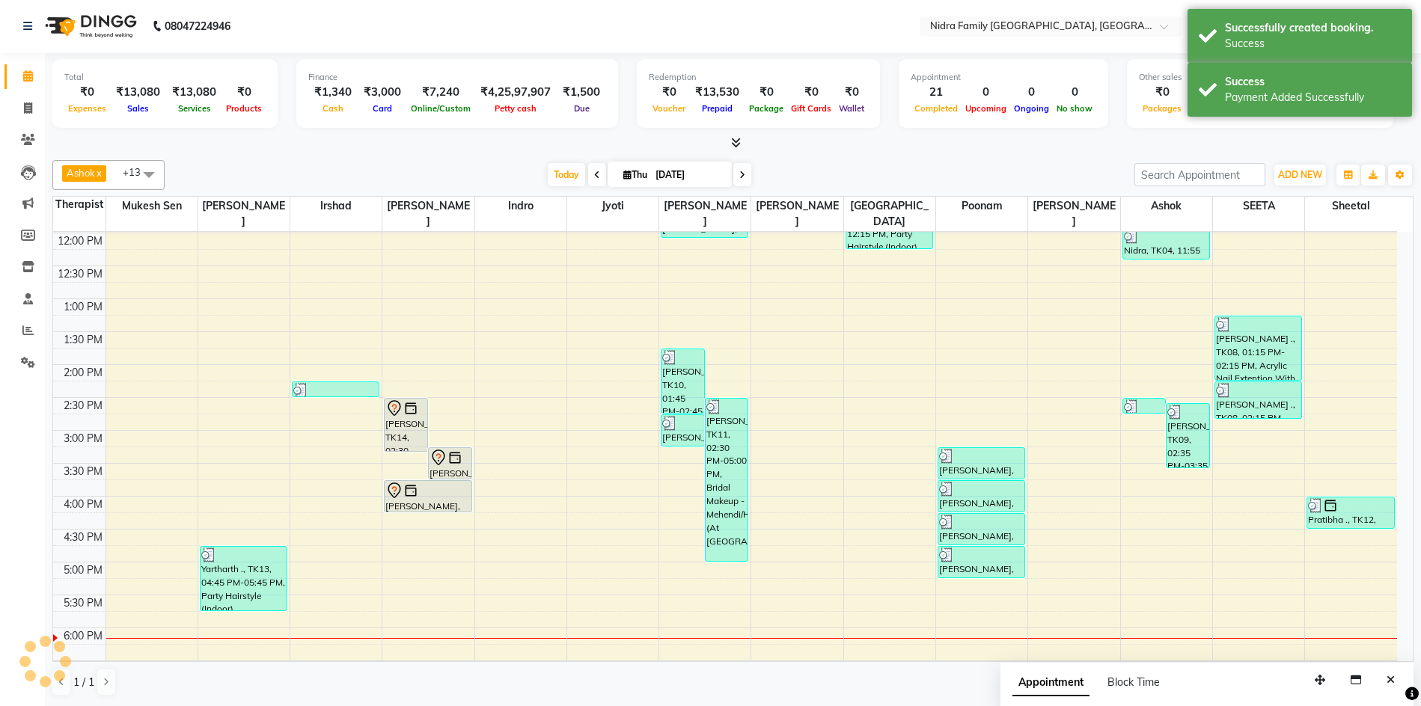
scroll to position [0, 0]
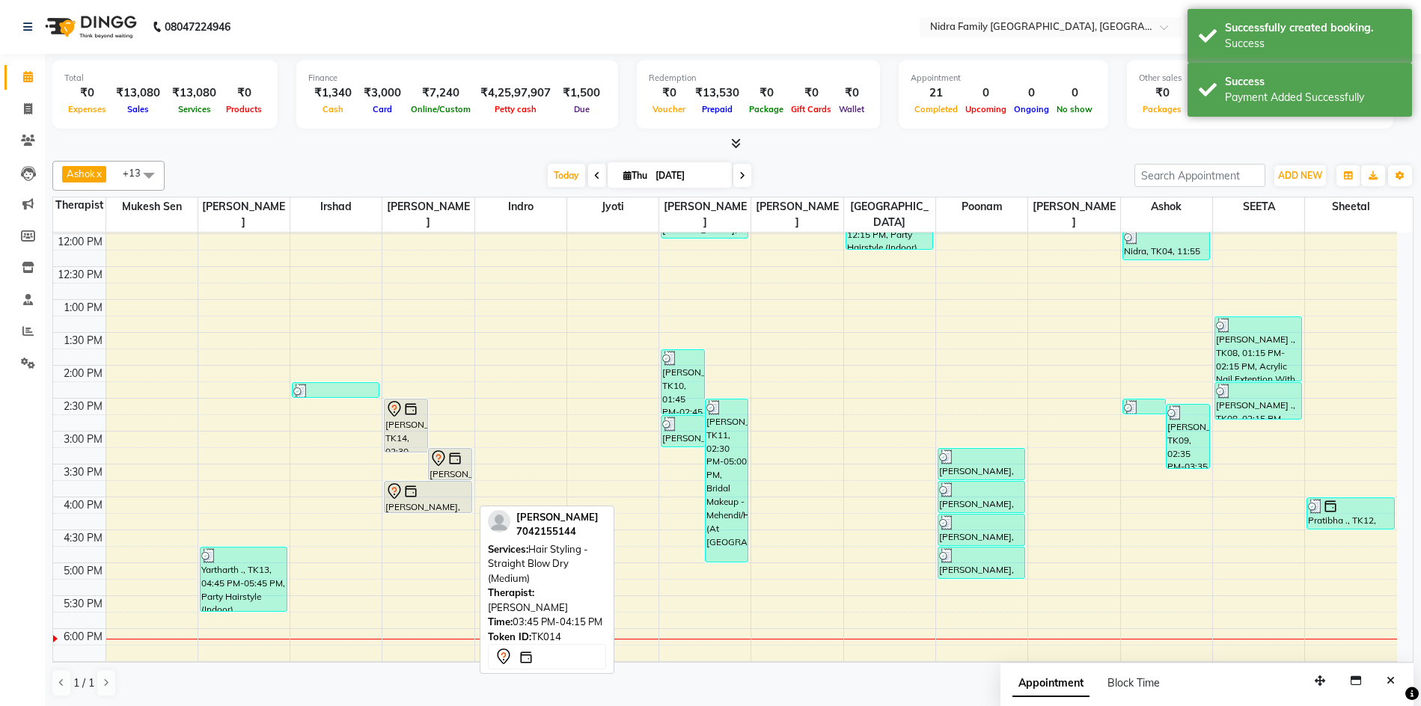
click at [444, 492] on div at bounding box center [427, 492] width 85 height 18
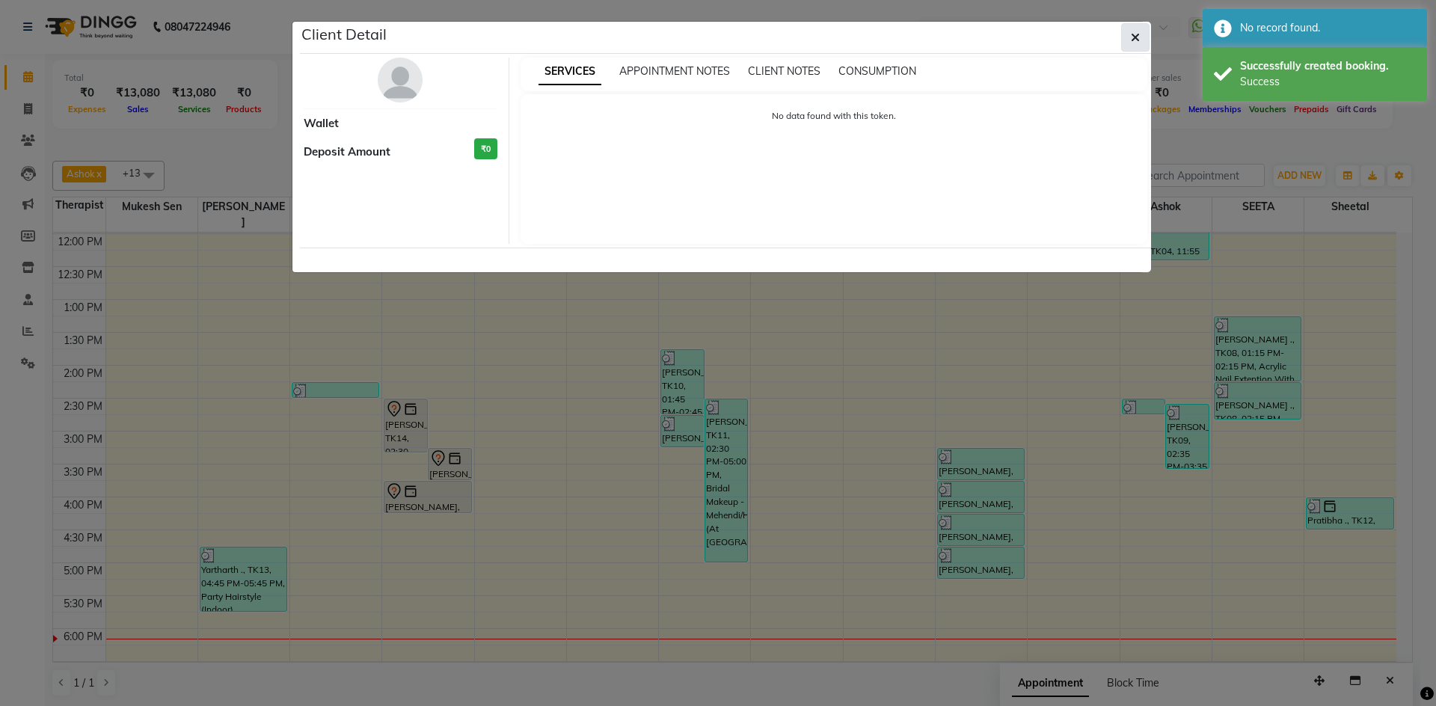
click at [1139, 44] on span "button" at bounding box center [1135, 37] width 9 height 15
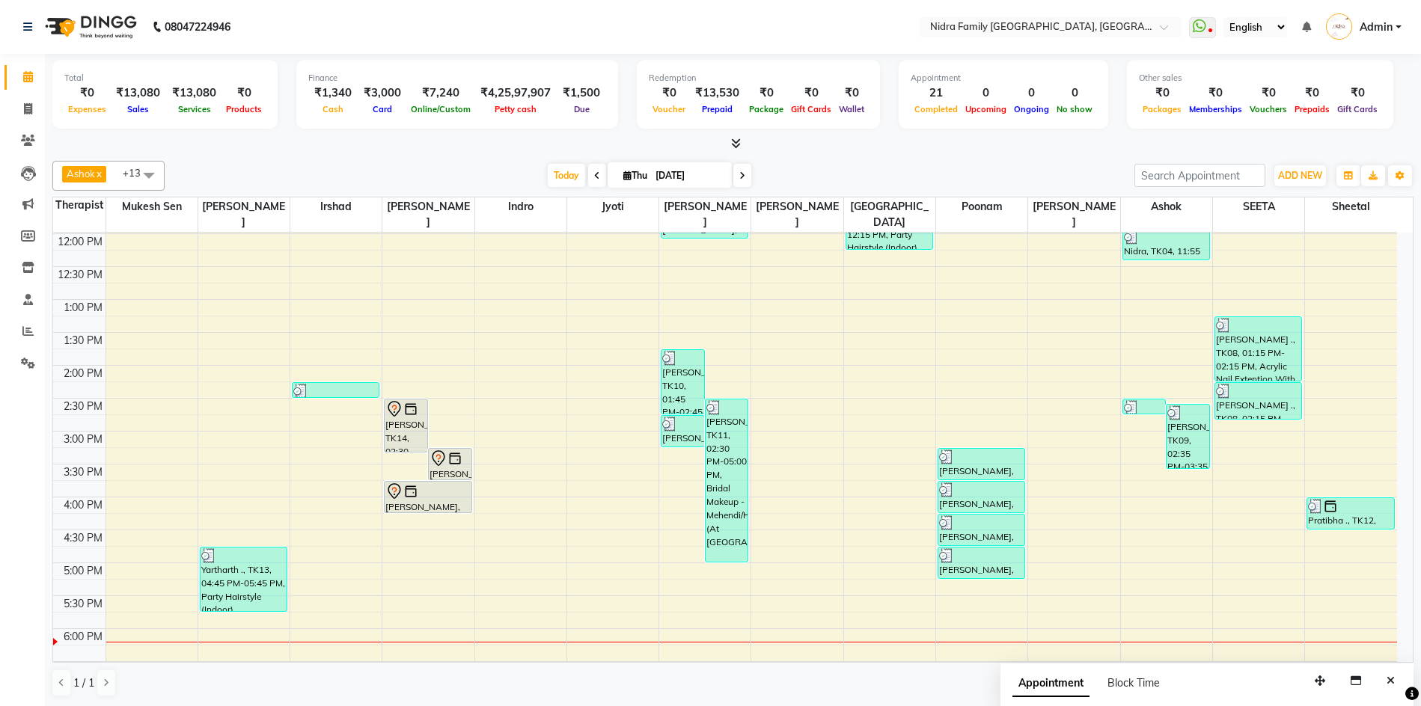
click at [974, 610] on div "8:00 AM 8:30 AM 9:00 AM 9:30 AM 10:00 AM 10:30 AM 11:00 AM 11:30 AM 12:00 PM 12…" at bounding box center [725, 398] width 1344 height 855
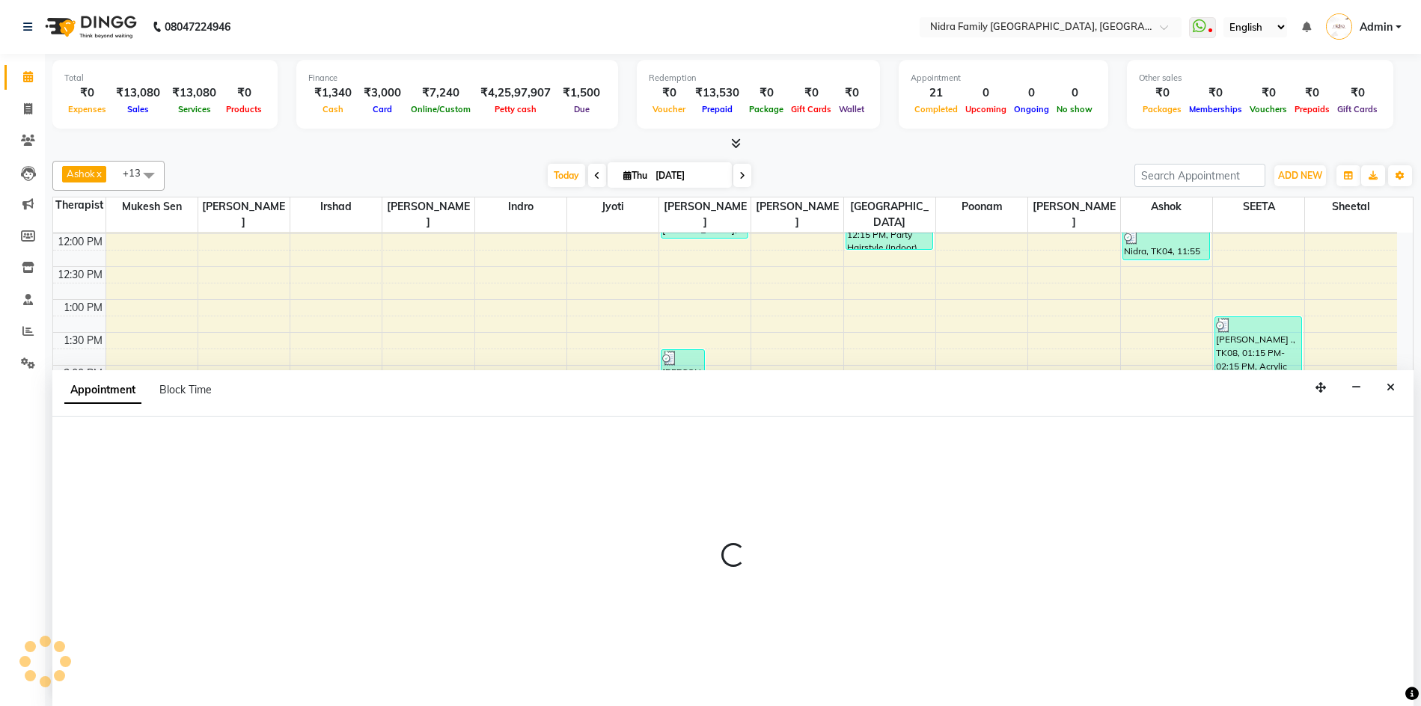
scroll to position [1, 0]
select select "37590"
select select "1050"
select select "tentative"
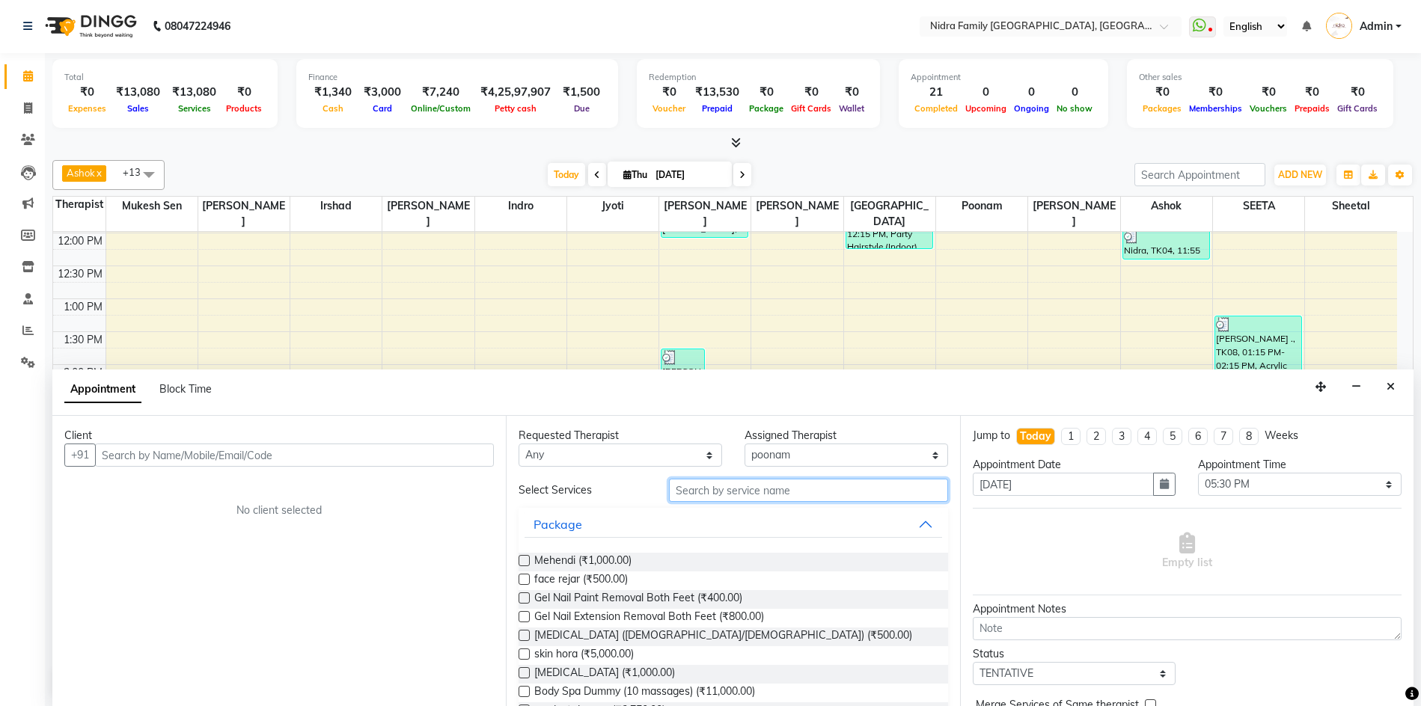
click at [771, 492] on input "text" at bounding box center [808, 490] width 278 height 23
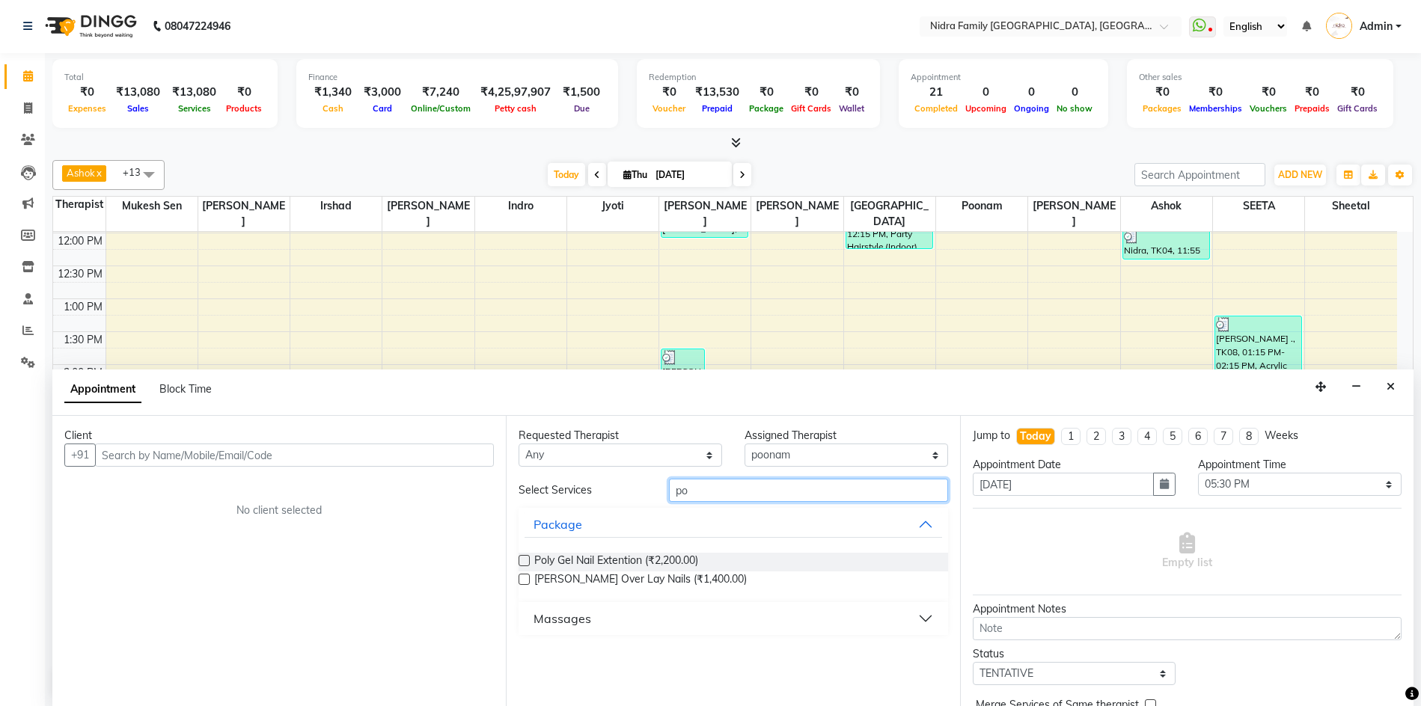
type input "p"
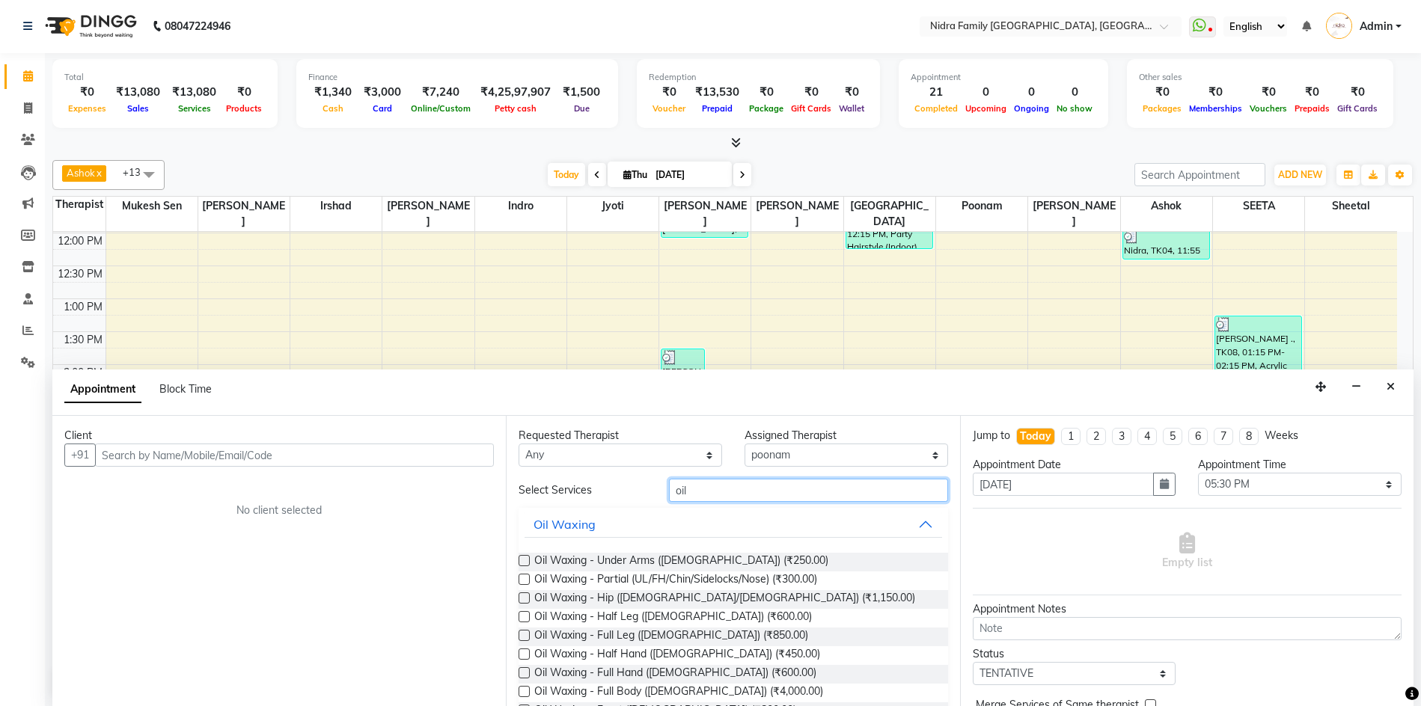
type input "oil"
click at [523, 671] on label at bounding box center [523, 672] width 11 height 11
click at [523, 671] on input "checkbox" at bounding box center [523, 675] width 10 height 10
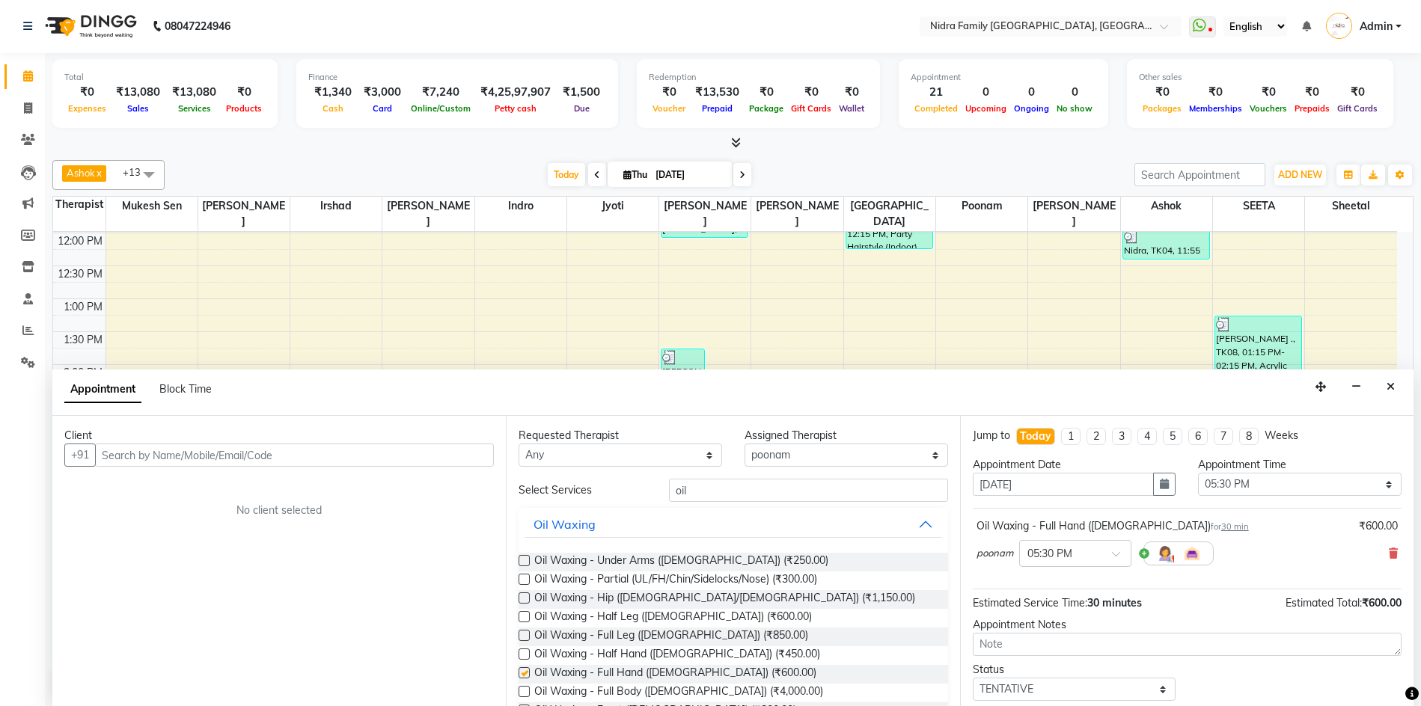
checkbox input "false"
click at [524, 633] on label at bounding box center [523, 635] width 11 height 11
click at [524, 633] on input "checkbox" at bounding box center [523, 637] width 10 height 10
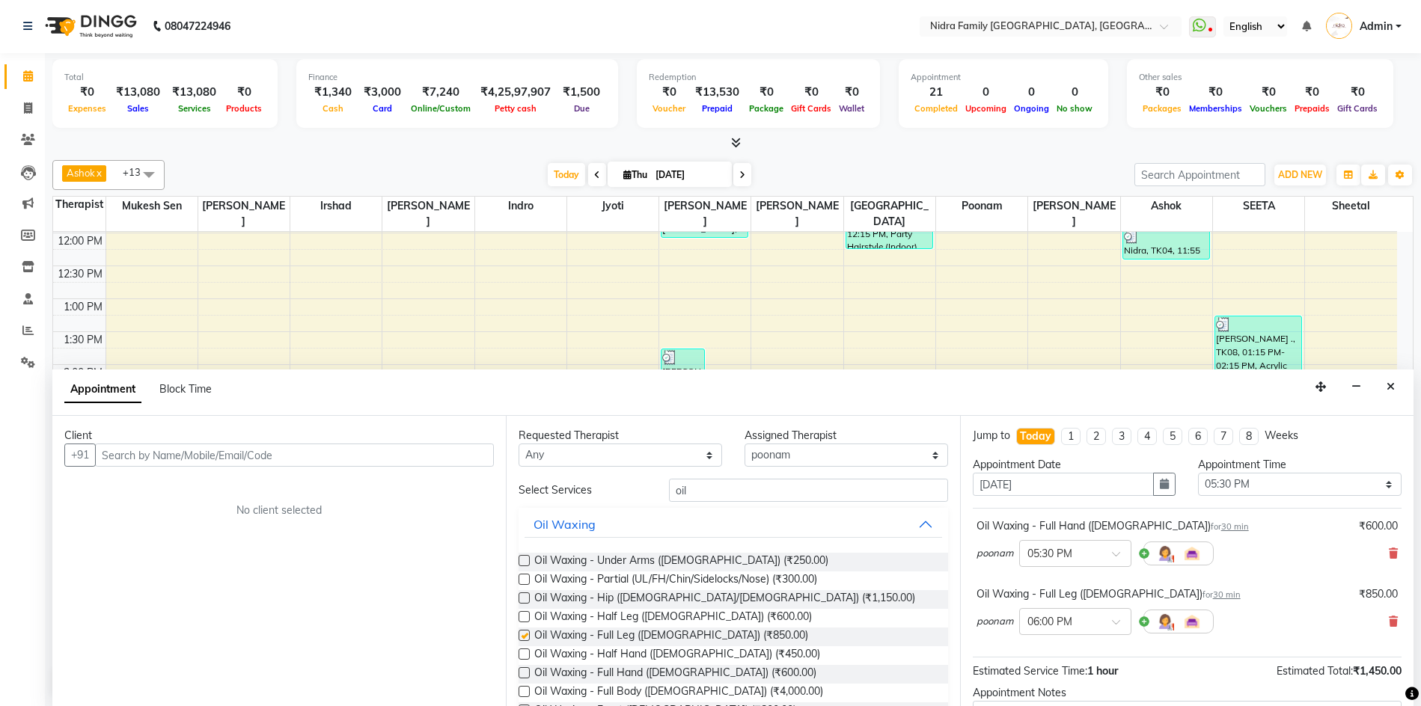
checkbox input "false"
click at [521, 559] on label at bounding box center [523, 560] width 11 height 11
click at [521, 559] on input "checkbox" at bounding box center [523, 562] width 10 height 10
checkbox input "false"
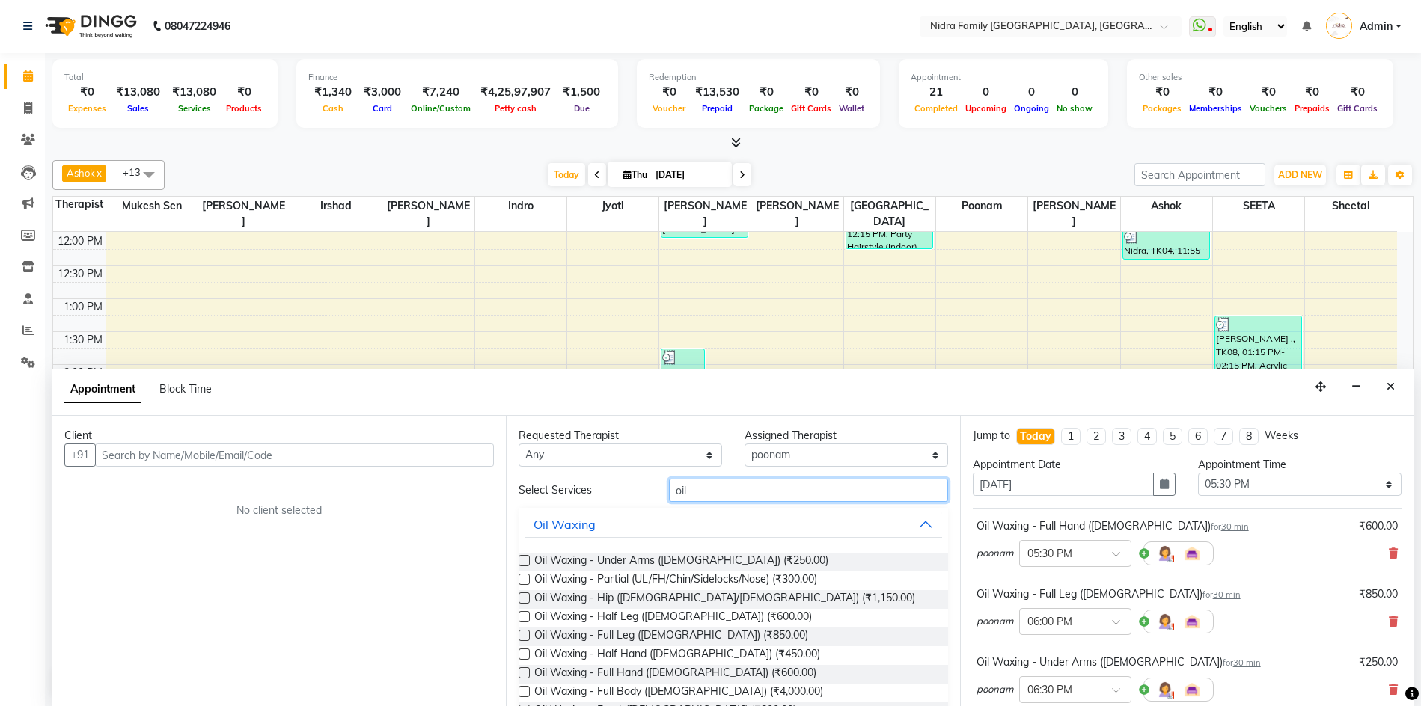
click at [711, 491] on input "oil" at bounding box center [808, 490] width 278 height 23
type input "o"
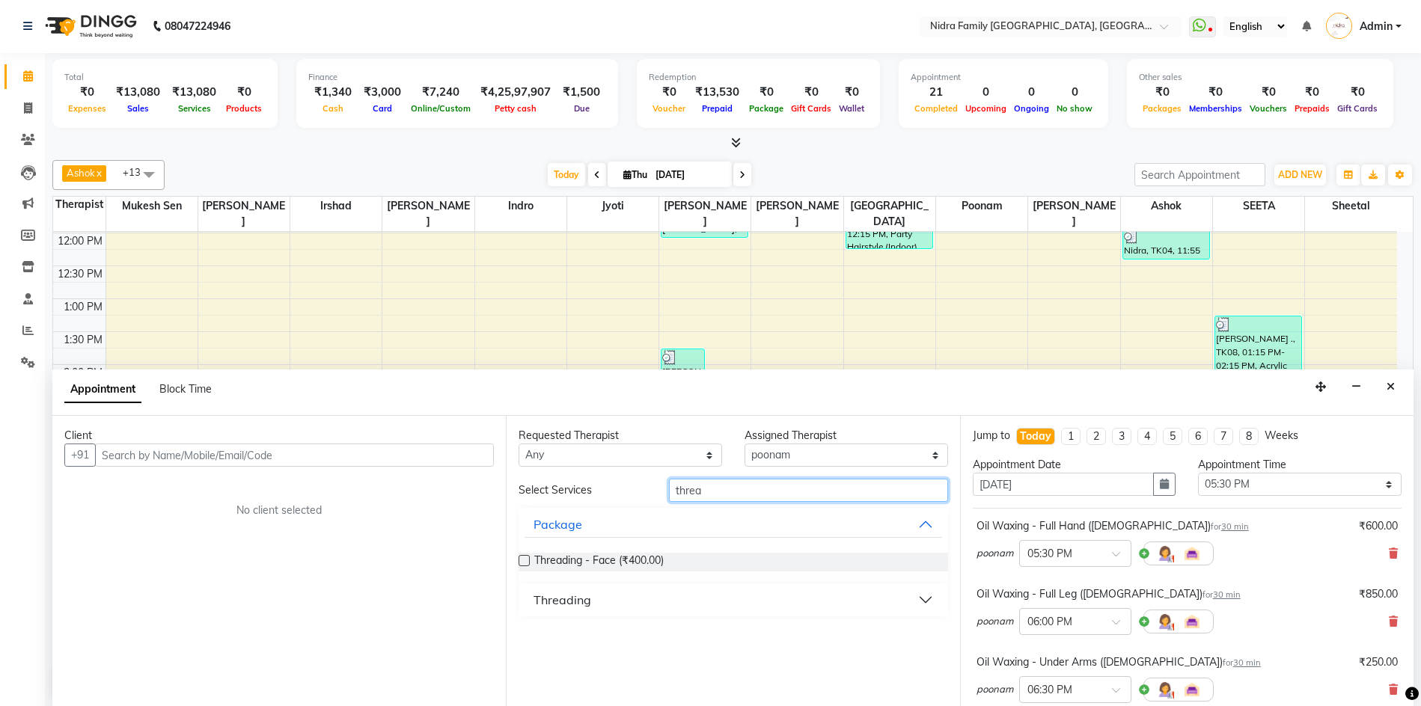
type input "threa"
click at [563, 604] on div "Threading" at bounding box center [562, 600] width 58 height 18
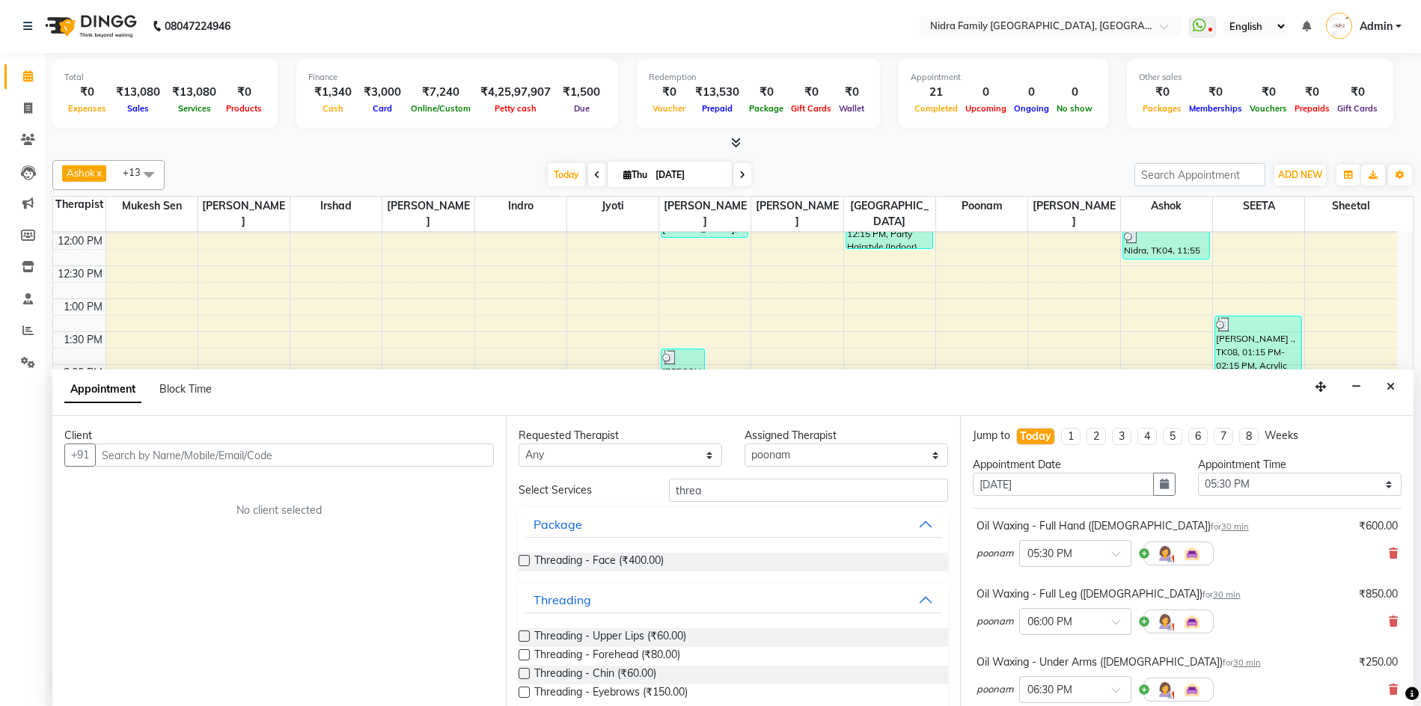
click at [518, 690] on label at bounding box center [523, 692] width 11 height 11
click at [518, 690] on input "checkbox" at bounding box center [523, 694] width 10 height 10
checkbox input "false"
click at [523, 635] on label at bounding box center [523, 636] width 11 height 11
click at [523, 635] on input "checkbox" at bounding box center [523, 638] width 10 height 10
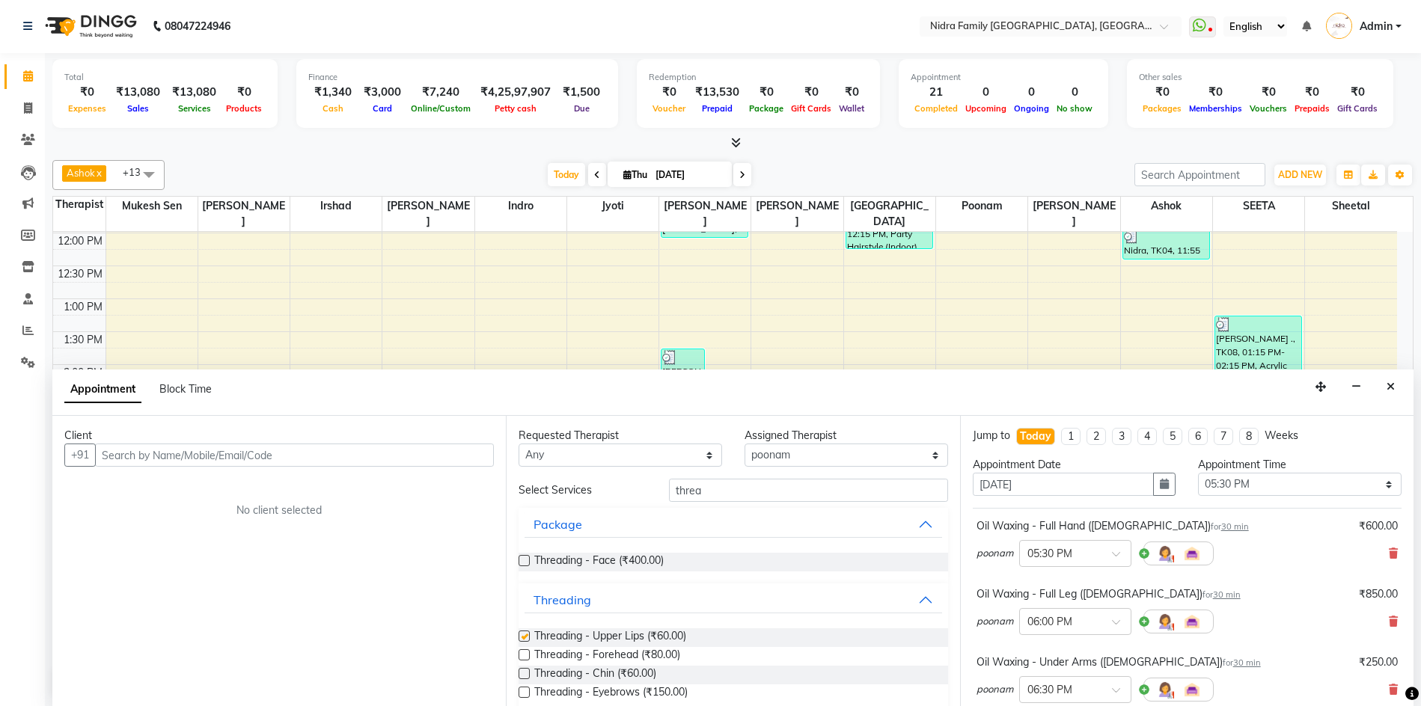
checkbox input "false"
click at [315, 456] on input "text" at bounding box center [294, 455] width 399 height 23
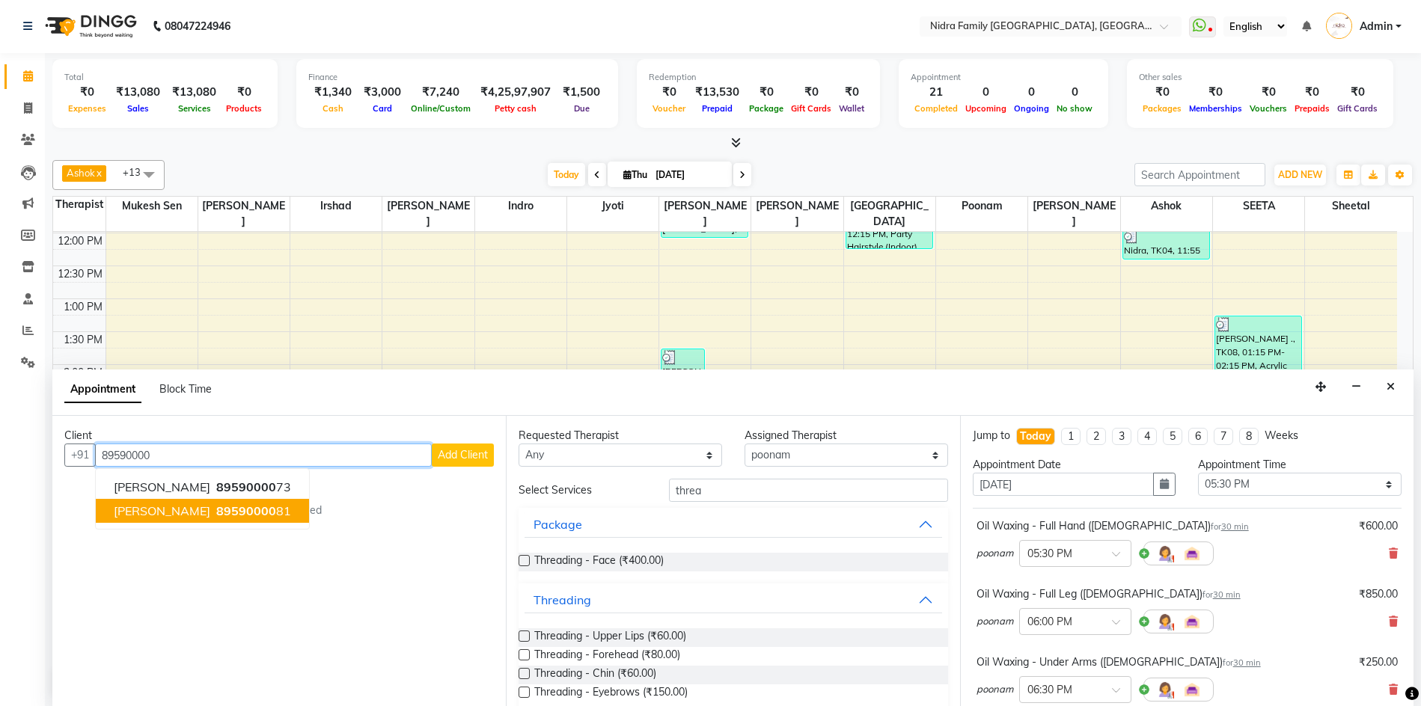
click at [227, 505] on span "89590000" at bounding box center [246, 510] width 60 height 15
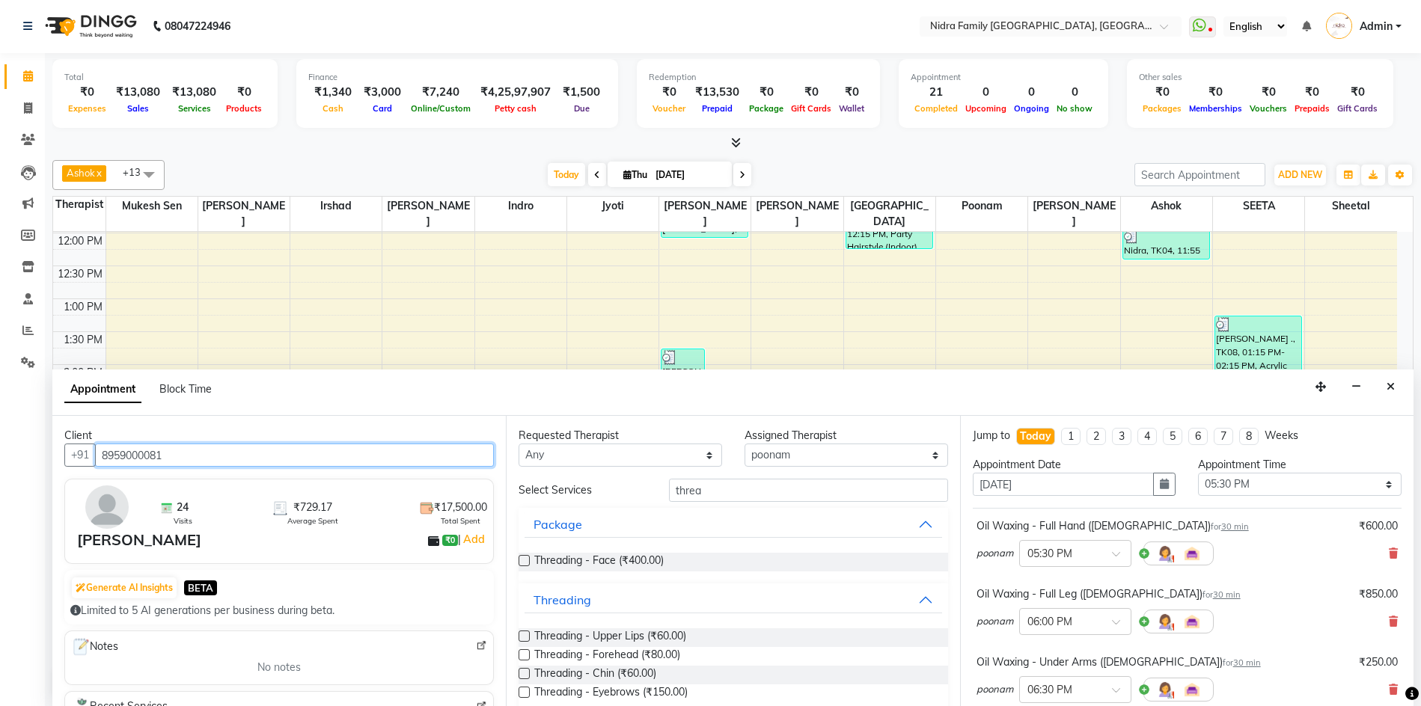
scroll to position [361, 0]
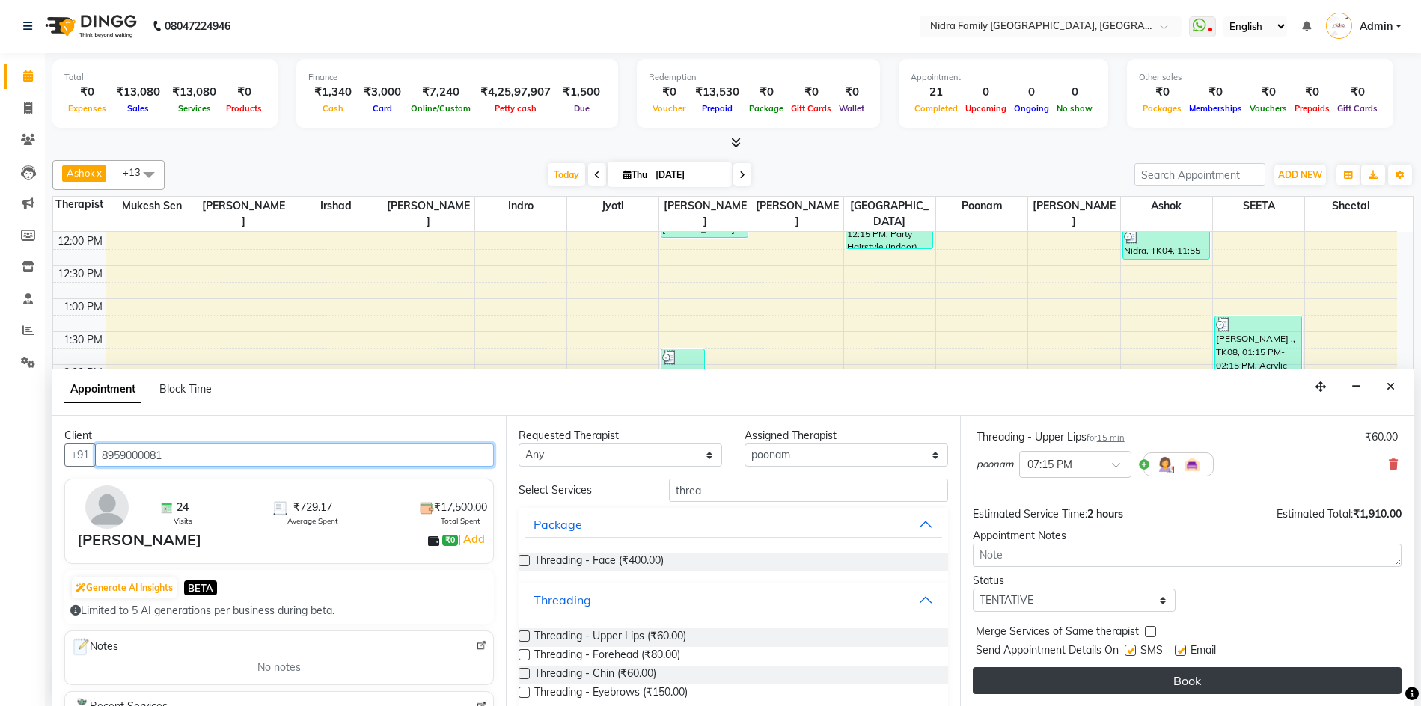
type input "8959000081"
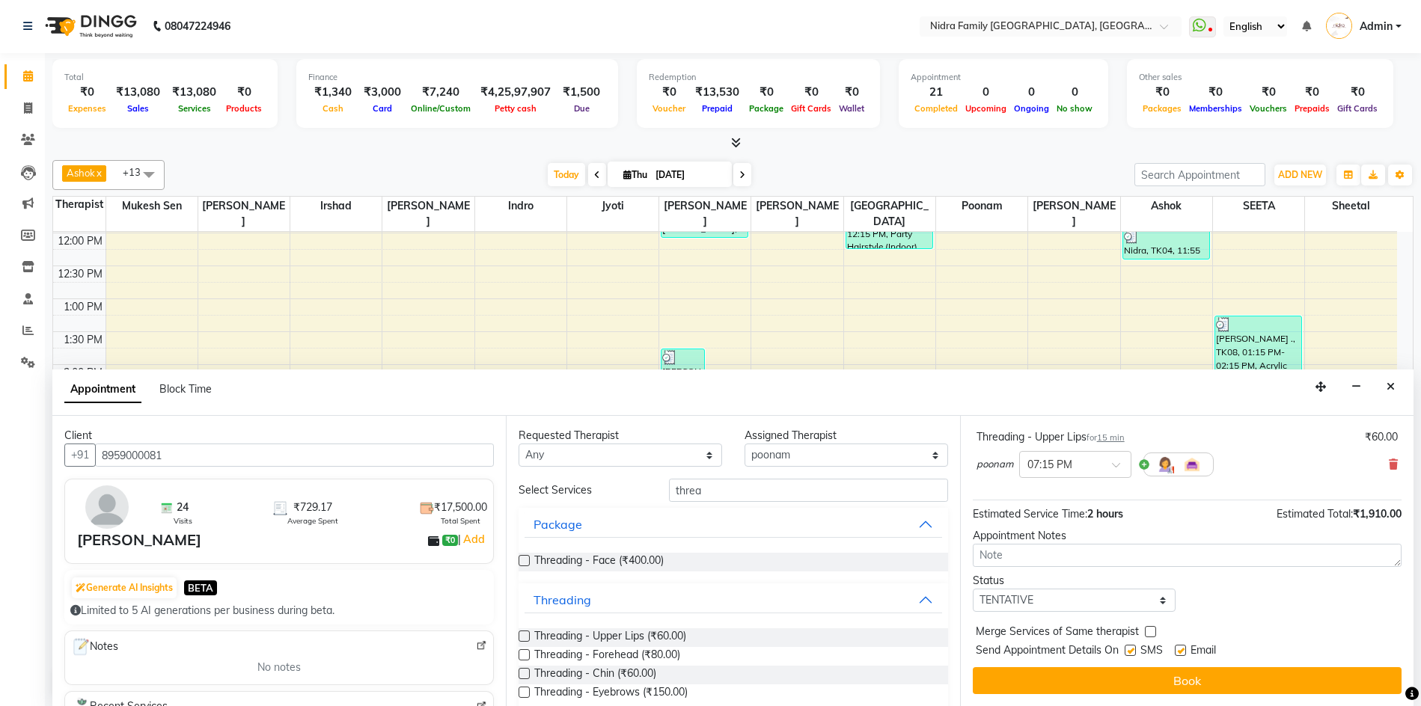
click at [1266, 684] on button "Book" at bounding box center [1187, 680] width 429 height 27
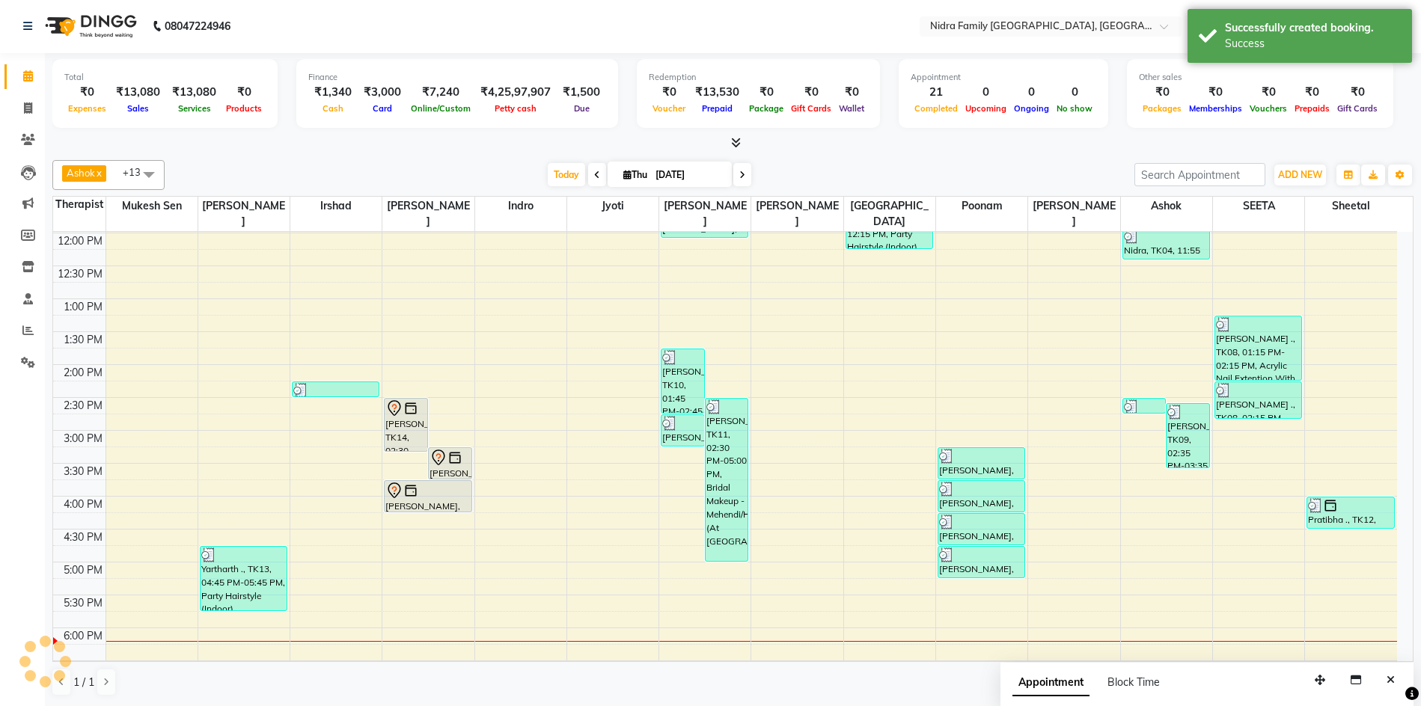
scroll to position [0, 0]
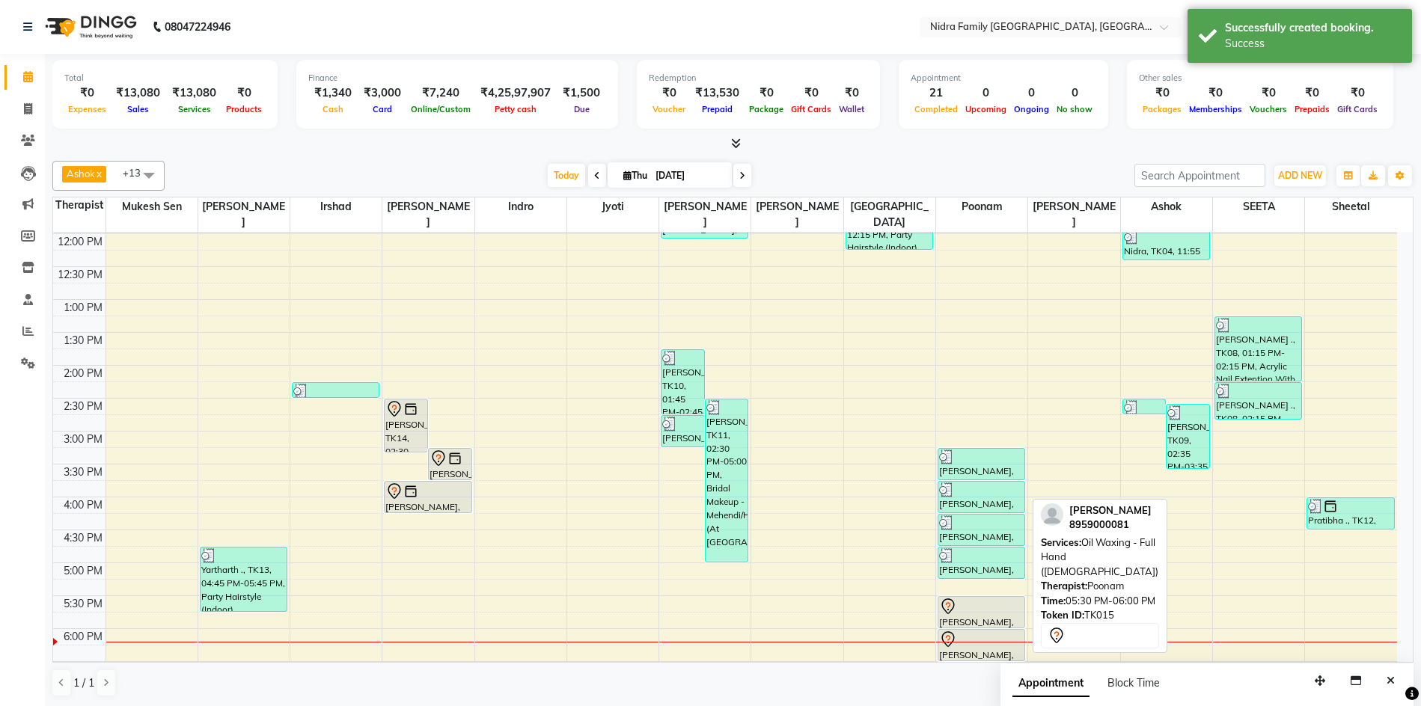
click at [984, 625] on div at bounding box center [981, 628] width 86 height 6
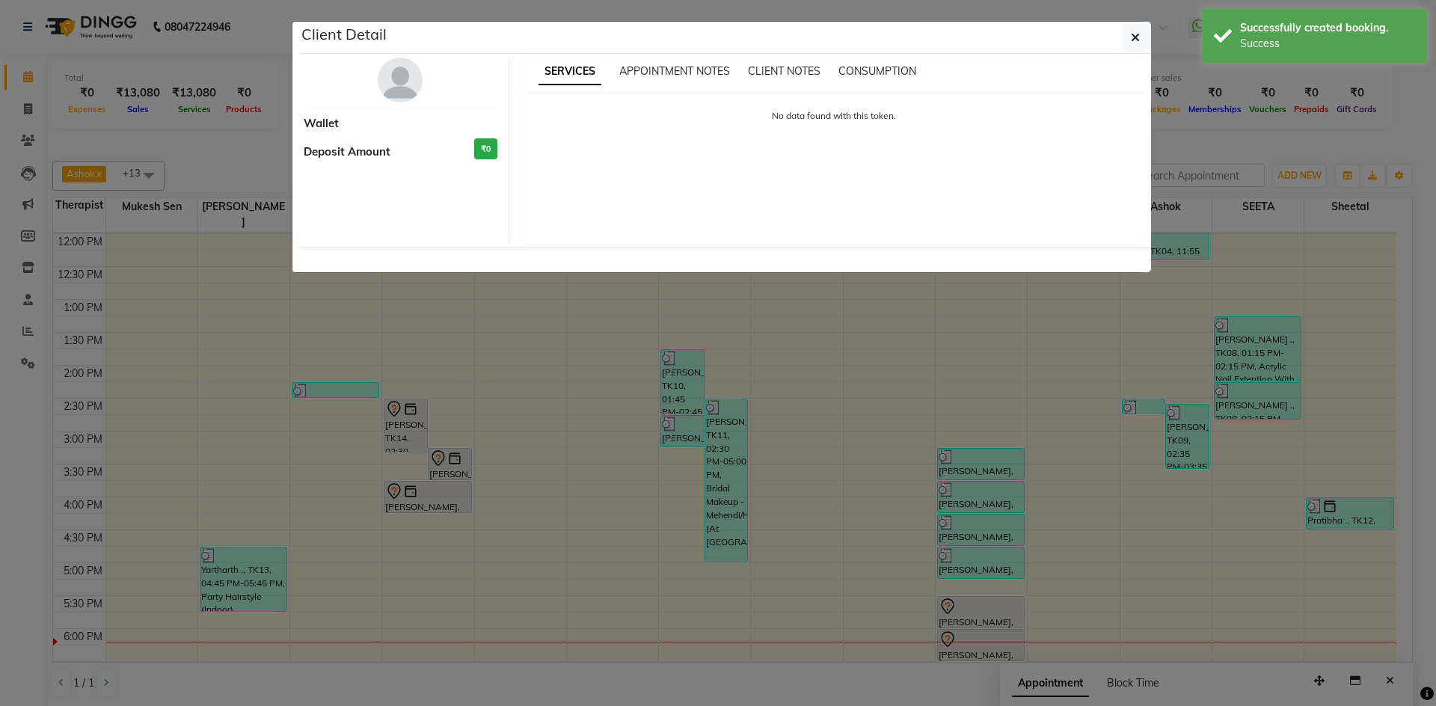
select select "7"
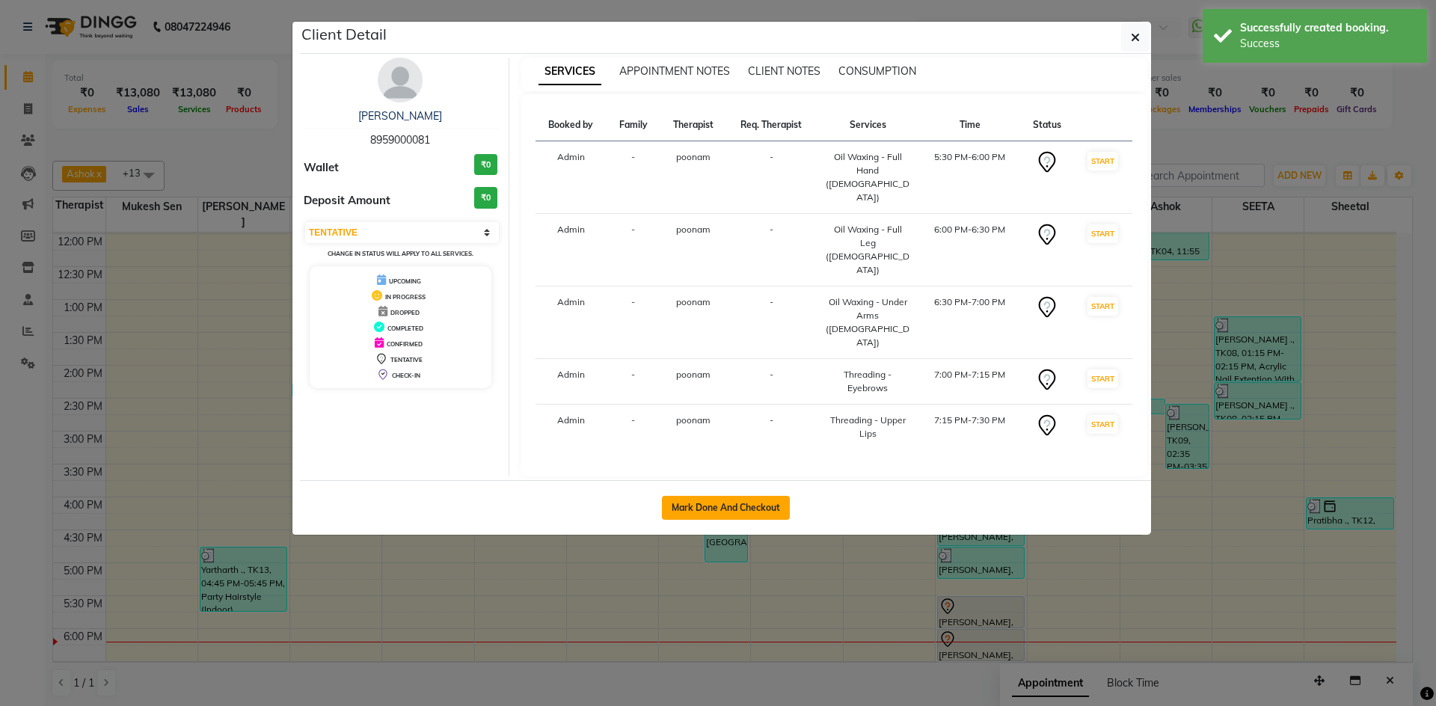
click at [761, 496] on button "Mark Done And Checkout" at bounding box center [726, 508] width 128 height 24
select select "service"
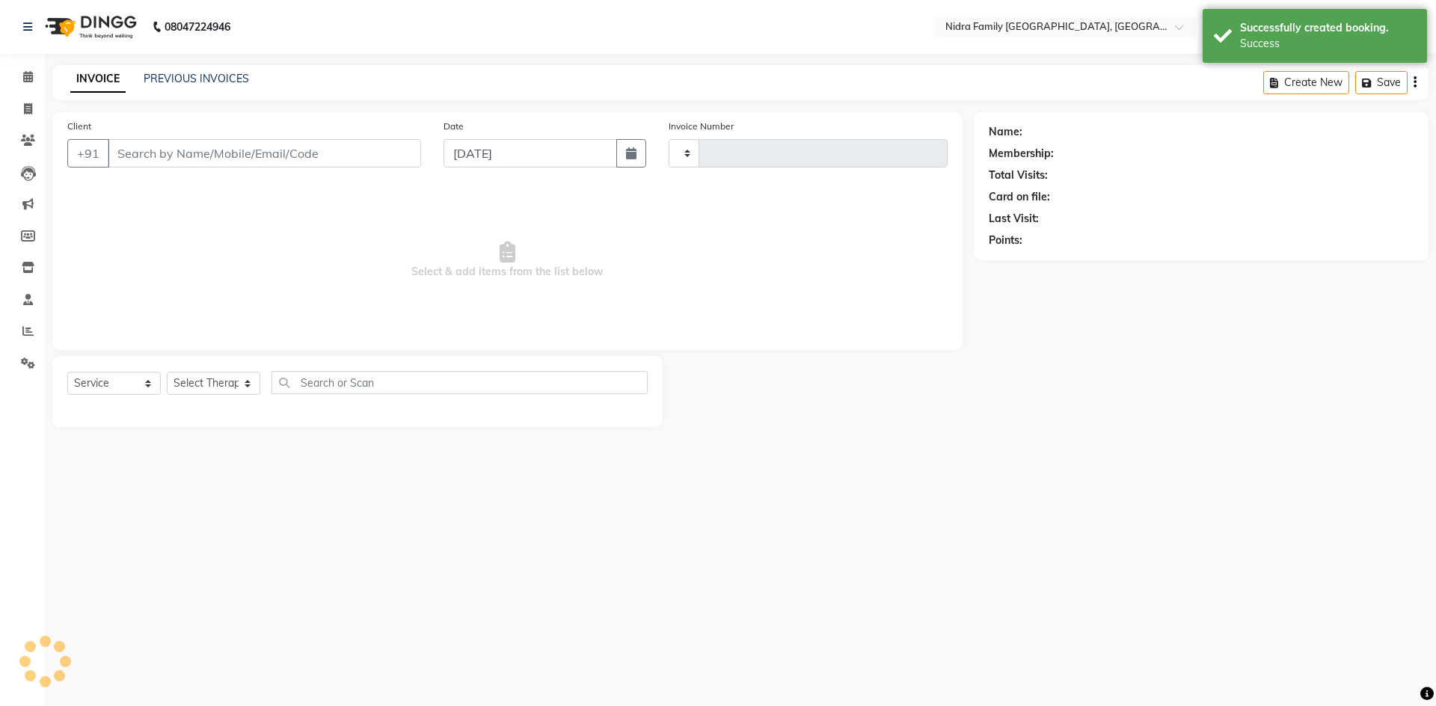
type input "3863"
select select "591"
type input "8959000081"
select select "37590"
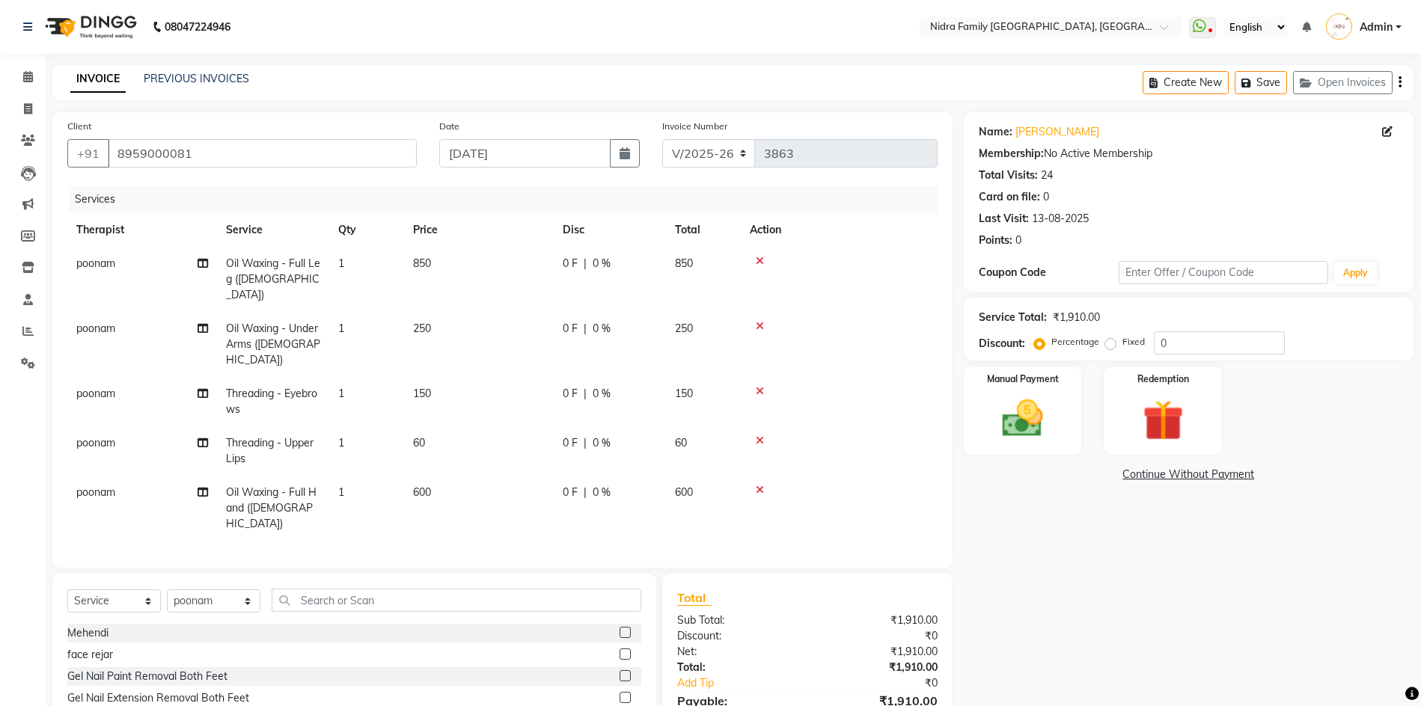
scroll to position [79, 0]
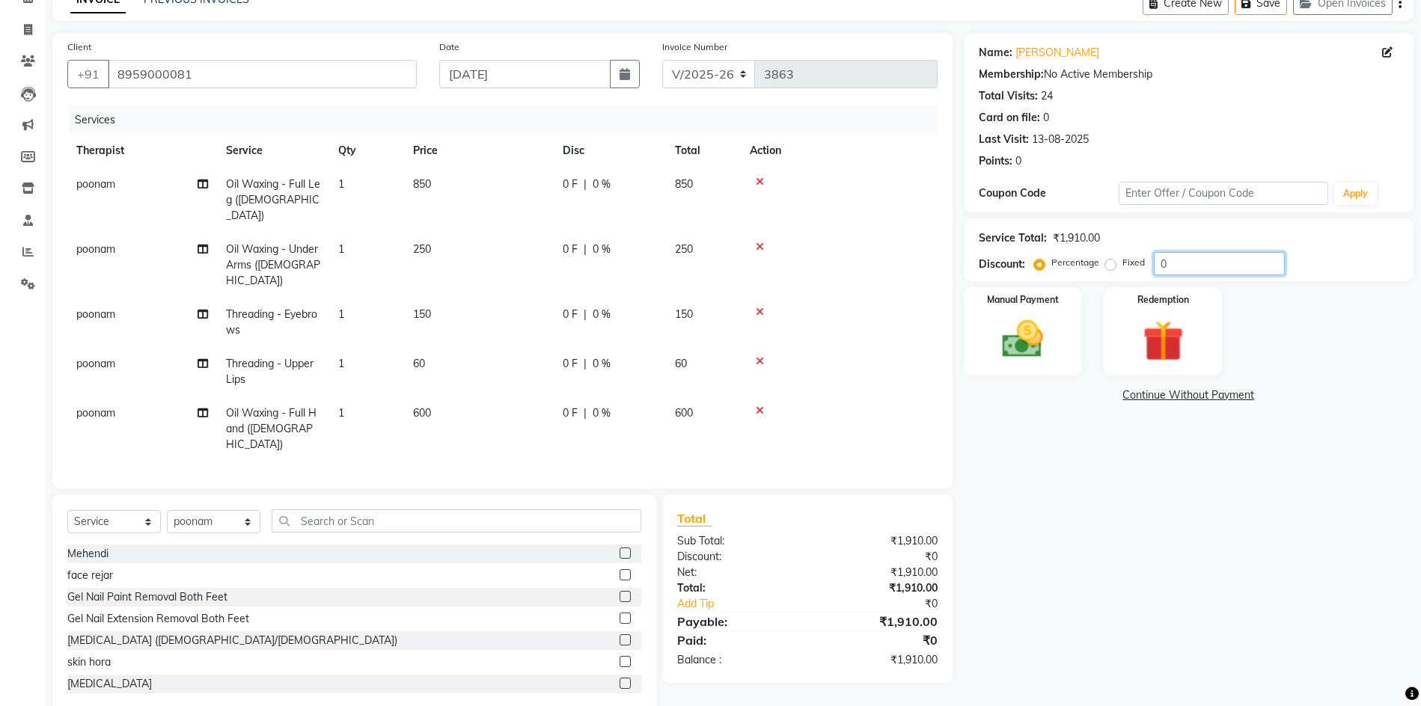
drag, startPoint x: 1173, startPoint y: 267, endPoint x: 1122, endPoint y: 268, distance: 50.9
click at [1122, 268] on div "Percentage Fixed 0" at bounding box center [1161, 263] width 248 height 23
type input "20"
click at [1016, 346] on img at bounding box center [1022, 339] width 69 height 49
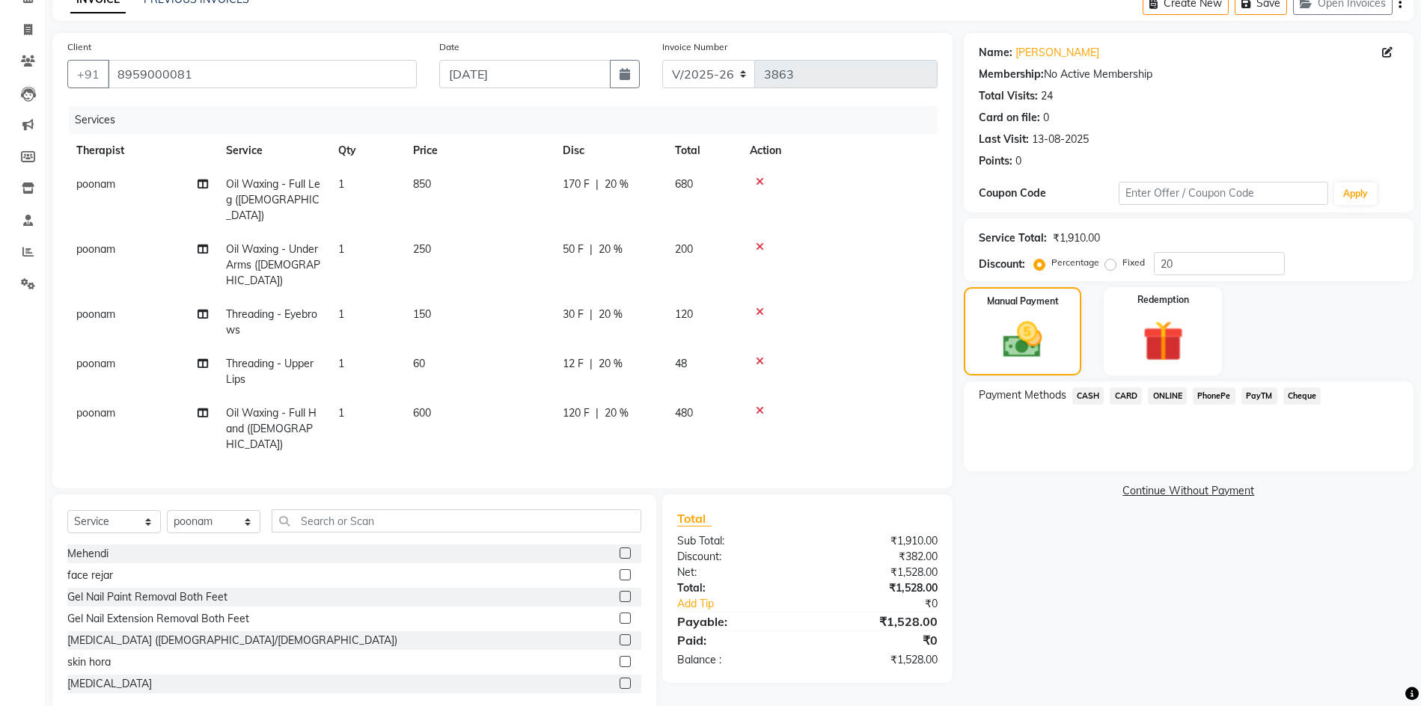
click at [1082, 396] on span "CASH" at bounding box center [1088, 396] width 32 height 17
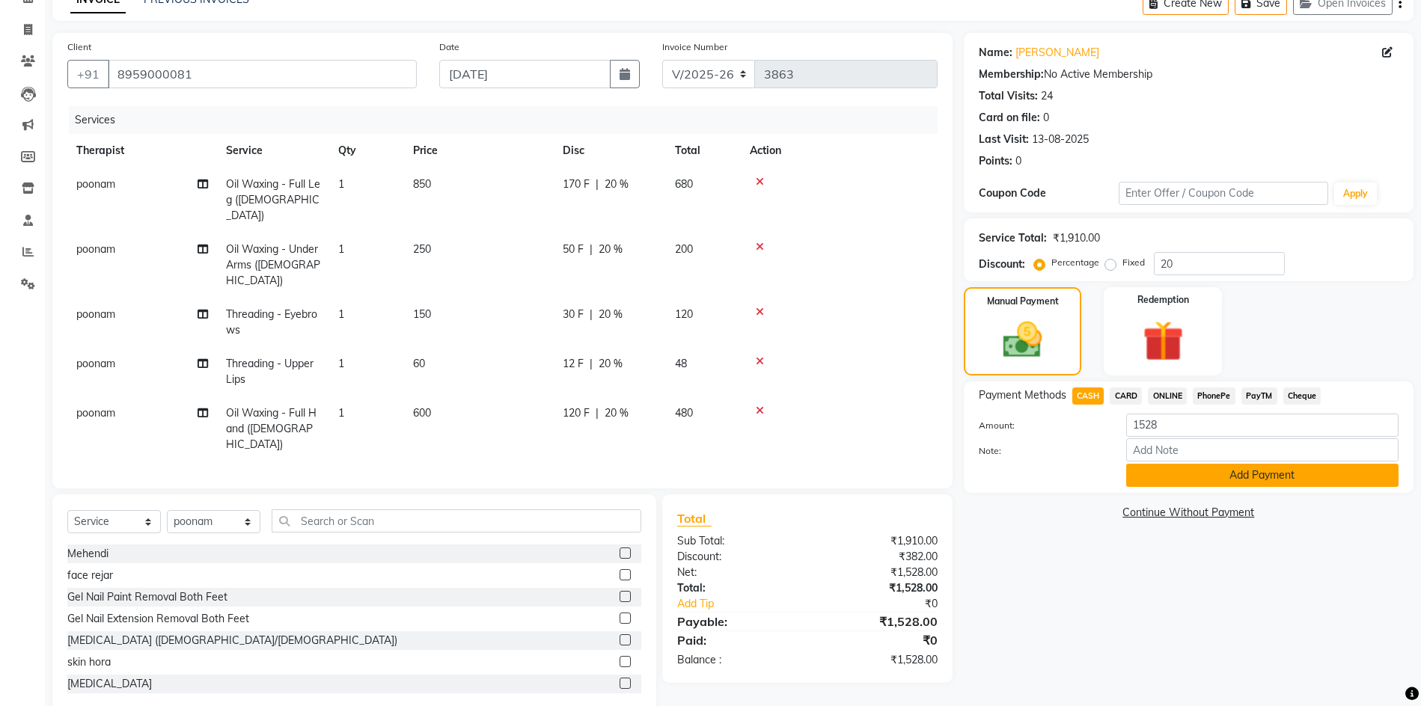
click at [1165, 469] on button "Add Payment" at bounding box center [1262, 475] width 272 height 23
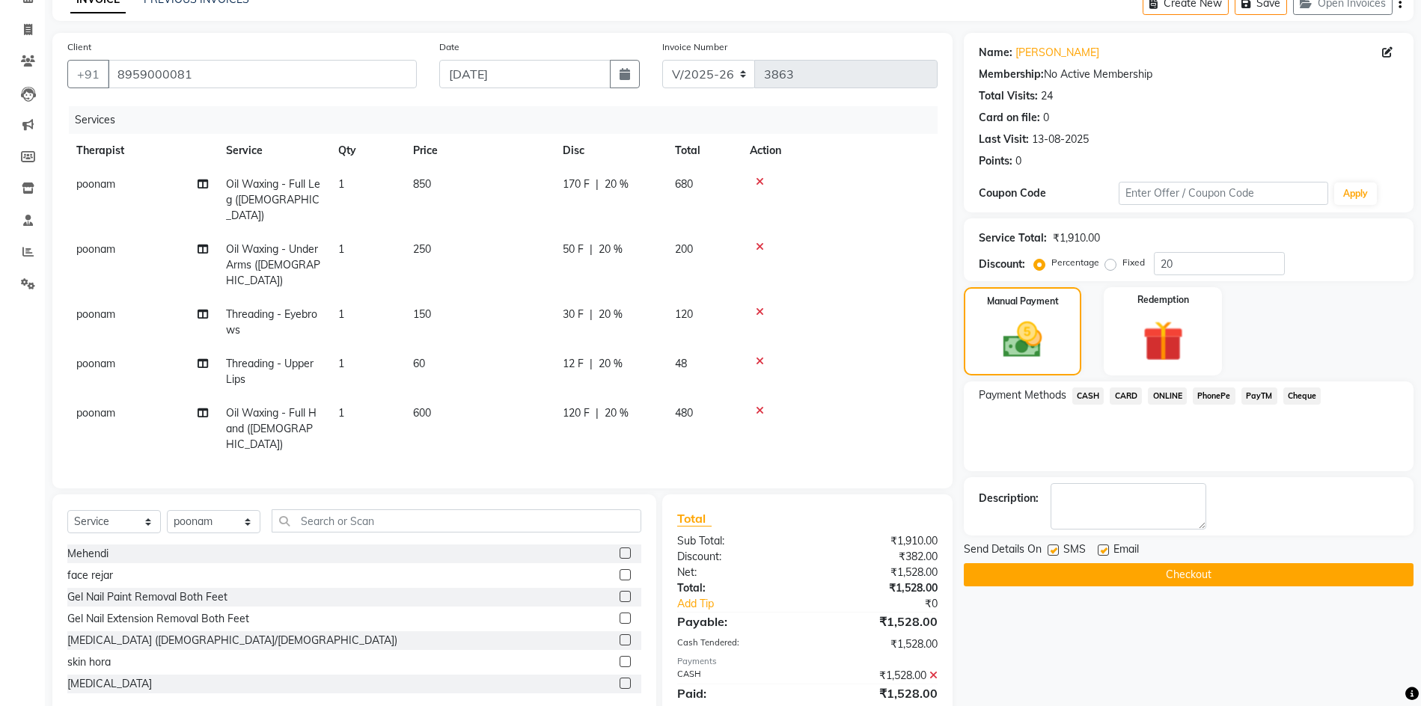
click at [1164, 577] on button "Checkout" at bounding box center [1189, 574] width 450 height 23
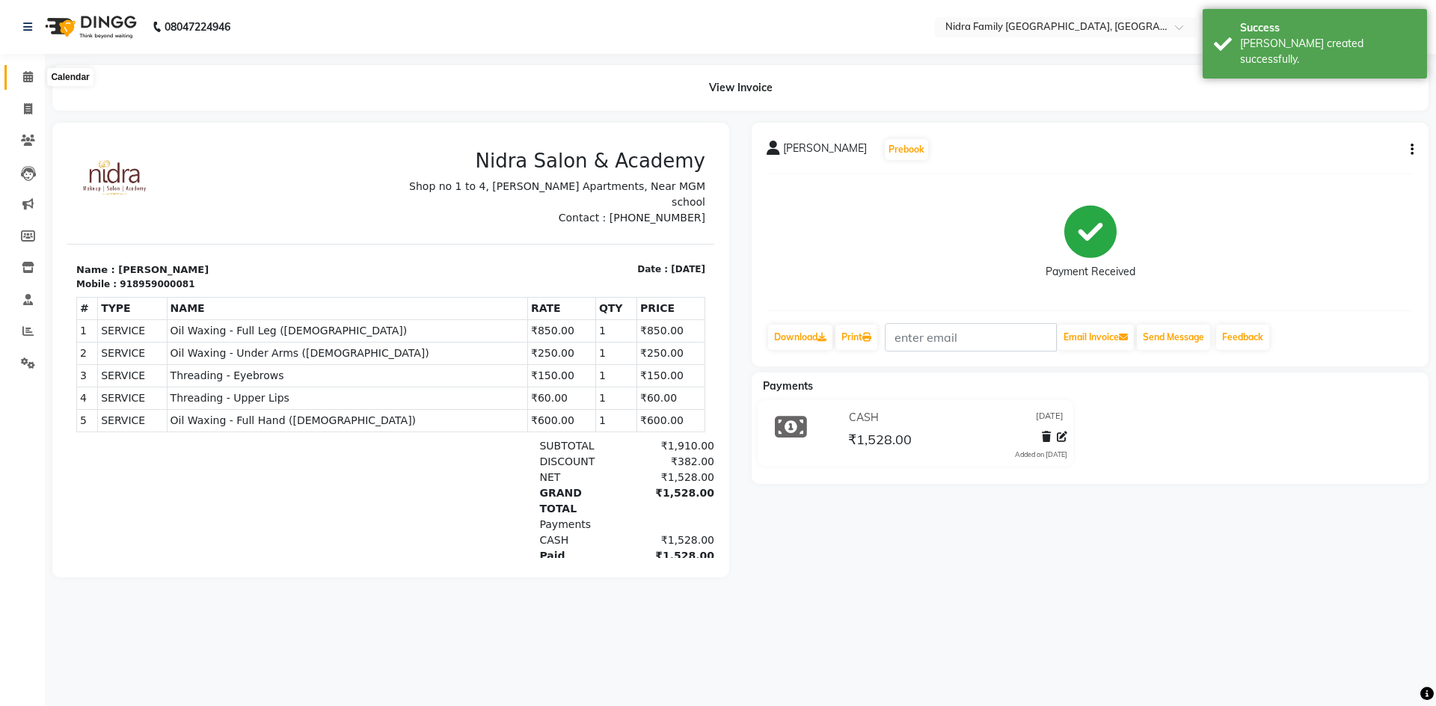
click at [27, 77] on icon at bounding box center [28, 76] width 10 height 11
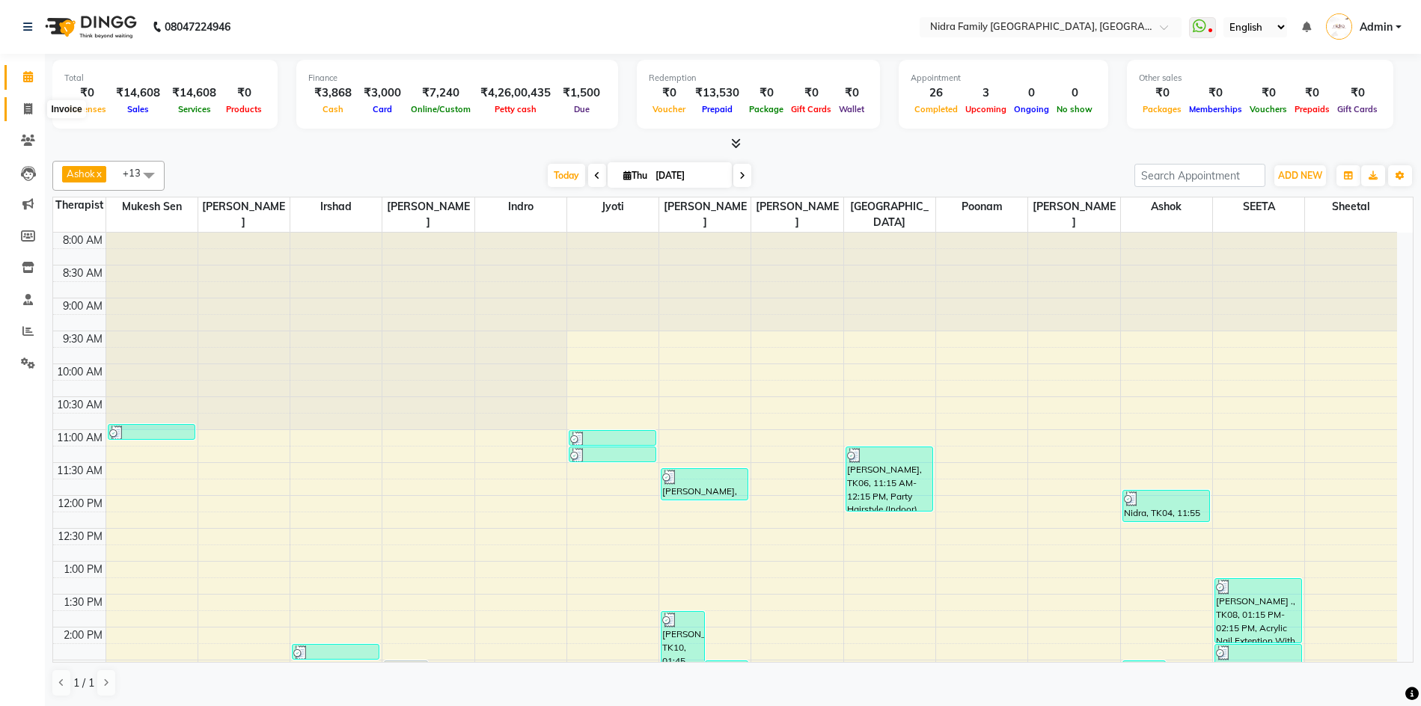
click at [22, 108] on span at bounding box center [28, 109] width 26 height 17
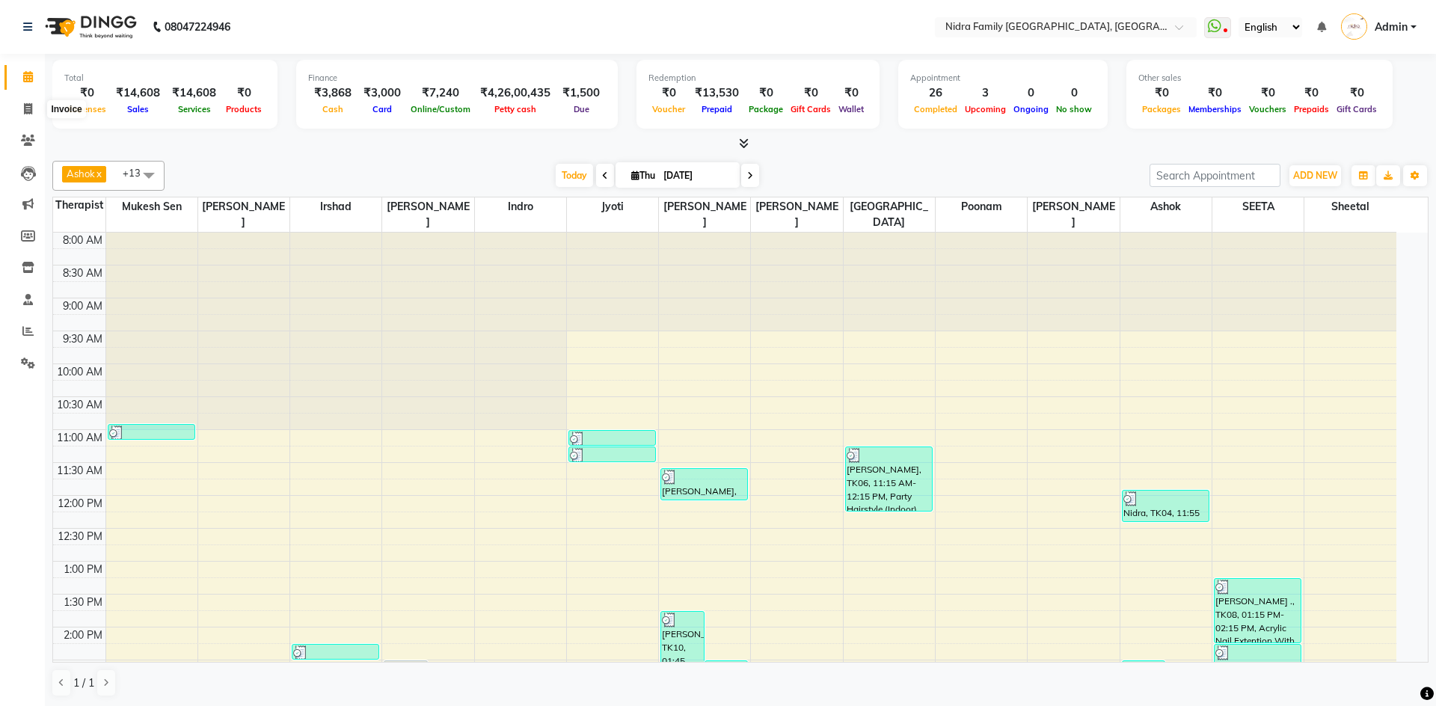
select select "591"
select select "service"
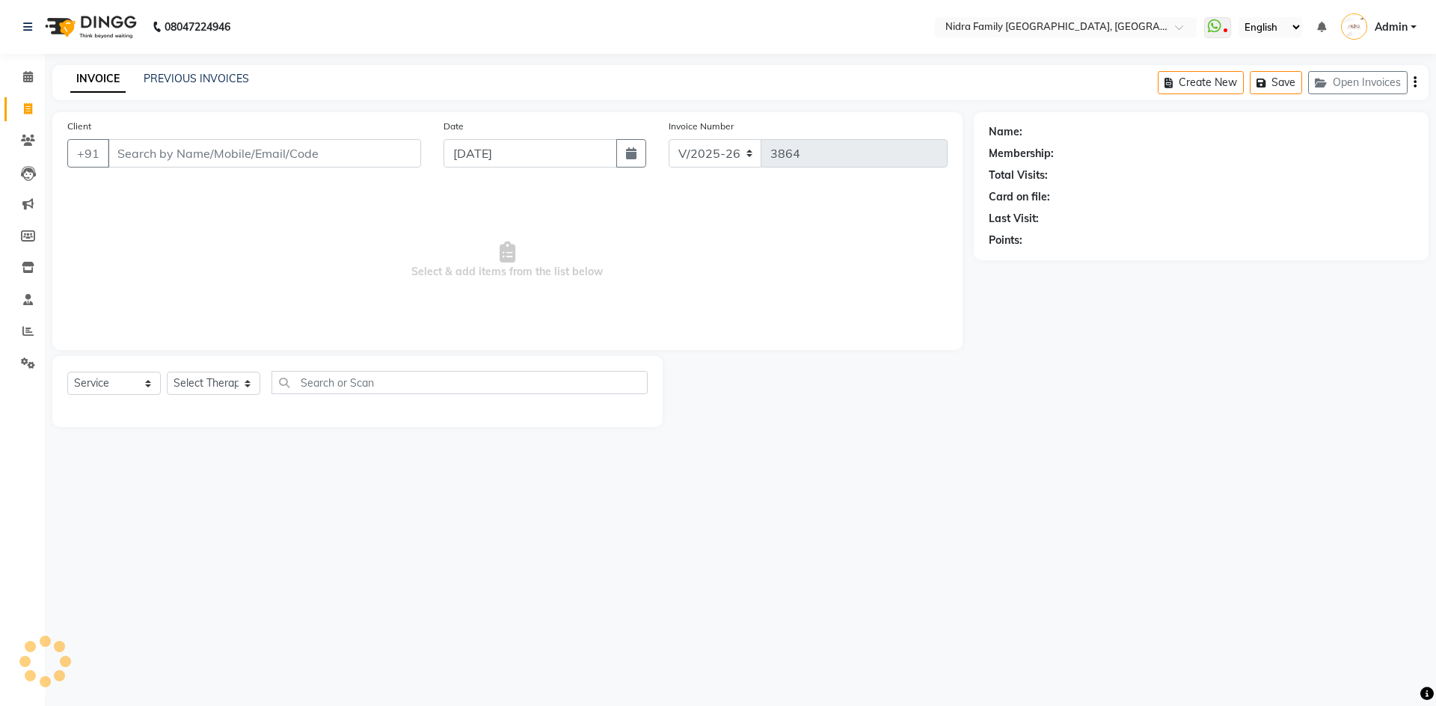
click at [153, 142] on input "Client" at bounding box center [264, 153] width 313 height 28
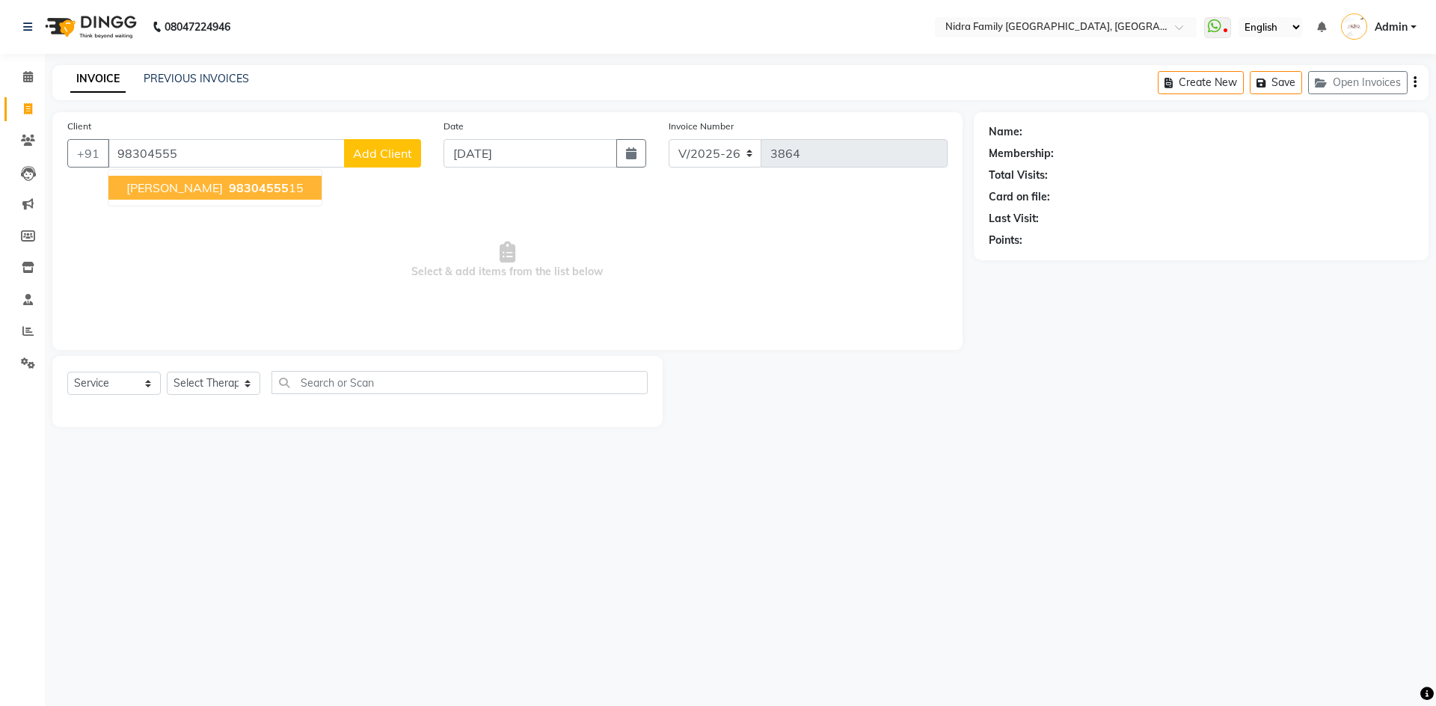
click at [192, 186] on span "[PERSON_NAME]" at bounding box center [174, 187] width 97 height 15
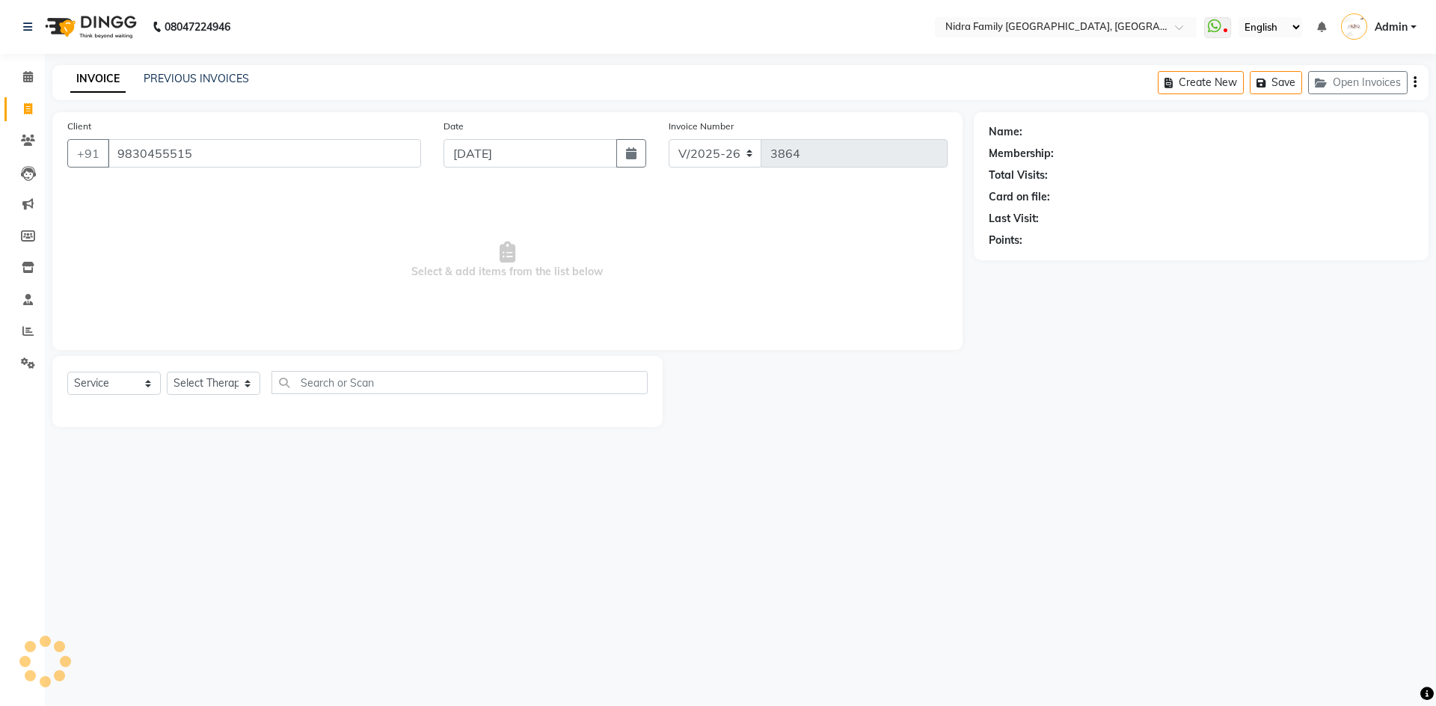
type input "9830455515"
click at [1026, 261] on icon "button" at bounding box center [1031, 262] width 10 height 10
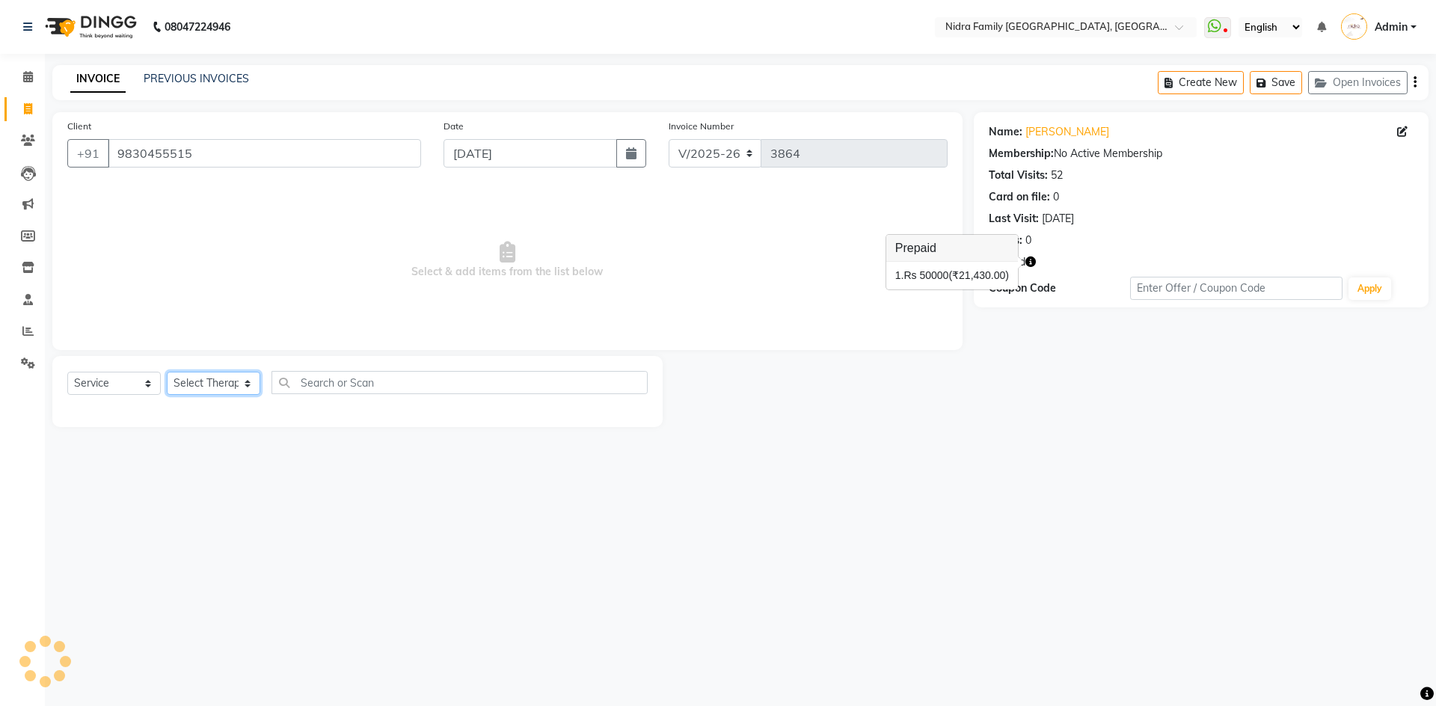
click at [208, 384] on select "Select Therapist [PERSON_NAME] [PERSON_NAME] [PERSON_NAME] [PERSON_NAME] [PERSO…" at bounding box center [214, 383] width 94 height 23
click at [1030, 262] on icon "button" at bounding box center [1031, 262] width 10 height 10
click at [207, 385] on select "Select Therapist [PERSON_NAME] [PERSON_NAME] [PERSON_NAME] [PERSON_NAME] [PERSO…" at bounding box center [214, 383] width 94 height 23
select select "8748"
click at [167, 372] on select "Select Therapist [PERSON_NAME] [PERSON_NAME] [PERSON_NAME] [PERSON_NAME] [PERSO…" at bounding box center [214, 383] width 94 height 23
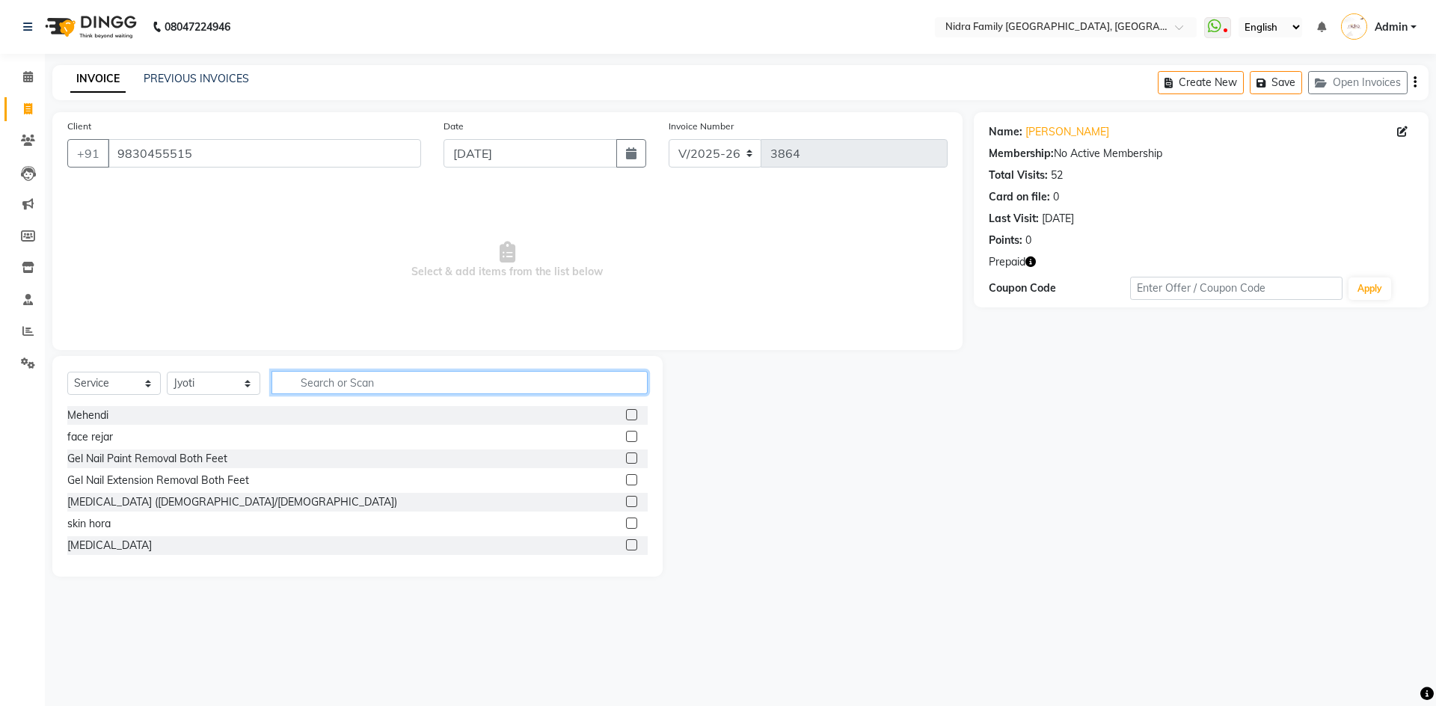
click at [397, 379] on input "text" at bounding box center [460, 382] width 376 height 23
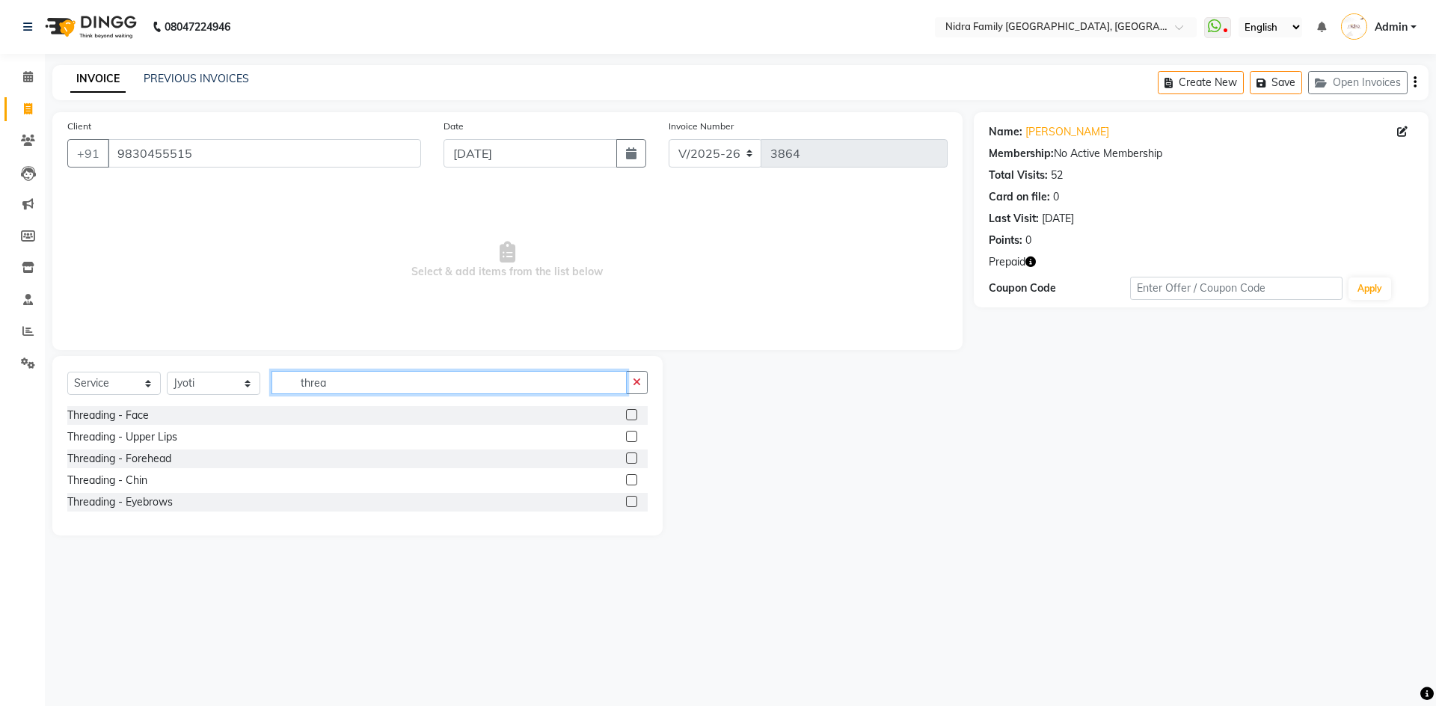
type input "threa"
click at [633, 437] on label at bounding box center [631, 436] width 11 height 11
click at [633, 437] on input "checkbox" at bounding box center [631, 437] width 10 height 10
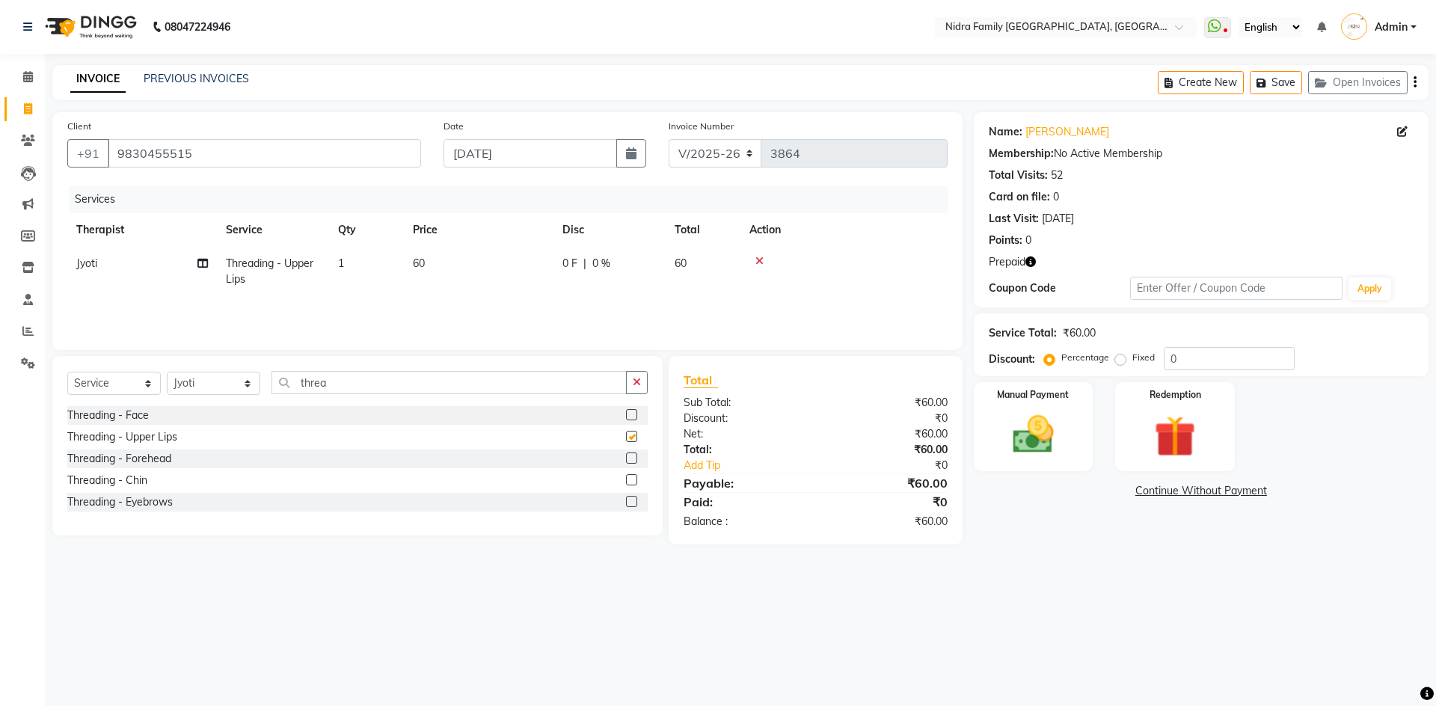
checkbox input "false"
click at [1172, 436] on img at bounding box center [1175, 436] width 70 height 53
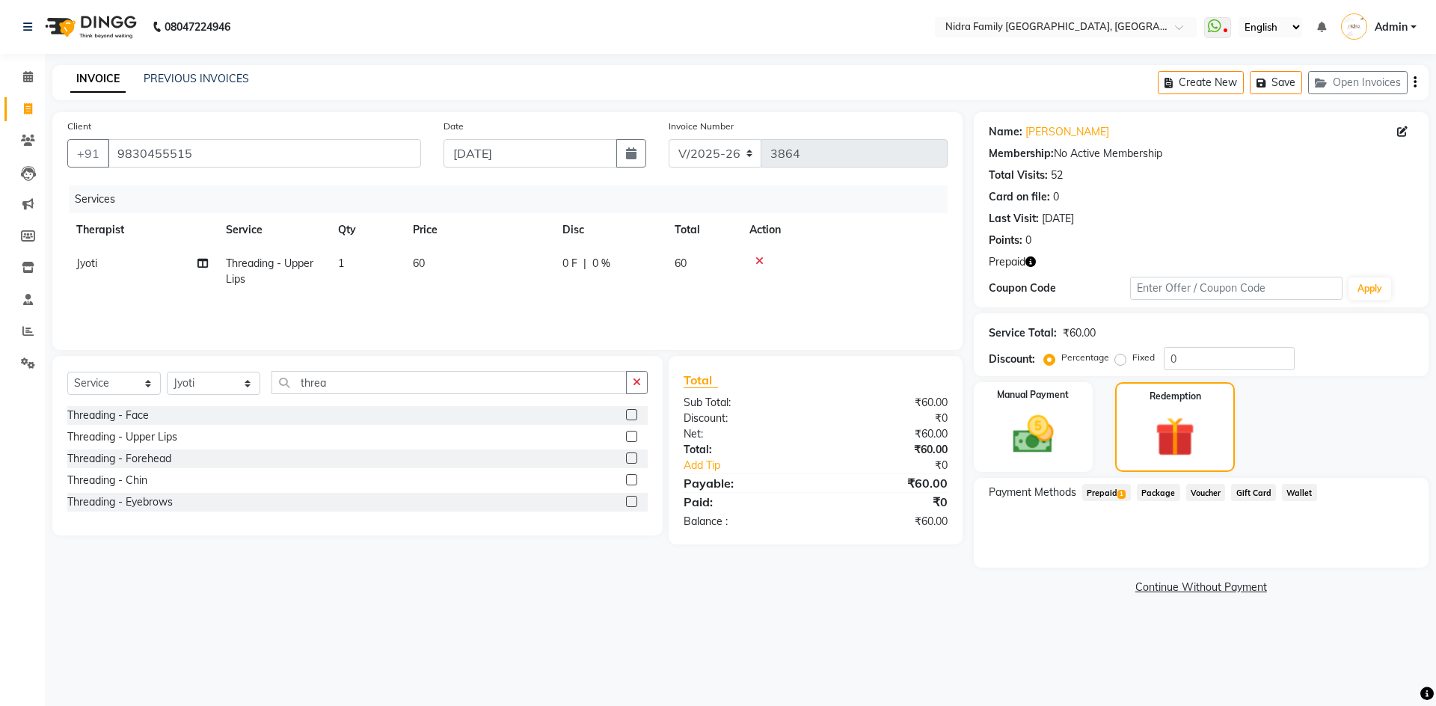
click at [1115, 491] on span "Prepaid 1" at bounding box center [1106, 492] width 49 height 17
click at [1367, 554] on button "Add" at bounding box center [1378, 552] width 55 height 25
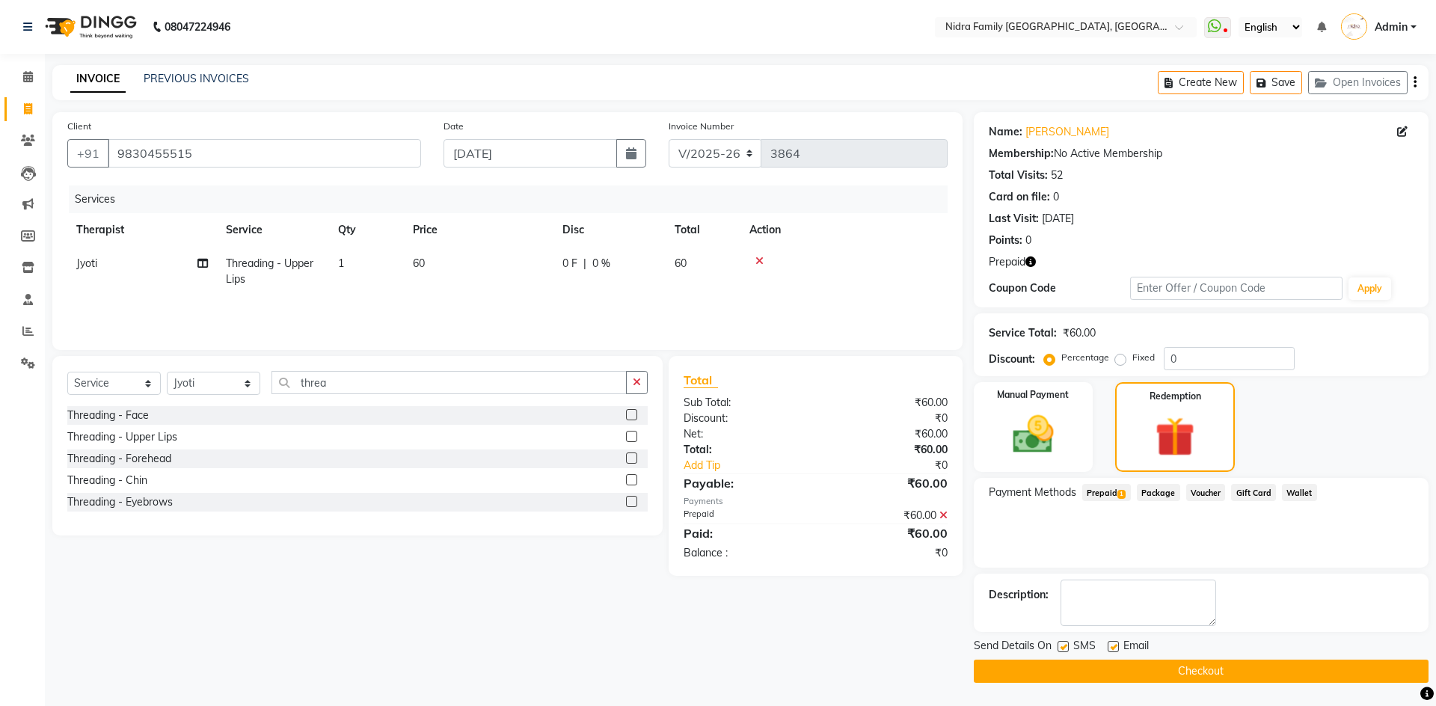
click at [1091, 665] on button "Checkout" at bounding box center [1201, 671] width 455 height 23
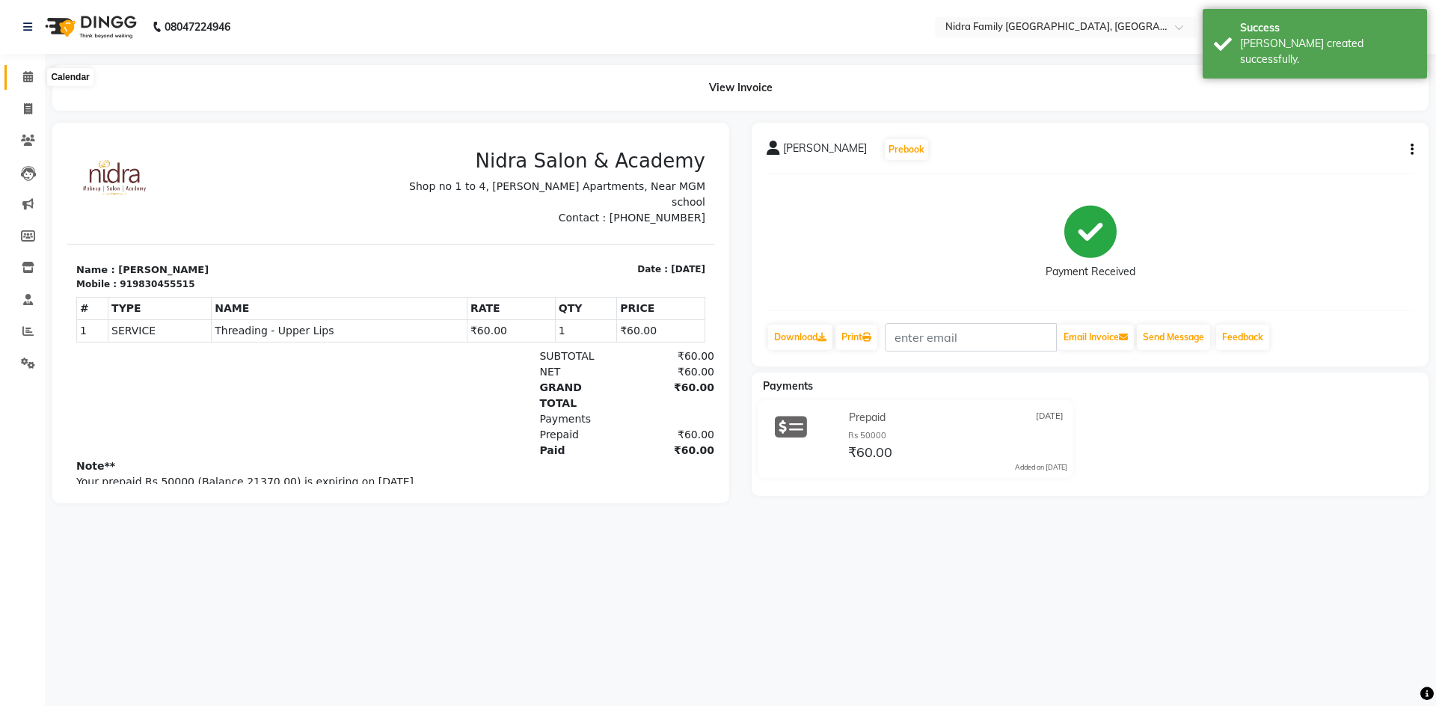
click at [24, 73] on icon at bounding box center [28, 76] width 10 height 11
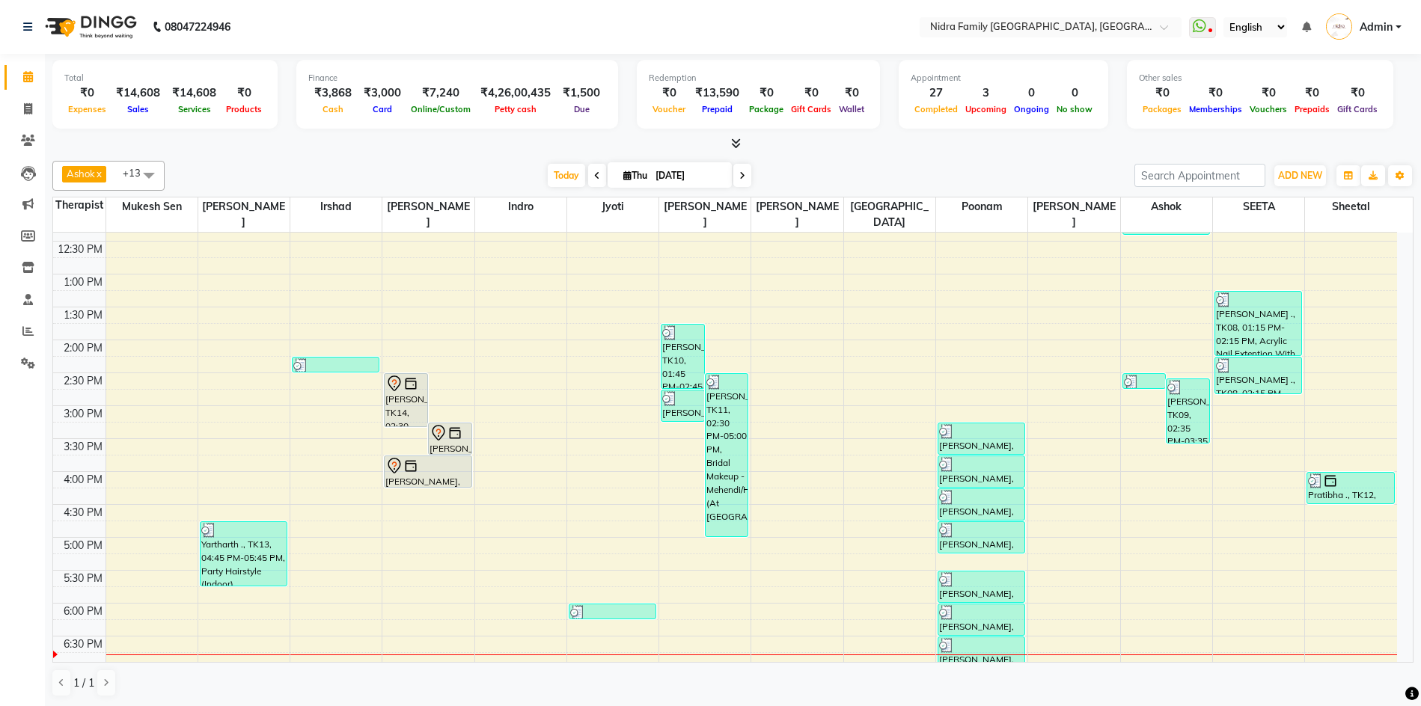
scroll to position [352, 0]
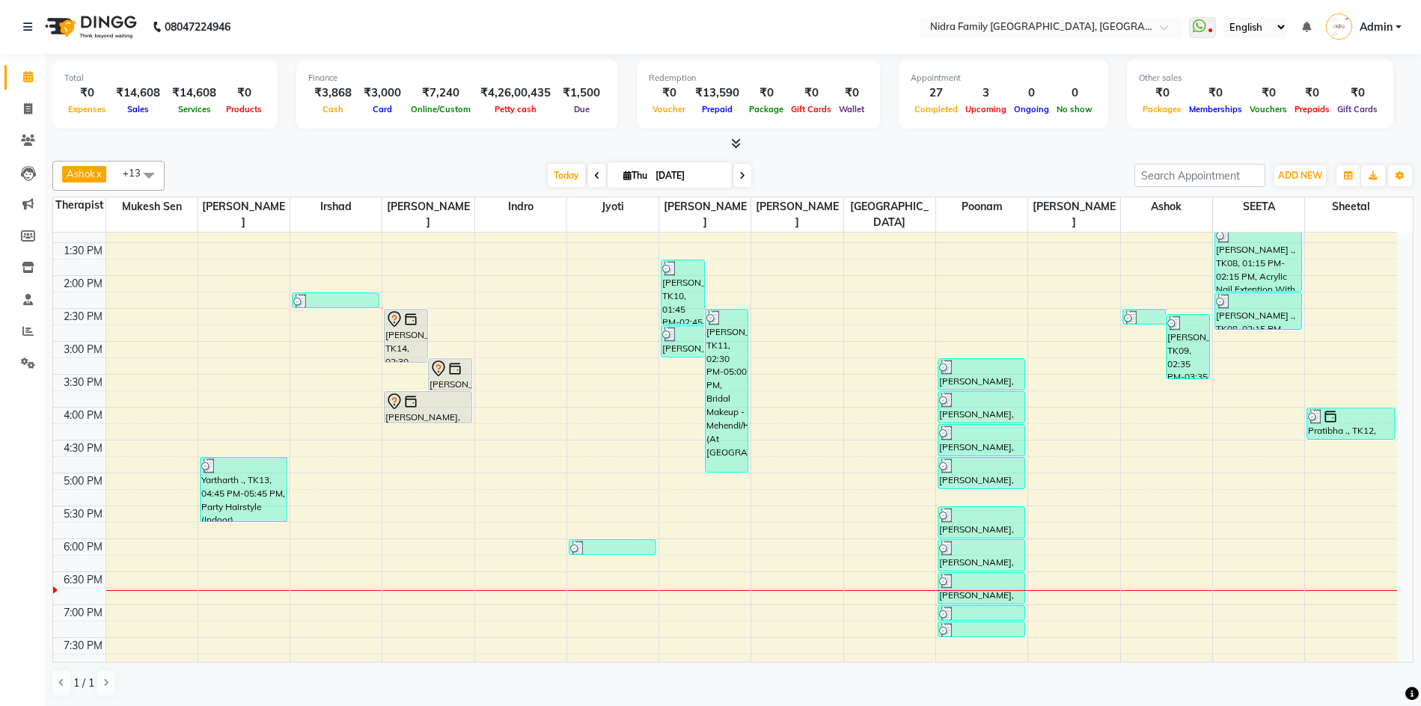
click at [123, 558] on div "8:00 AM 8:30 AM 9:00 AM 9:30 AM 10:00 AM 10:30 AM 11:00 AM 11:30 AM 12:00 PM 12…" at bounding box center [725, 308] width 1344 height 855
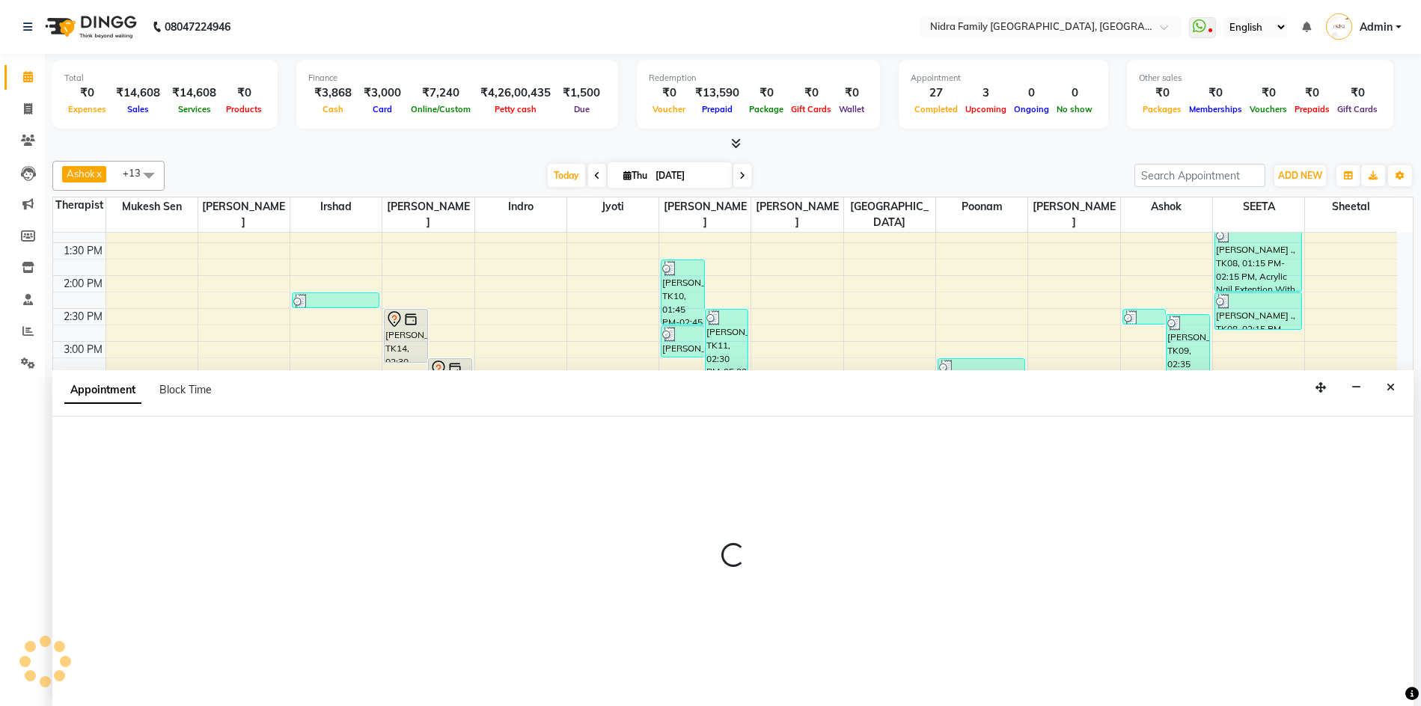
scroll to position [1, 0]
select select "8269"
select select "1095"
select select "tentative"
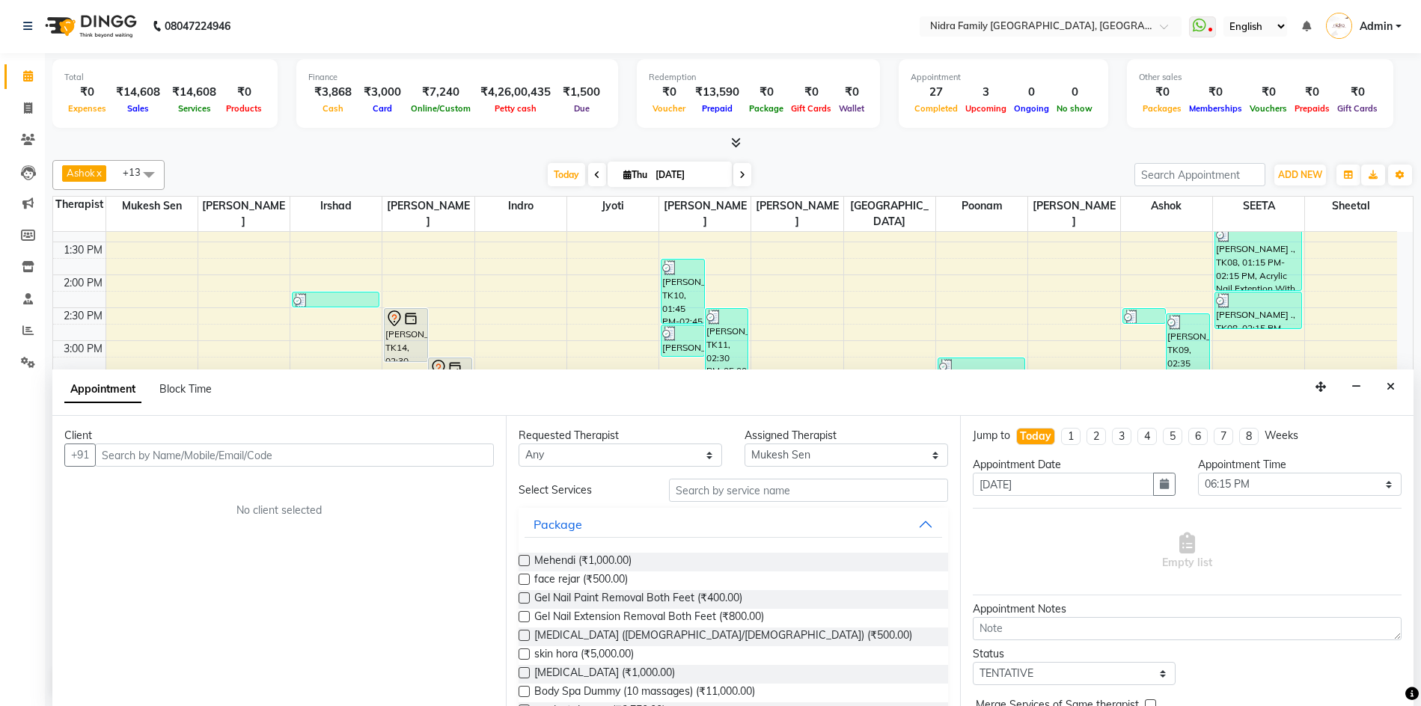
click at [435, 457] on input "text" at bounding box center [294, 455] width 399 height 23
type input "9826906999"
click at [454, 455] on span "Add Client" at bounding box center [463, 454] width 50 height 13
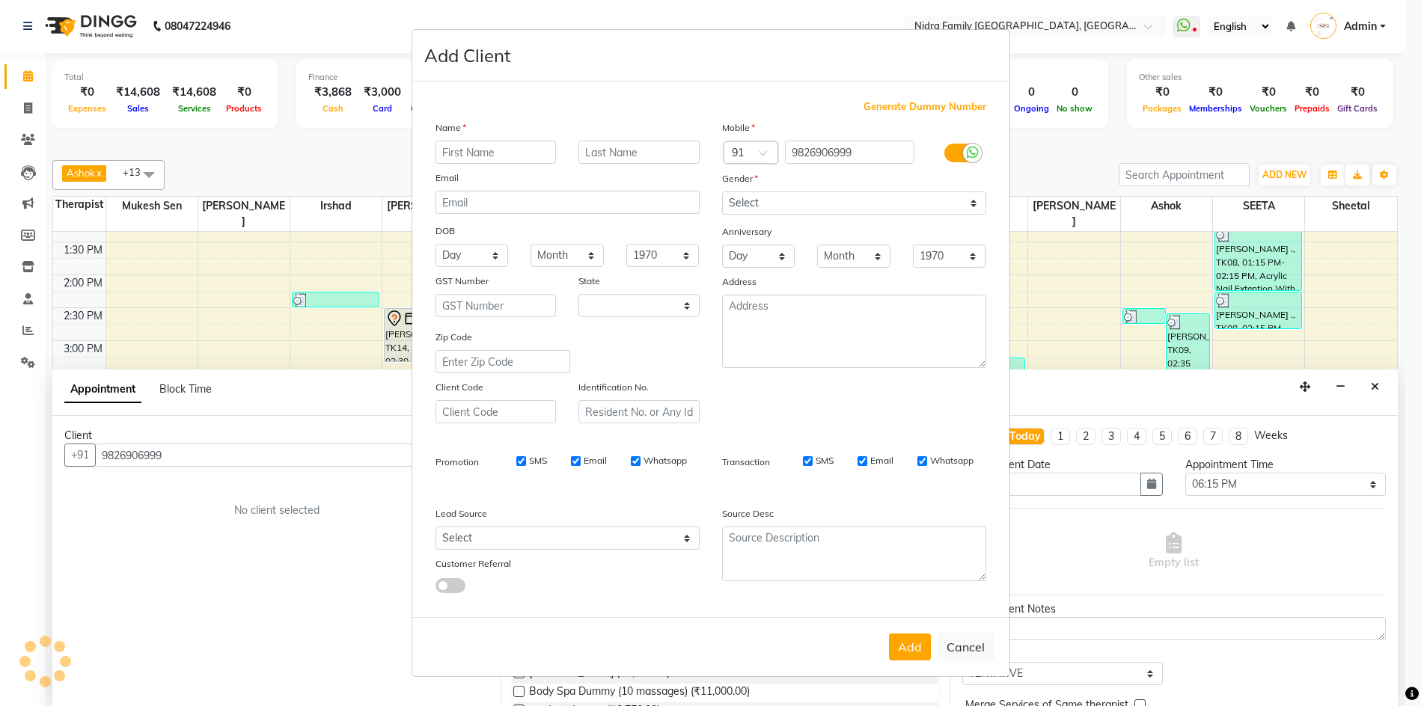
select select "7"
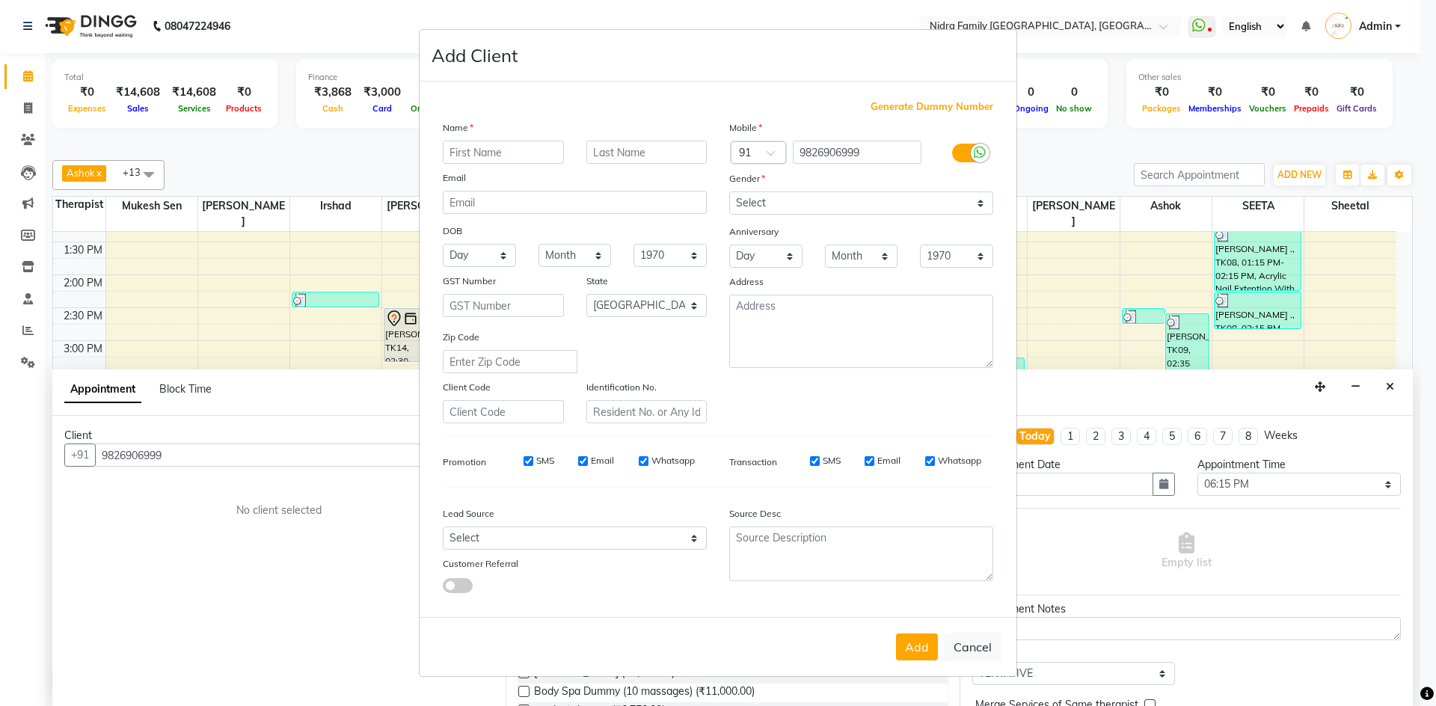
click at [540, 150] on input "text" at bounding box center [503, 152] width 121 height 23
type input "[PERSON_NAME]"
click at [810, 198] on select "Select [DEMOGRAPHIC_DATA] [DEMOGRAPHIC_DATA] Other Prefer Not To Say" at bounding box center [861, 203] width 264 height 23
select select "[DEMOGRAPHIC_DATA]"
click at [729, 192] on select "Select [DEMOGRAPHIC_DATA] [DEMOGRAPHIC_DATA] Other Prefer Not To Say" at bounding box center [861, 203] width 264 height 23
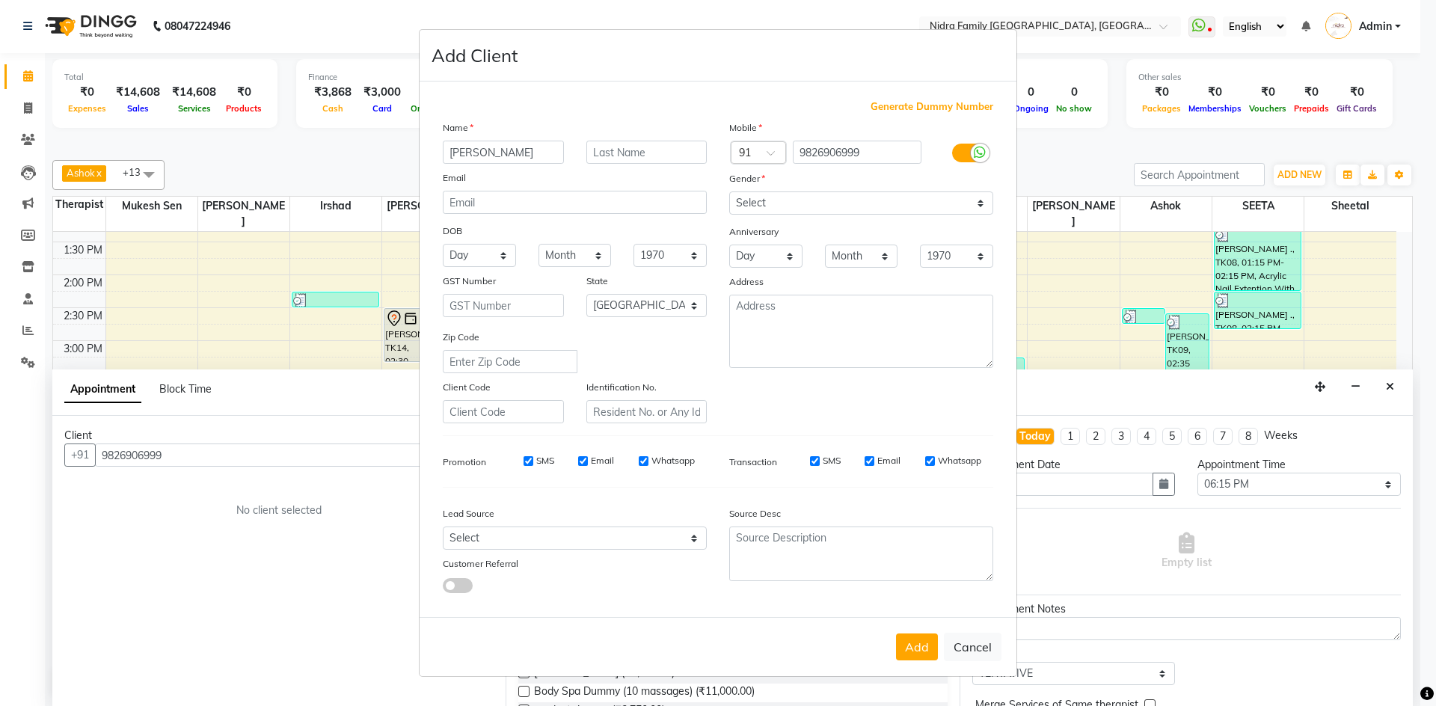
click at [921, 651] on button "Add" at bounding box center [917, 647] width 42 height 27
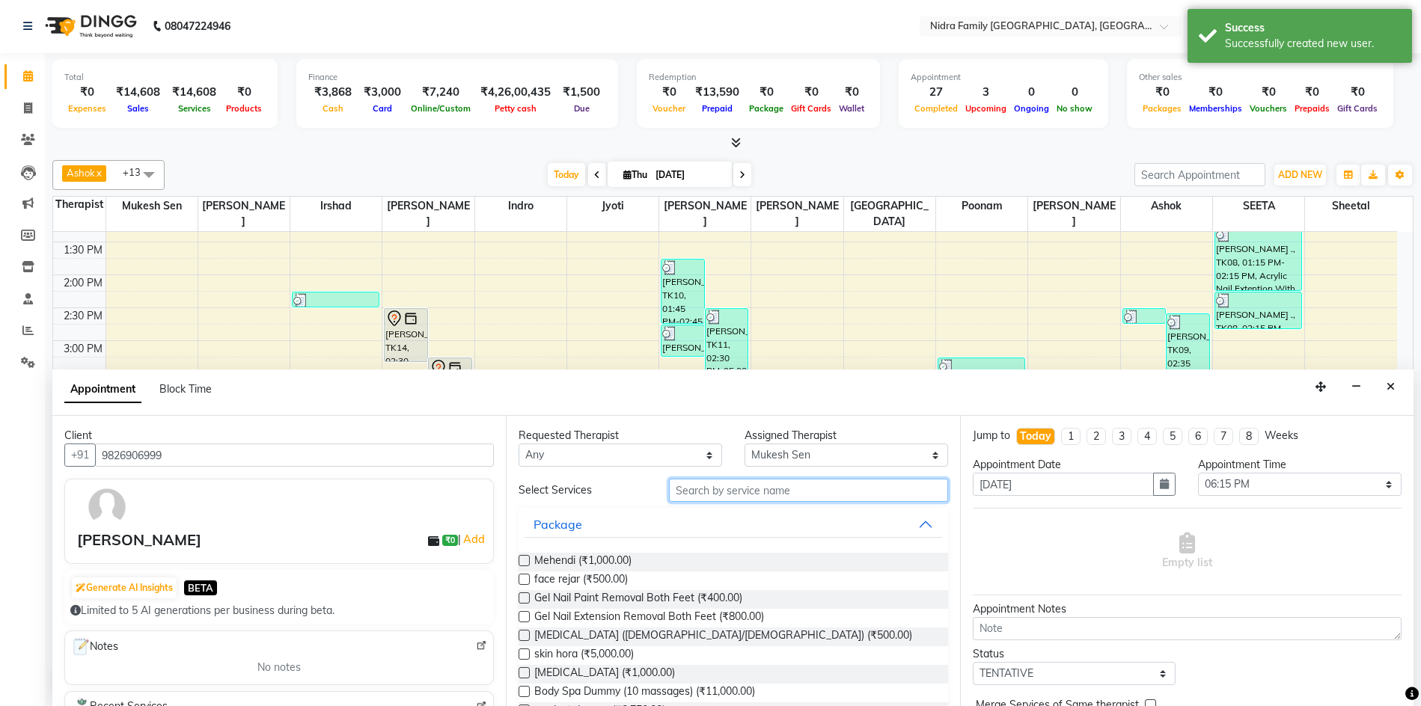
click at [857, 489] on input "text" at bounding box center [808, 490] width 278 height 23
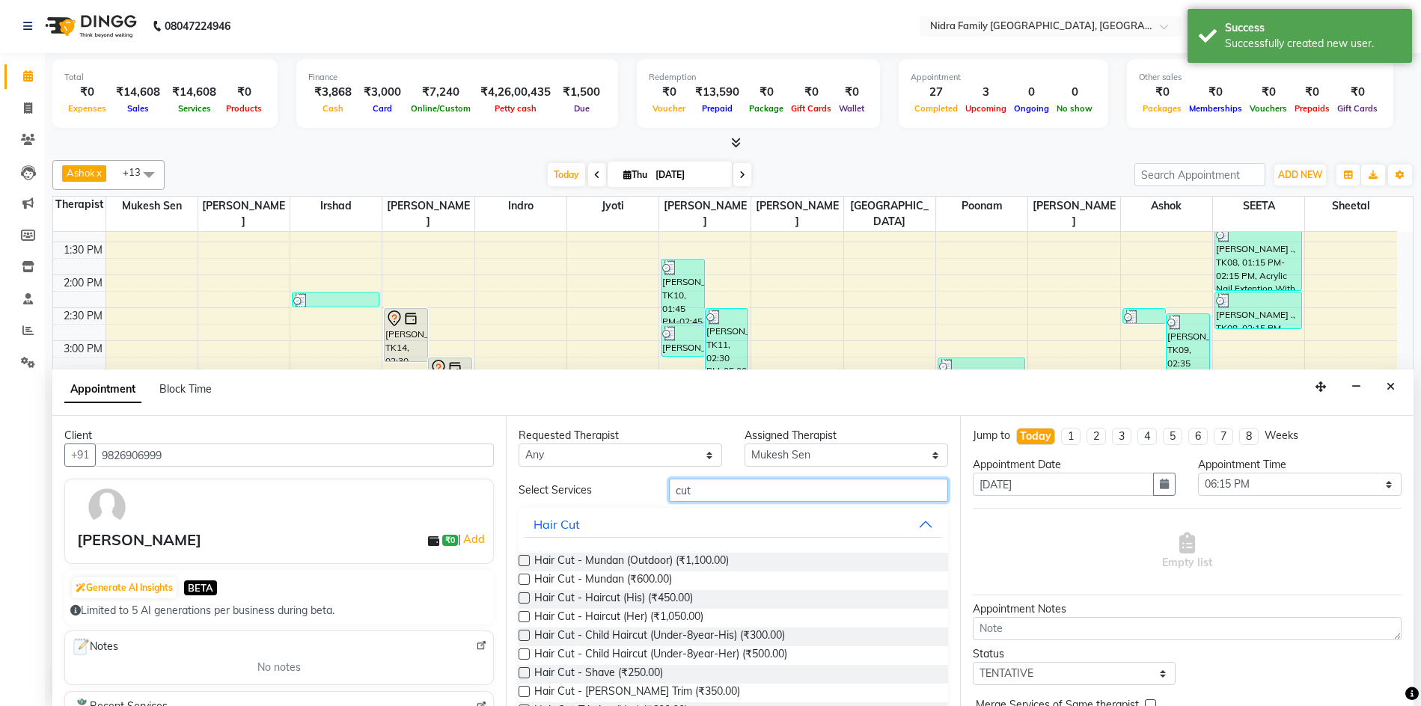
type input "cut"
click at [523, 597] on label at bounding box center [523, 597] width 11 height 11
click at [523, 597] on input "checkbox" at bounding box center [523, 600] width 10 height 10
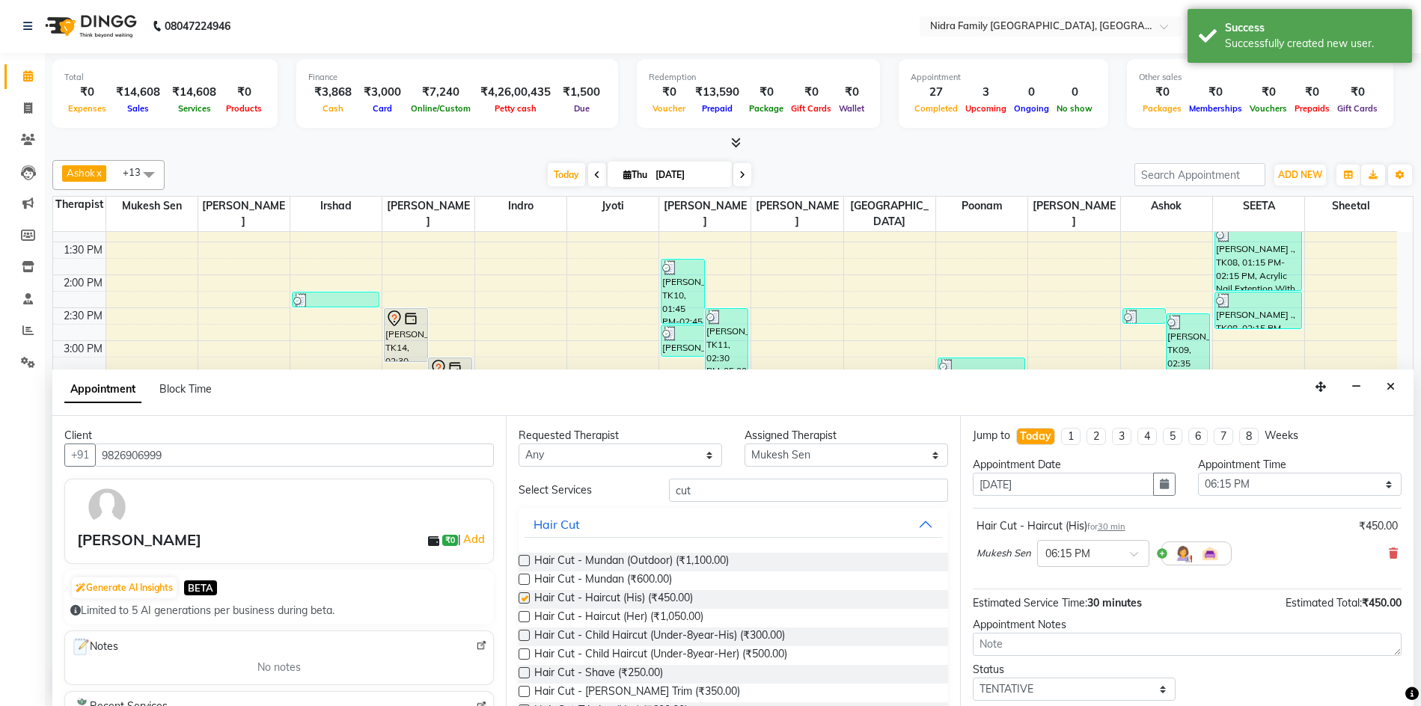
checkbox input "false"
click at [524, 691] on label at bounding box center [523, 691] width 11 height 11
click at [524, 691] on input "checkbox" at bounding box center [523, 693] width 10 height 10
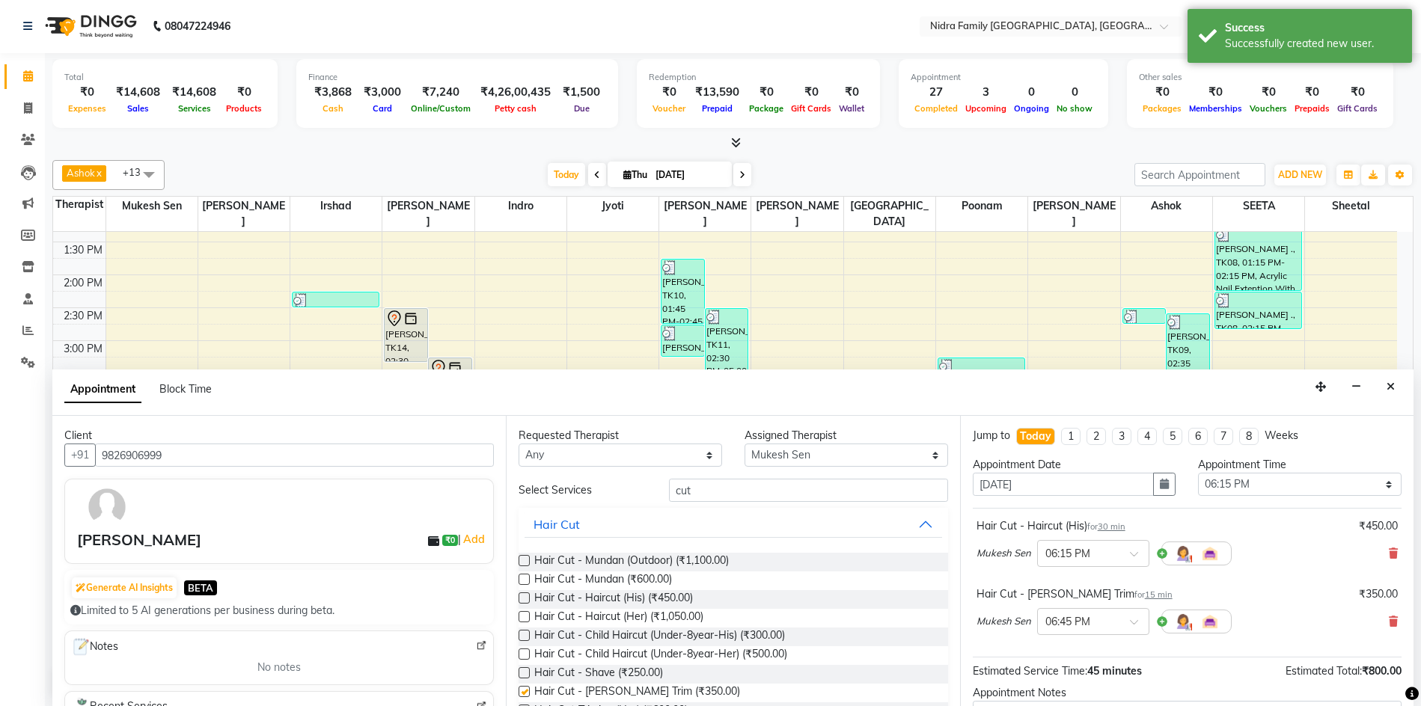
checkbox input "false"
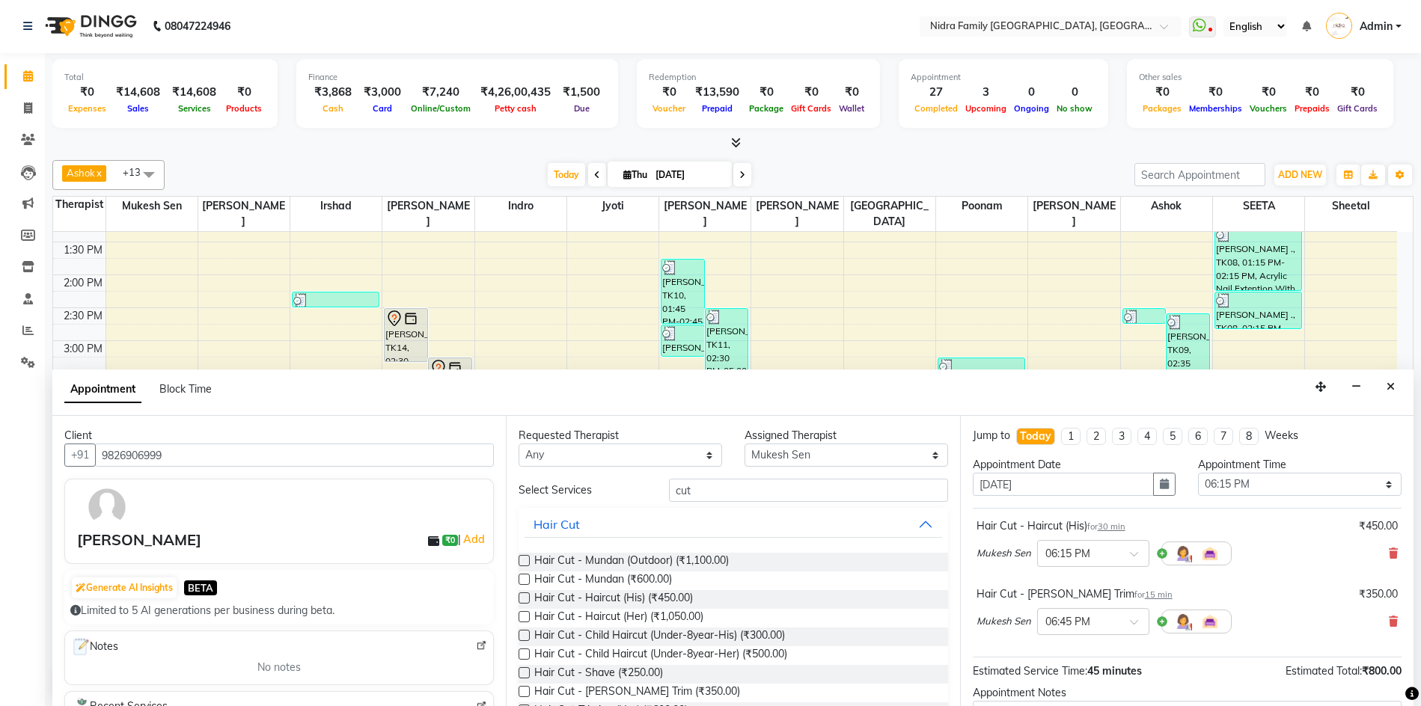
scroll to position [157, 0]
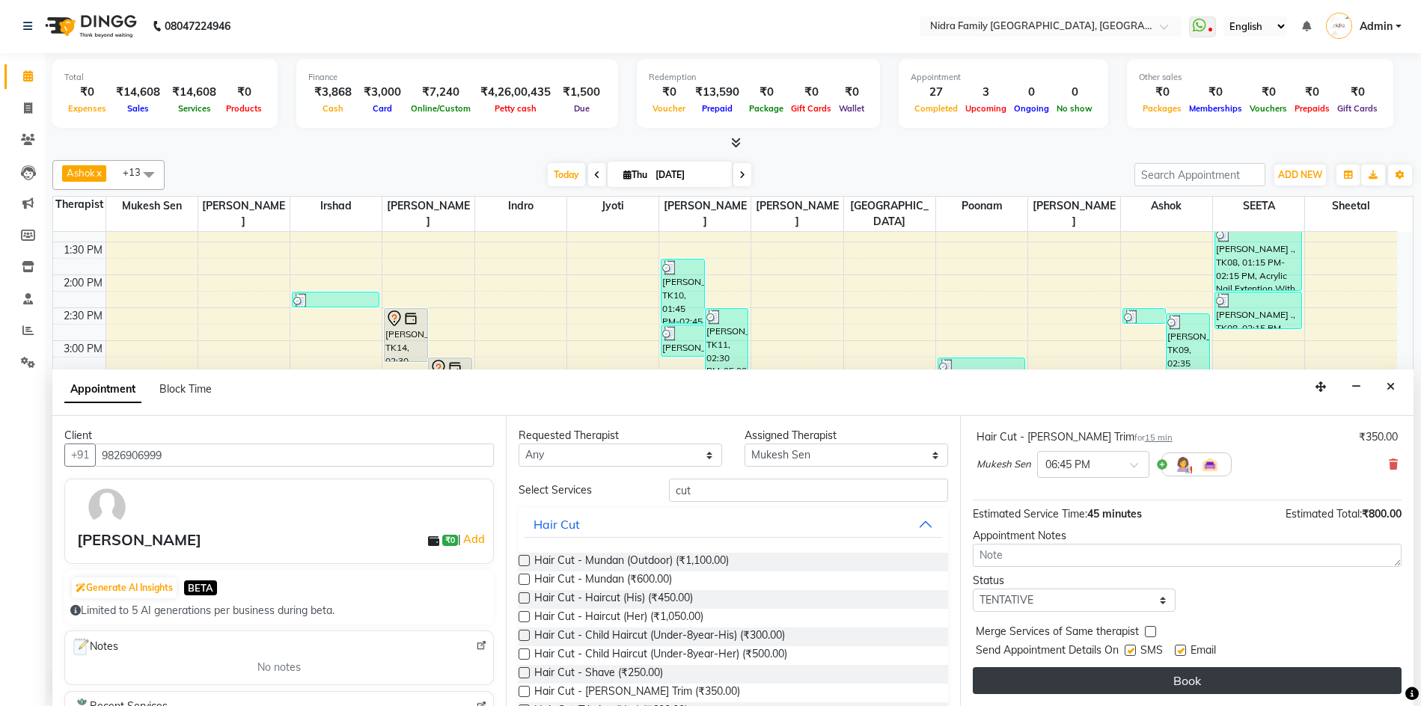
click at [1198, 678] on button "Book" at bounding box center [1187, 680] width 429 height 27
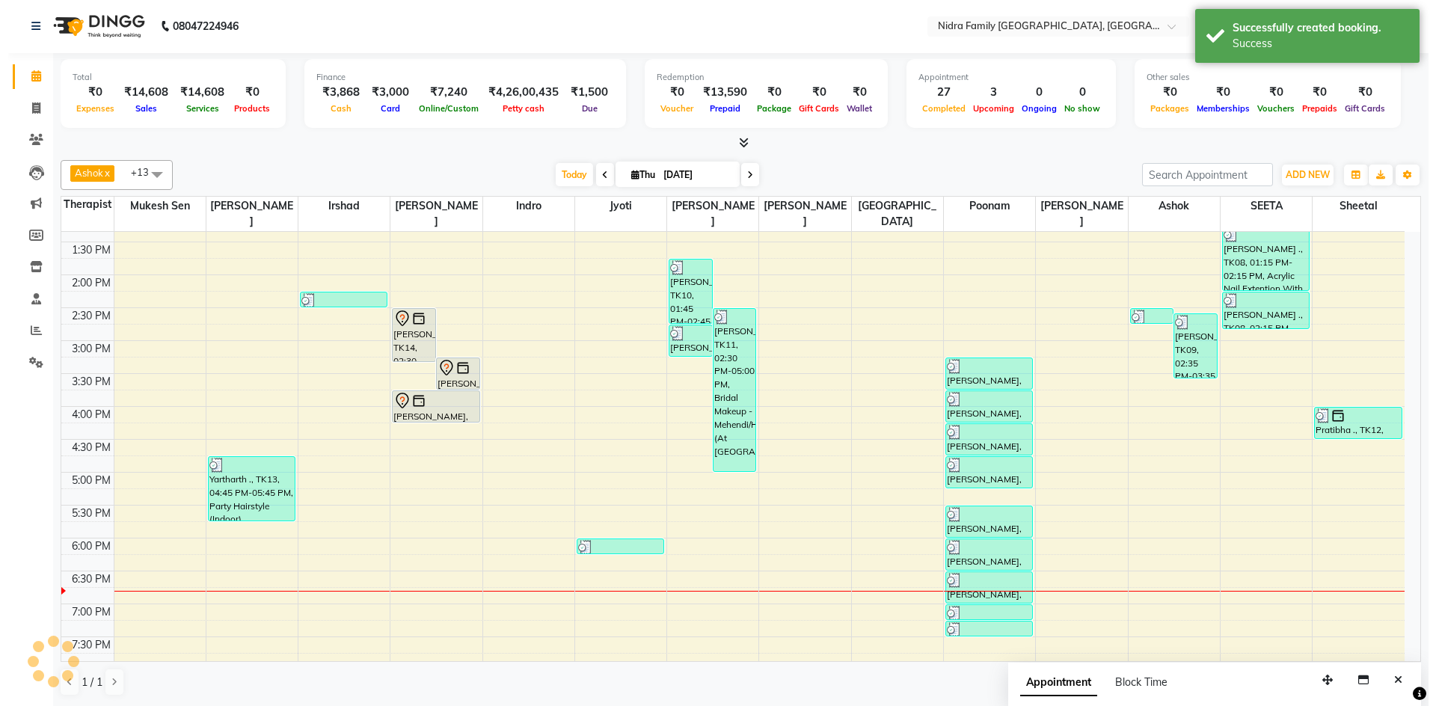
scroll to position [0, 0]
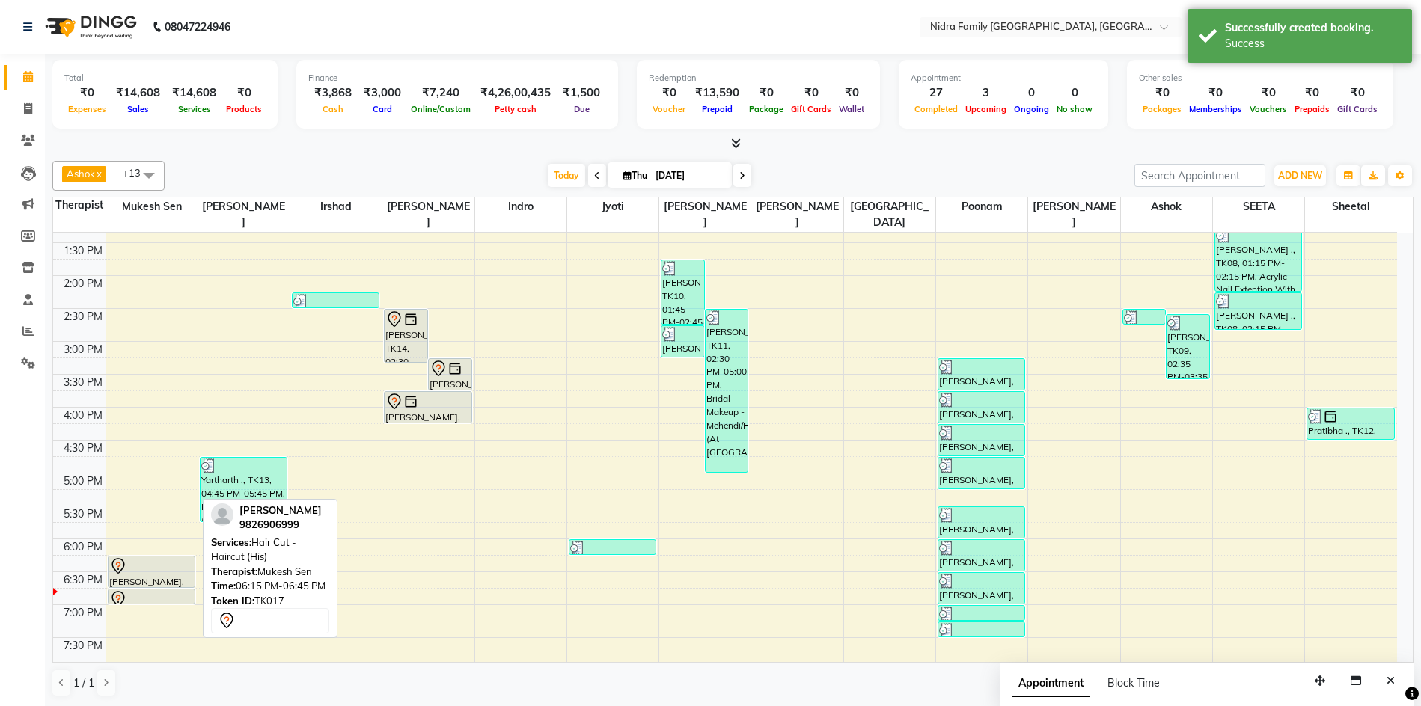
click at [144, 578] on div "[PERSON_NAME], TK17, 06:15 PM-06:45 PM, Hair Cut - Haircut (His)" at bounding box center [151, 572] width 86 height 31
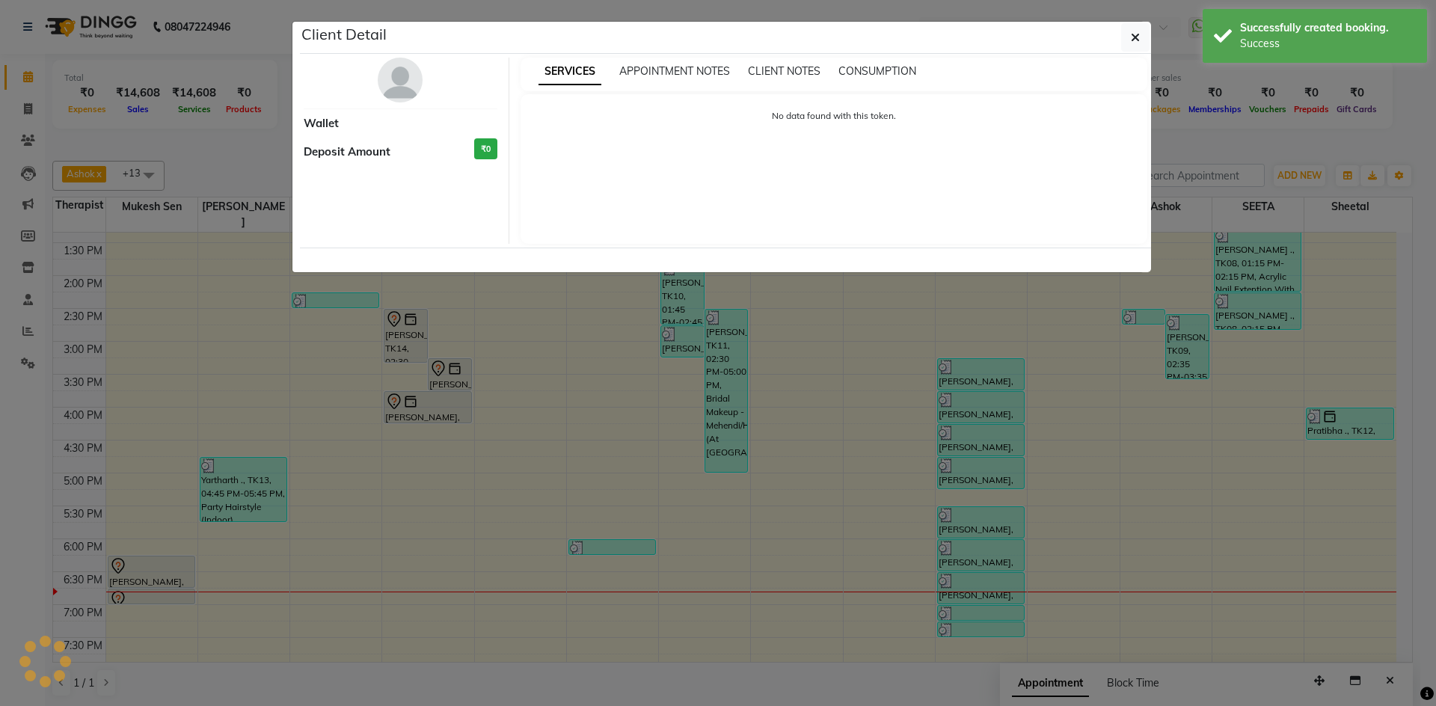
select select "7"
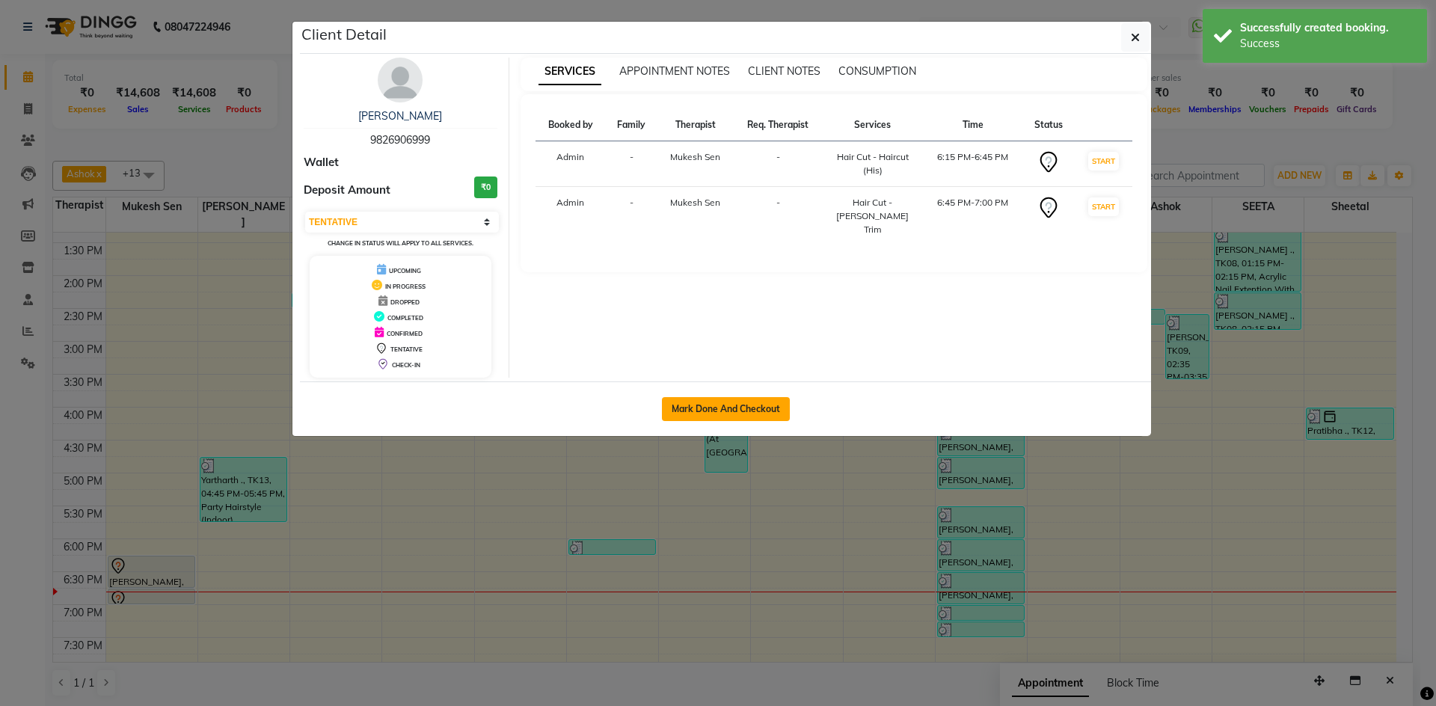
click at [723, 402] on button "Mark Done And Checkout" at bounding box center [726, 409] width 128 height 24
select select "service"
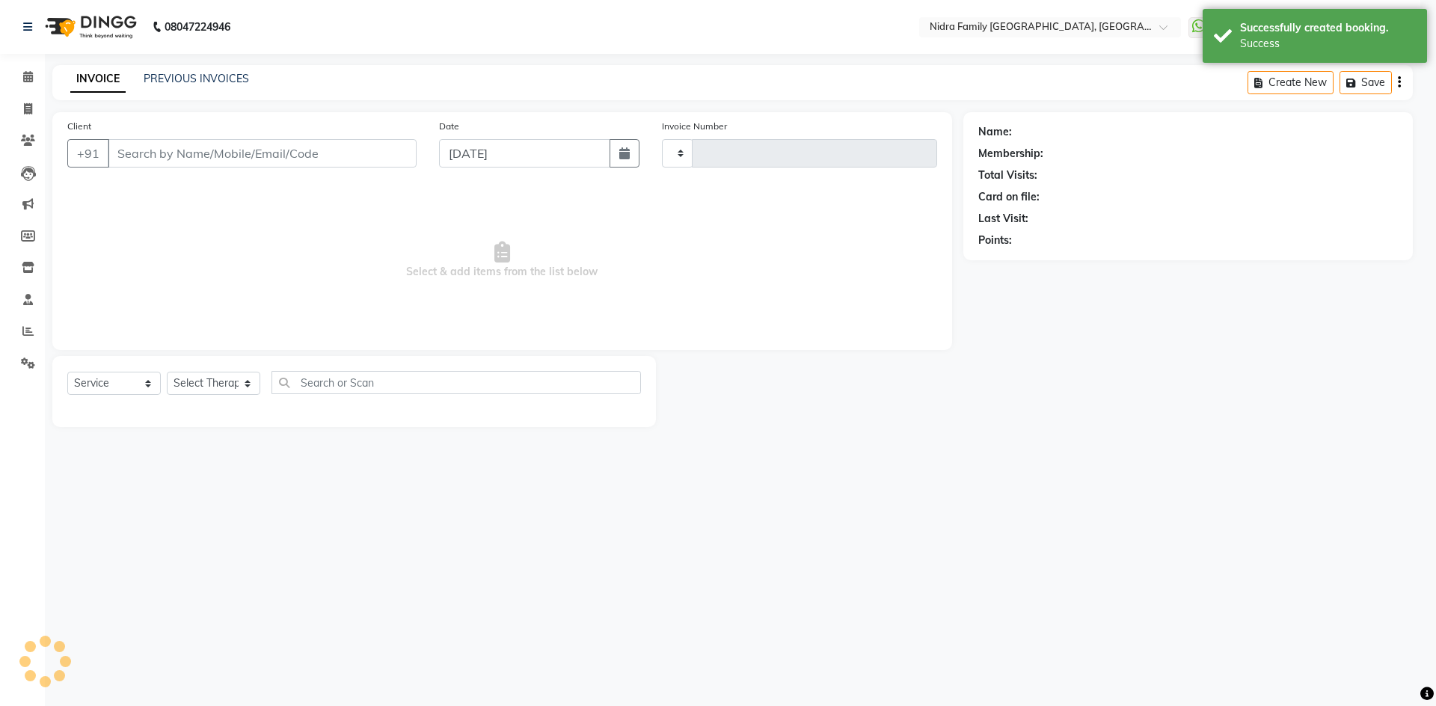
type input "3865"
select select "591"
type input "9826906999"
select select "8269"
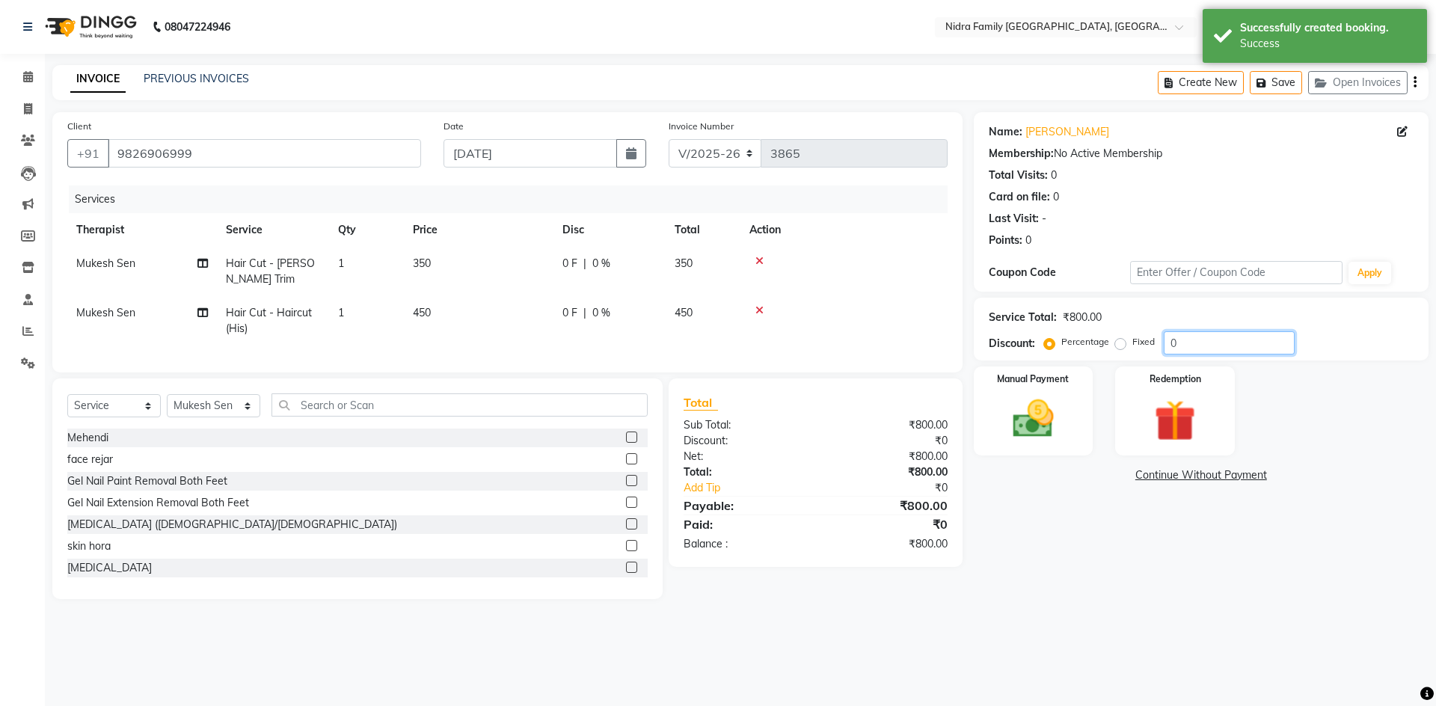
drag, startPoint x: 1193, startPoint y: 340, endPoint x: 1147, endPoint y: 339, distance: 46.4
click at [1147, 339] on div "Percentage Fixed 0" at bounding box center [1171, 342] width 248 height 23
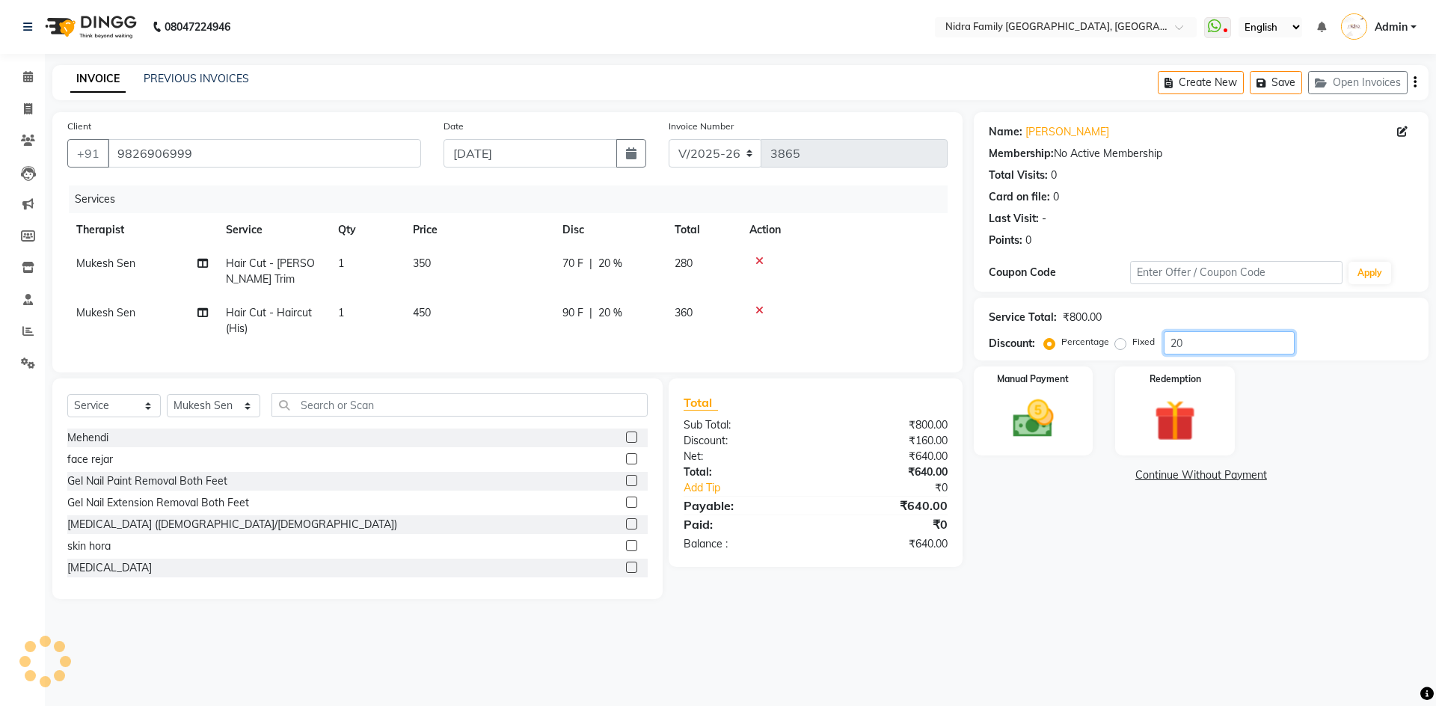
type input "20"
click at [1050, 587] on div "Name: [PERSON_NAME] Membership: No Active Membership Total Visits: 0 Card on fi…" at bounding box center [1207, 355] width 466 height 487
click at [1033, 405] on img at bounding box center [1034, 418] width 70 height 49
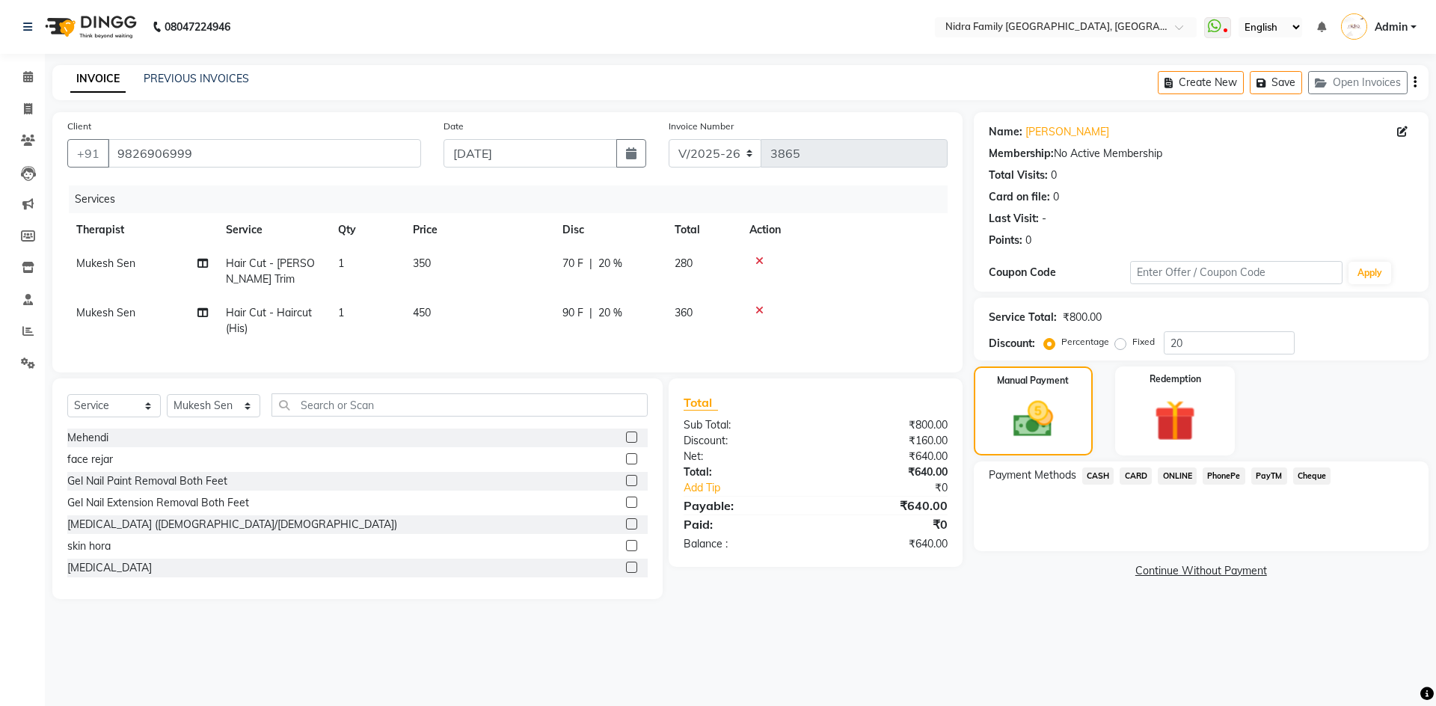
click at [1097, 471] on span "CASH" at bounding box center [1098, 476] width 32 height 17
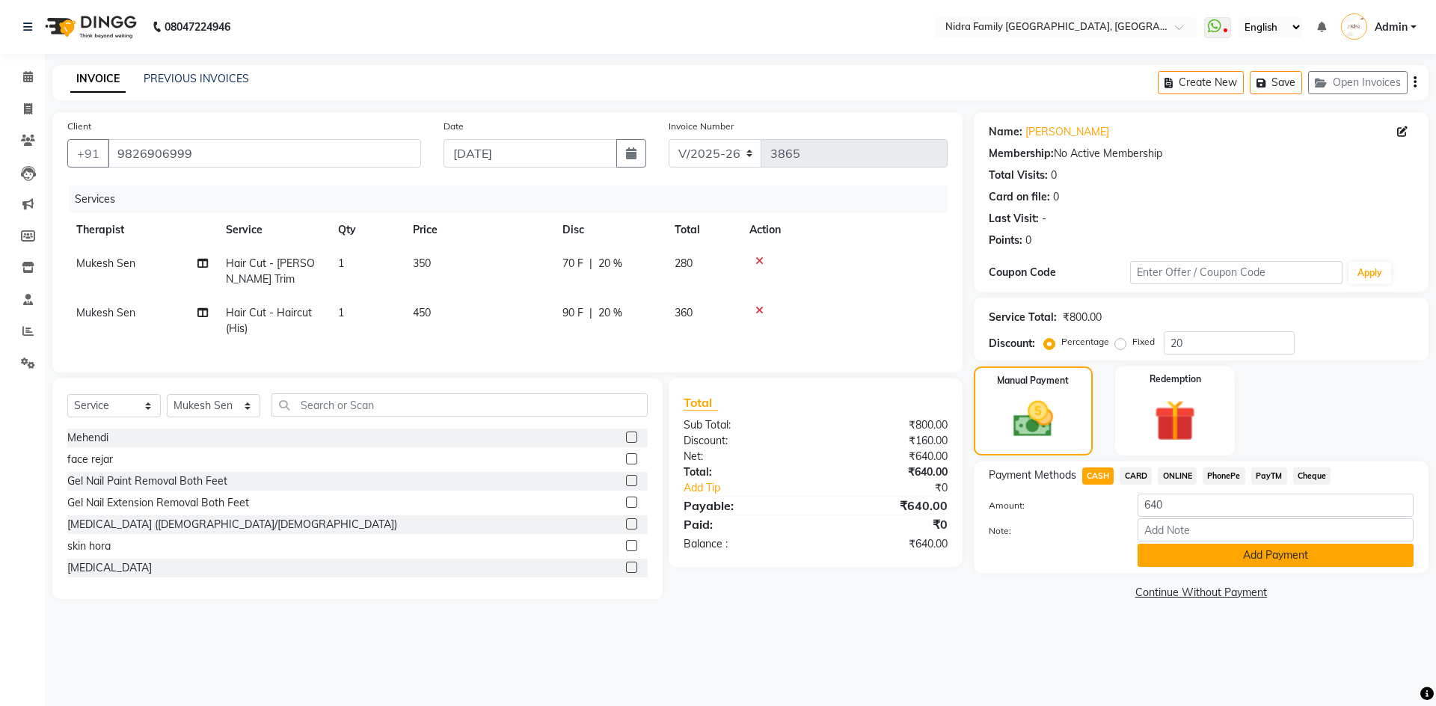
click at [1292, 556] on button "Add Payment" at bounding box center [1276, 555] width 276 height 23
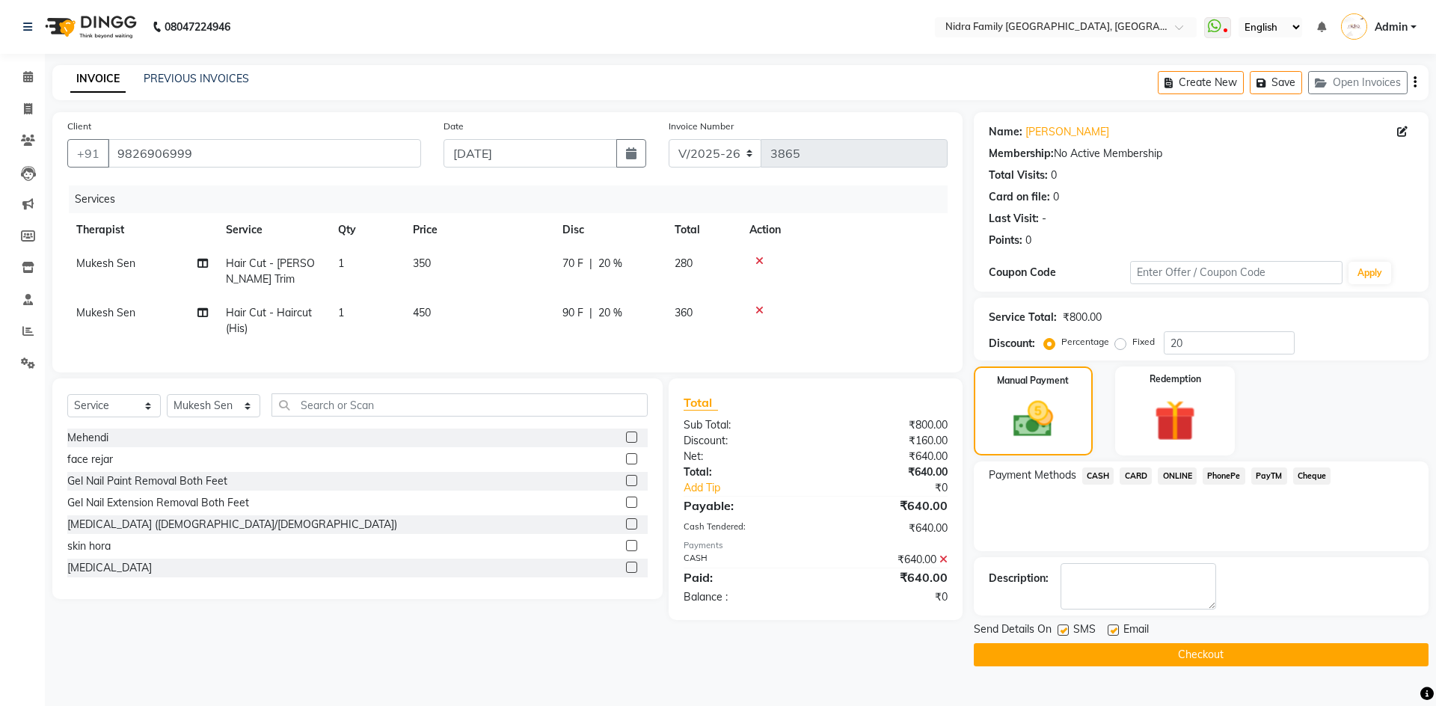
click at [1200, 650] on button "Checkout" at bounding box center [1201, 654] width 455 height 23
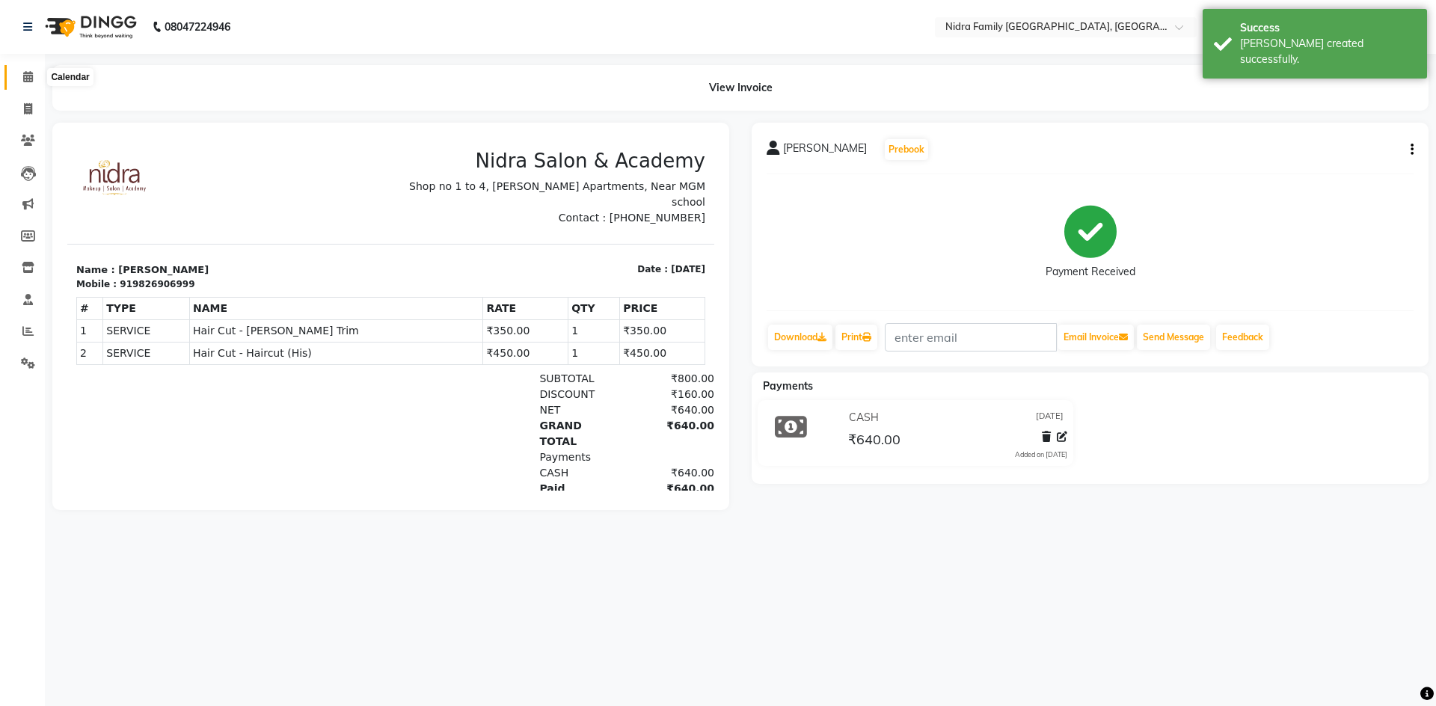
click at [25, 76] on icon at bounding box center [28, 76] width 10 height 11
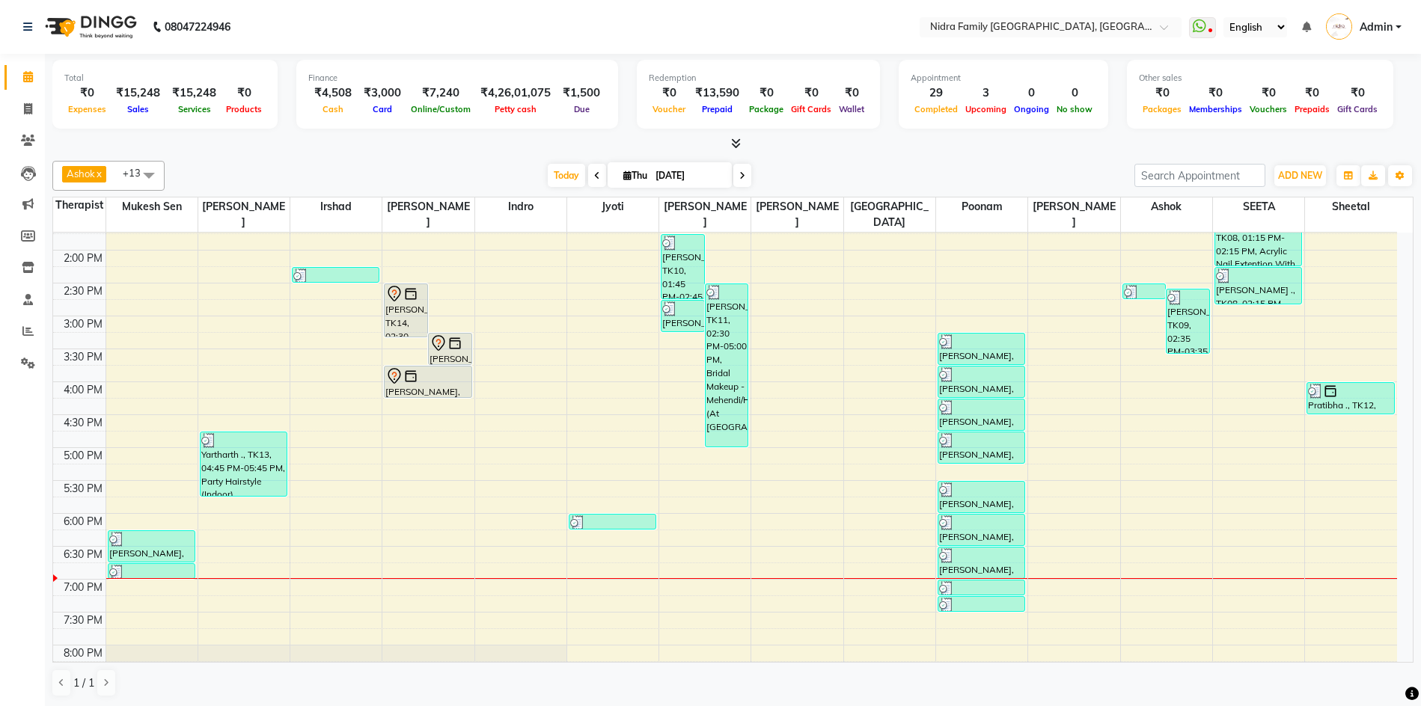
scroll to position [395, 0]
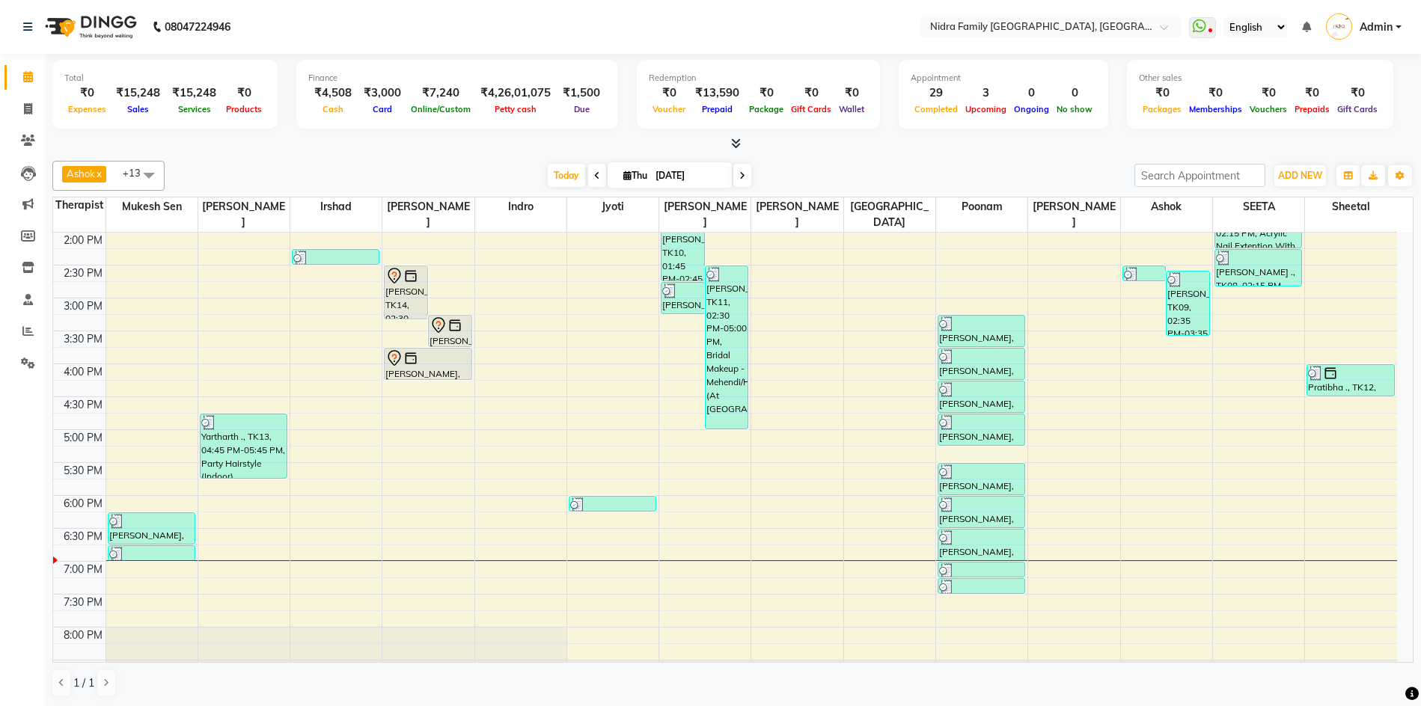
click at [706, 508] on div "8:00 AM 8:30 AM 9:00 AM 9:30 AM 10:00 AM 10:30 AM 11:00 AM 11:30 AM 12:00 PM 12…" at bounding box center [725, 265] width 1344 height 855
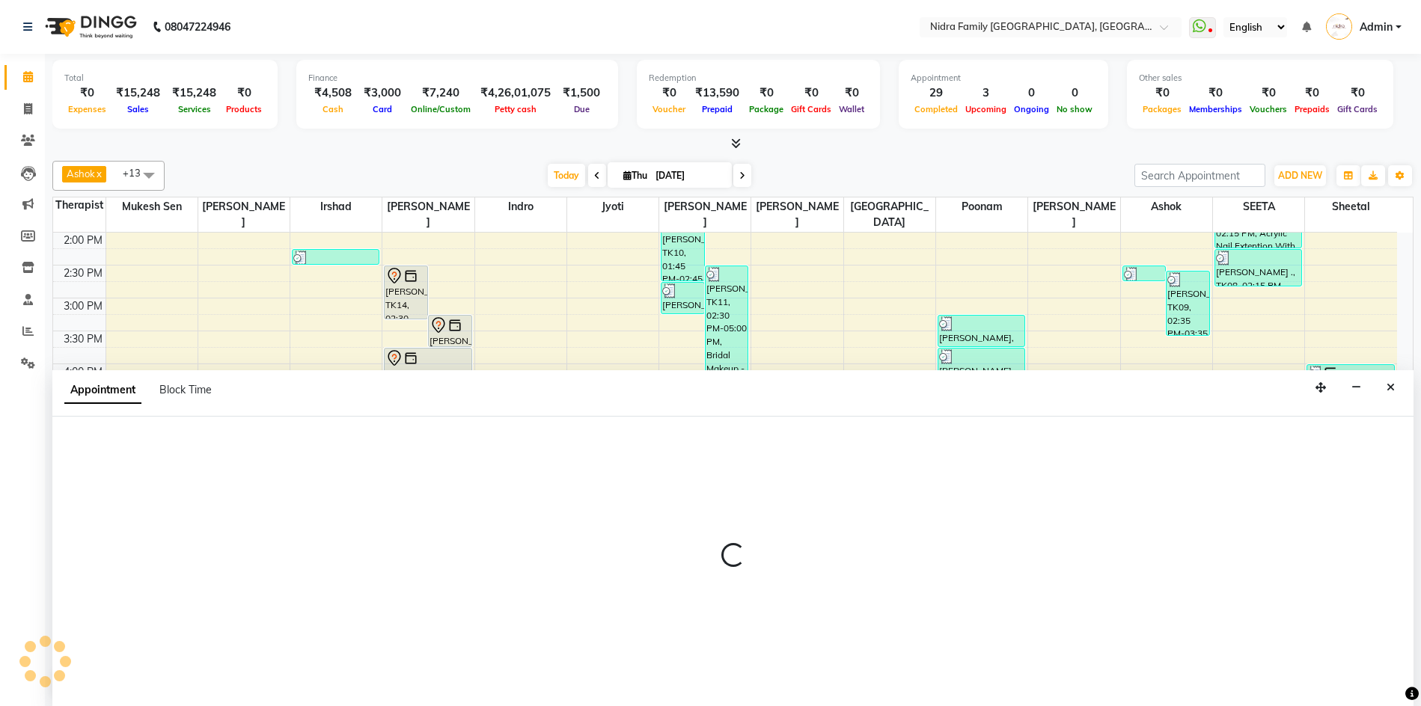
scroll to position [1, 0]
select select "16657"
select select "tentative"
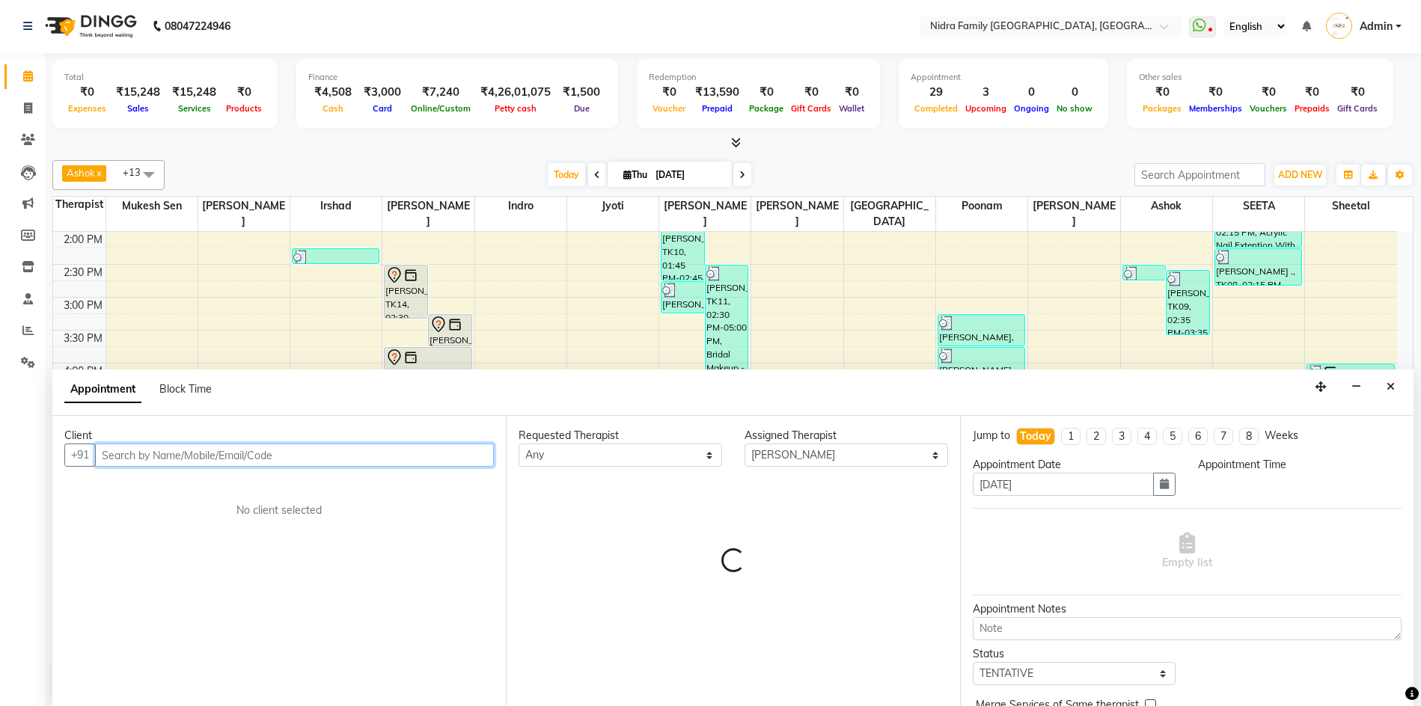
select select "1080"
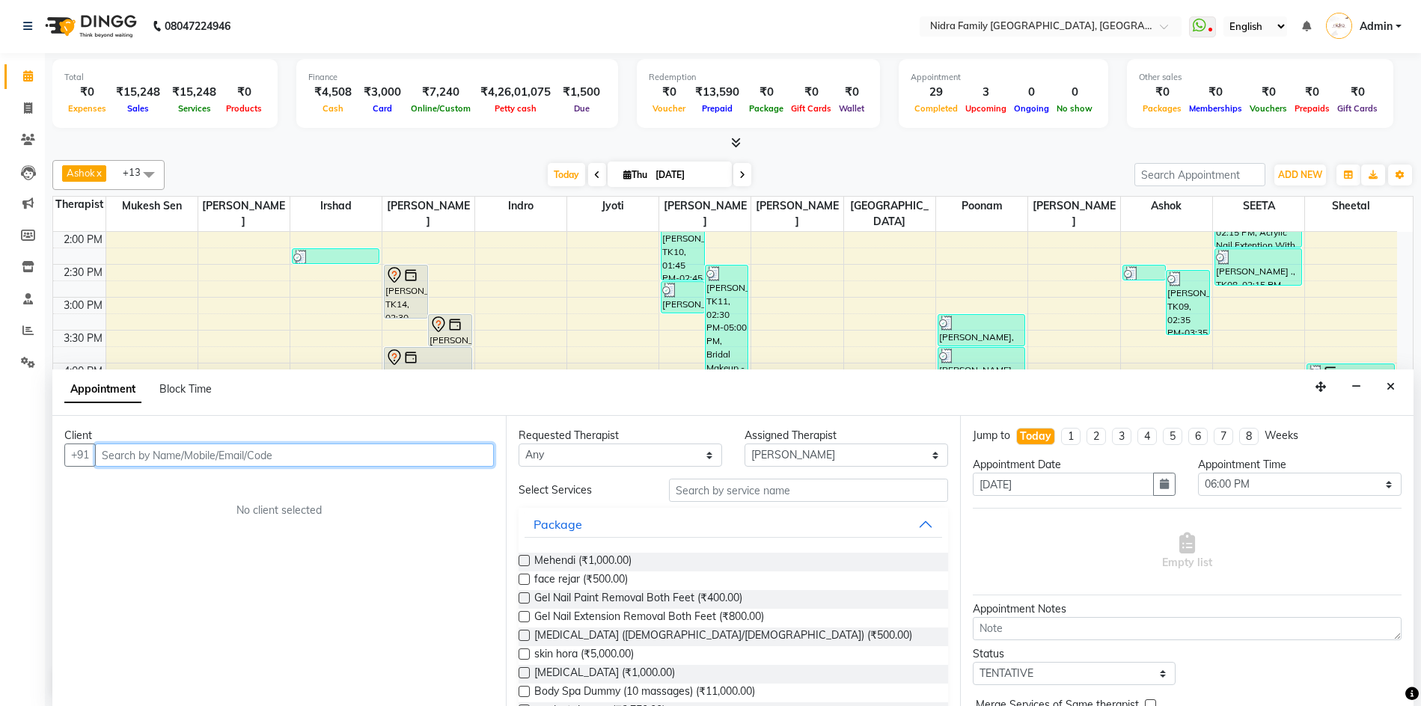
click at [239, 452] on input "text" at bounding box center [294, 455] width 399 height 23
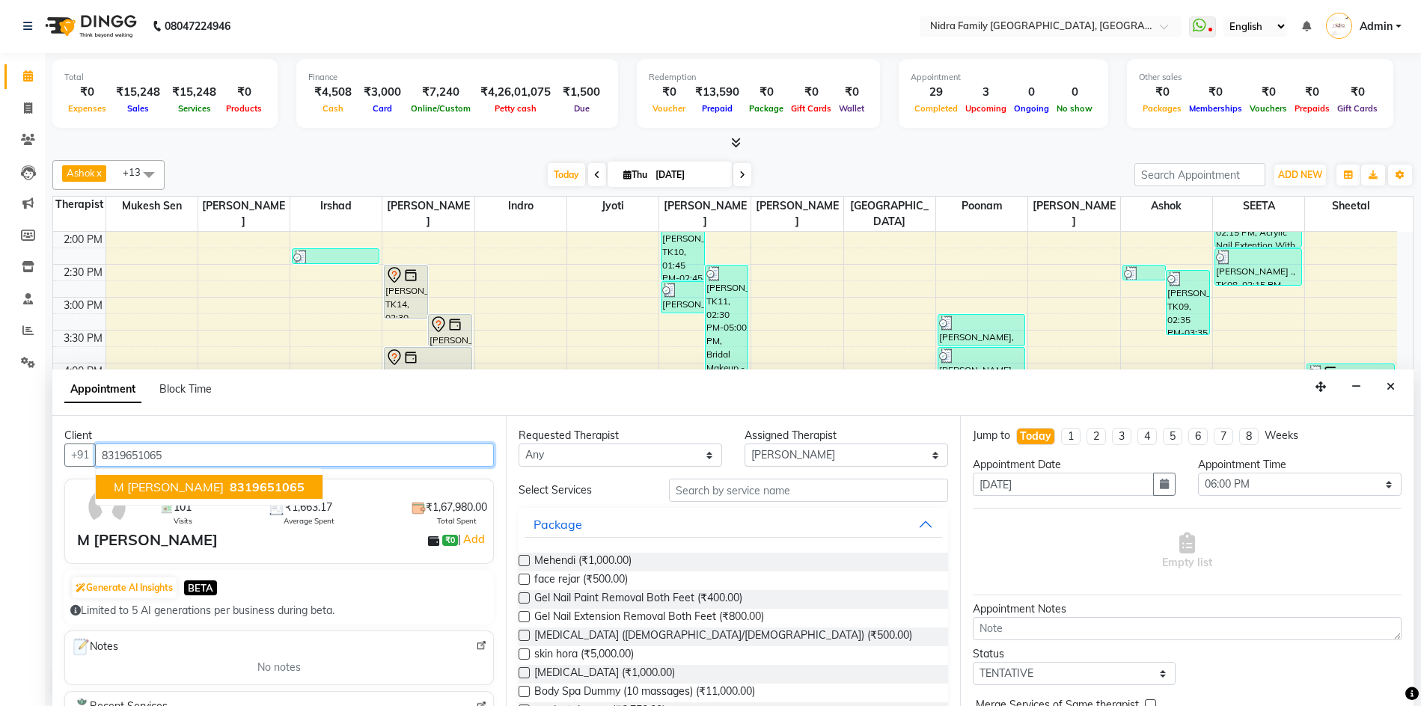
click at [173, 489] on span "M [PERSON_NAME]" at bounding box center [169, 487] width 110 height 15
type input "8319651065"
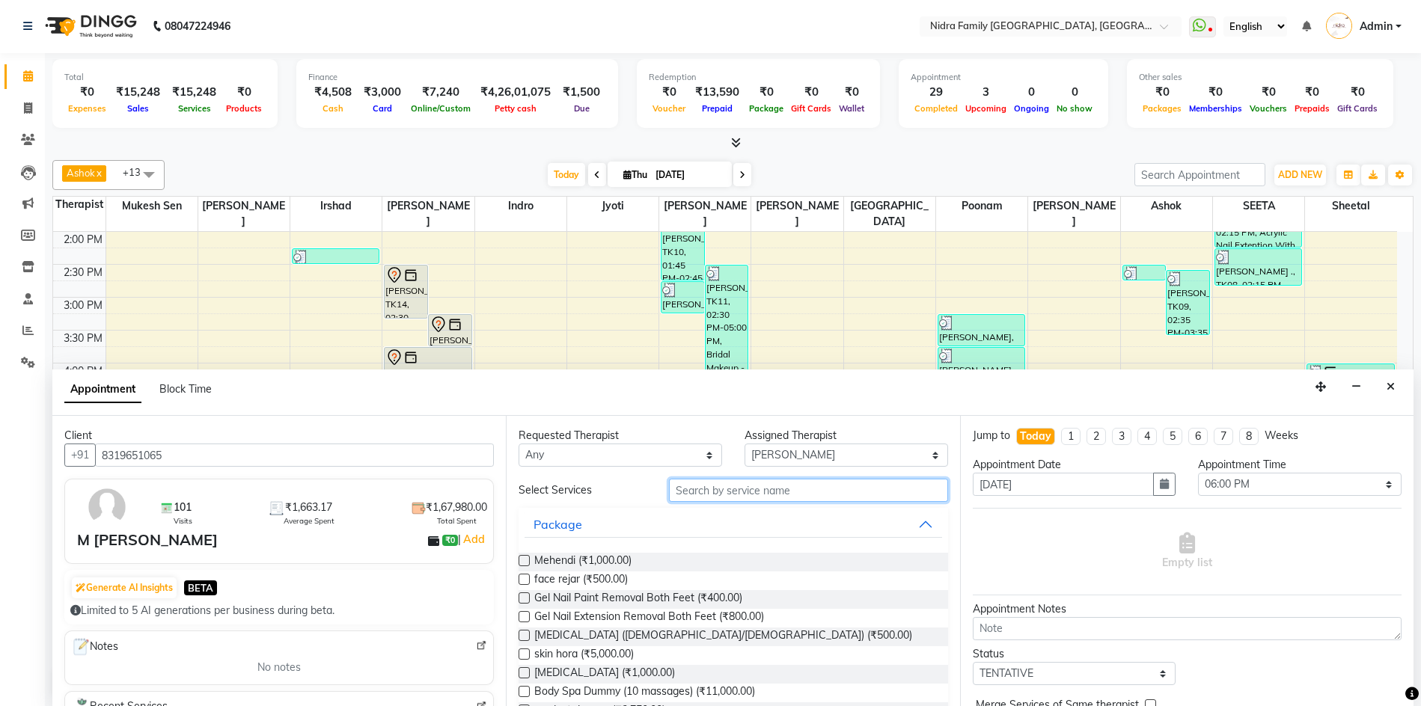
click at [763, 491] on input "text" at bounding box center [808, 490] width 278 height 23
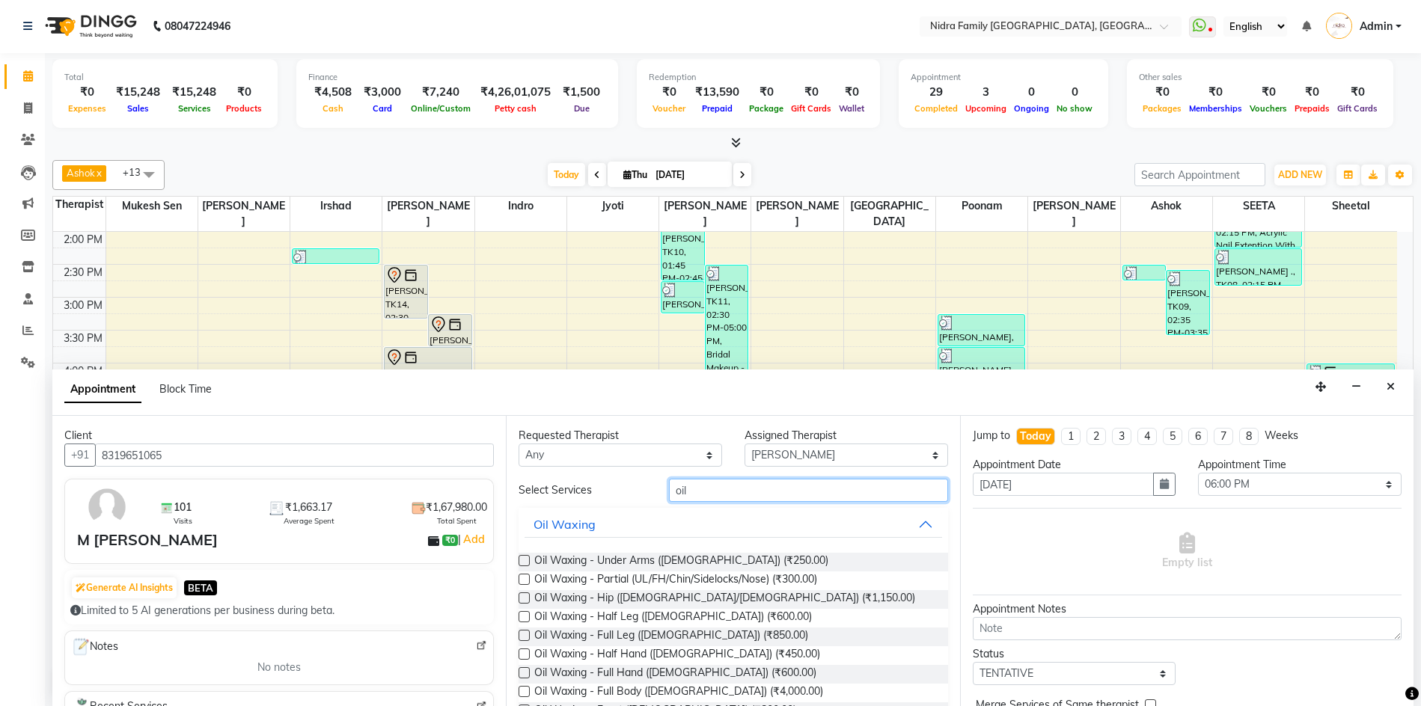
type input "oil"
click at [519, 615] on label at bounding box center [523, 616] width 11 height 11
click at [519, 615] on input "checkbox" at bounding box center [523, 618] width 10 height 10
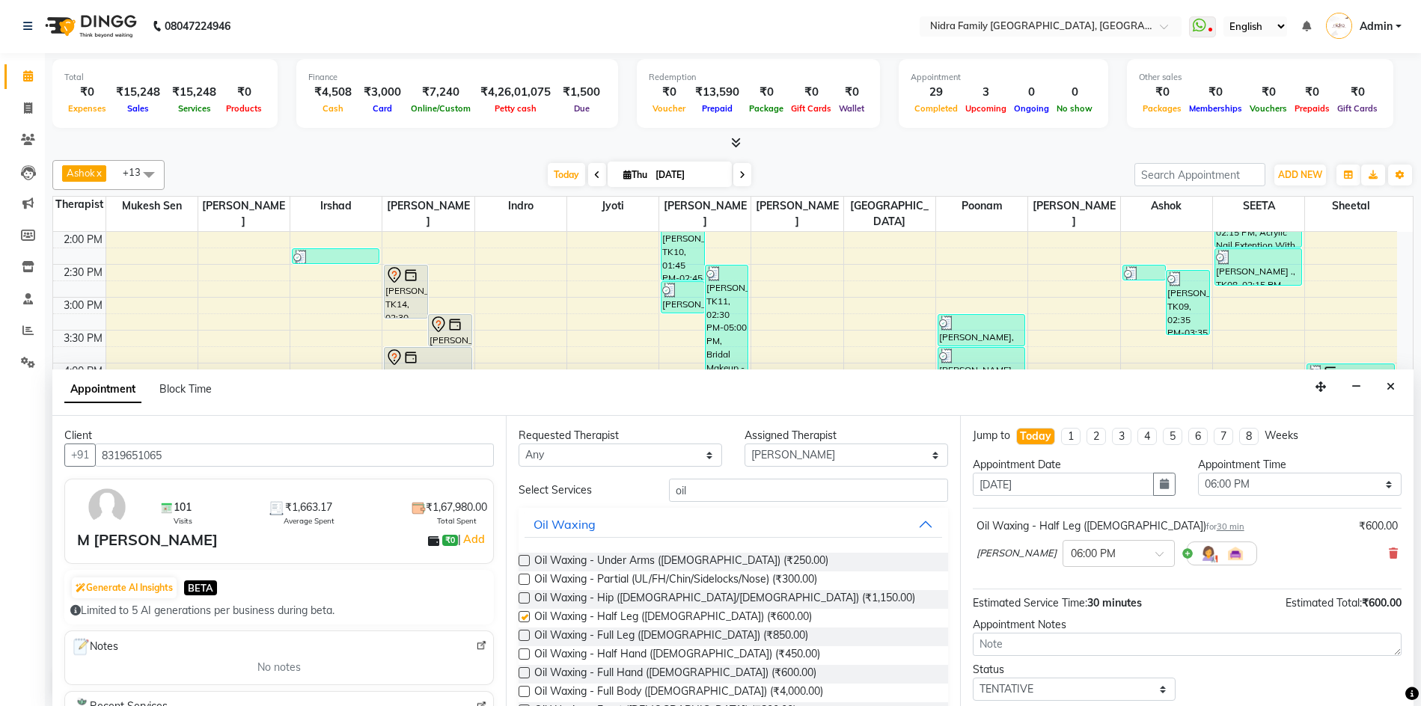
checkbox input "false"
click at [521, 559] on label at bounding box center [523, 560] width 11 height 11
click at [521, 559] on input "checkbox" at bounding box center [523, 562] width 10 height 10
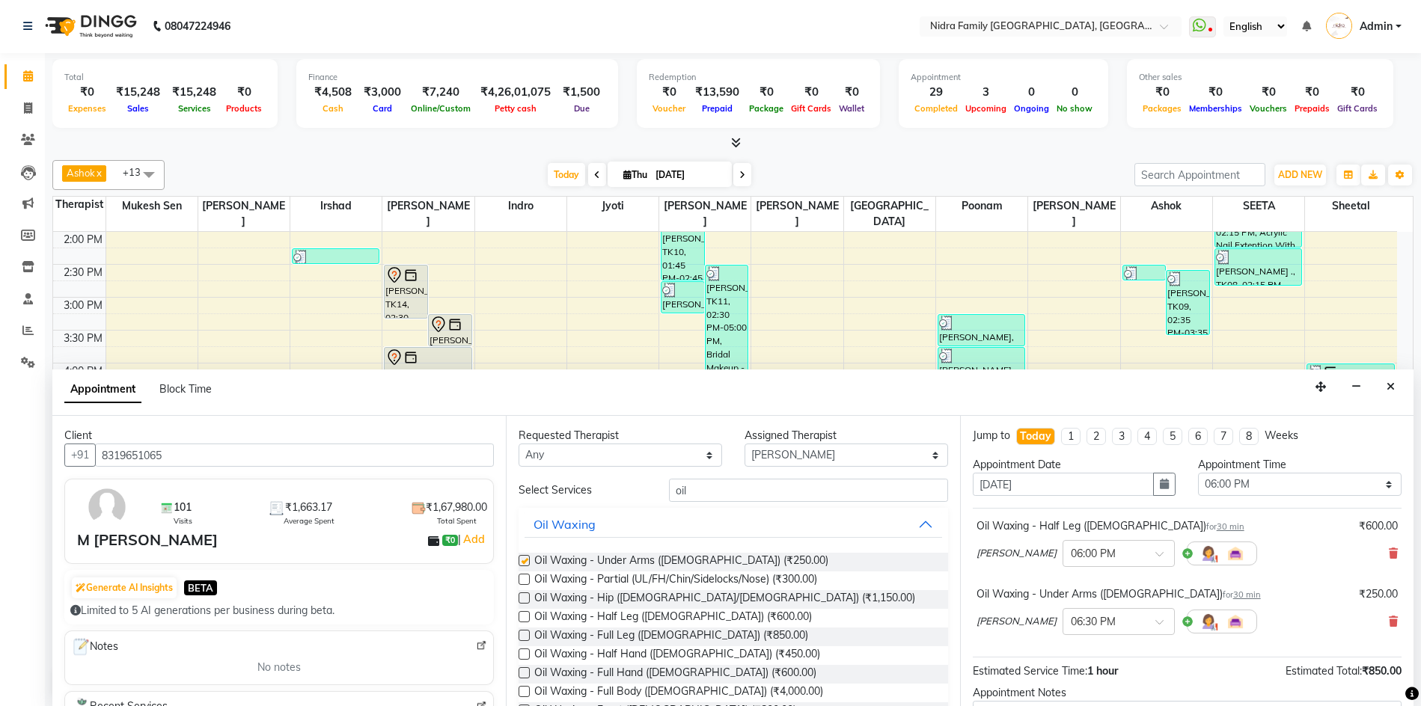
checkbox input "false"
click at [749, 493] on input "oil" at bounding box center [808, 490] width 278 height 23
type input "o"
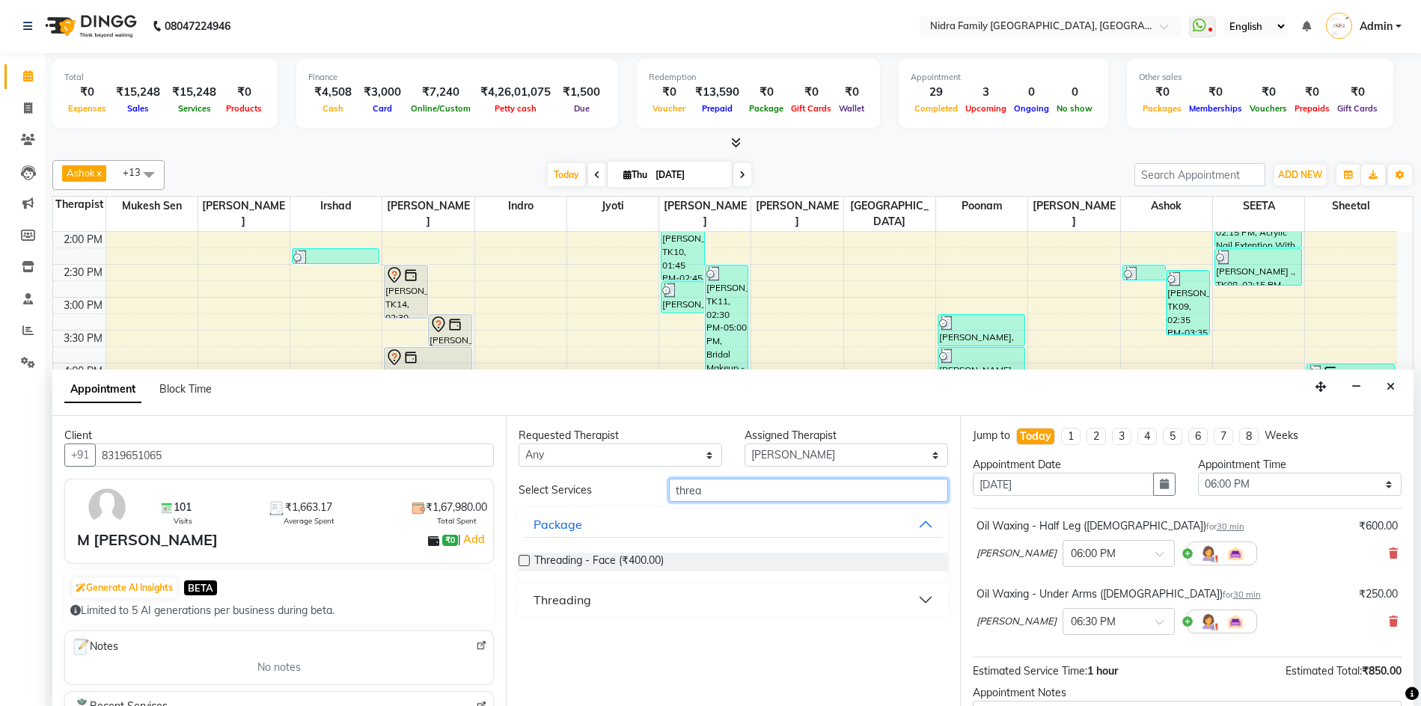
type input "threa"
click at [549, 598] on div "Threading" at bounding box center [562, 600] width 58 height 18
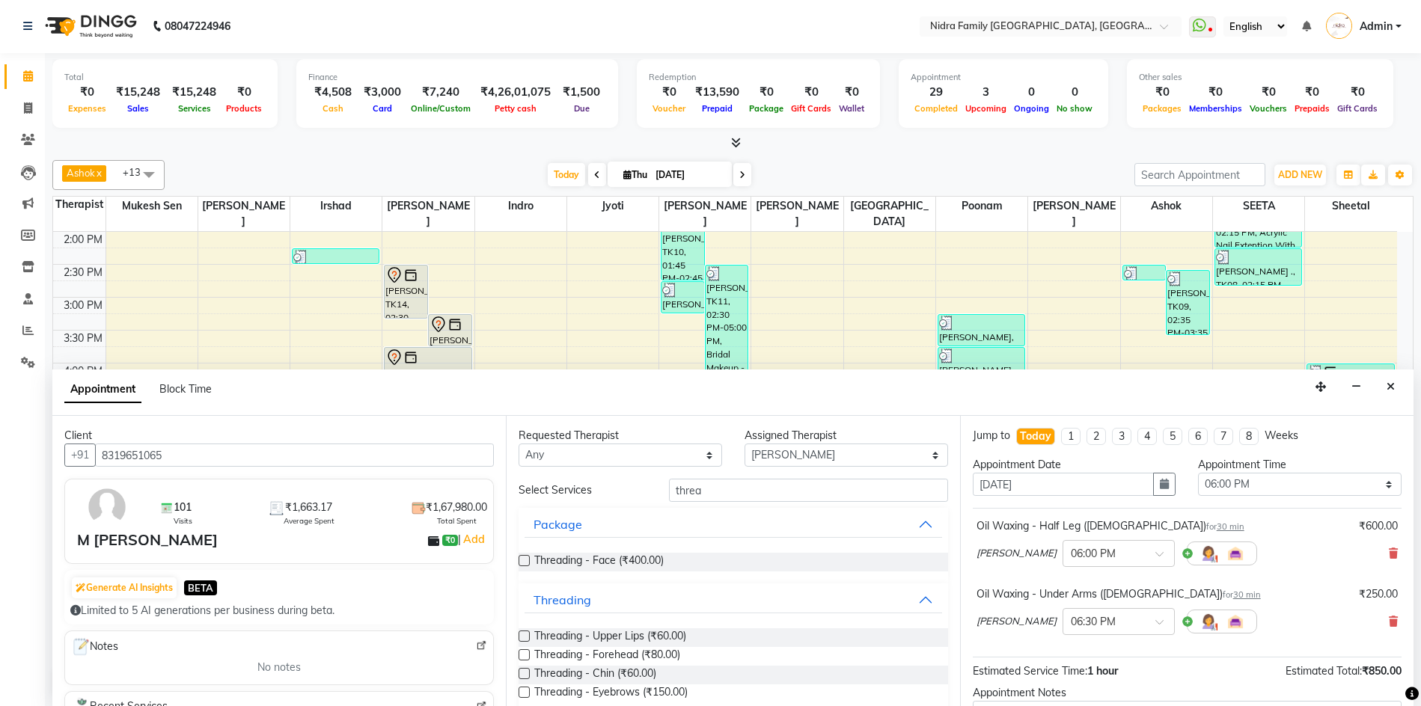
click at [524, 693] on label at bounding box center [523, 692] width 11 height 11
click at [524, 693] on input "checkbox" at bounding box center [523, 694] width 10 height 10
checkbox input "false"
click at [523, 657] on label at bounding box center [523, 654] width 11 height 11
click at [523, 657] on input "checkbox" at bounding box center [523, 657] width 10 height 10
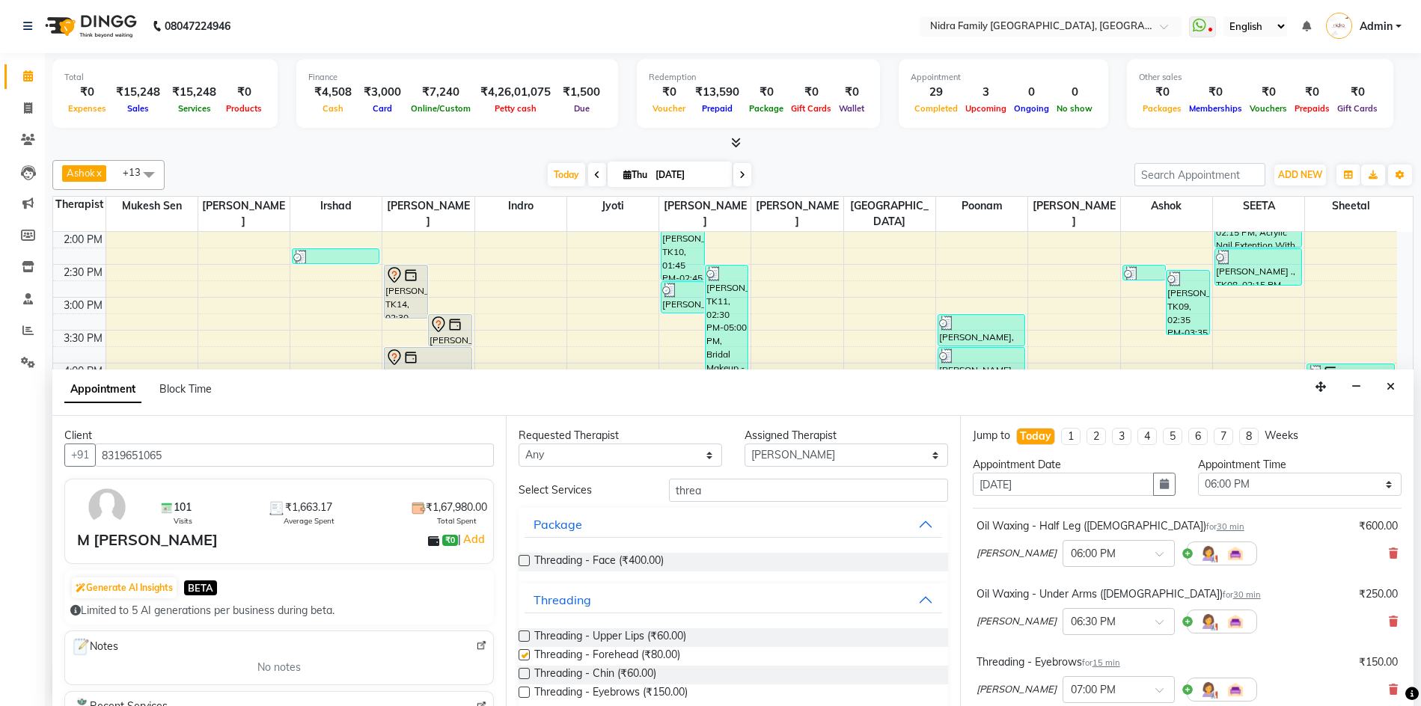
checkbox input "false"
click at [826, 452] on select "Select [PERSON_NAME] [PERSON_NAME] [PERSON_NAME] [PERSON_NAME] [PERSON_NAME] Jy…" at bounding box center [845, 455] width 203 height 23
select select "37590"
click at [744, 444] on select "Select [PERSON_NAME] [PERSON_NAME] [PERSON_NAME] [PERSON_NAME] [PERSON_NAME] Jy…" at bounding box center [845, 455] width 203 height 23
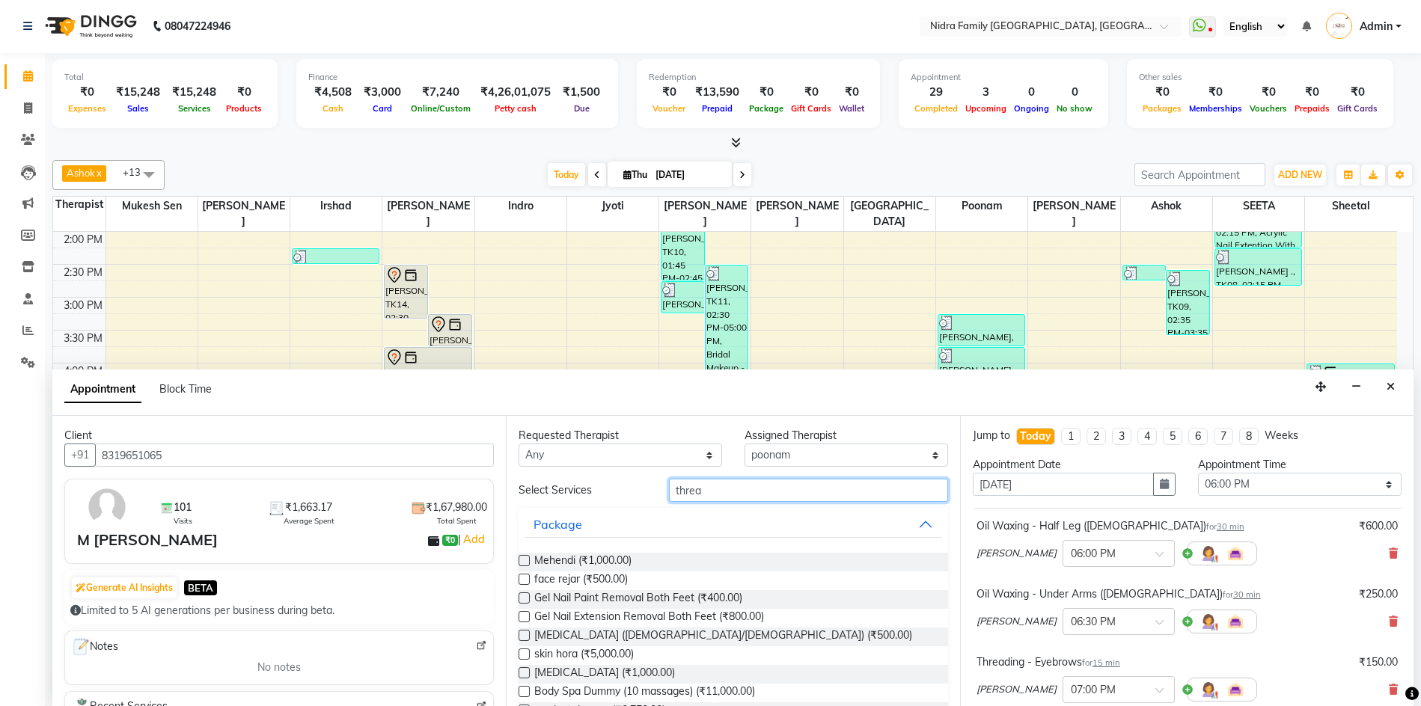
click at [762, 493] on input "threa" at bounding box center [808, 490] width 278 height 23
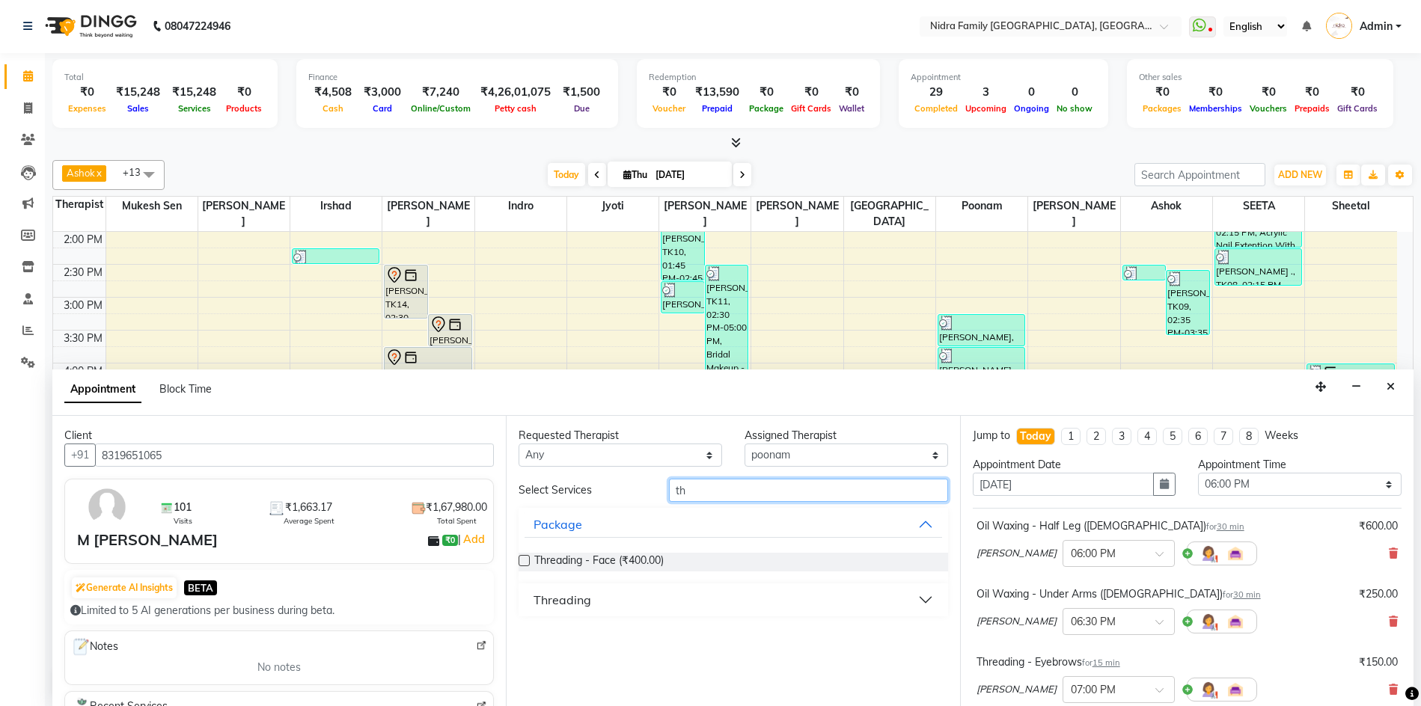
type input "t"
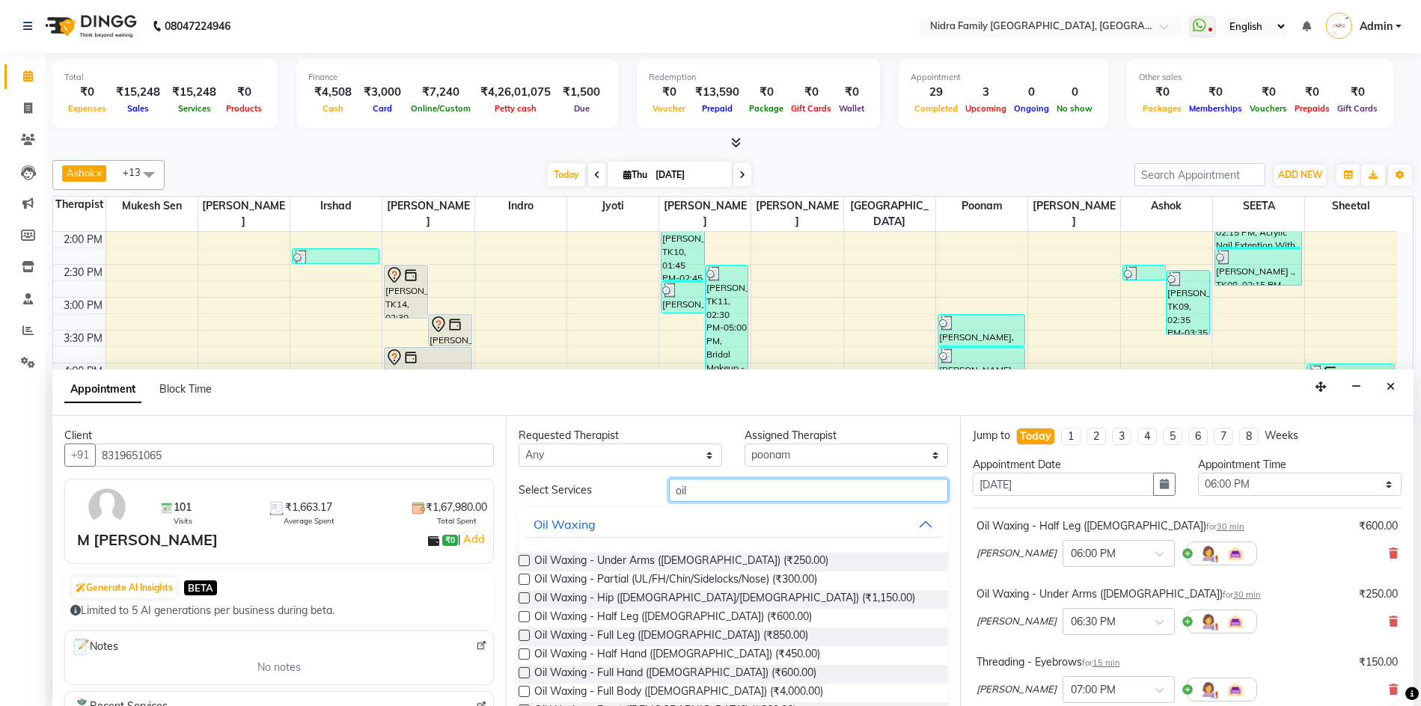
type input "oil"
click at [524, 673] on label at bounding box center [523, 672] width 11 height 11
click at [524, 673] on input "checkbox" at bounding box center [523, 675] width 10 height 10
checkbox input "false"
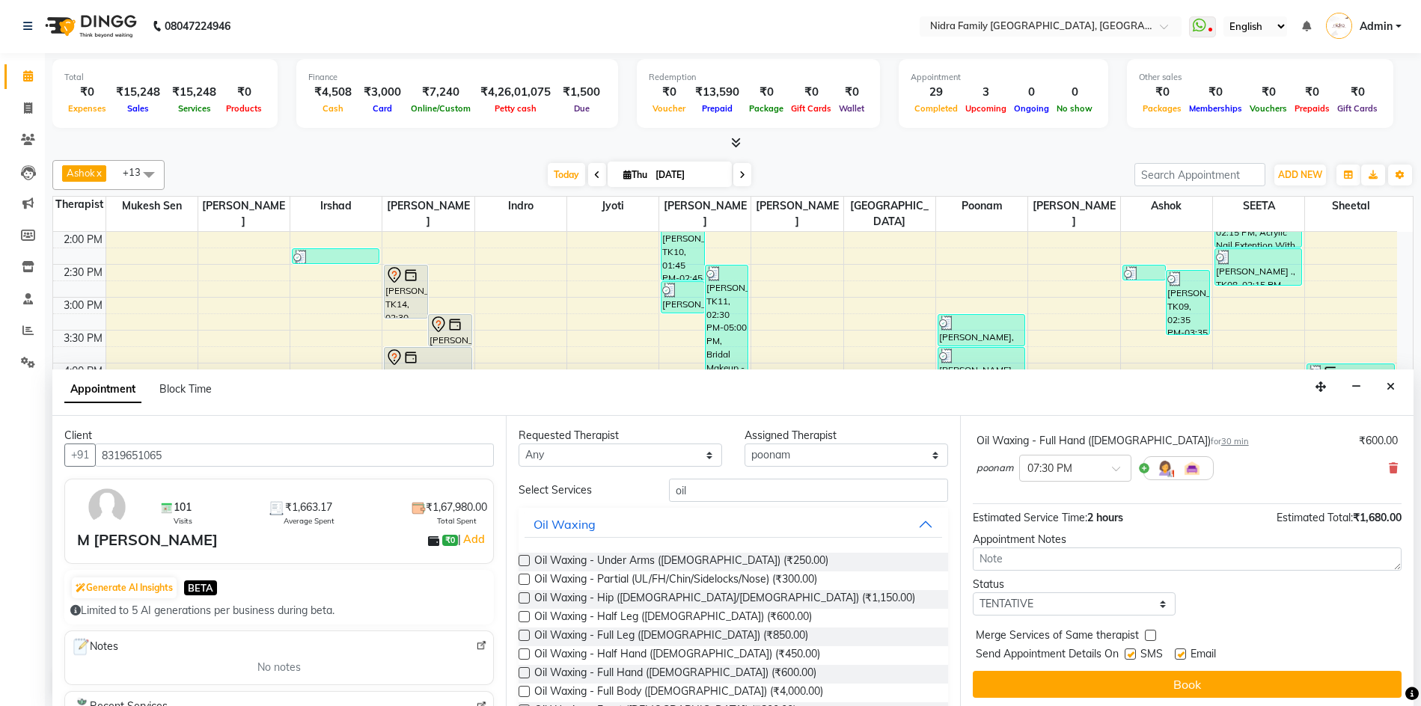
scroll to position [361, 0]
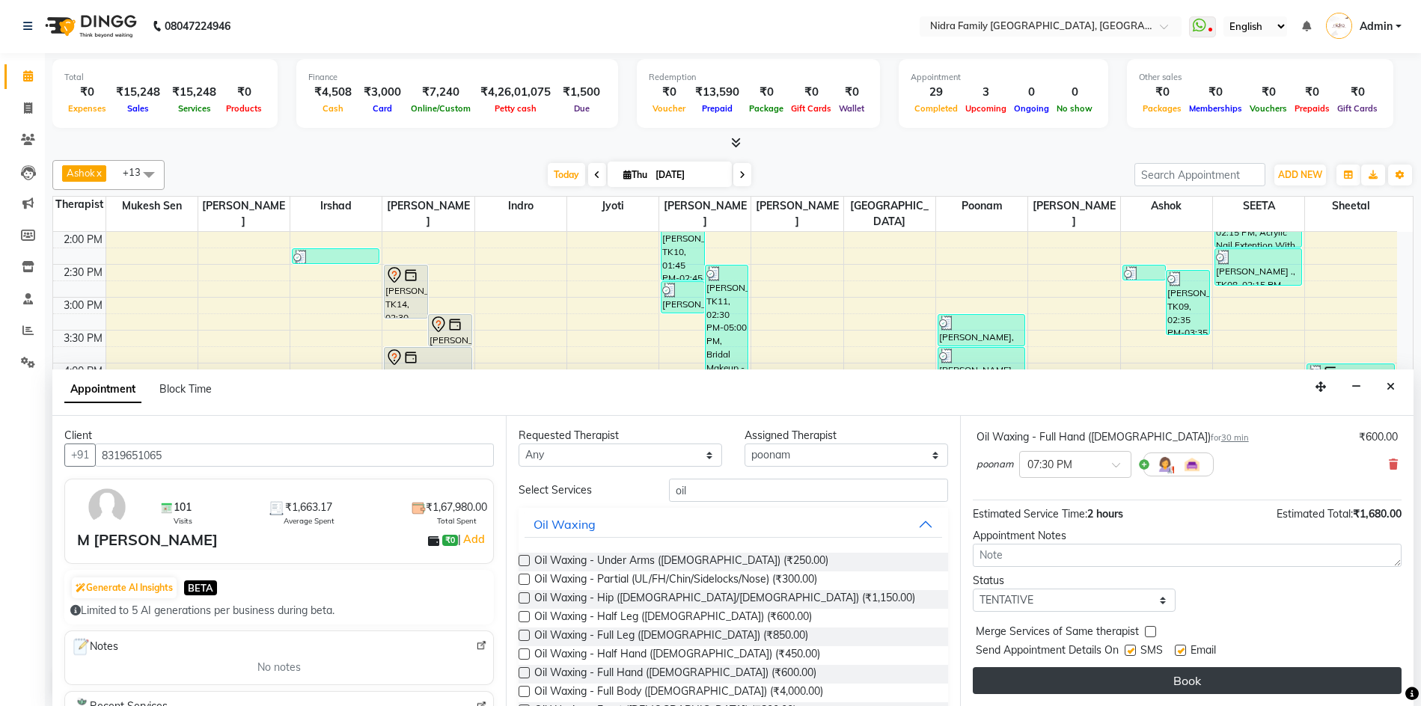
click at [1205, 675] on button "Book" at bounding box center [1187, 680] width 429 height 27
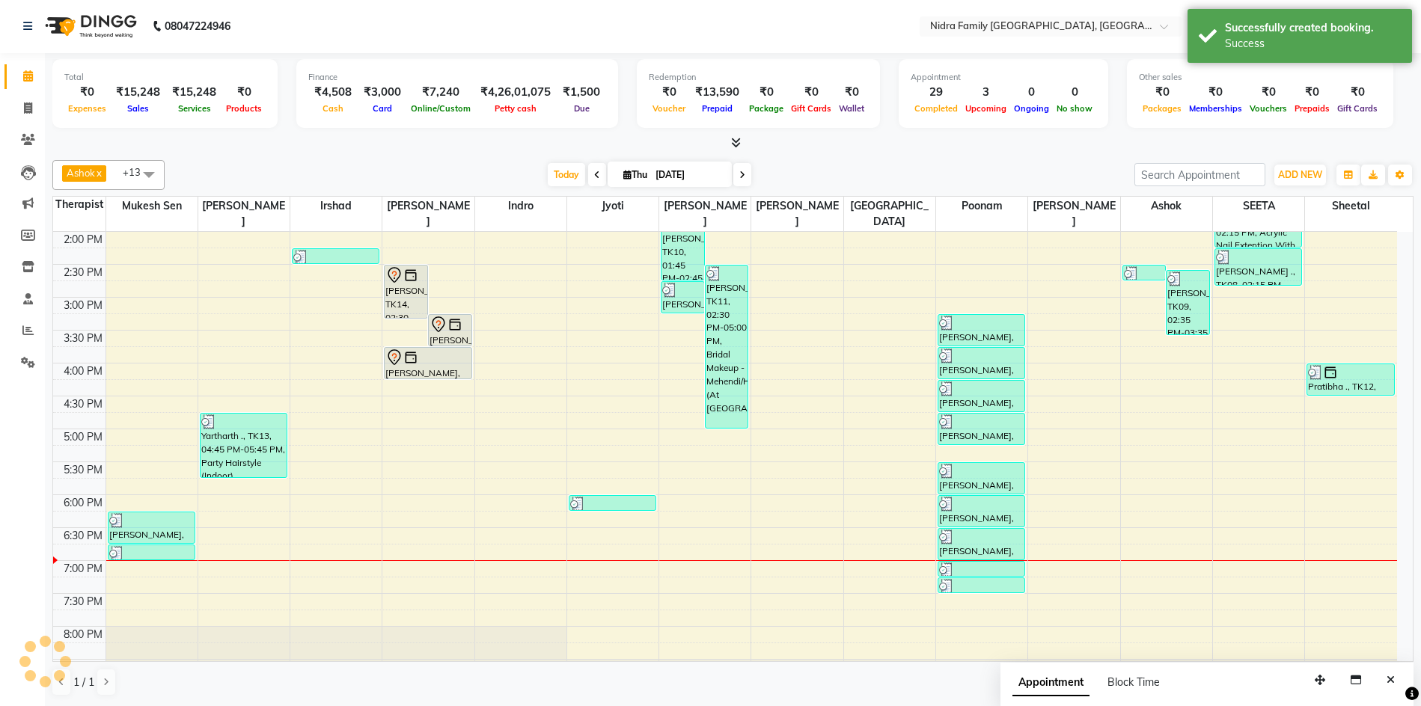
scroll to position [0, 0]
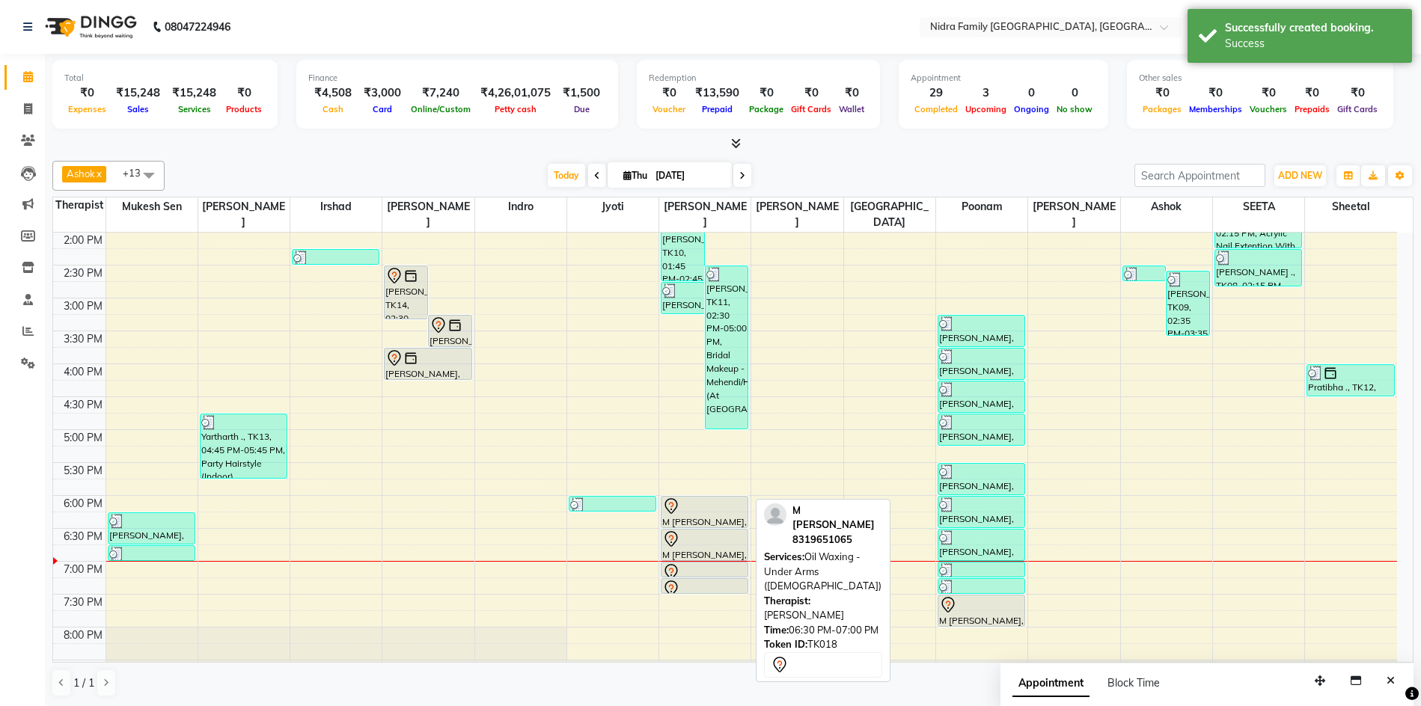
click at [711, 556] on div "M [PERSON_NAME], TK18, 06:30 PM-07:00 PM, Oil Waxing - Under Arms ([DEMOGRAPHIC…" at bounding box center [704, 545] width 86 height 31
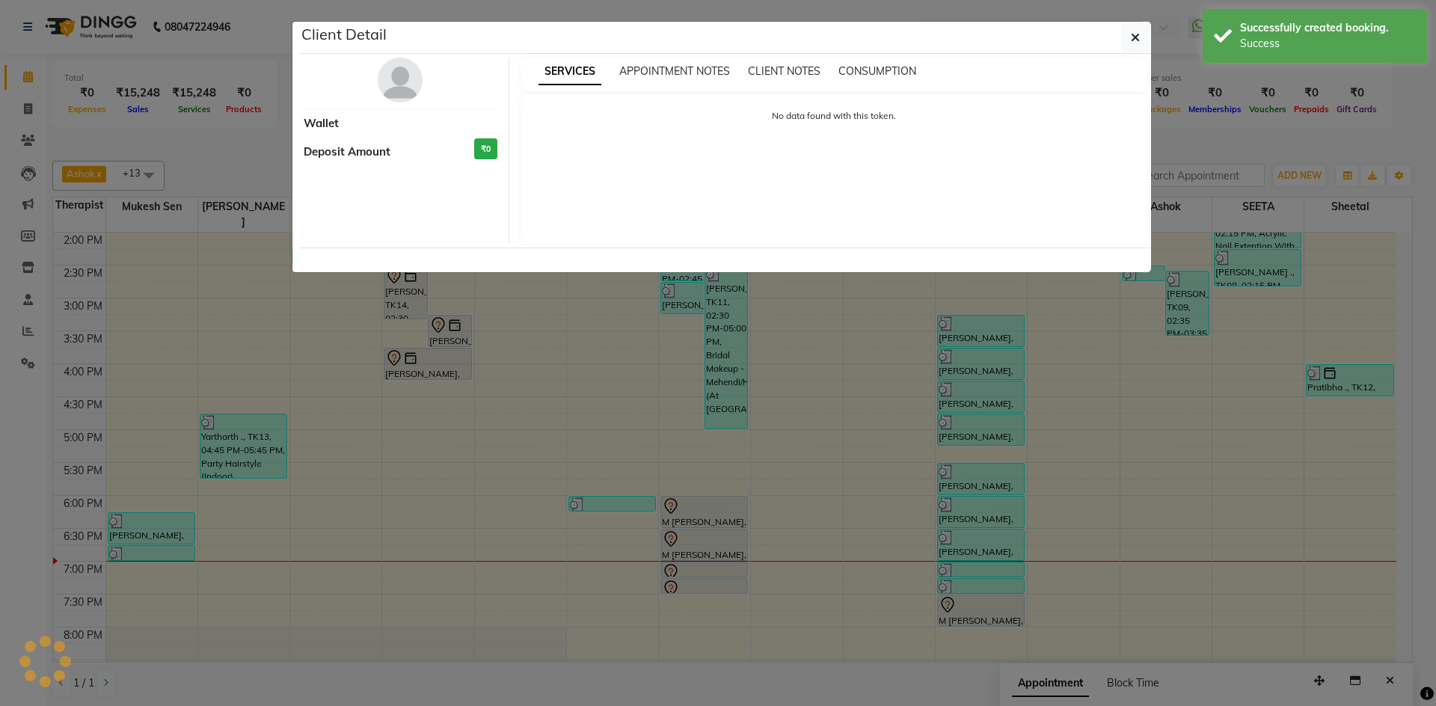
select select "7"
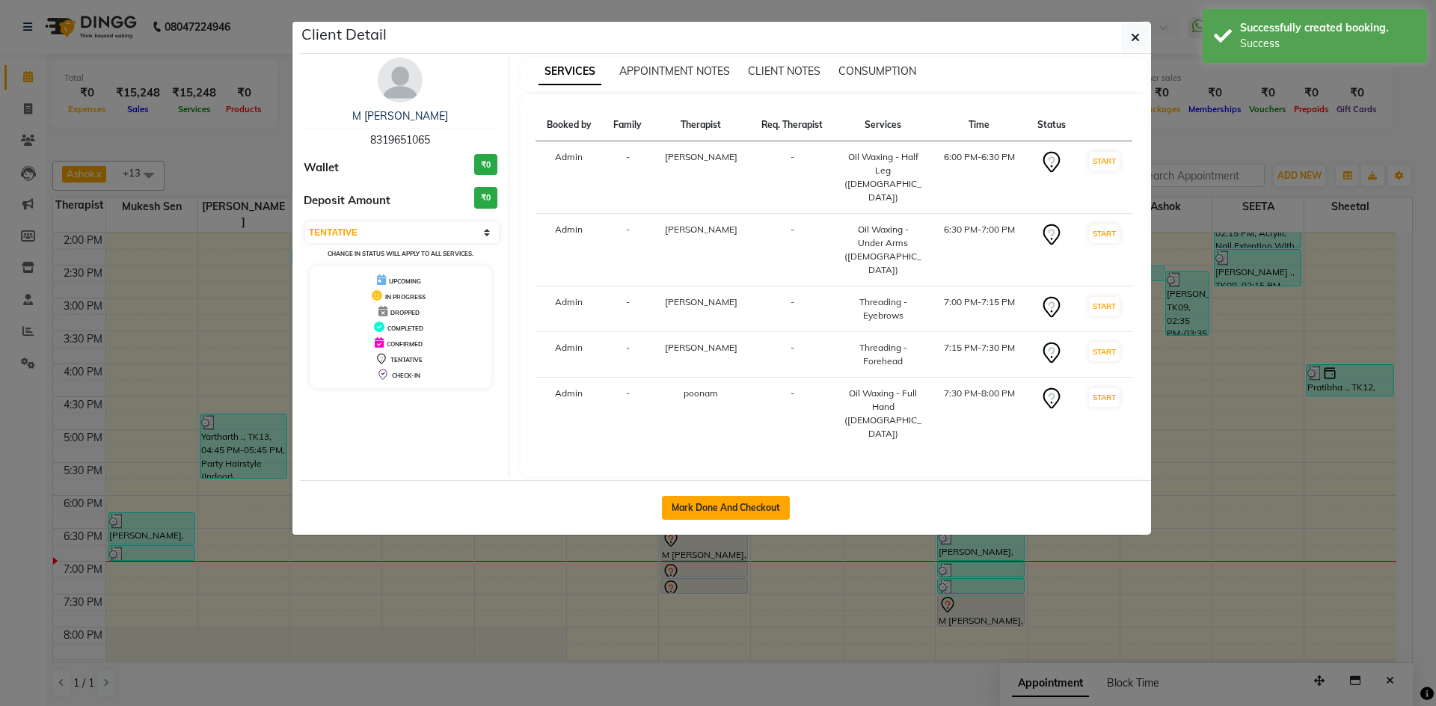
click at [747, 496] on button "Mark Done And Checkout" at bounding box center [726, 508] width 128 height 24
select select "service"
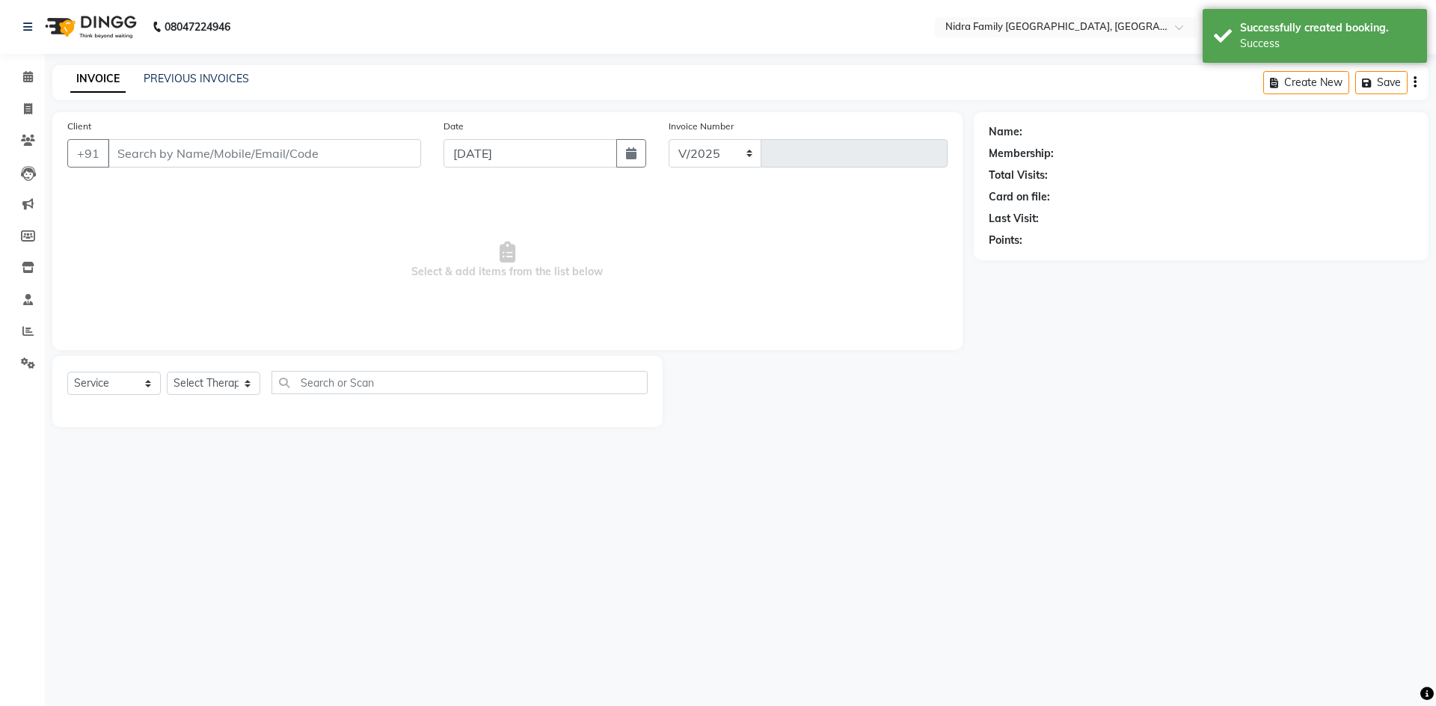
select select "591"
type input "3866"
type input "8319651065"
select select "37590"
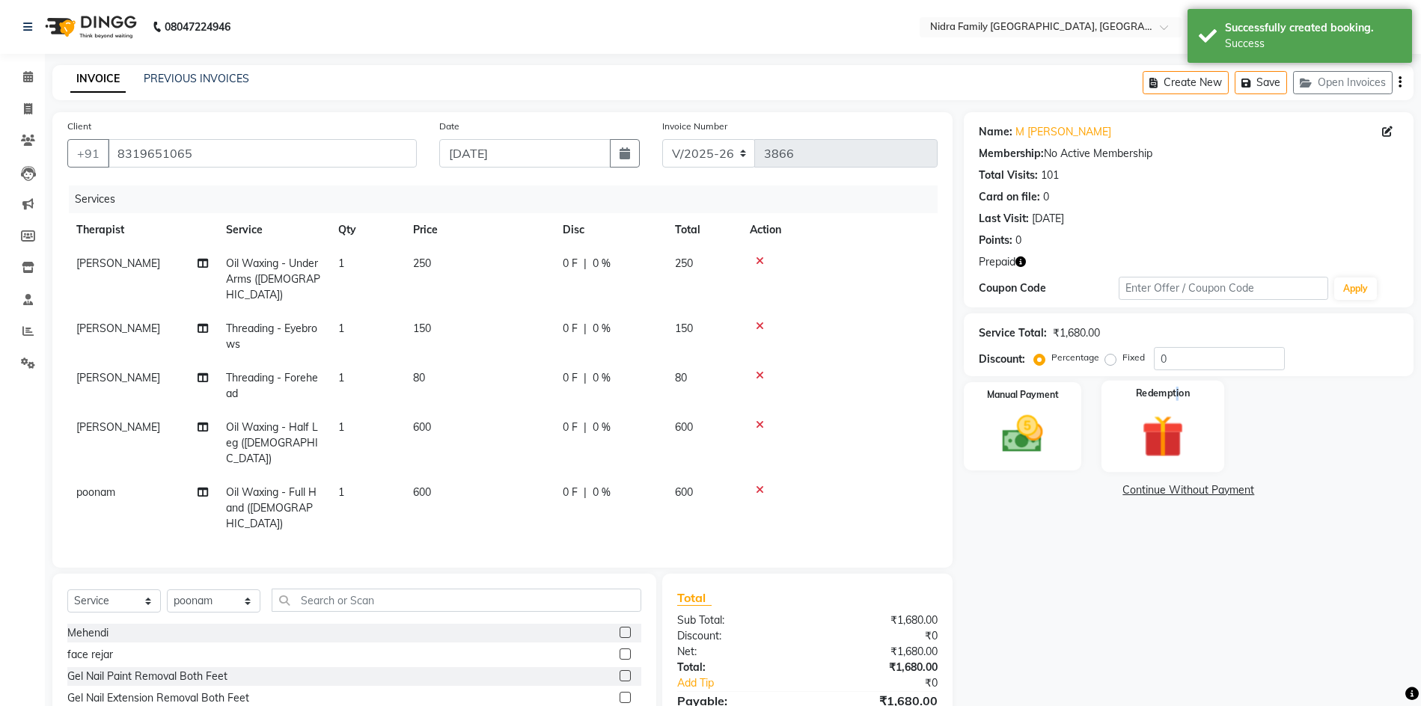
click at [1177, 396] on label "Redemption" at bounding box center [1163, 394] width 54 height 14
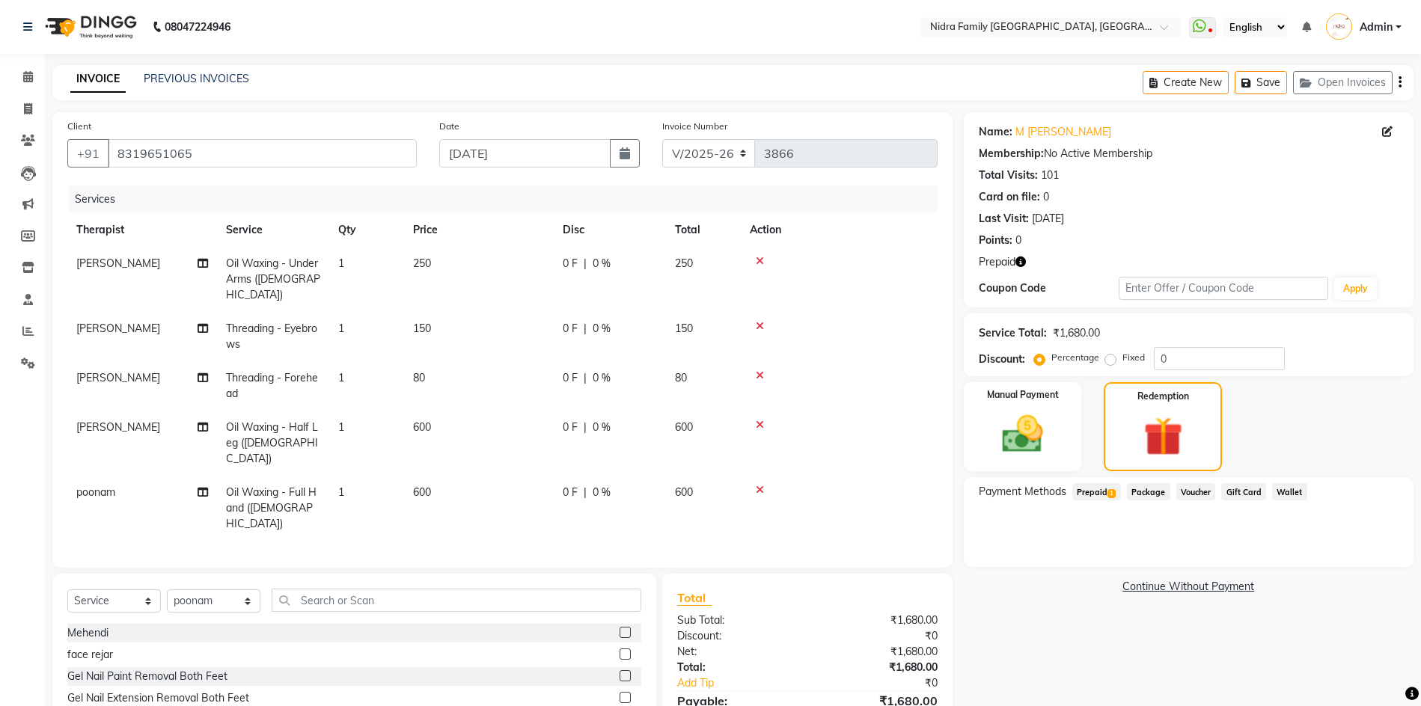
click at [1086, 496] on span "Prepaid 1" at bounding box center [1096, 491] width 49 height 17
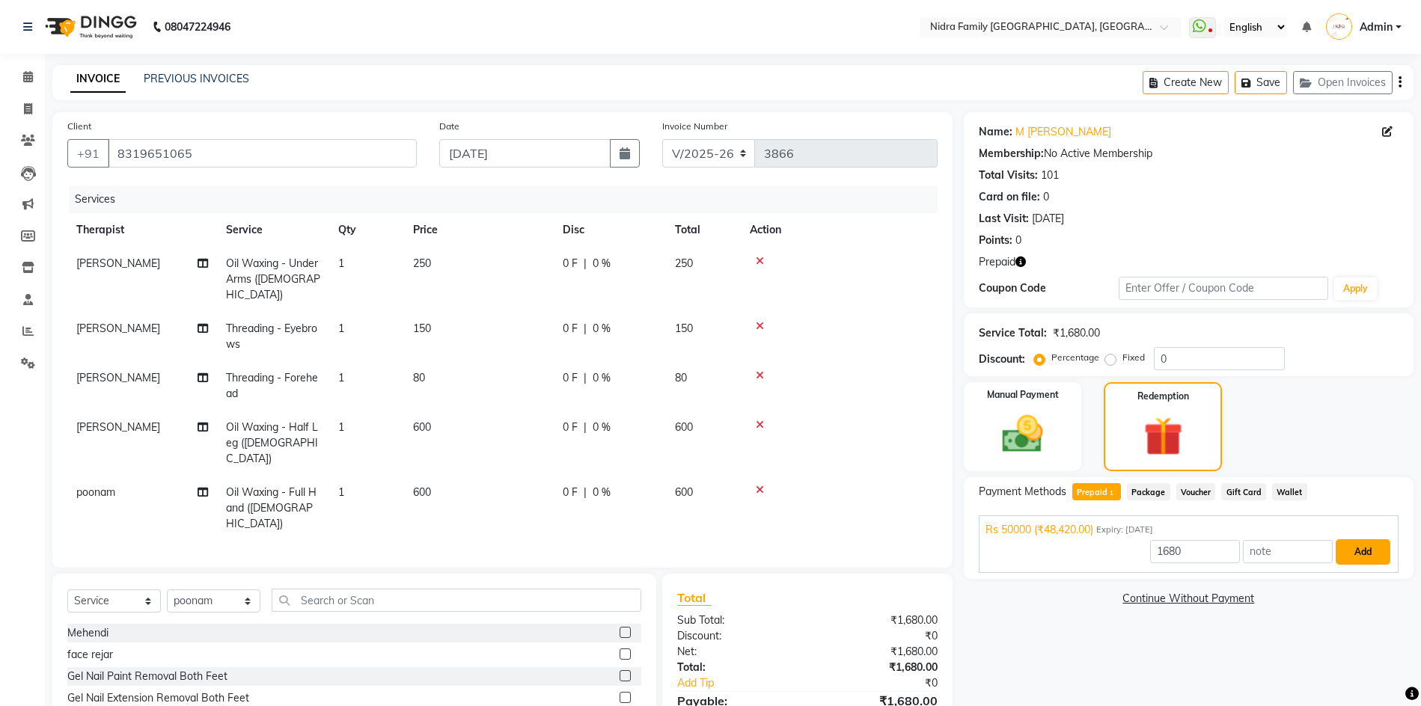
click at [1362, 551] on button "Add" at bounding box center [1362, 551] width 55 height 25
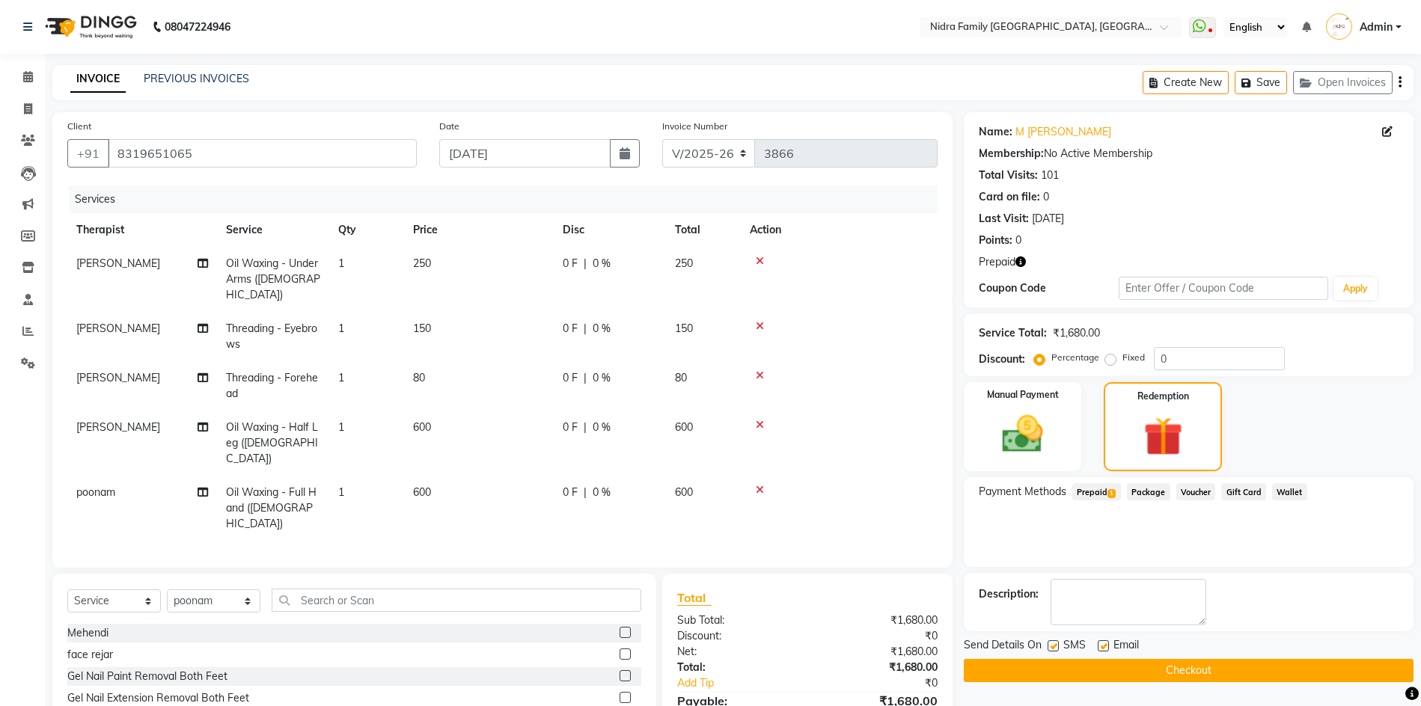
drag, startPoint x: 1420, startPoint y: 482, endPoint x: 1434, endPoint y: 544, distance: 63.7
click at [1421, 544] on html "08047224946 Select Location × Nidra Family Salon & Academy, Gayatri Nagar Whats…" at bounding box center [710, 353] width 1421 height 706
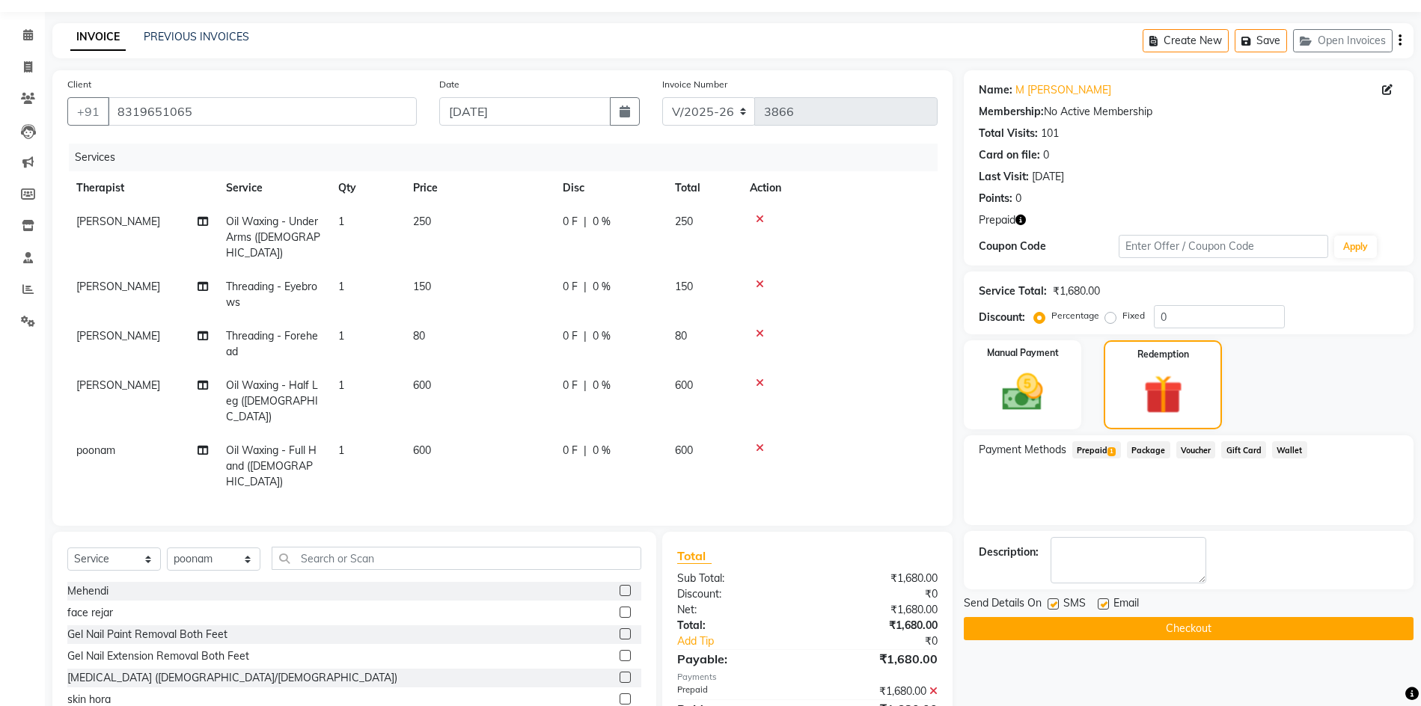
click at [1180, 627] on button "Checkout" at bounding box center [1189, 628] width 450 height 23
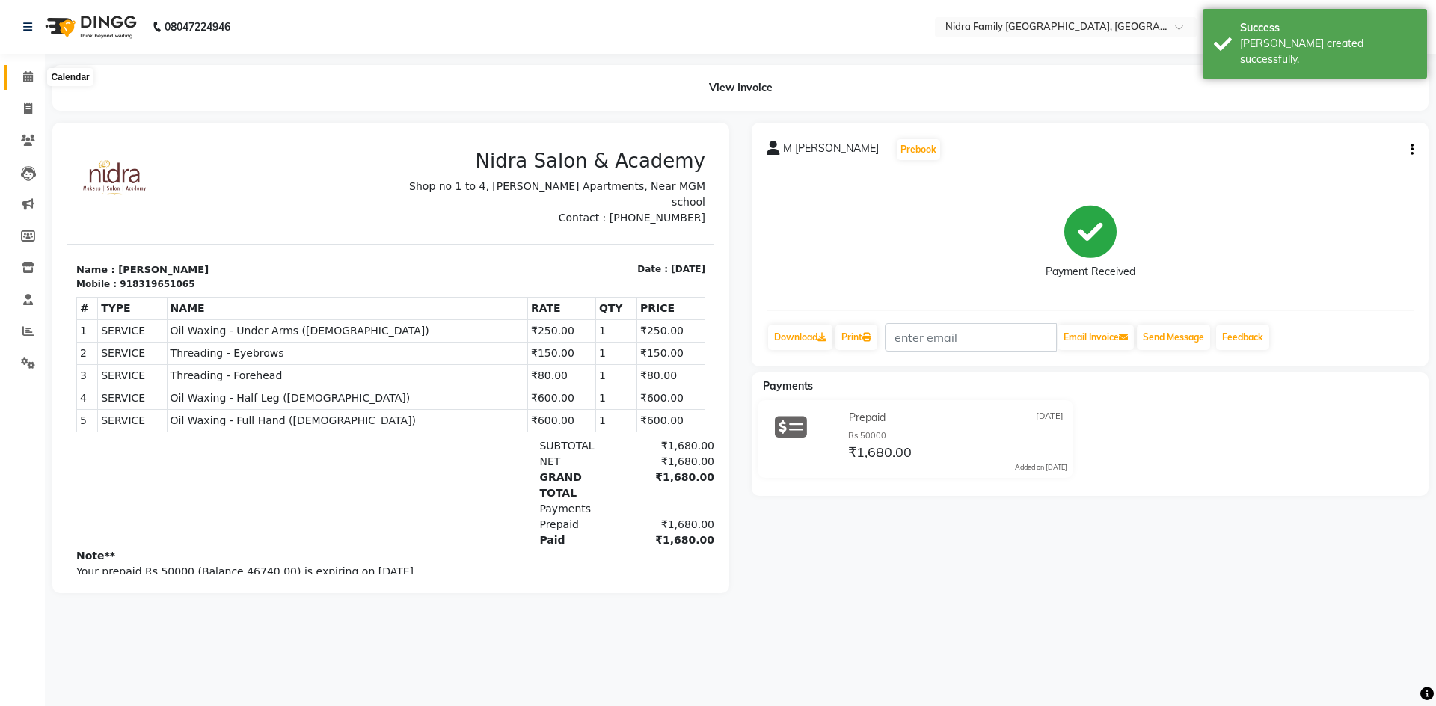
click at [19, 70] on span at bounding box center [28, 77] width 26 height 17
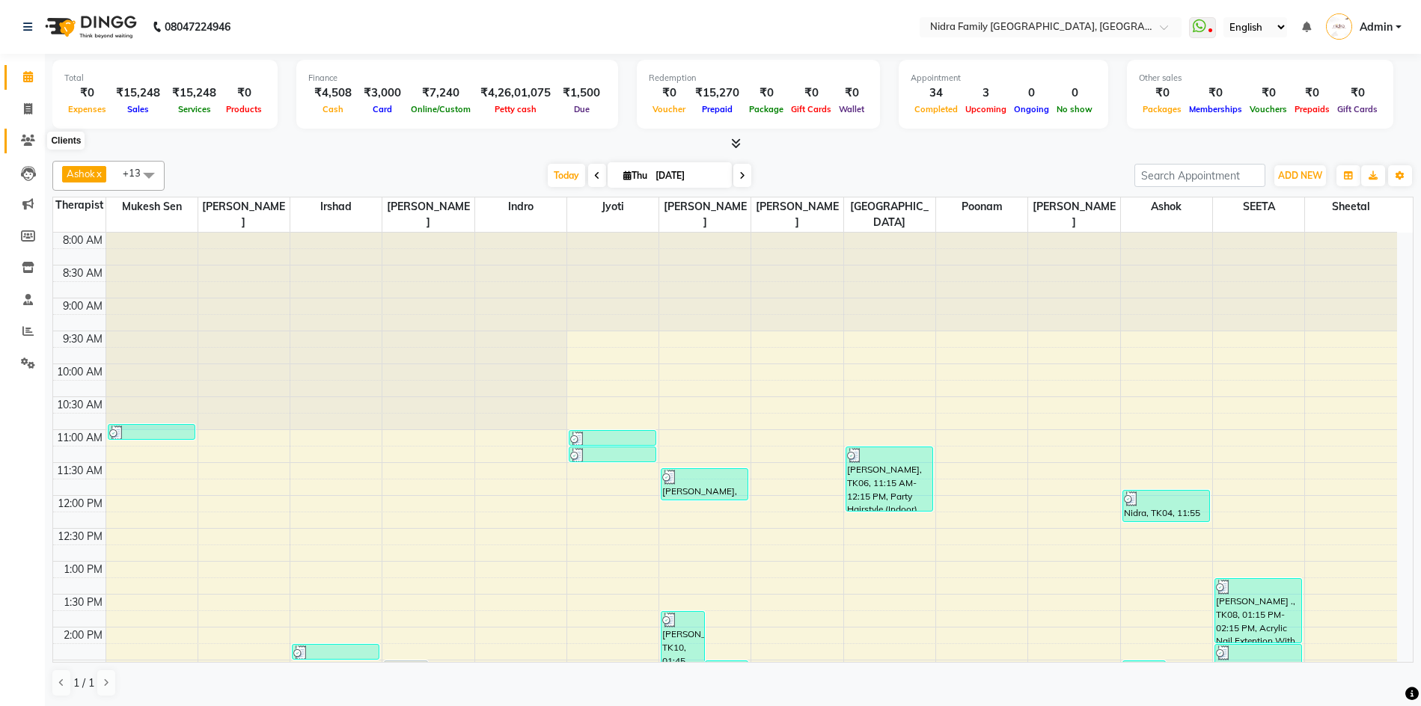
click at [23, 140] on icon at bounding box center [28, 140] width 14 height 11
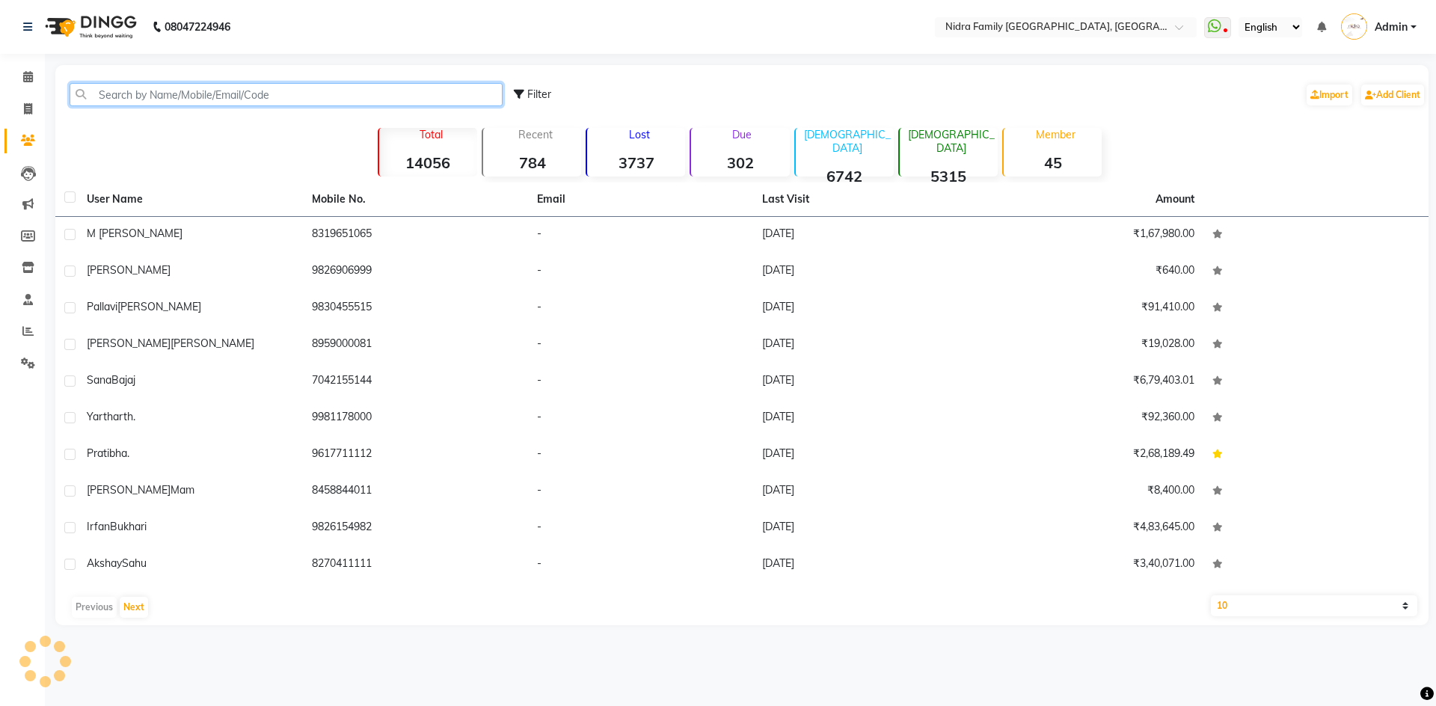
click at [218, 89] on input "text" at bounding box center [286, 94] width 433 height 23
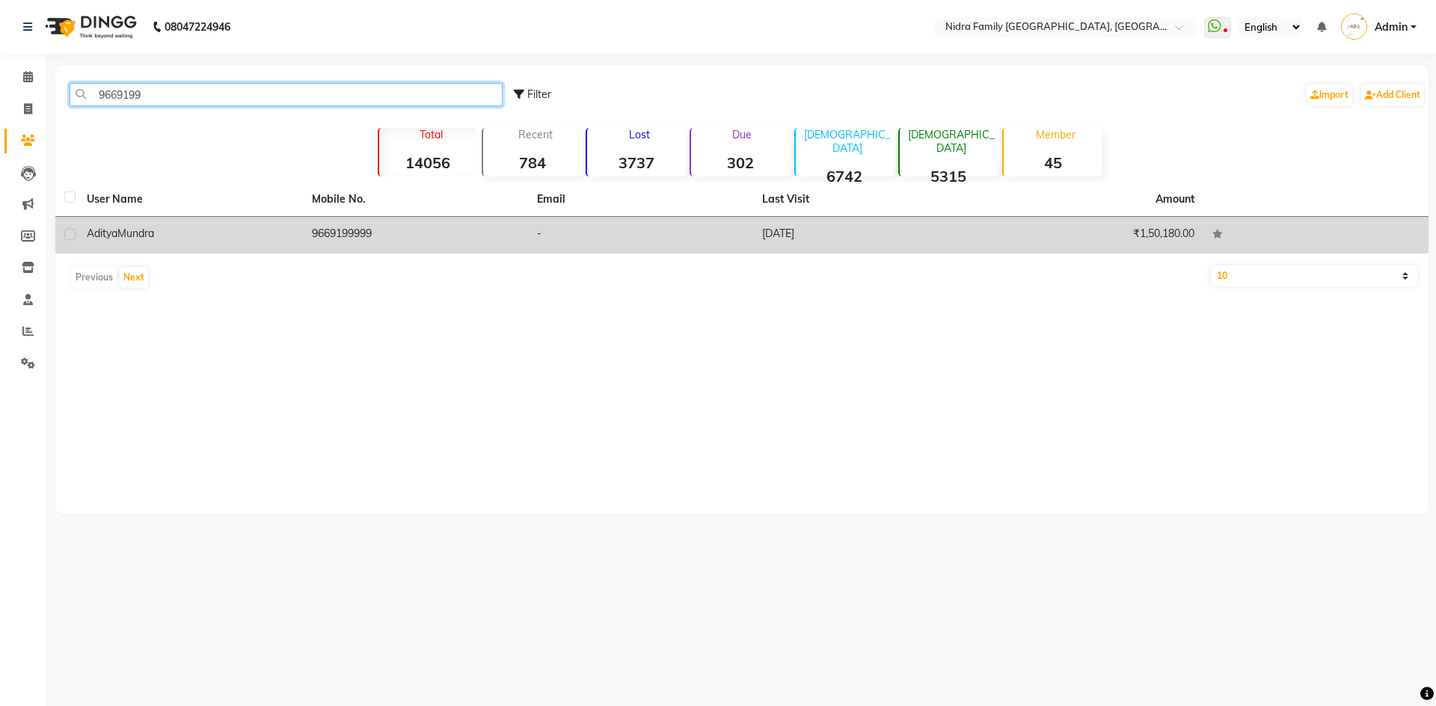
type input "9669199"
click at [126, 236] on span "Mundra" at bounding box center [135, 233] width 37 height 13
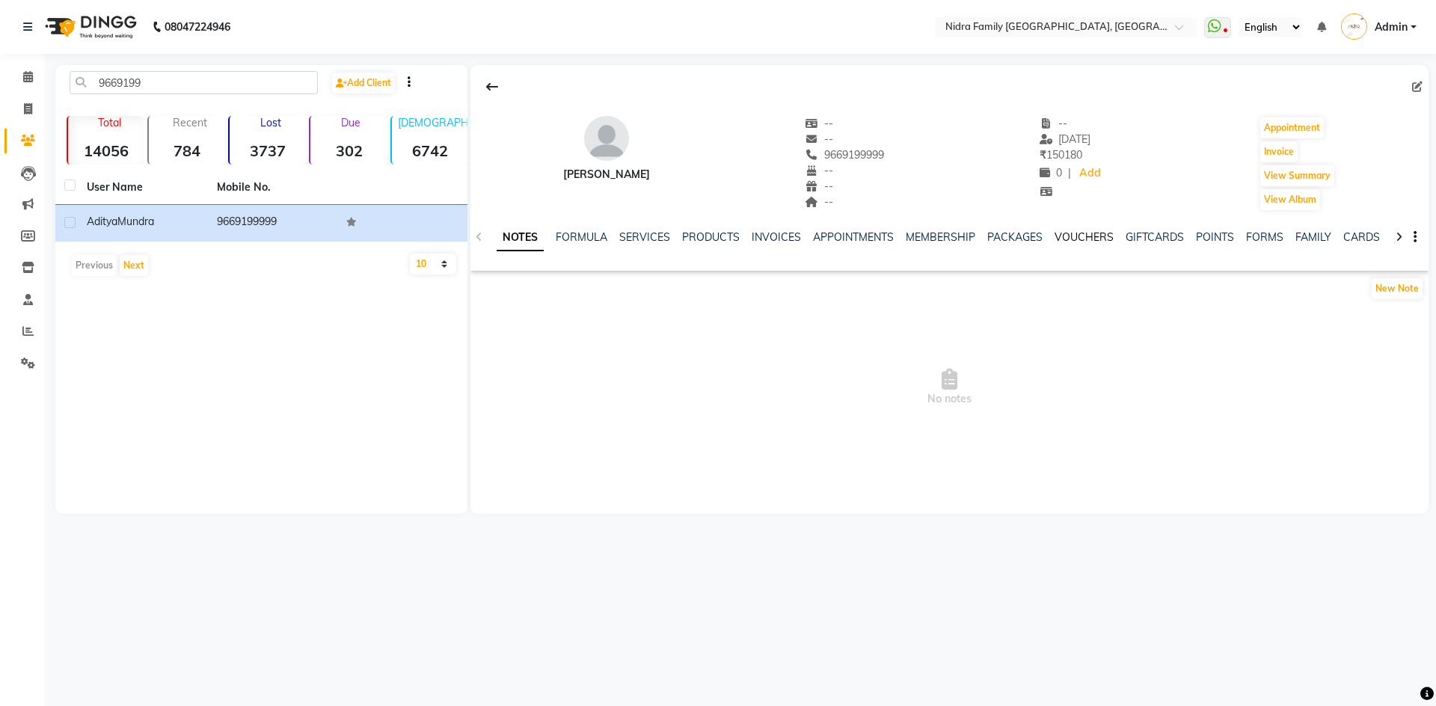
click at [1076, 234] on link "VOUCHERS" at bounding box center [1084, 236] width 59 height 13
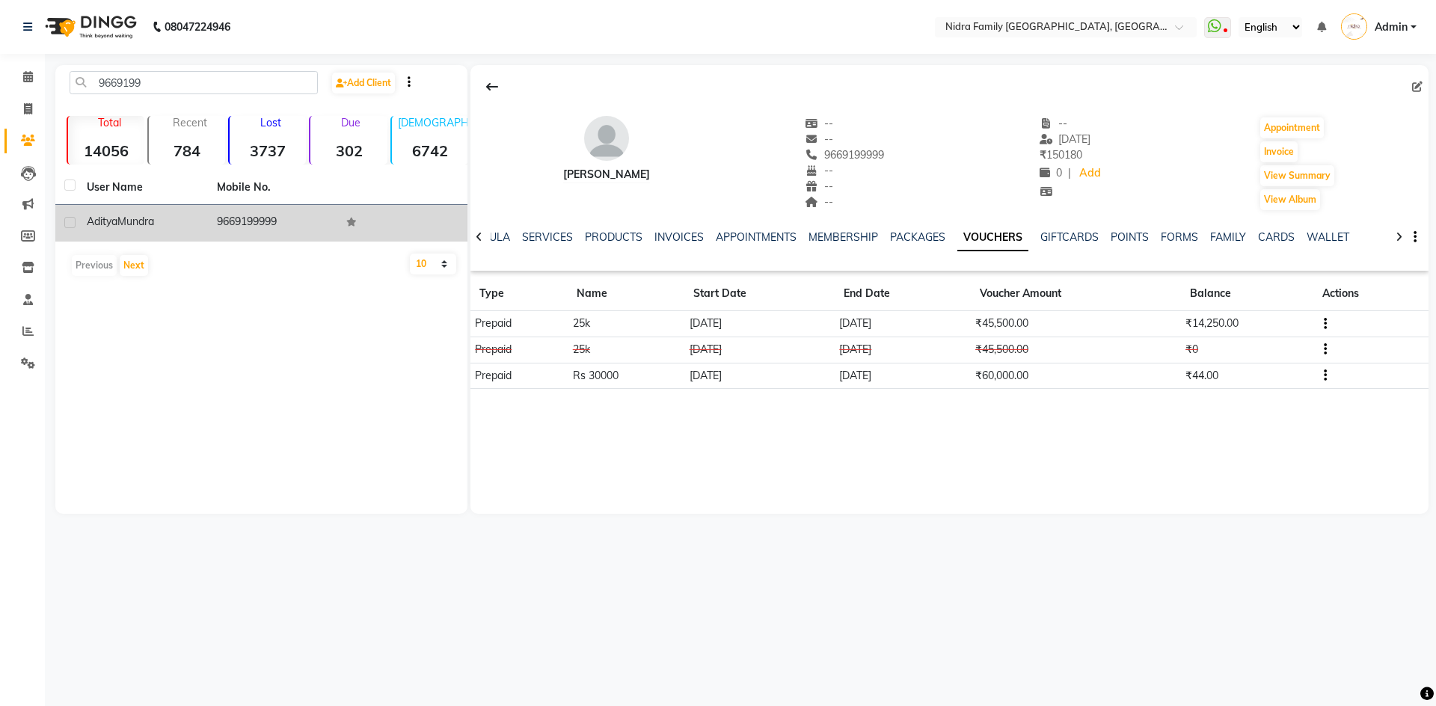
drag, startPoint x: 213, startPoint y: 218, endPoint x: 269, endPoint y: 223, distance: 55.5
click at [269, 223] on td "9669199999" at bounding box center [273, 223] width 130 height 37
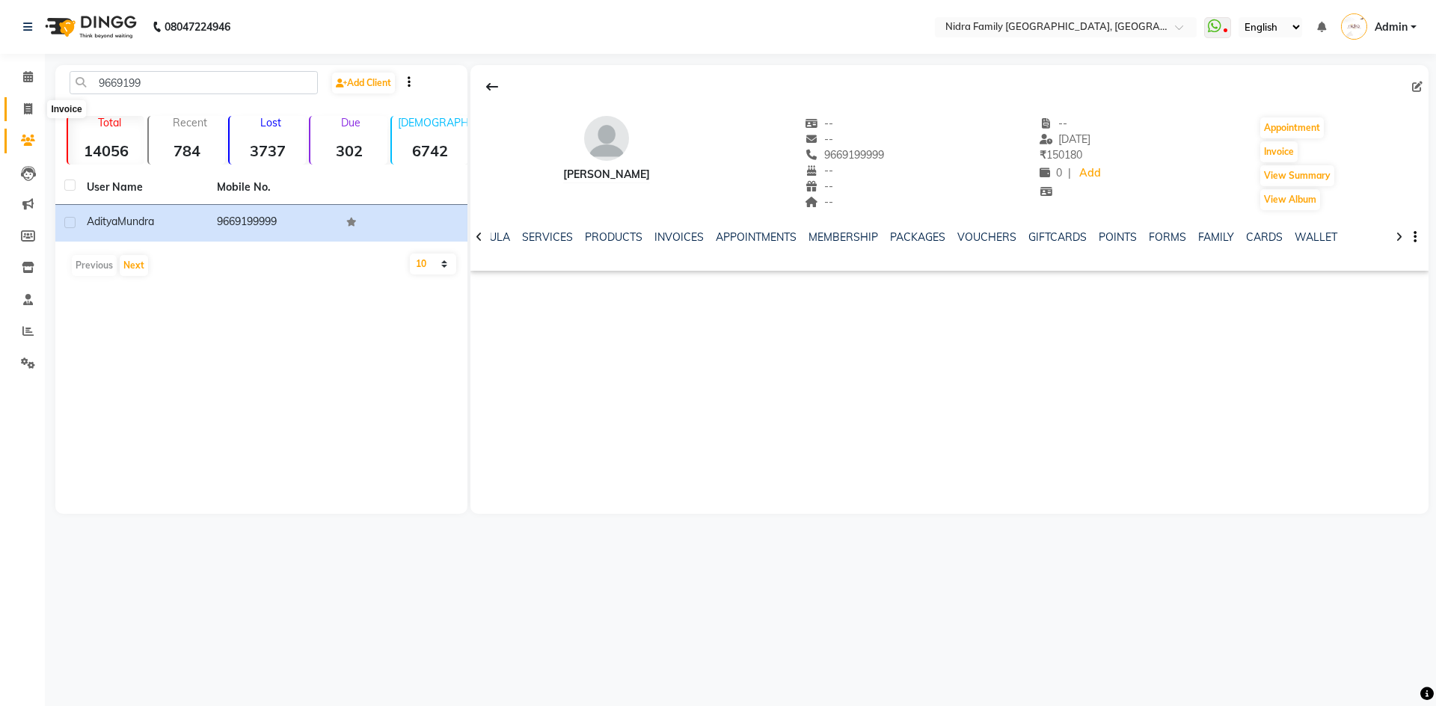
click at [29, 107] on icon at bounding box center [28, 108] width 8 height 11
select select "service"
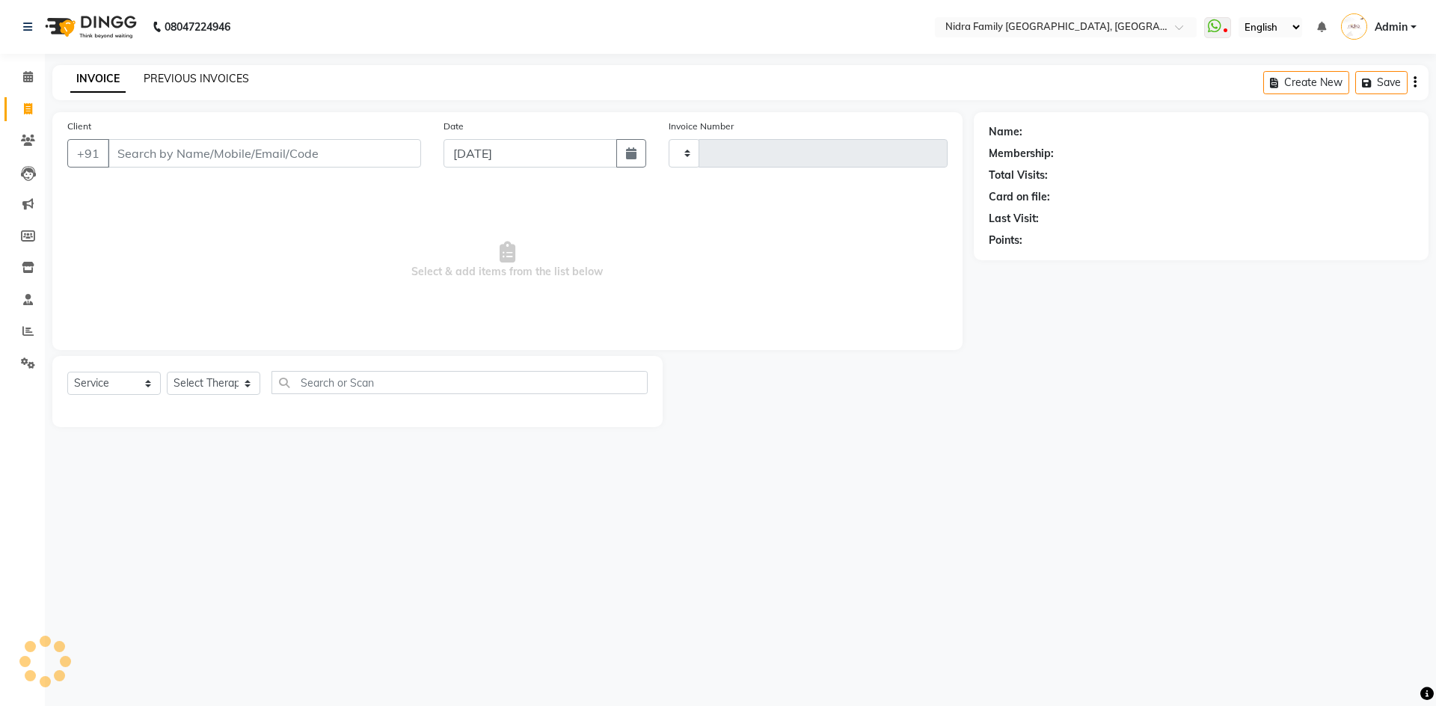
type input "3868"
select select "591"
click at [196, 77] on link "PREVIOUS INVOICES" at bounding box center [196, 78] width 105 height 13
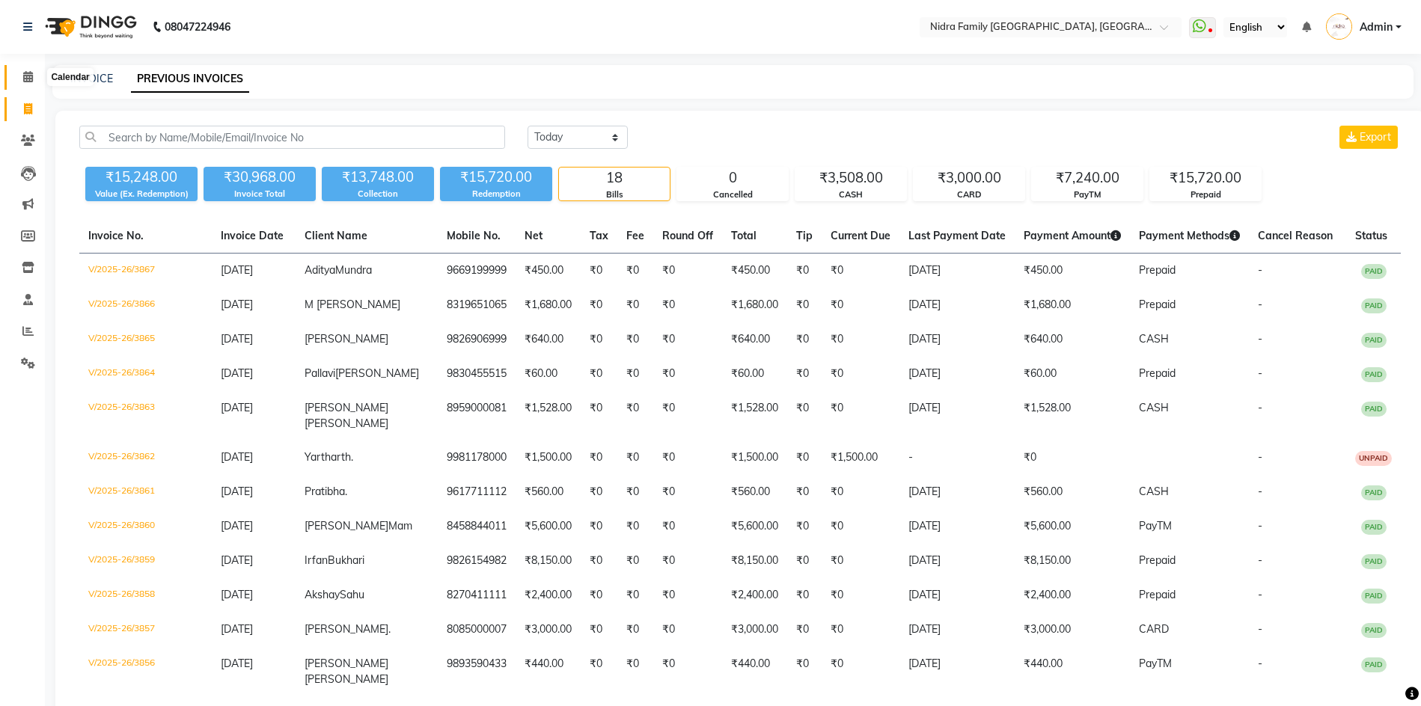
click at [28, 76] on icon at bounding box center [28, 76] width 10 height 11
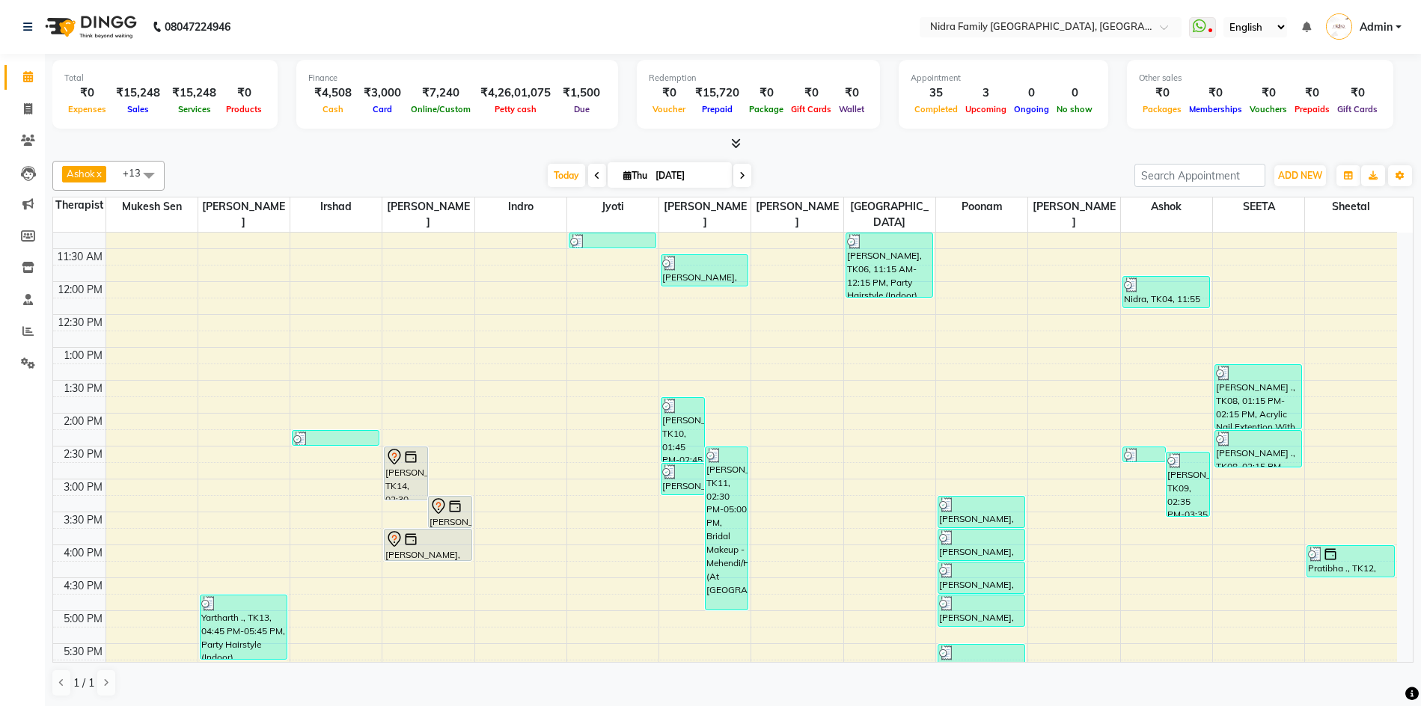
scroll to position [426, 0]
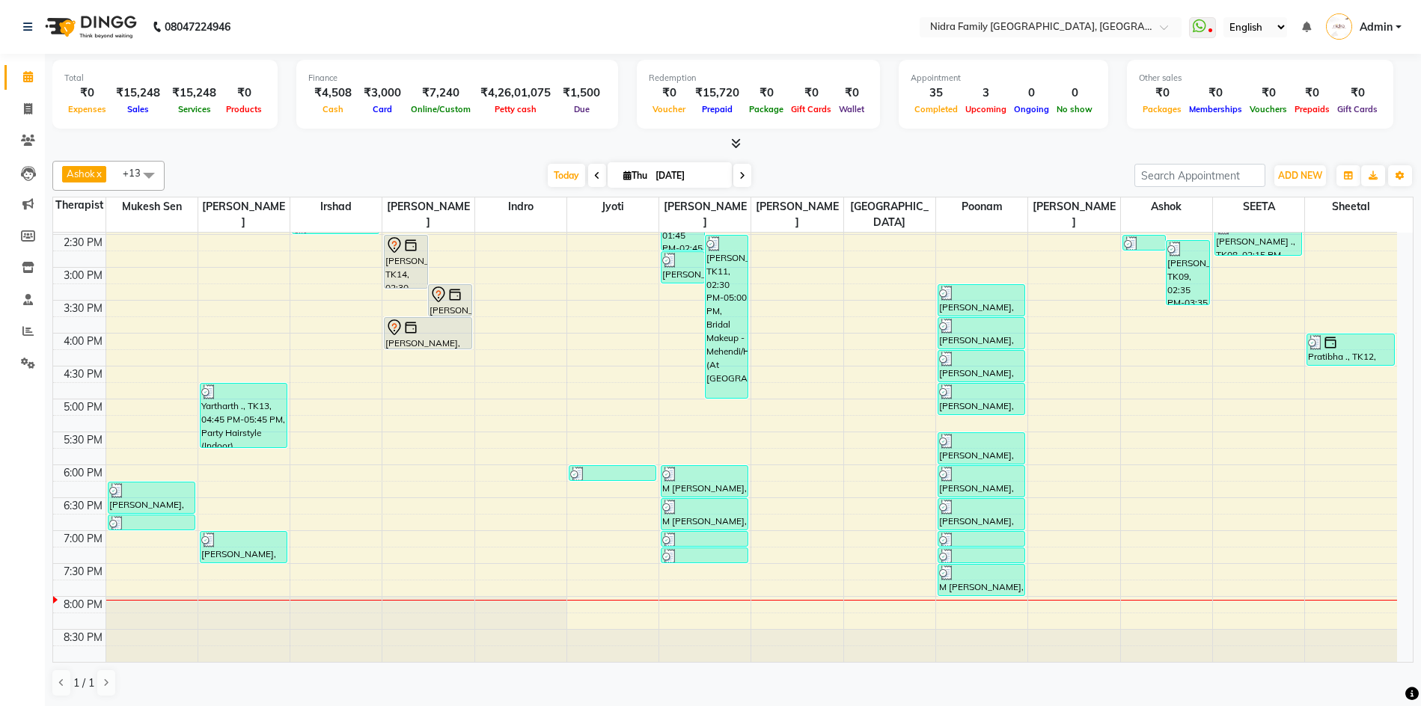
click at [322, 485] on div "8:00 AM 8:30 AM 9:00 AM 9:30 AM 10:00 AM 10:30 AM 11:00 AM 11:30 AM 12:00 PM 12…" at bounding box center [725, 234] width 1344 height 855
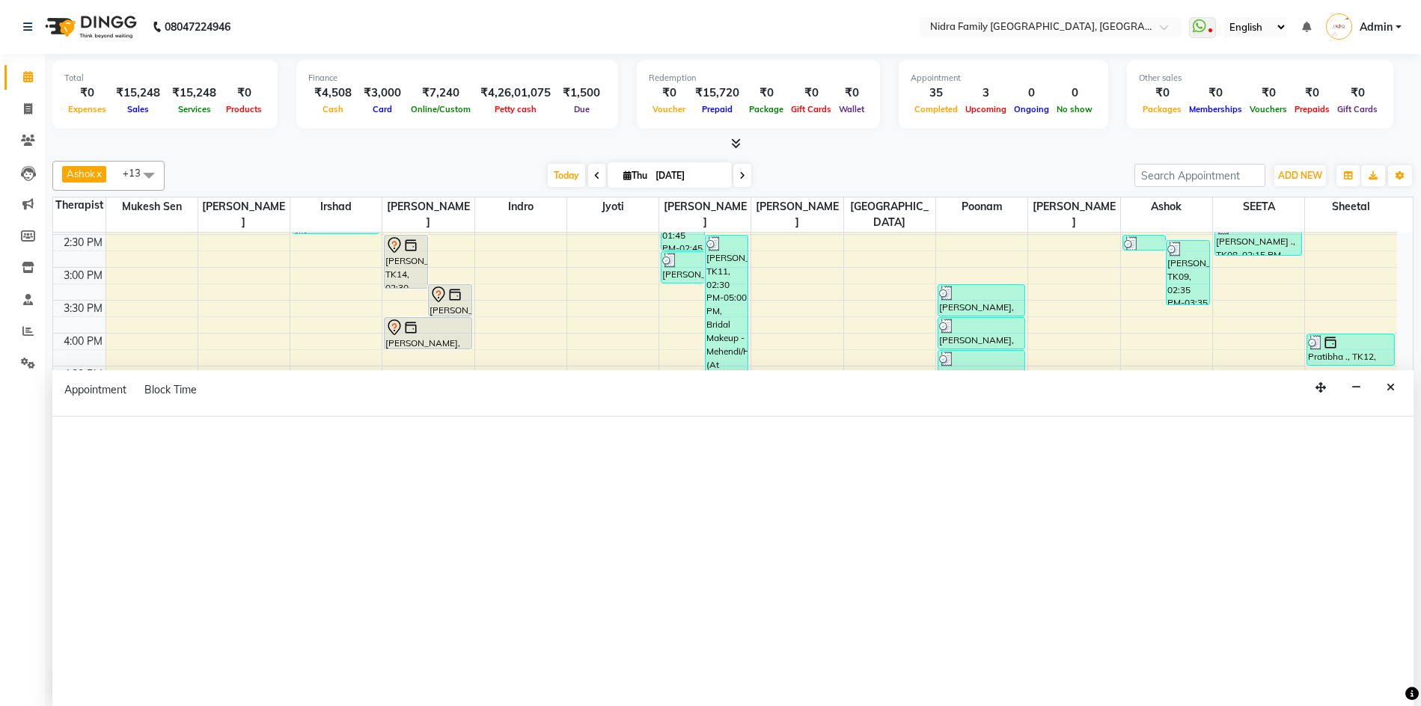
select select "tentative"
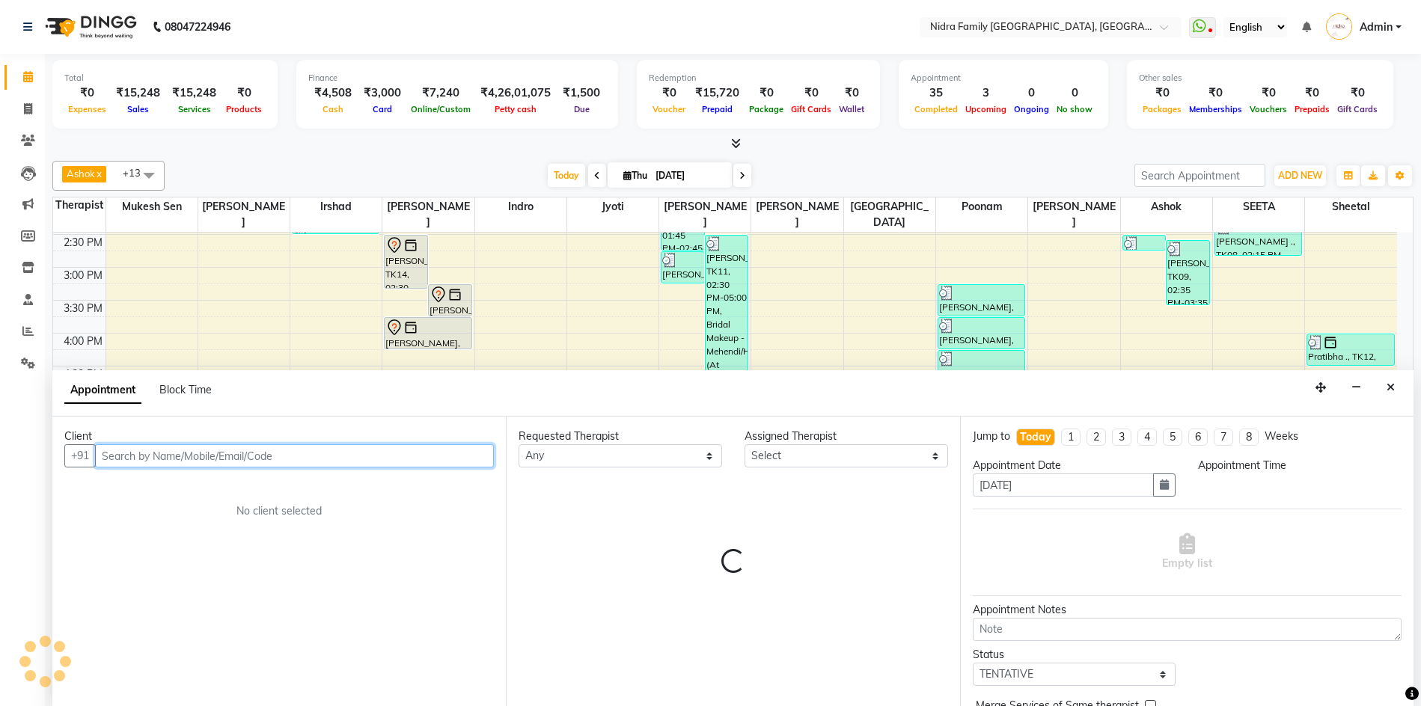
select select "1095"
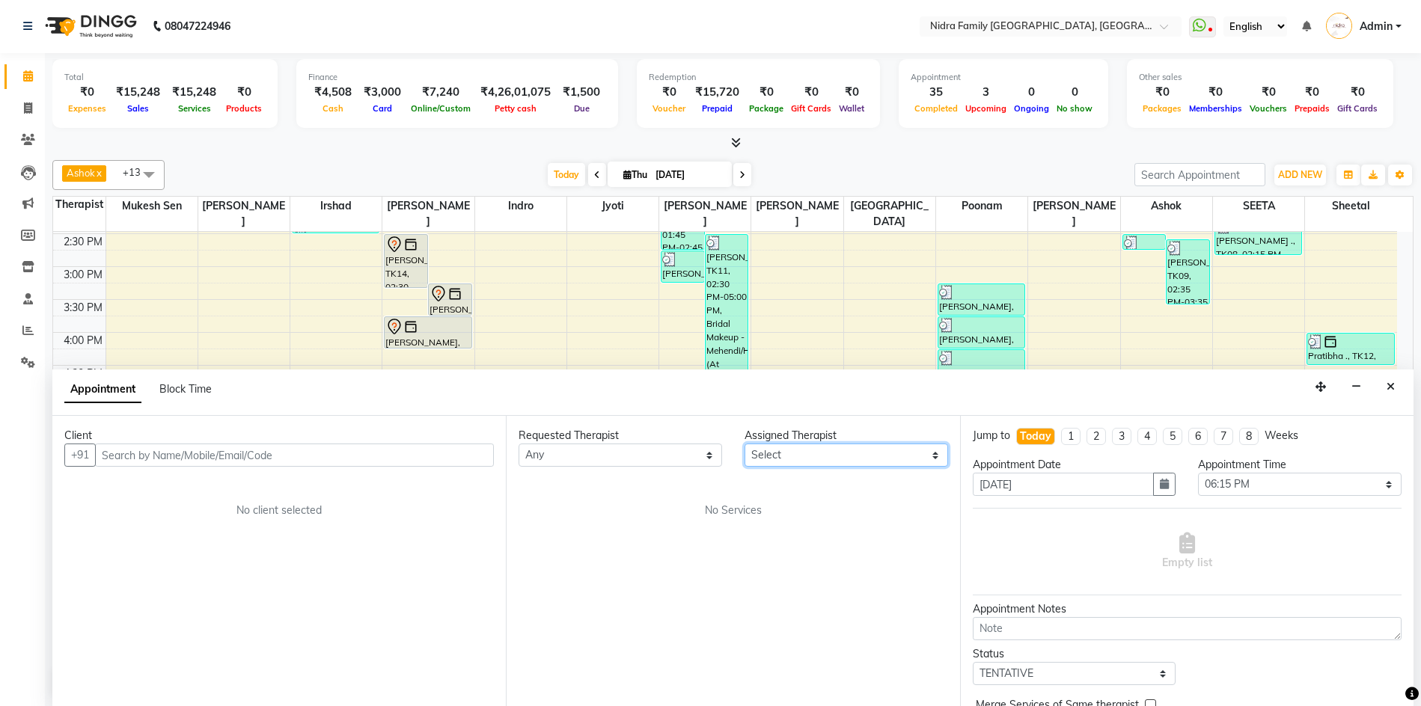
click at [789, 453] on select "Select" at bounding box center [845, 455] width 203 height 23
drag, startPoint x: 667, startPoint y: 598, endPoint x: 618, endPoint y: 505, distance: 105.1
click at [667, 598] on div "Requested Therapist Any Assigned Therapist Select No Services" at bounding box center [732, 561] width 453 height 290
click at [376, 450] on input "text" at bounding box center [294, 455] width 399 height 23
click at [382, 456] on input "text" at bounding box center [294, 455] width 399 height 23
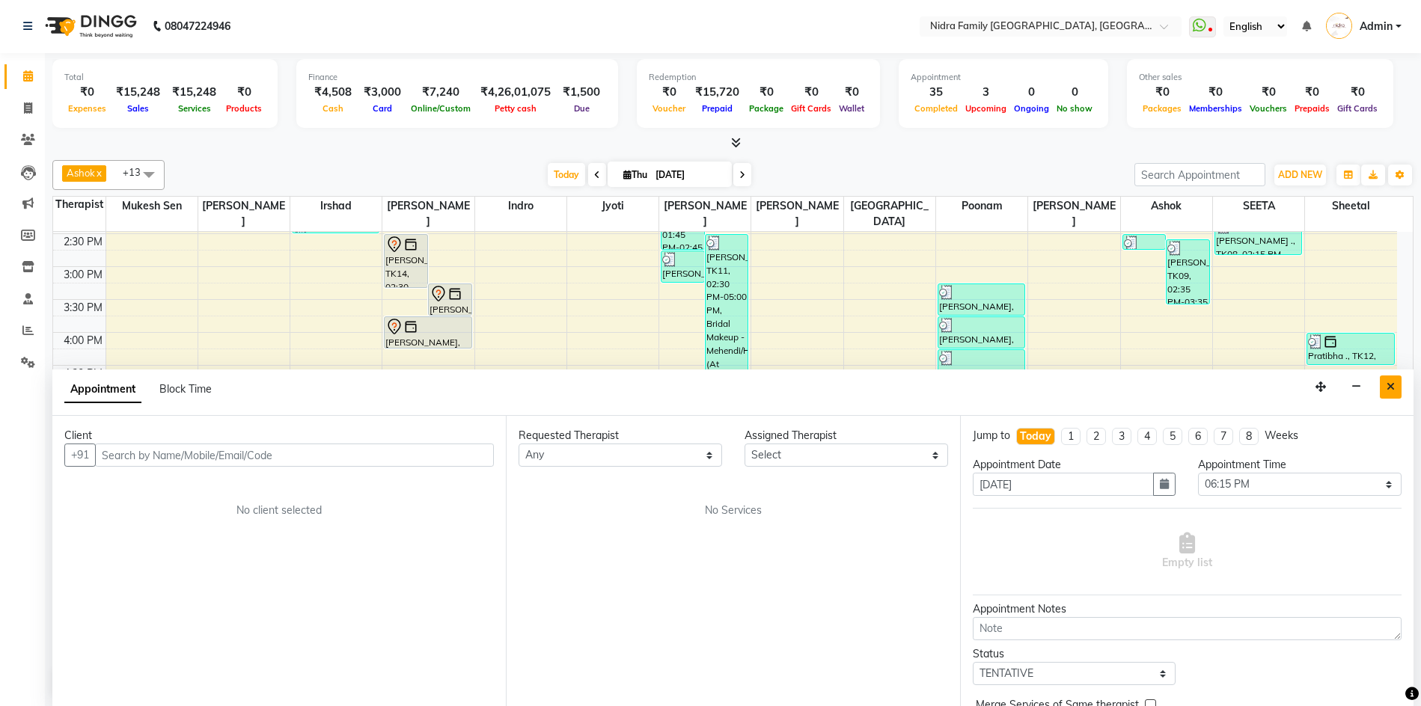
click at [1397, 385] on button "Close" at bounding box center [1390, 387] width 22 height 23
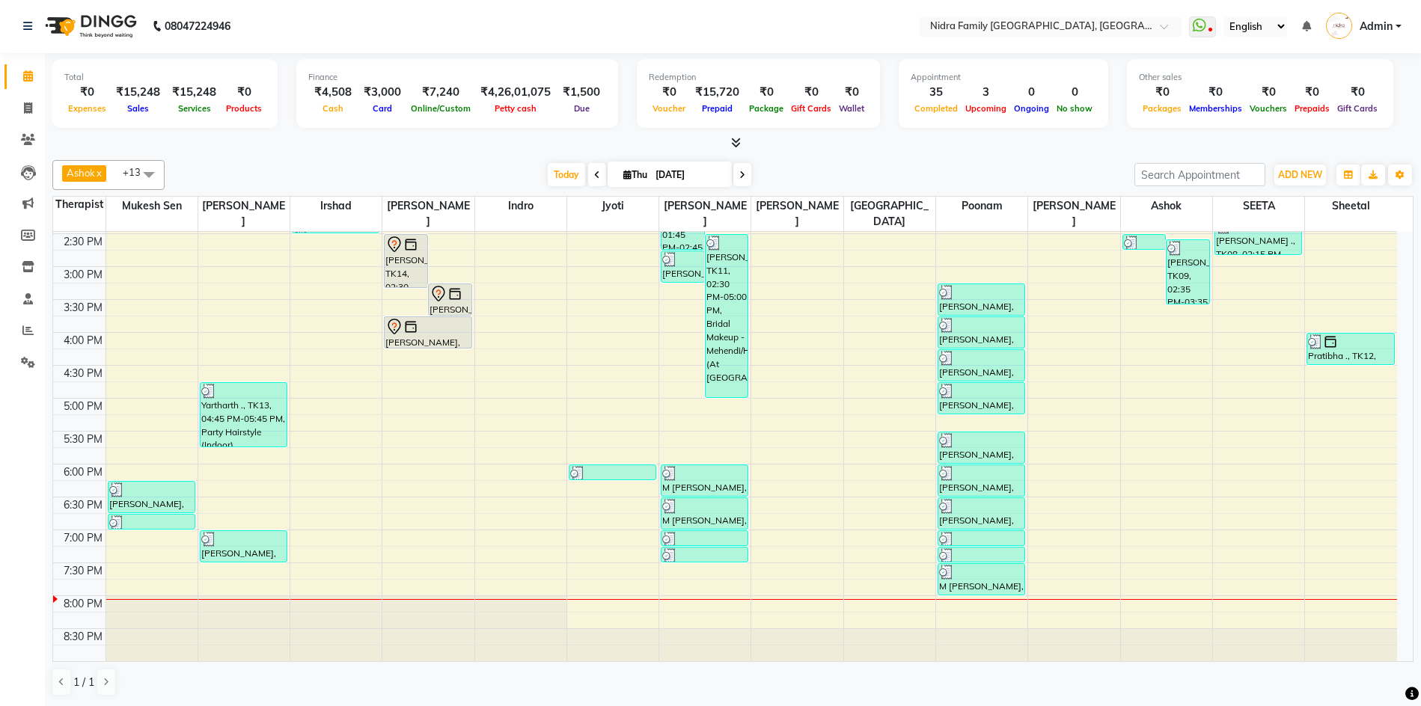
click at [344, 493] on div "8:00 AM 8:30 AM 9:00 AM 9:30 AM 10:00 AM 10:30 AM 11:00 AM 11:30 AM 12:00 PM 12…" at bounding box center [725, 233] width 1344 height 855
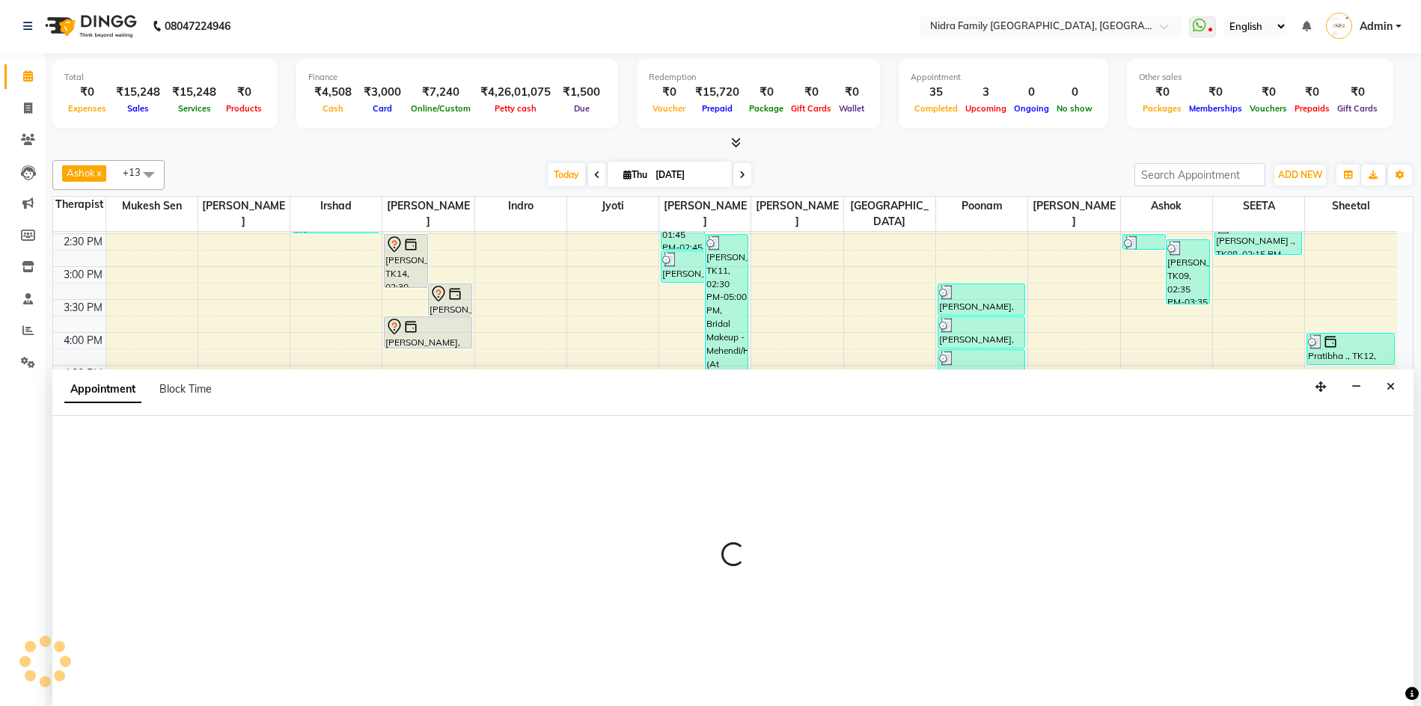
select select "tentative"
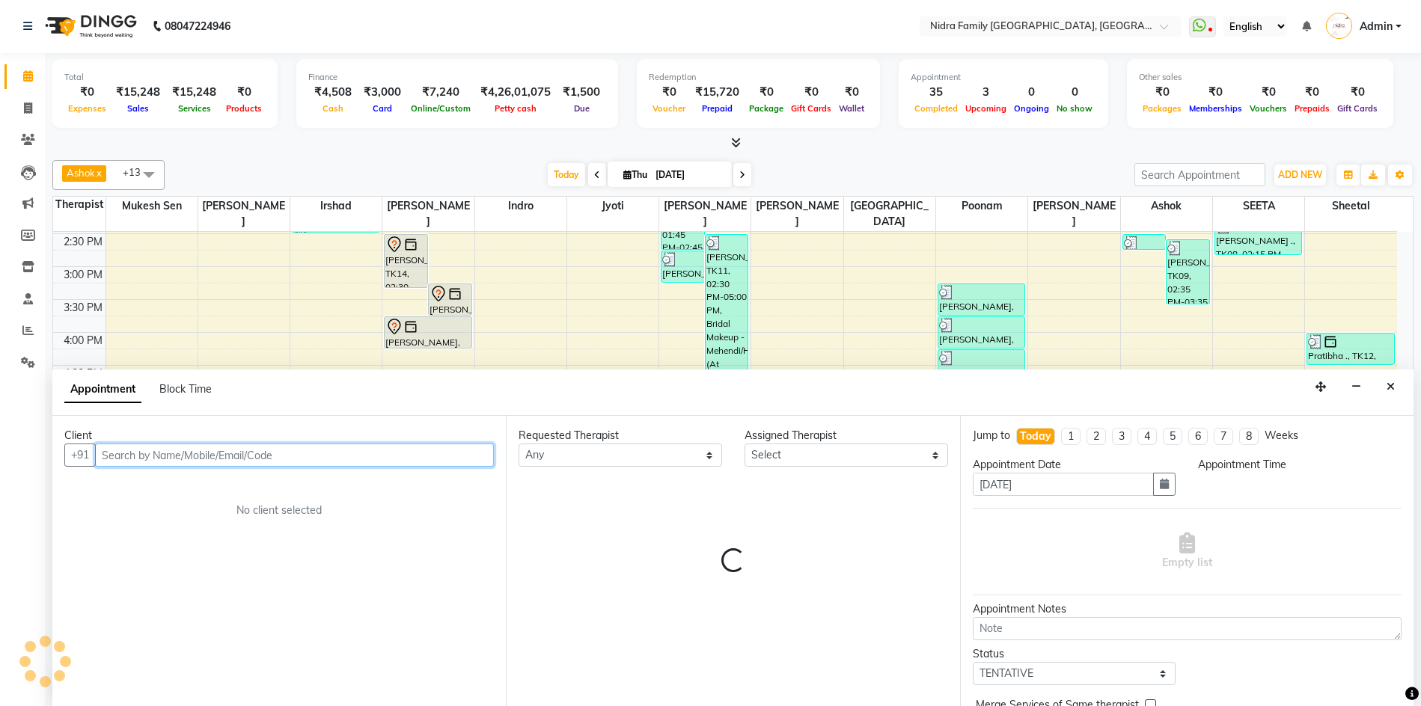
select select "1095"
click at [336, 455] on input "text" at bounding box center [294, 455] width 399 height 23
type input "9"
click at [325, 457] on input "text" at bounding box center [294, 455] width 399 height 23
click at [266, 454] on input "text" at bounding box center [294, 455] width 399 height 23
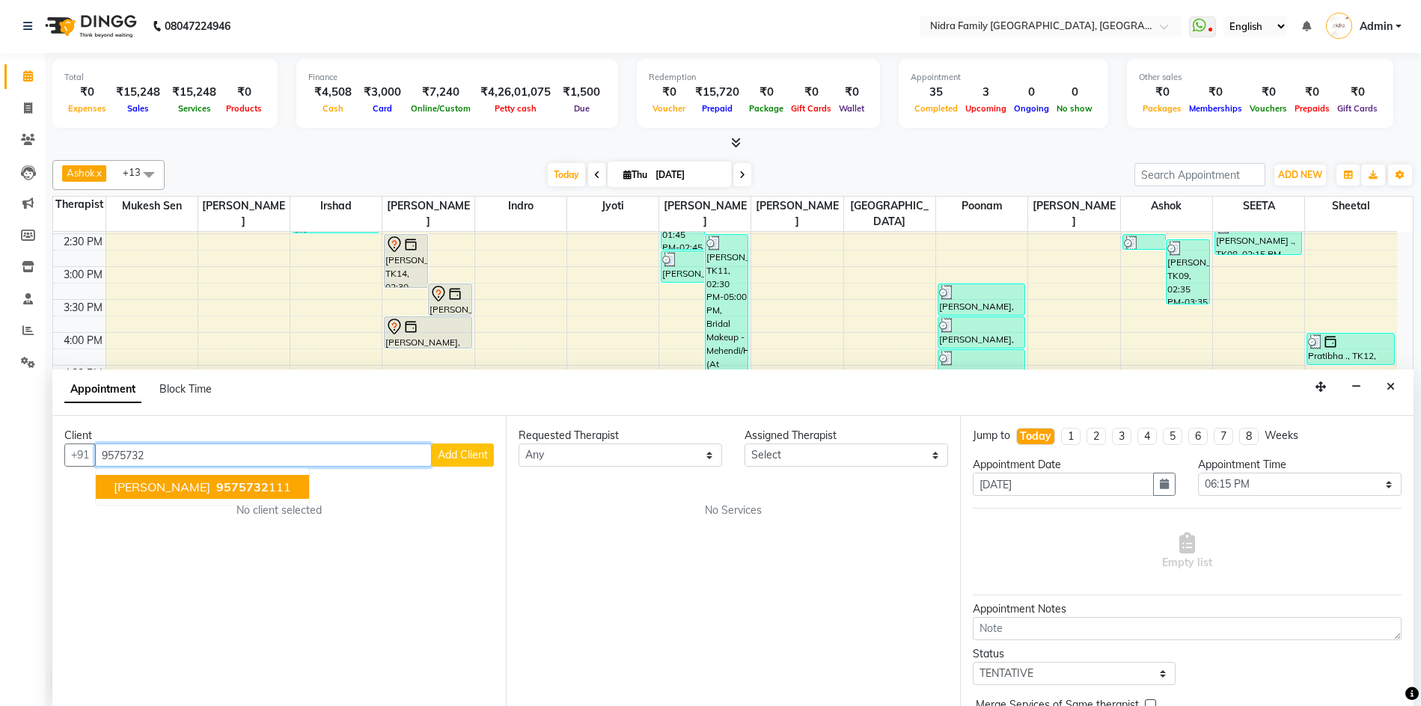
click at [216, 483] on span "9575732" at bounding box center [242, 487] width 52 height 15
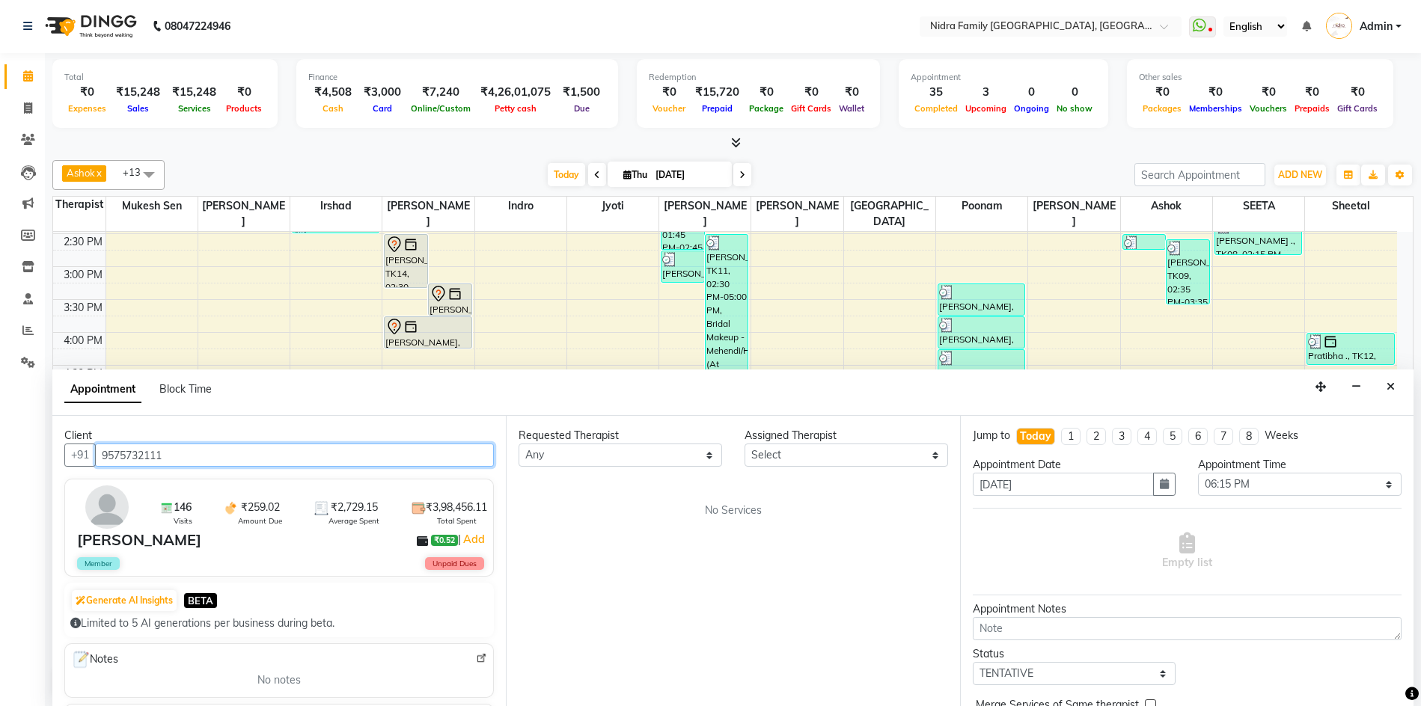
type input "9575732111"
click at [814, 453] on select "Select" at bounding box center [845, 455] width 203 height 23
click at [803, 456] on select "Select" at bounding box center [845, 455] width 203 height 23
click at [796, 467] on div "Requested Therapist Any Assigned Therapist Select No Services" at bounding box center [732, 561] width 453 height 290
click at [625, 458] on select "Any" at bounding box center [619, 455] width 203 height 23
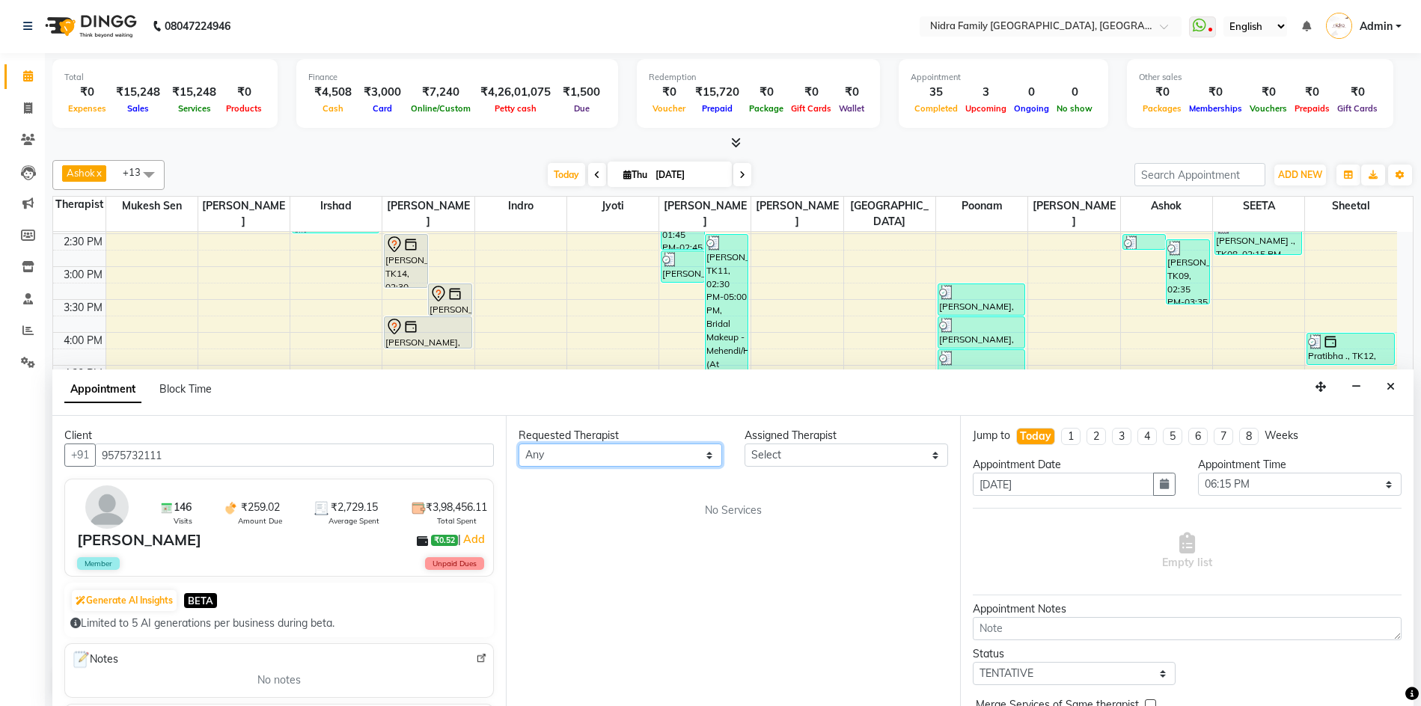
click at [602, 450] on select "Any" at bounding box center [619, 455] width 203 height 23
click at [884, 455] on select "Select" at bounding box center [845, 455] width 203 height 23
click at [925, 453] on select "Select" at bounding box center [845, 455] width 203 height 23
click at [1393, 385] on icon "Close" at bounding box center [1390, 387] width 8 height 10
